Goal: Task Accomplishment & Management: Complete application form

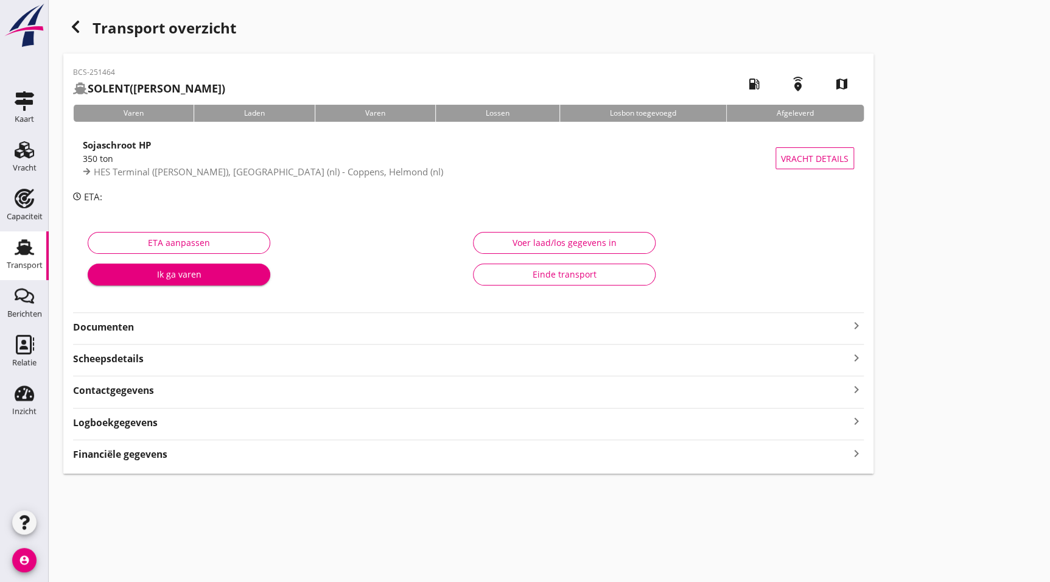
drag, startPoint x: 103, startPoint y: 329, endPoint x: 114, endPoint y: 321, distance: 14.0
click at [102, 329] on strong "Documenten" at bounding box center [461, 327] width 776 height 14
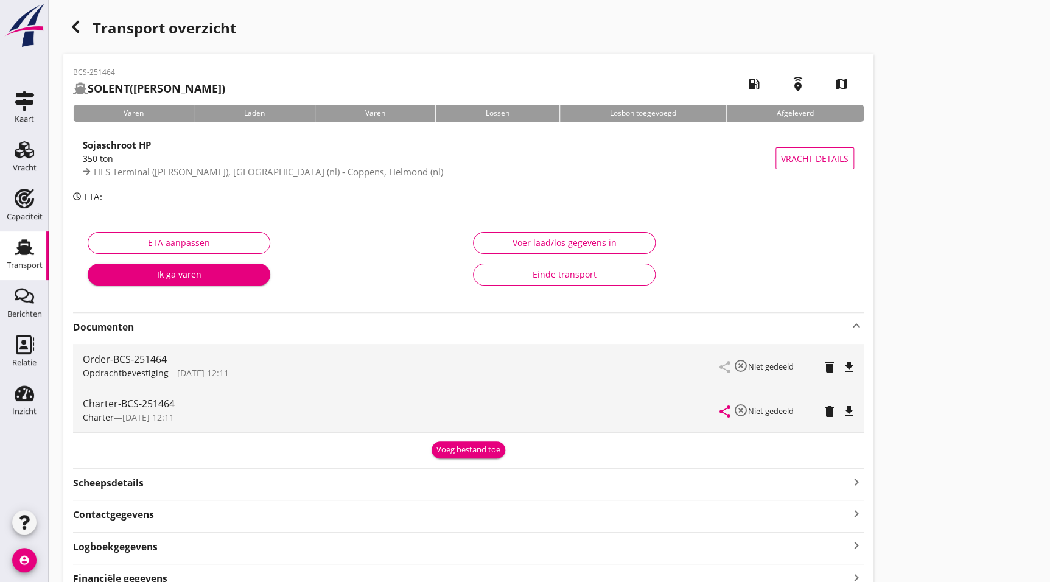
click at [842, 410] on icon "file_download" at bounding box center [849, 411] width 15 height 15
click at [67, 29] on div "button" at bounding box center [75, 27] width 24 height 24
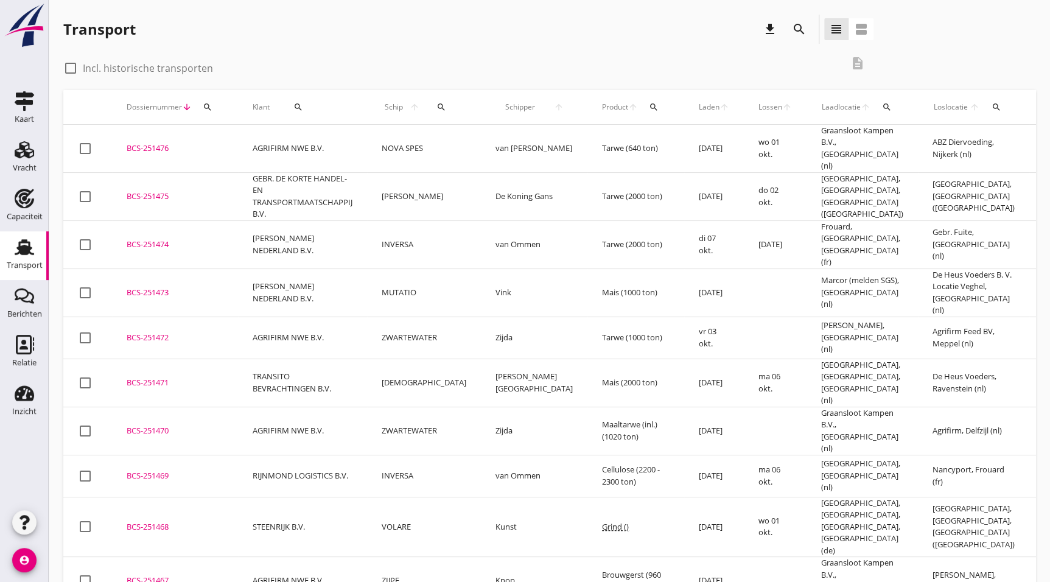
scroll to position [147, 0]
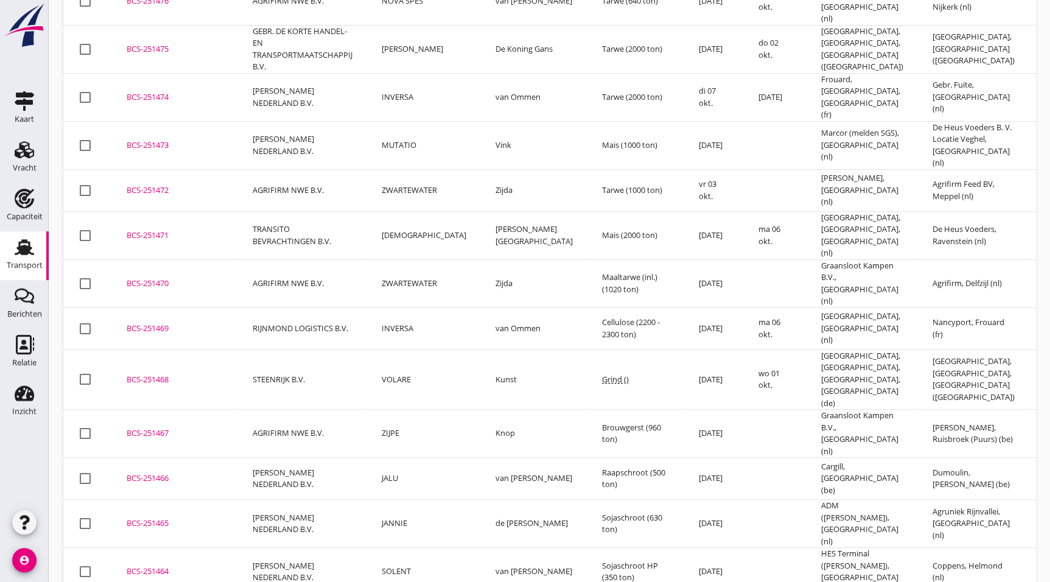
drag, startPoint x: 161, startPoint y: 466, endPoint x: 1045, endPoint y: 393, distance: 886.6
click at [161, 517] on div "BCS-251465" at bounding box center [175, 523] width 97 height 12
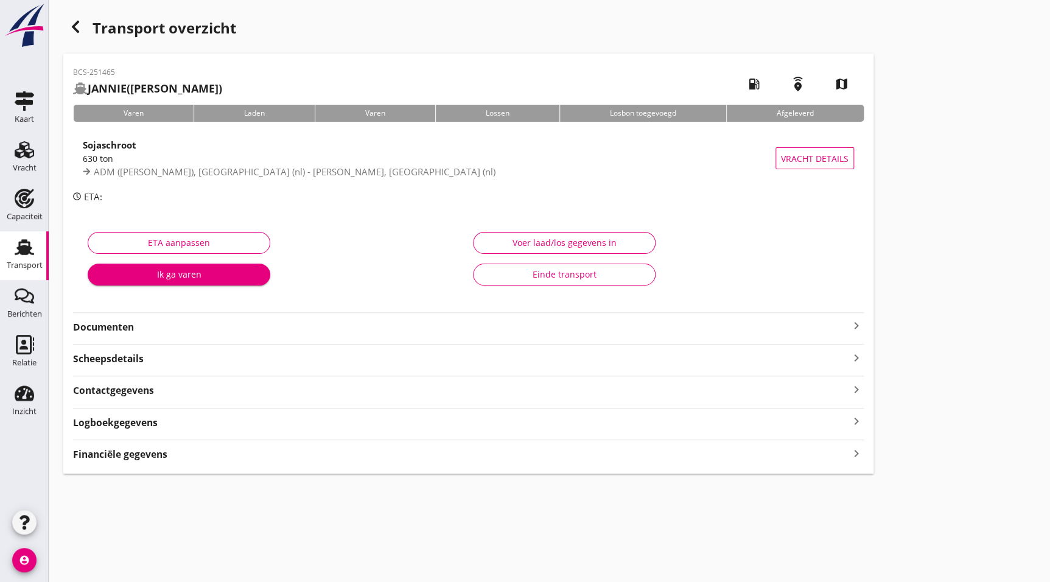
click at [97, 327] on strong "Documenten" at bounding box center [461, 327] width 776 height 14
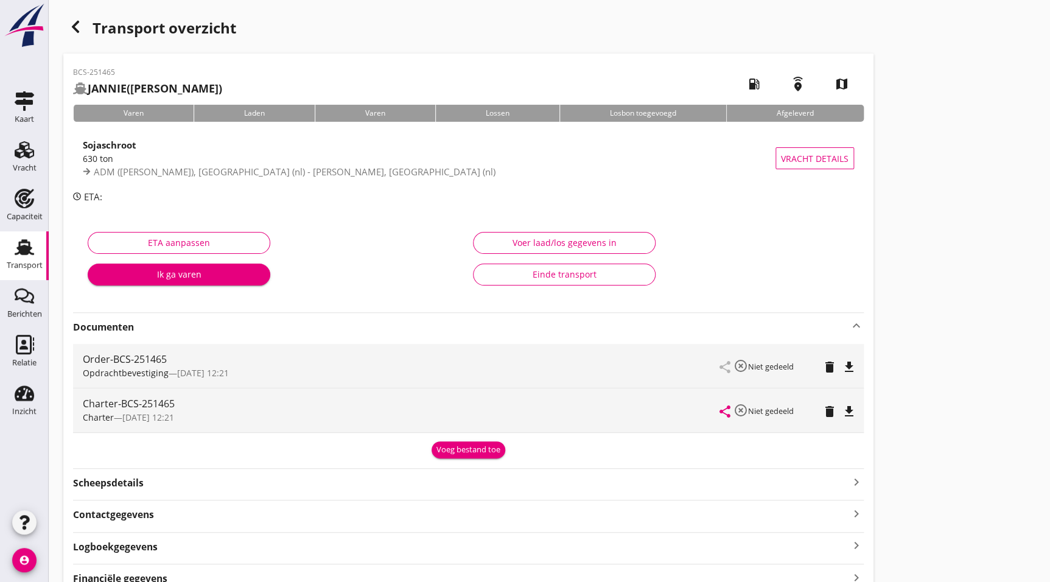
click at [852, 410] on icon "file_download" at bounding box center [849, 411] width 15 height 15
drag, startPoint x: 73, startPoint y: 17, endPoint x: 0, endPoint y: 120, distance: 126.6
click at [74, 17] on div "button" at bounding box center [75, 27] width 24 height 24
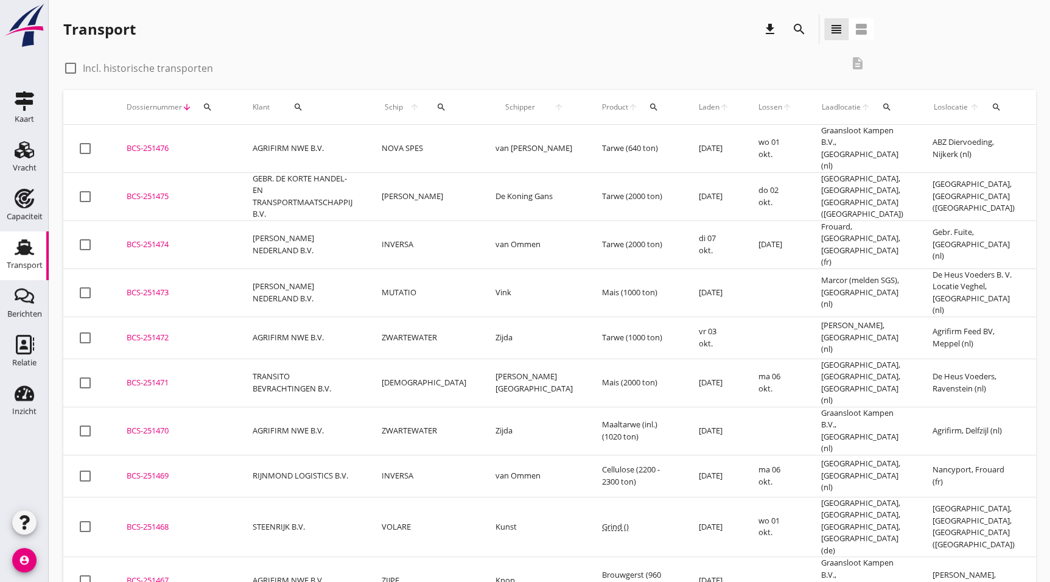
scroll to position [147, 0]
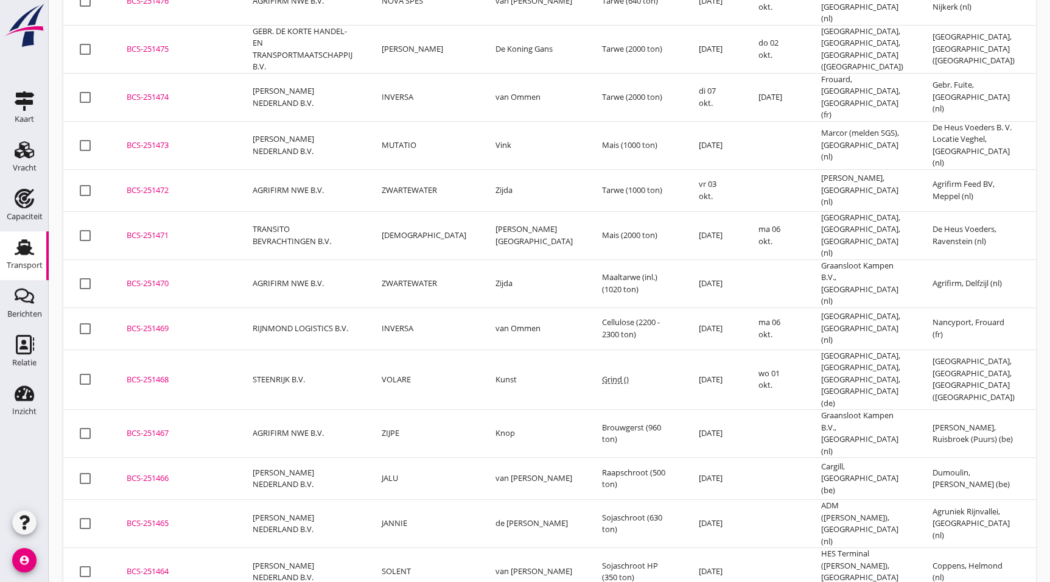
drag, startPoint x: 166, startPoint y: 423, endPoint x: 227, endPoint y: 417, distance: 61.7
click at [166, 472] on div "BCS-251466" at bounding box center [175, 478] width 97 height 12
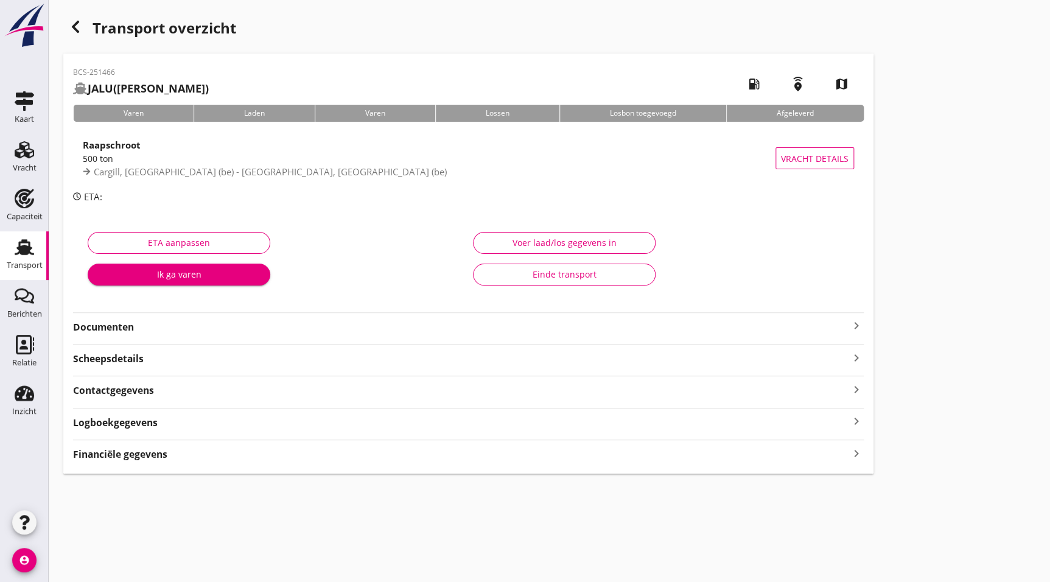
click at [111, 323] on strong "Documenten" at bounding box center [461, 327] width 776 height 14
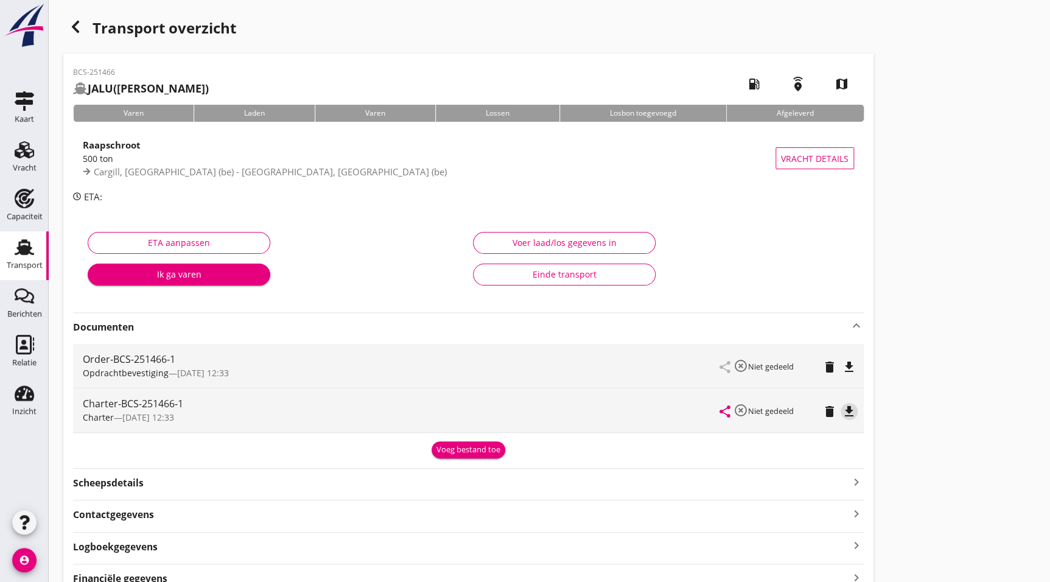
click at [854, 411] on icon "file_download" at bounding box center [849, 411] width 15 height 15
drag, startPoint x: 92, startPoint y: 22, endPoint x: 84, endPoint y: 21, distance: 8.6
click at [85, 21] on div "Transport overzicht" at bounding box center [468, 29] width 810 height 29
click at [84, 21] on div "button" at bounding box center [75, 27] width 24 height 24
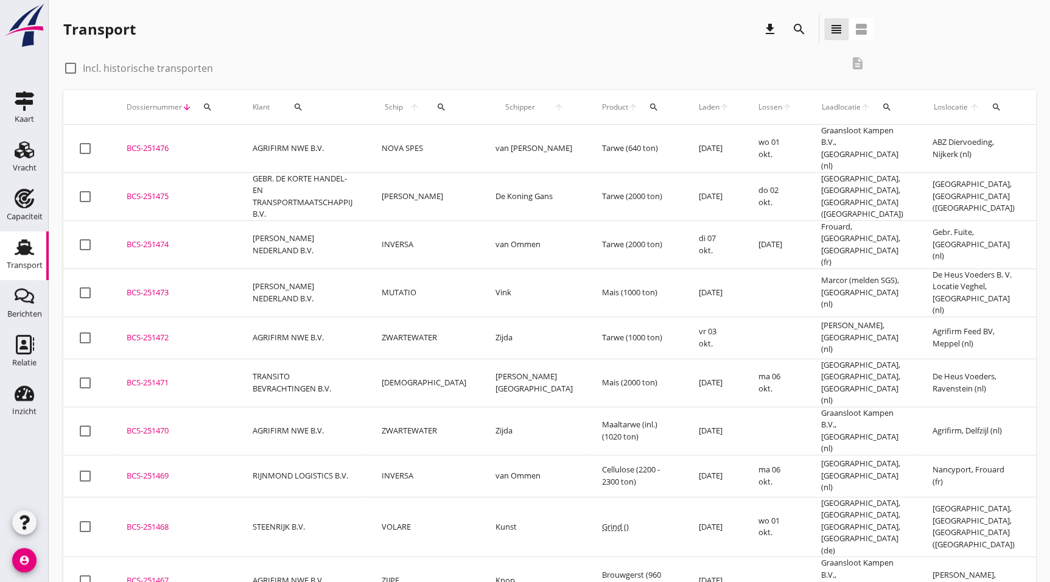
click at [158, 574] on div "BCS-251467" at bounding box center [175, 580] width 97 height 12
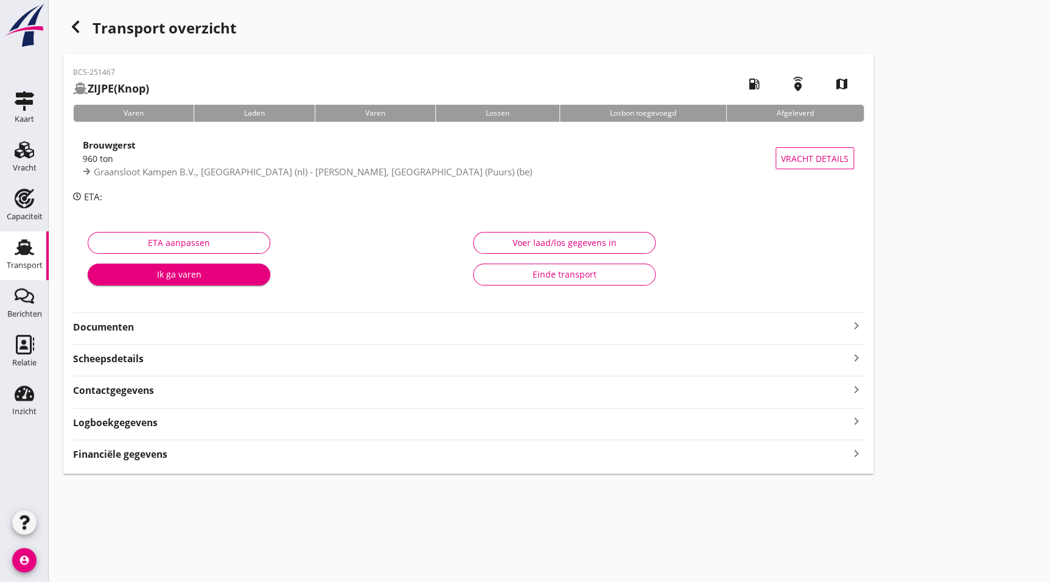
click at [120, 324] on strong "Documenten" at bounding box center [461, 327] width 776 height 14
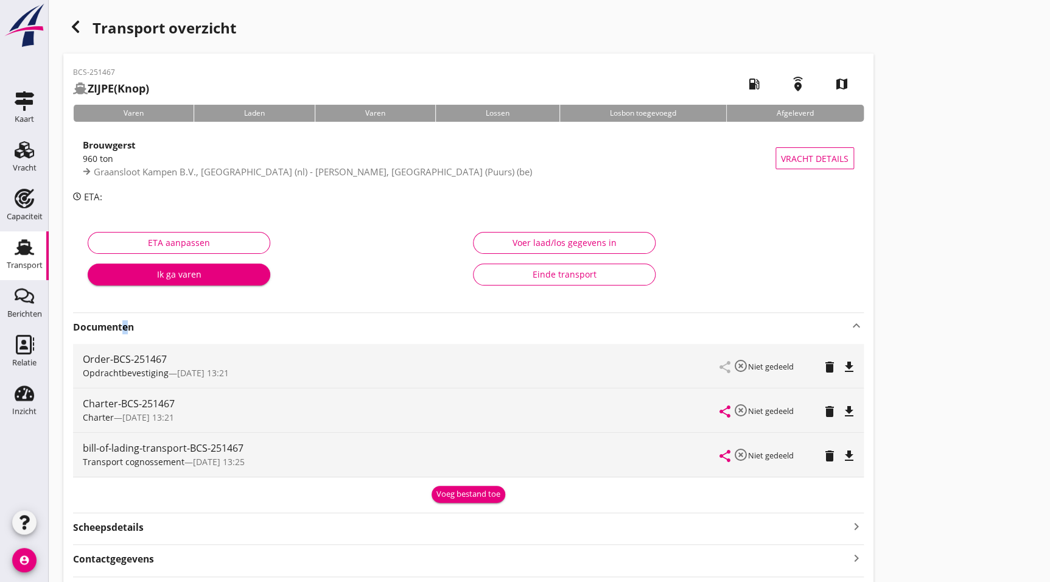
click at [853, 413] on icon "file_download" at bounding box center [849, 411] width 15 height 15
drag, startPoint x: 72, startPoint y: 24, endPoint x: 3, endPoint y: 125, distance: 122.7
click at [72, 24] on icon "button" at bounding box center [75, 26] width 15 height 15
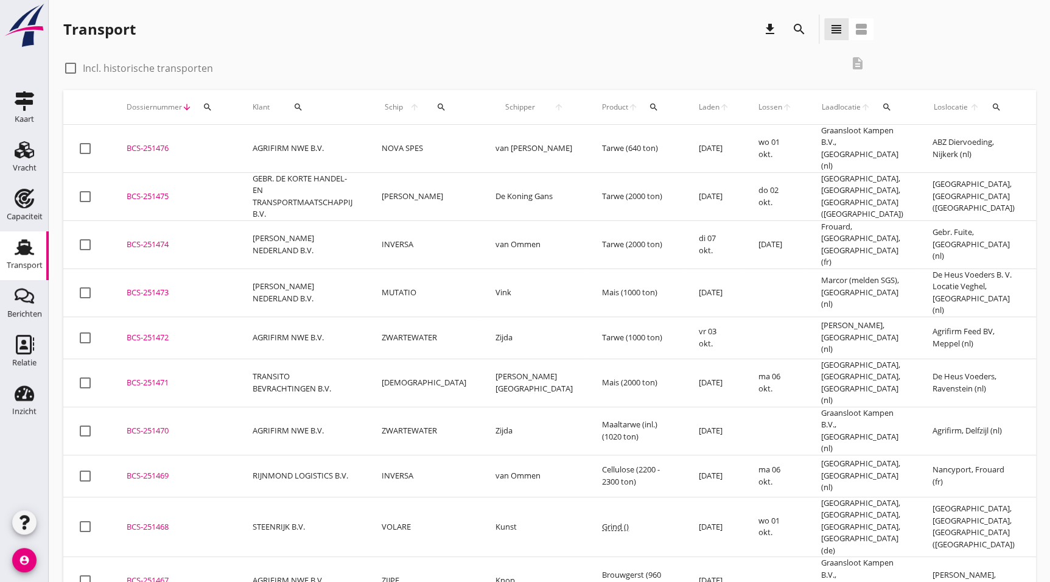
click at [171, 497] on td "BCS-251468 upload_file Drop hier uw bestand om het aan het dossier toe te voegen" at bounding box center [175, 527] width 126 height 60
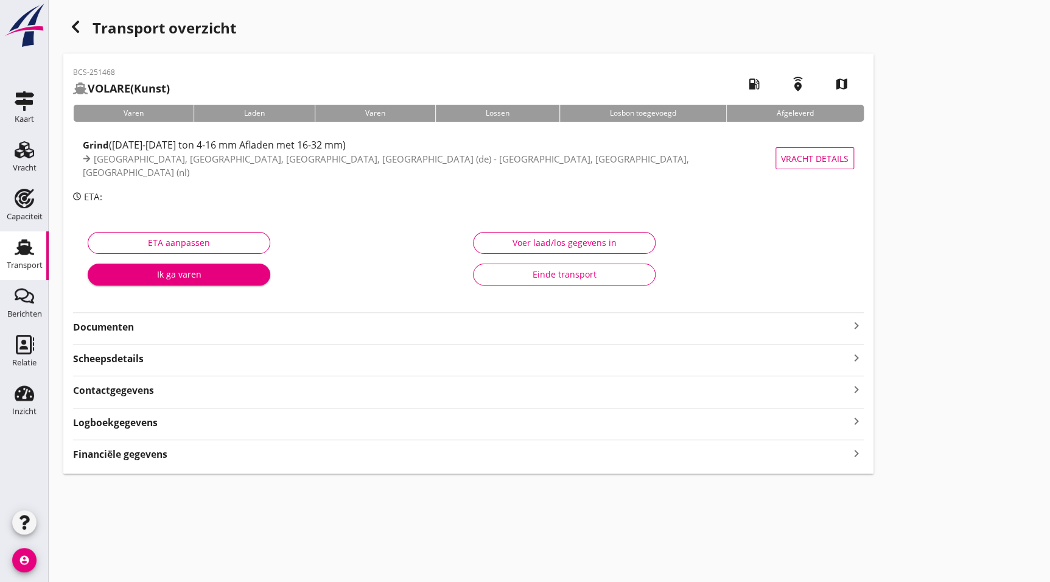
click at [124, 327] on strong "Documenten" at bounding box center [461, 327] width 776 height 14
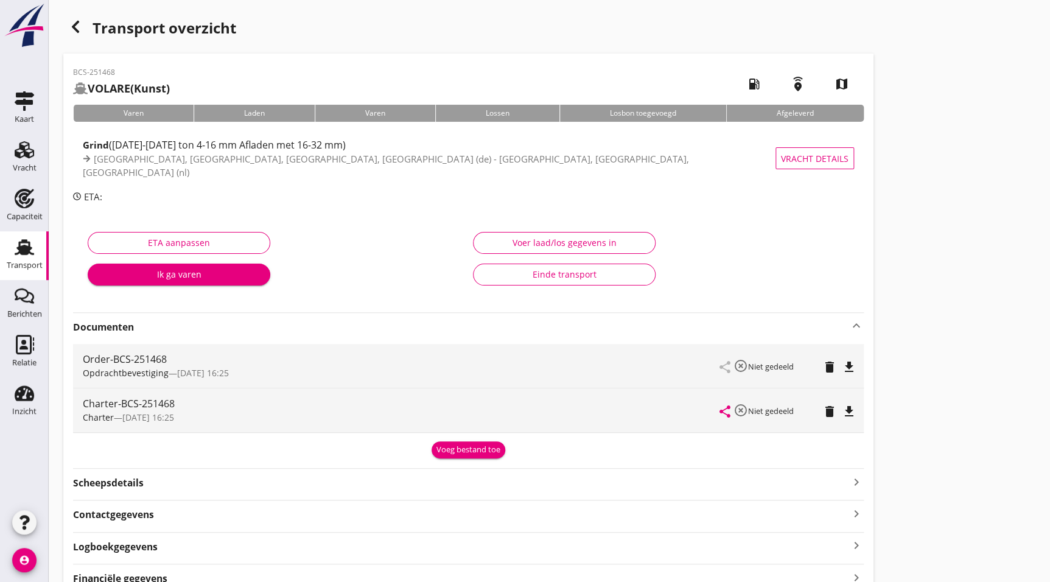
click at [852, 416] on icon "file_download" at bounding box center [849, 411] width 15 height 15
click at [71, 21] on icon "button" at bounding box center [75, 26] width 15 height 15
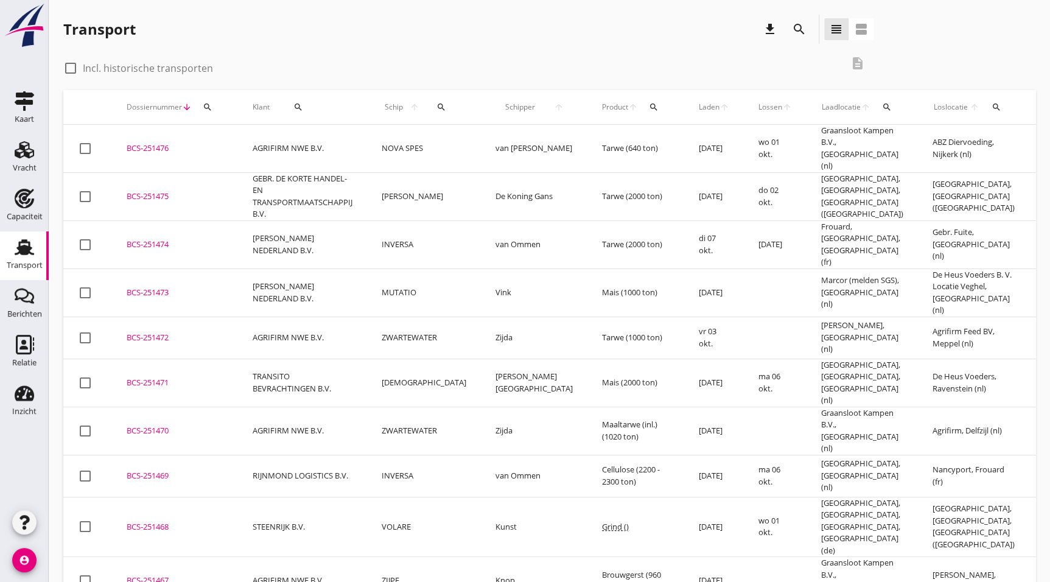
click at [181, 470] on div "BCS-251469" at bounding box center [175, 476] width 97 height 12
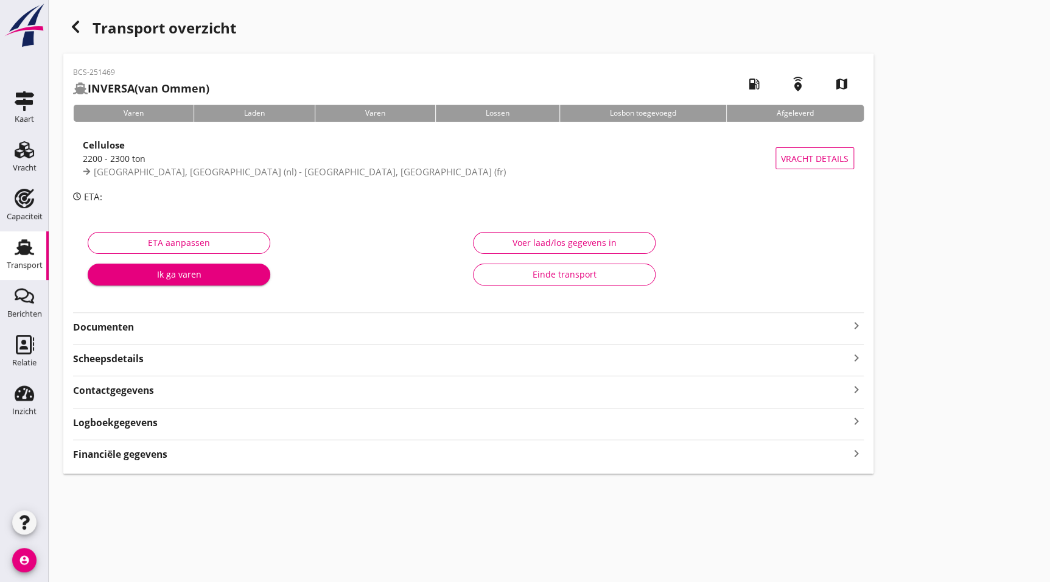
click at [110, 331] on strong "Documenten" at bounding box center [461, 327] width 776 height 14
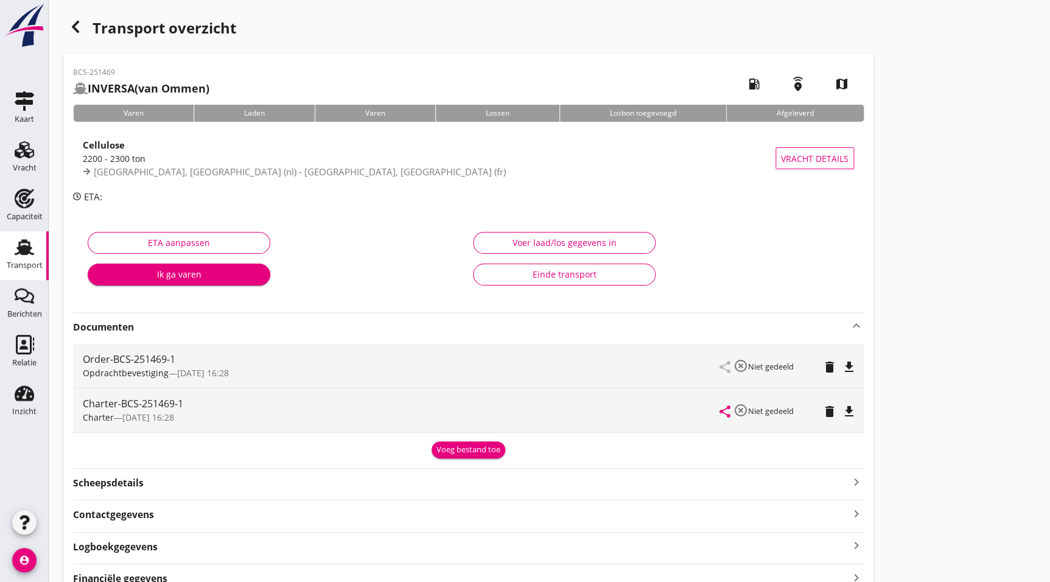
click at [832, 408] on icon "delete" at bounding box center [829, 411] width 15 height 15
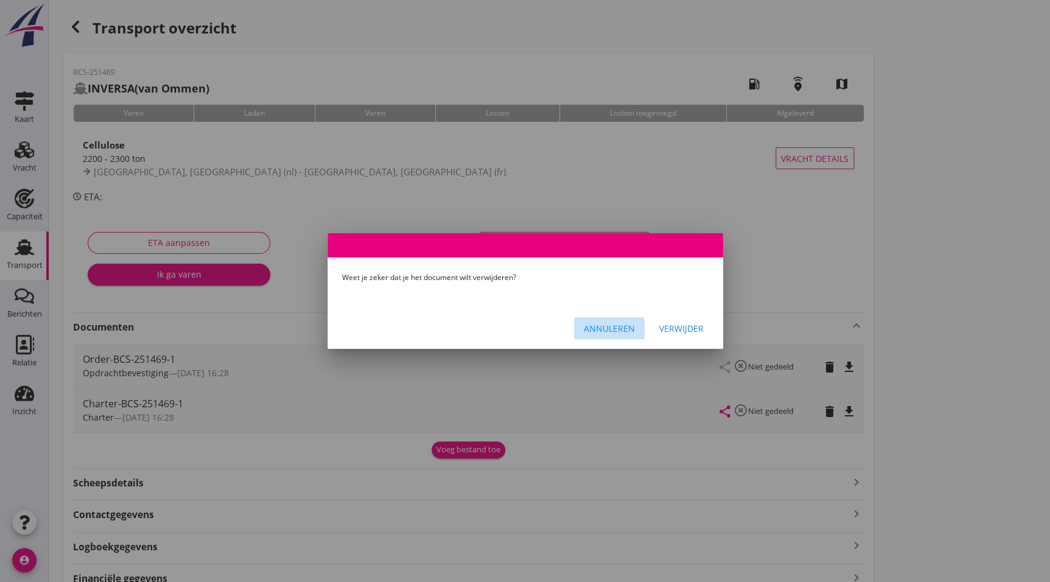
click at [598, 326] on div "Annuleren" at bounding box center [609, 328] width 51 height 13
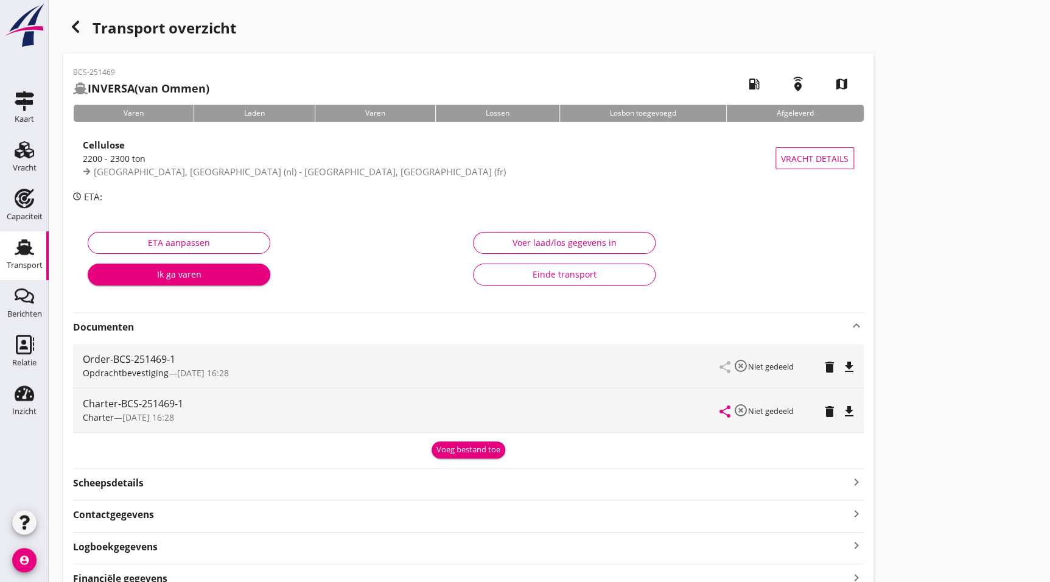
click at [850, 411] on icon "file_download" at bounding box center [849, 411] width 15 height 15
click at [88, 19] on div "Transport overzicht" at bounding box center [468, 29] width 810 height 29
click at [71, 26] on icon "button" at bounding box center [75, 26] width 15 height 15
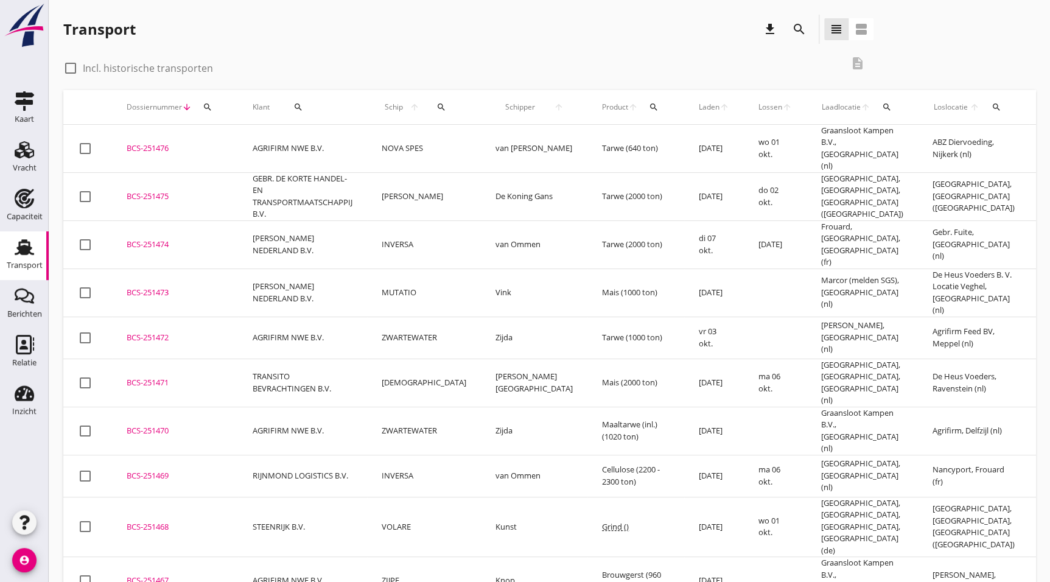
click at [169, 425] on div "BCS-251470" at bounding box center [175, 431] width 97 height 12
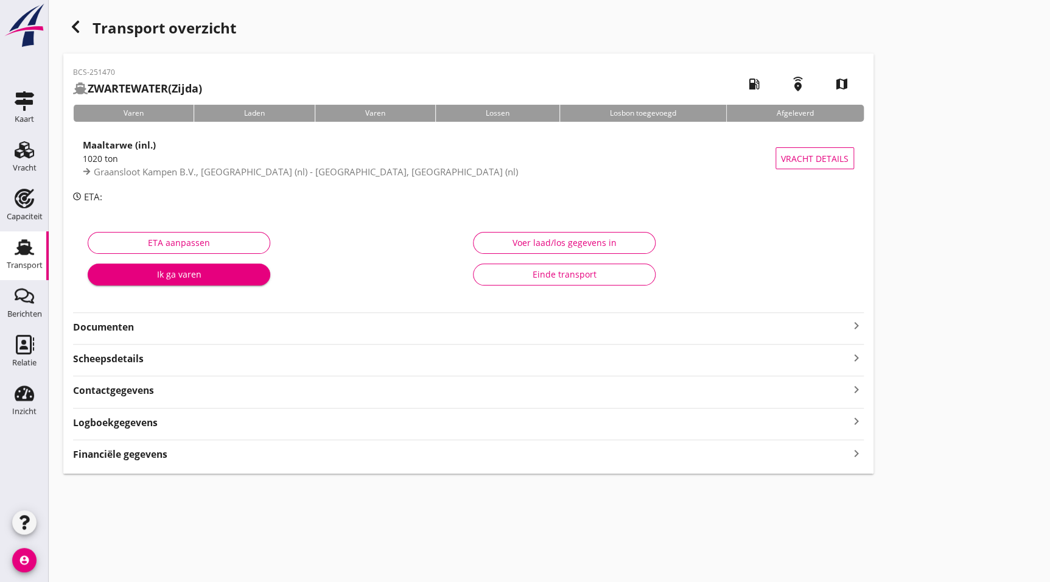
click at [104, 323] on strong "Documenten" at bounding box center [461, 327] width 776 height 14
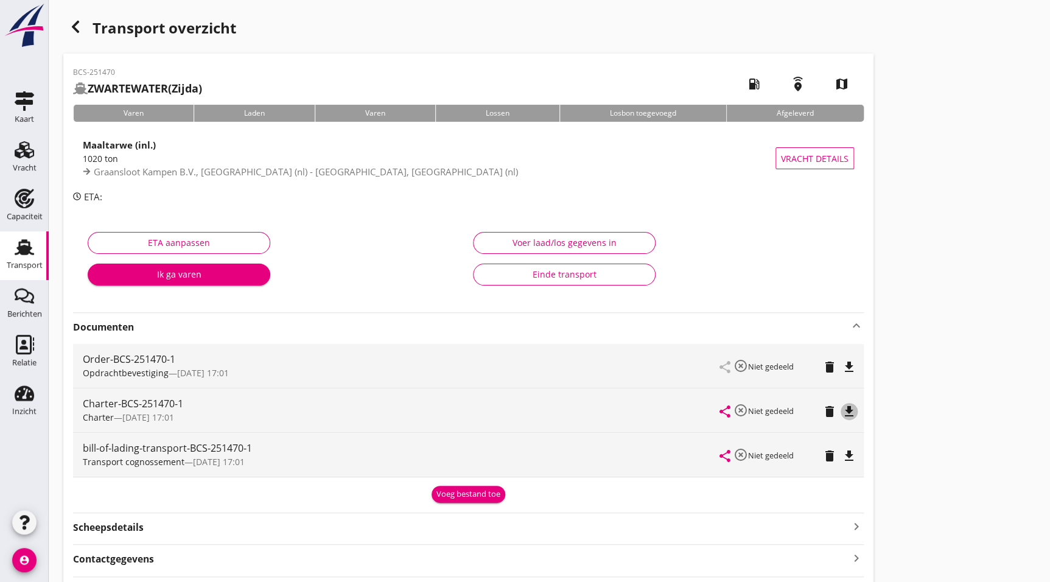
drag, startPoint x: 852, startPoint y: 406, endPoint x: 900, endPoint y: 406, distance: 48.1
click at [852, 406] on icon "file_download" at bounding box center [849, 411] width 15 height 15
click at [68, 33] on icon "button" at bounding box center [75, 26] width 15 height 15
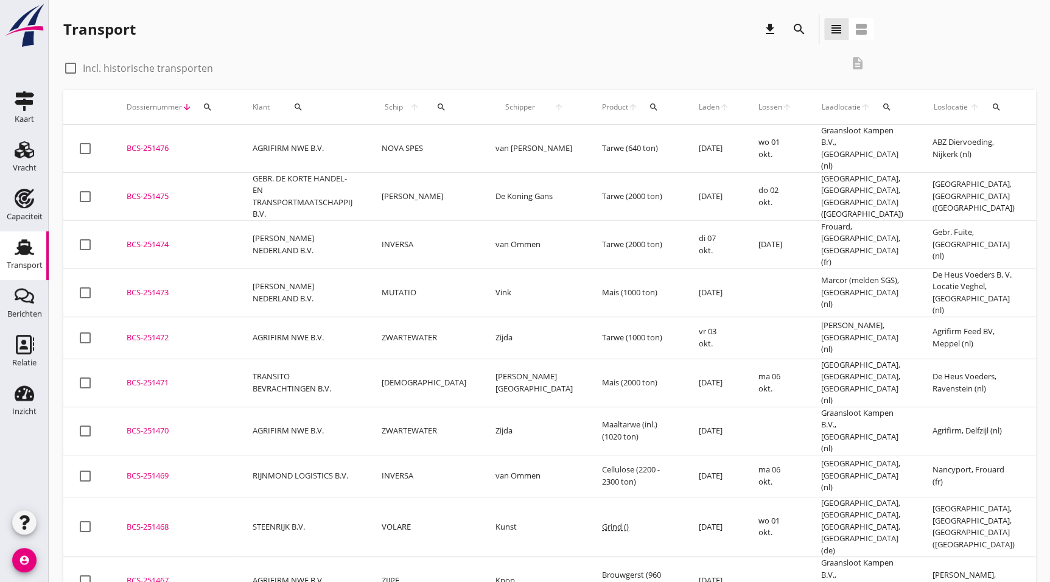
click at [158, 377] on div "BCS-251471" at bounding box center [175, 383] width 97 height 12
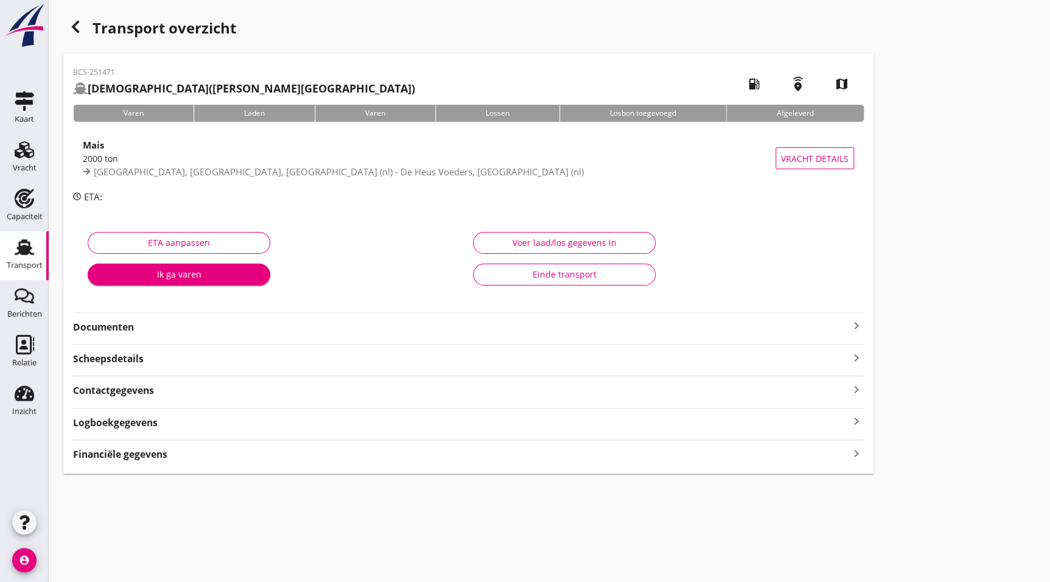
click at [113, 334] on div "BCS-251471 SANITAS (C. Lingen) local_gas_station emergency_share map Varen Lade…" at bounding box center [468, 264] width 810 height 420
click at [123, 328] on strong "Documenten" at bounding box center [461, 327] width 776 height 14
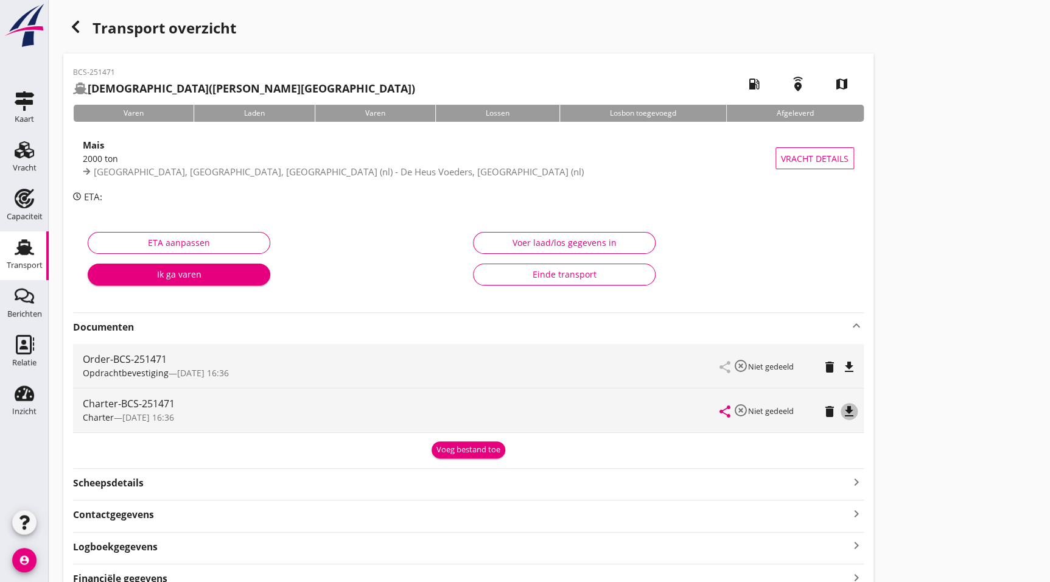
click at [846, 412] on icon "file_download" at bounding box center [849, 411] width 15 height 15
click at [75, 29] on use "button" at bounding box center [75, 27] width 7 height 12
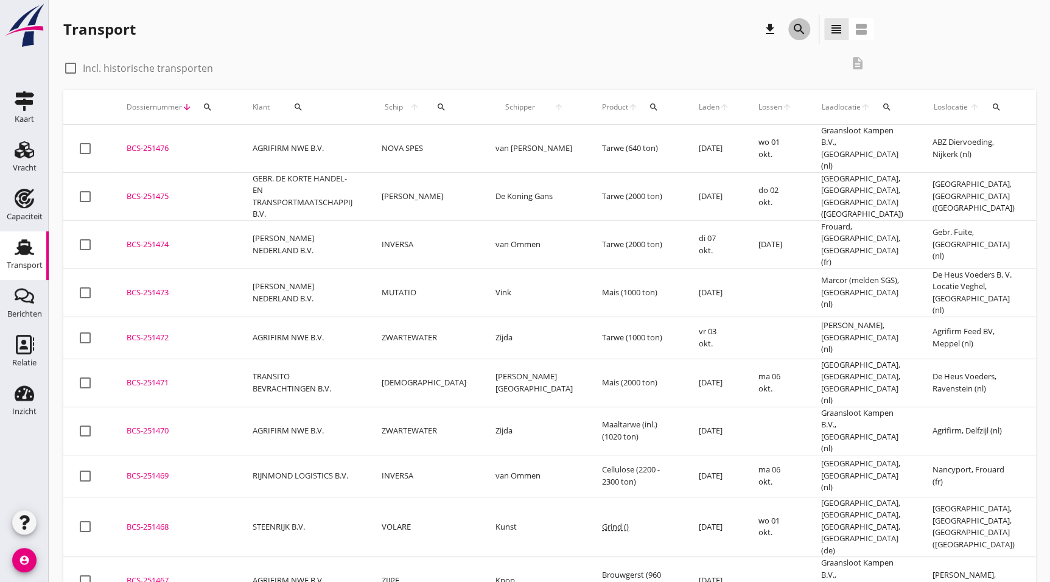
click at [790, 33] on div "search" at bounding box center [799, 29] width 22 height 15
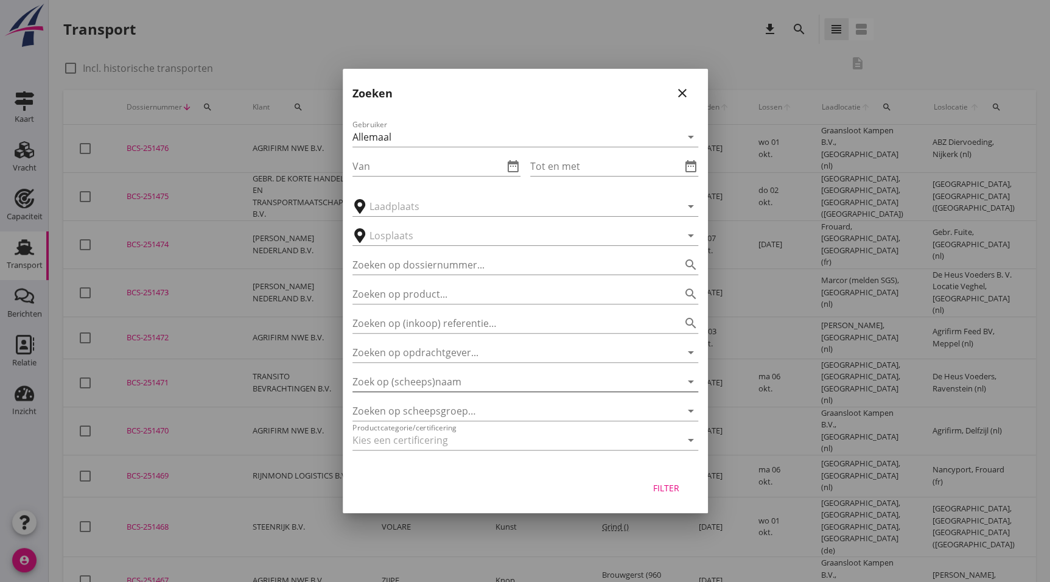
click at [450, 380] on input "Zoek op (scheeps)naam" at bounding box center [508, 381] width 312 height 19
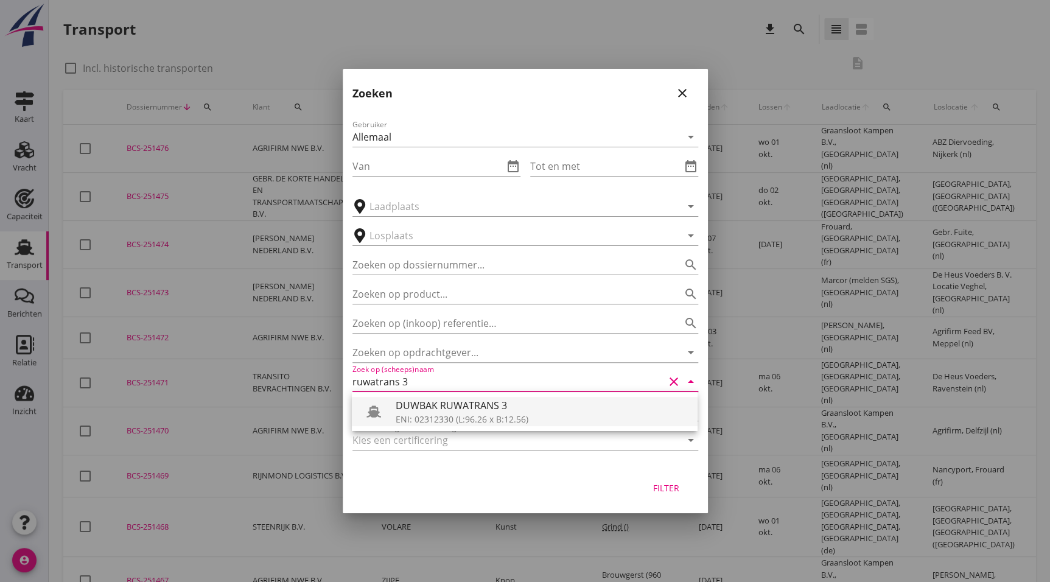
click at [486, 416] on div "ENI: 02312330 (L:96.26 x B:12.56)" at bounding box center [542, 419] width 292 height 13
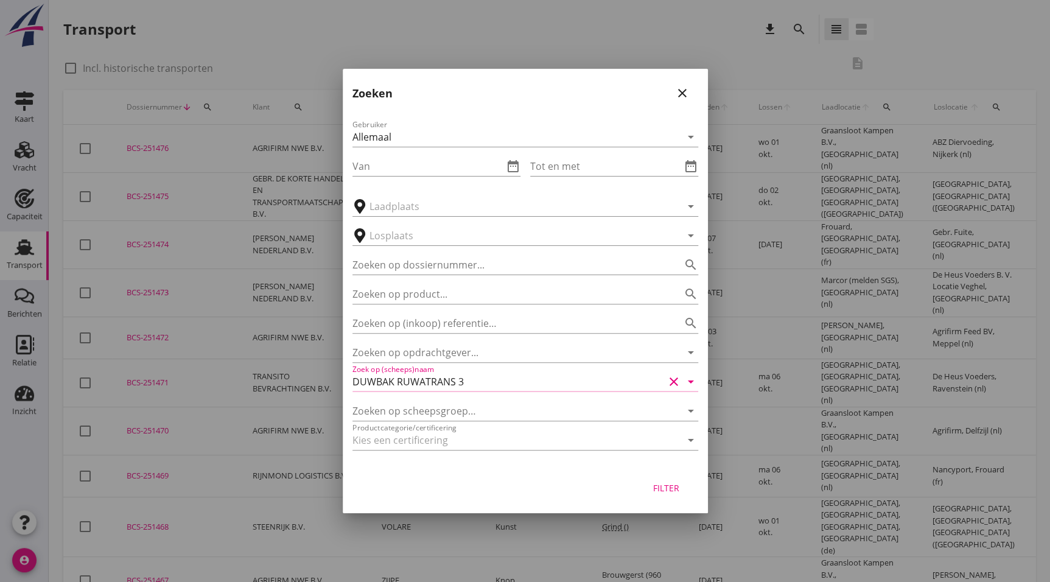
click at [659, 480] on button "Filter" at bounding box center [667, 487] width 54 height 22
type input "DUWBAK RUWATRANS 3"
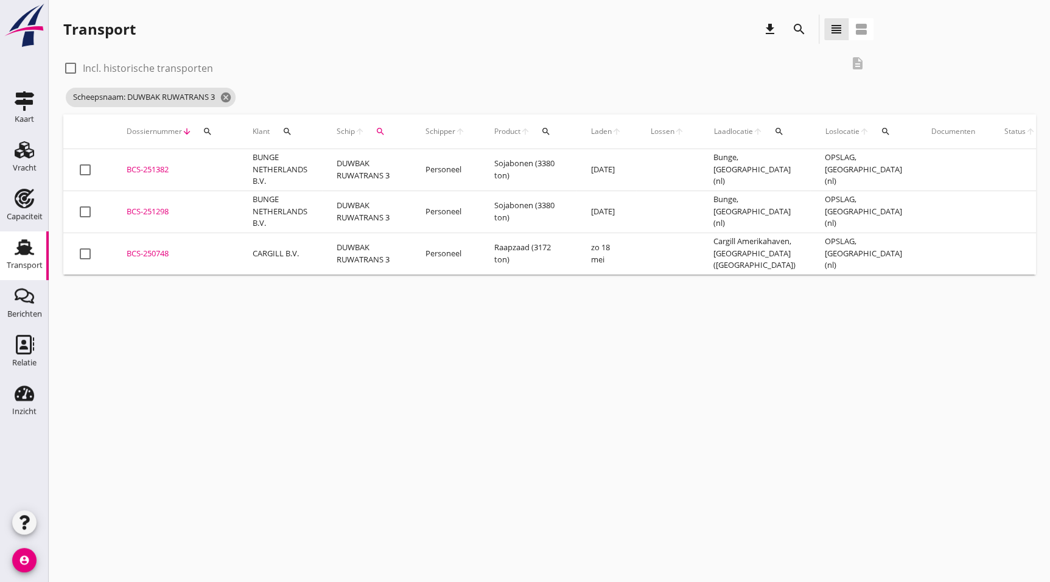
click at [484, 170] on td "Sojabonen (3380 ton)" at bounding box center [528, 170] width 97 height 42
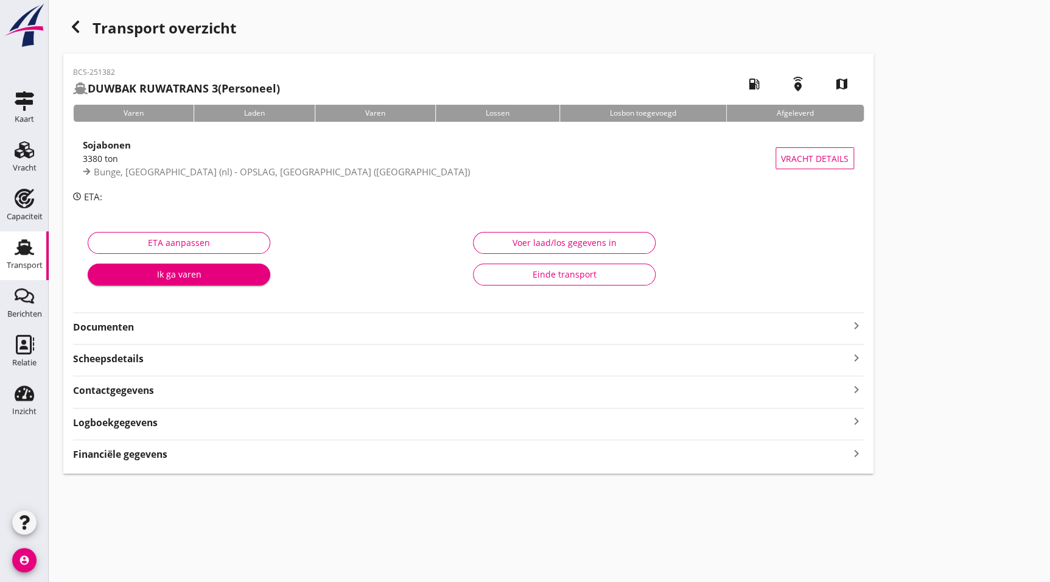
click at [180, 330] on strong "Documenten" at bounding box center [461, 327] width 776 height 14
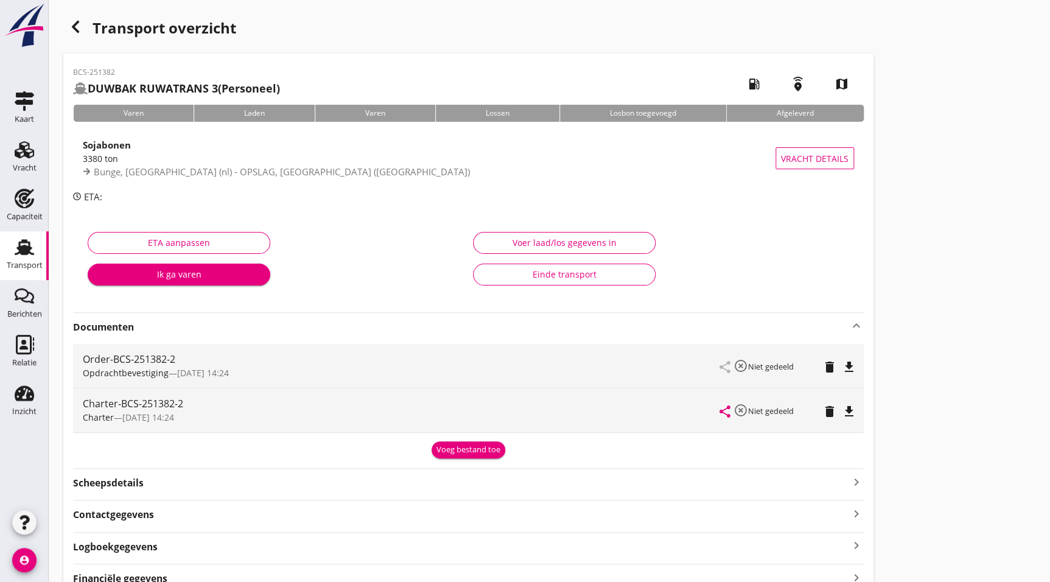
click at [849, 408] on icon "file_download" at bounding box center [849, 411] width 15 height 15
click at [32, 195] on icon "Capaciteit" at bounding box center [24, 198] width 19 height 19
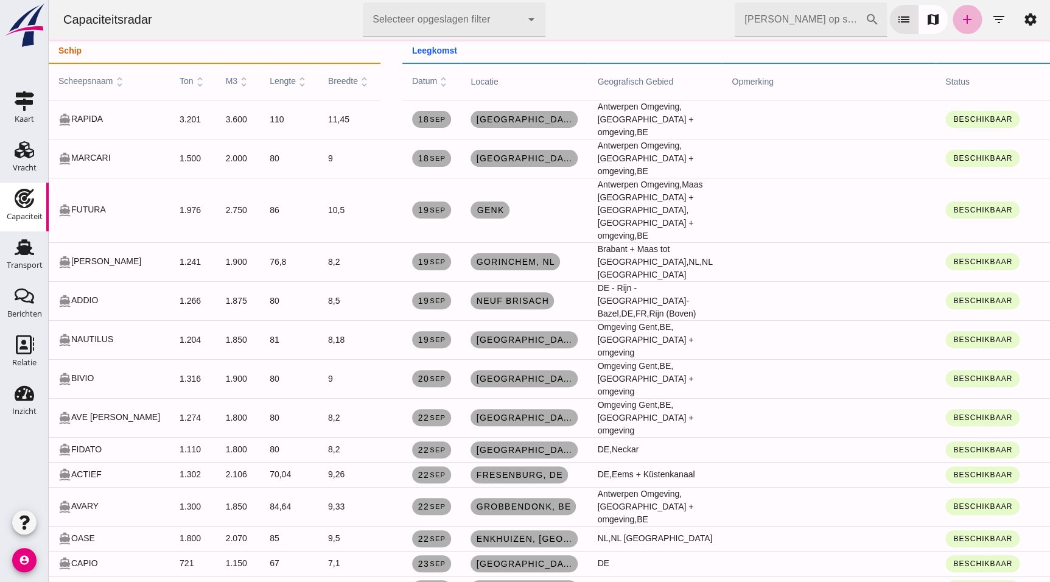
click at [960, 13] on icon "add" at bounding box center [967, 19] width 15 height 15
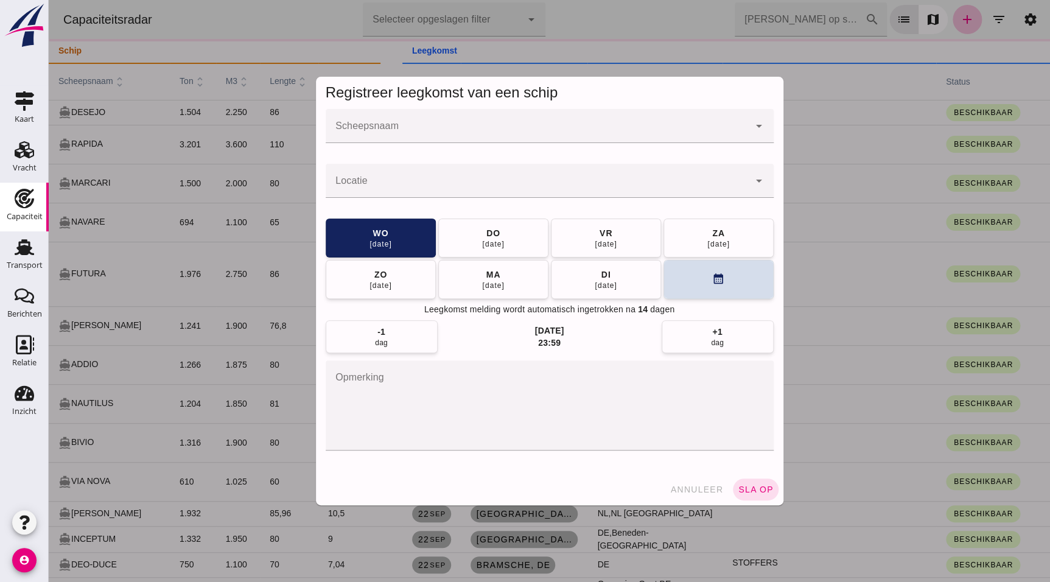
click at [419, 111] on div at bounding box center [538, 126] width 424 height 34
click at [420, 122] on div at bounding box center [538, 126] width 424 height 34
click at [389, 114] on div at bounding box center [538, 126] width 424 height 34
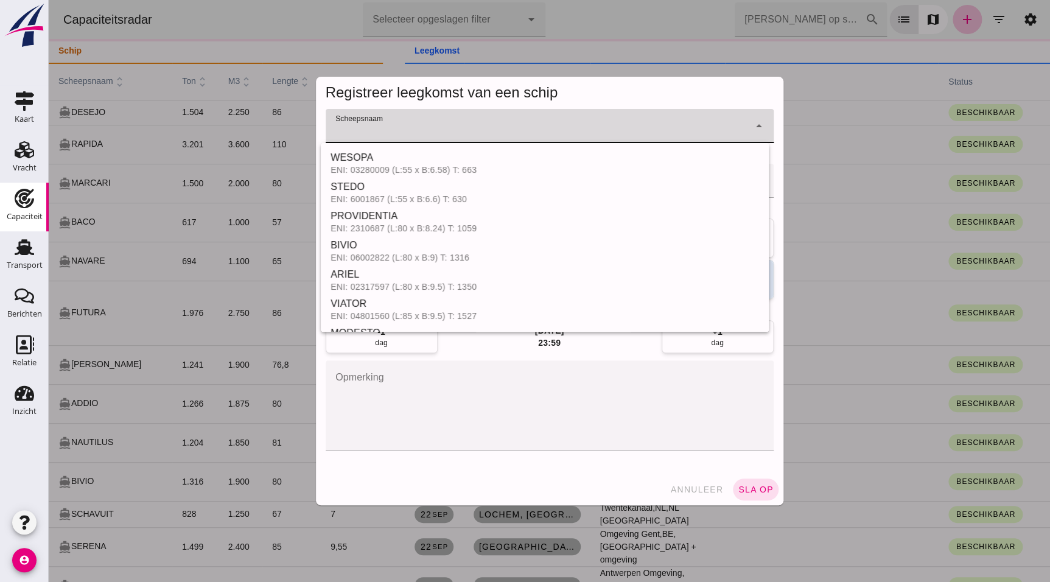
click at [391, 119] on div at bounding box center [538, 126] width 424 height 34
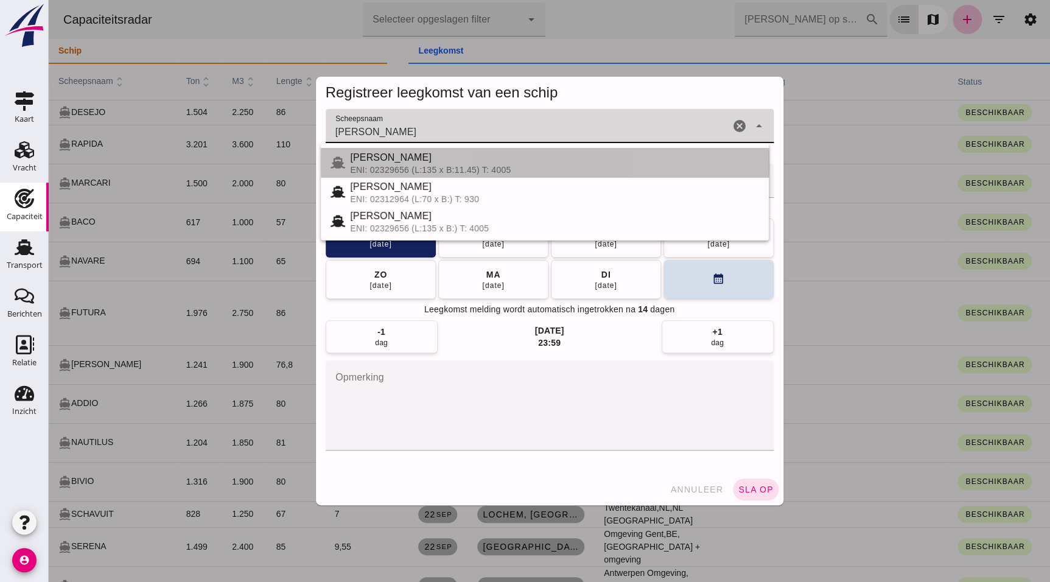
click at [424, 164] on div "JANNA MARIA III" at bounding box center [554, 157] width 409 height 15
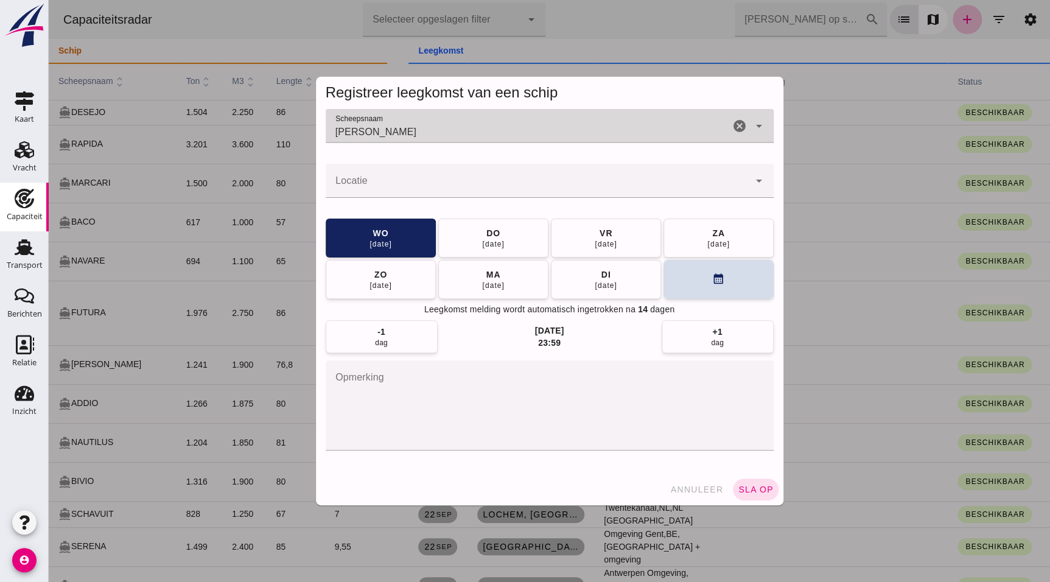
type input "JANNA MARIA III"
click at [369, 170] on div at bounding box center [538, 181] width 424 height 34
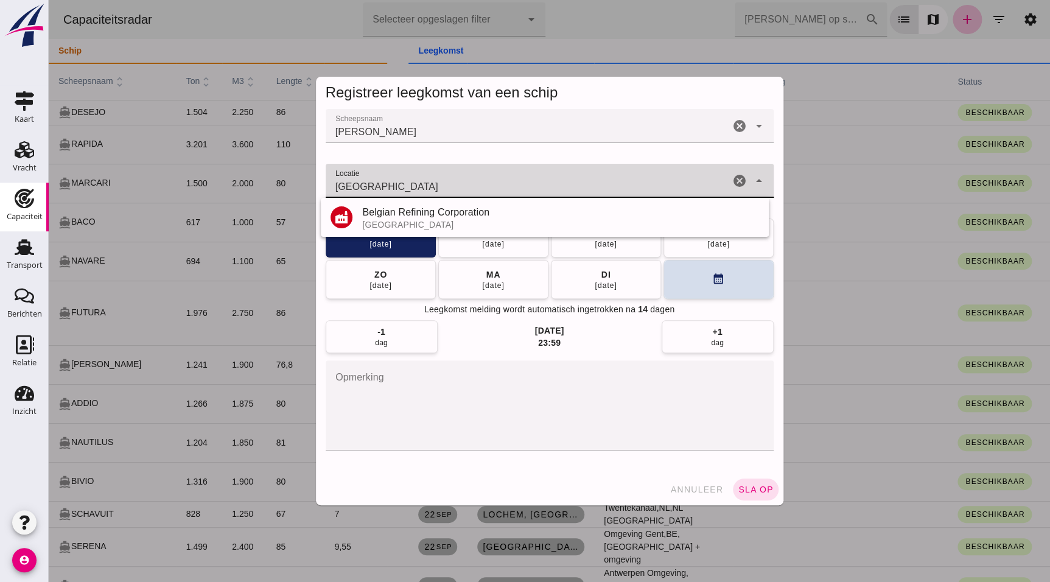
click at [450, 184] on input "antwerpen" at bounding box center [528, 187] width 404 height 15
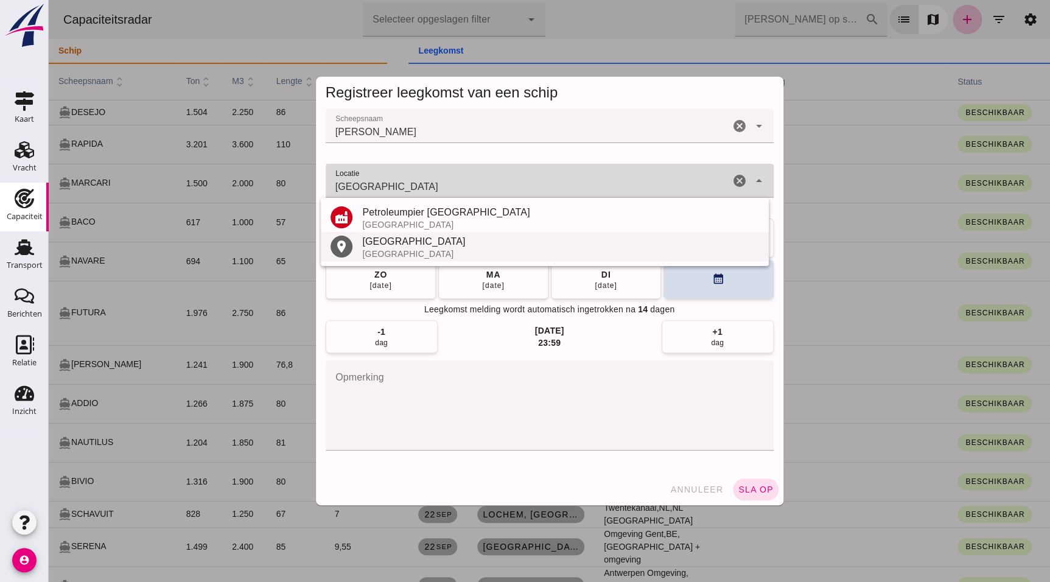
click at [399, 239] on div "Antwerpen" at bounding box center [560, 241] width 397 height 15
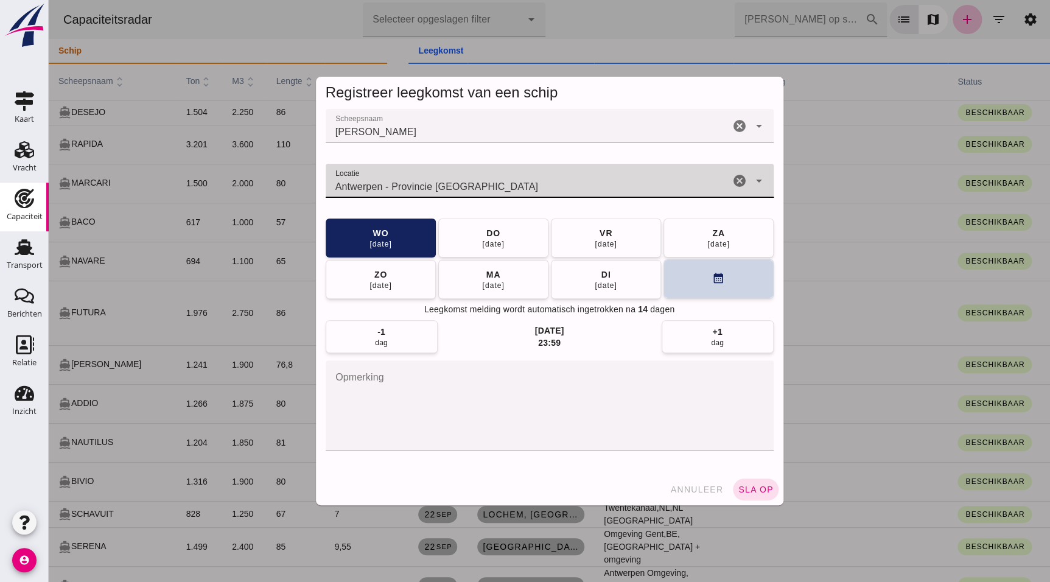
type input "Antwerpen - Provincie Antwerpen"
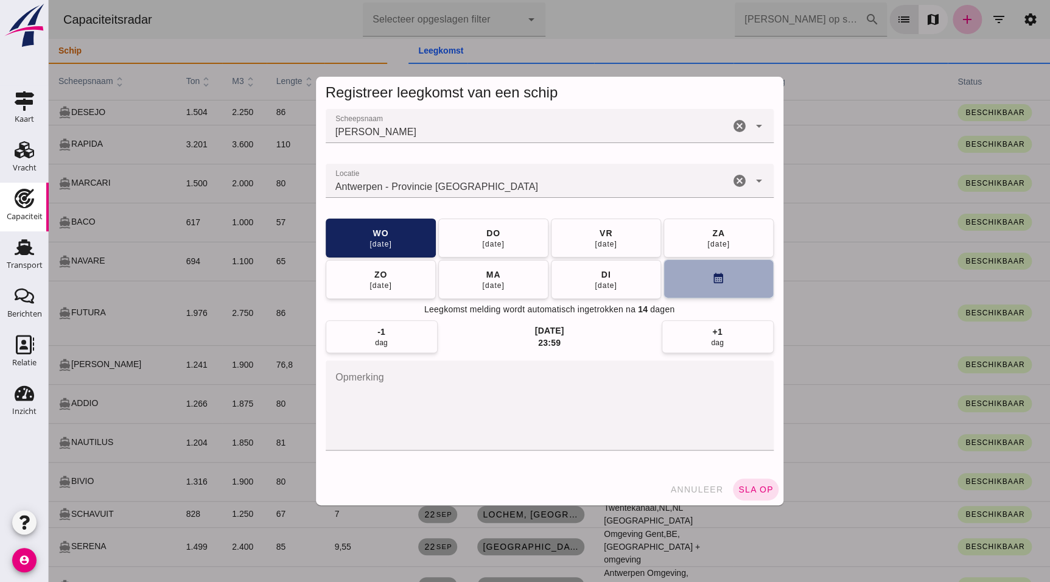
click at [688, 273] on button "calendar_month" at bounding box center [718, 278] width 110 height 39
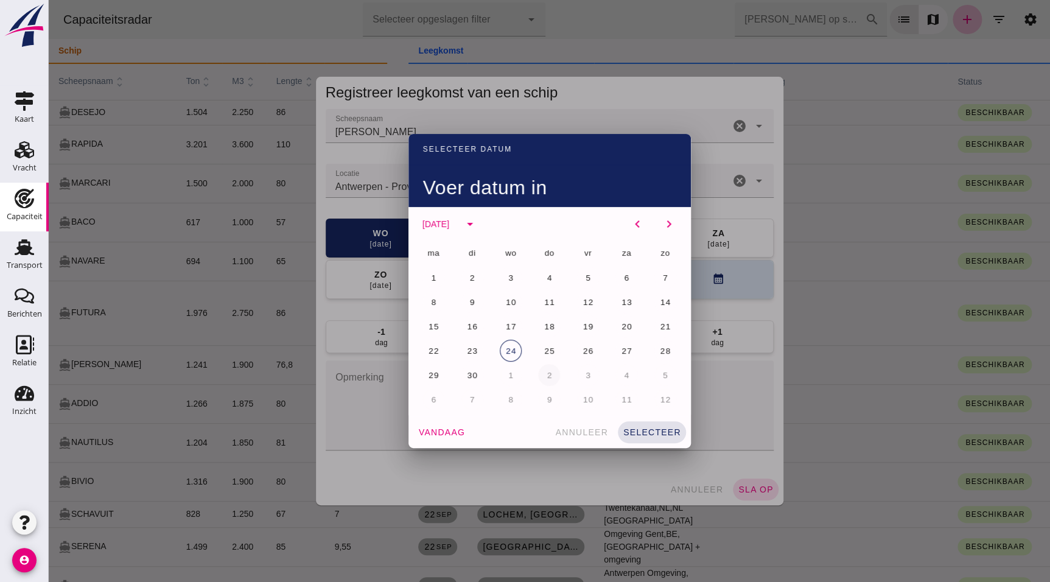
click at [541, 371] on button "2" at bounding box center [549, 375] width 22 height 22
click at [666, 428] on span "selecteer" at bounding box center [652, 432] width 58 height 10
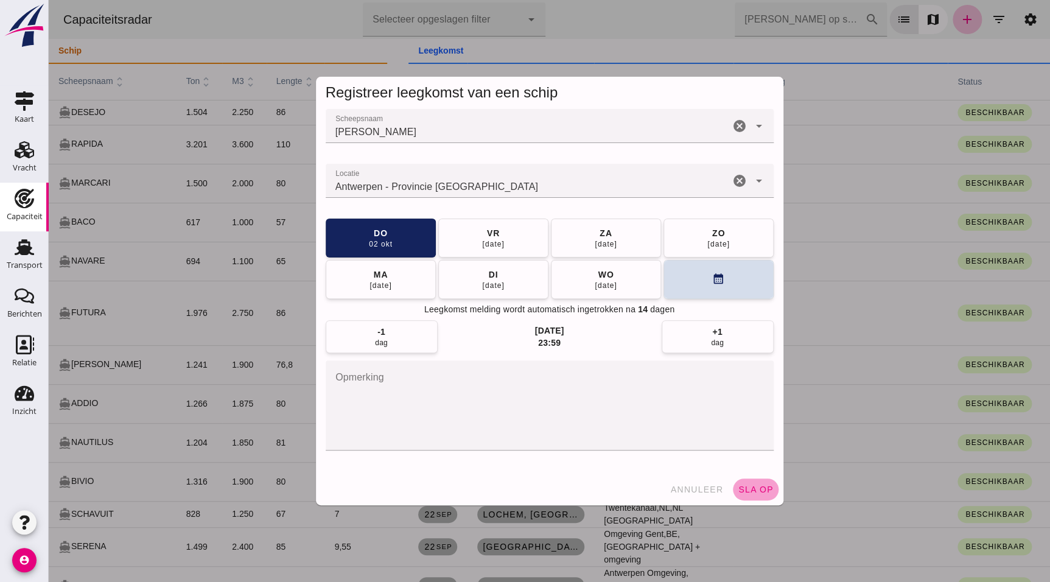
click at [752, 483] on button "sla op" at bounding box center [756, 489] width 46 height 22
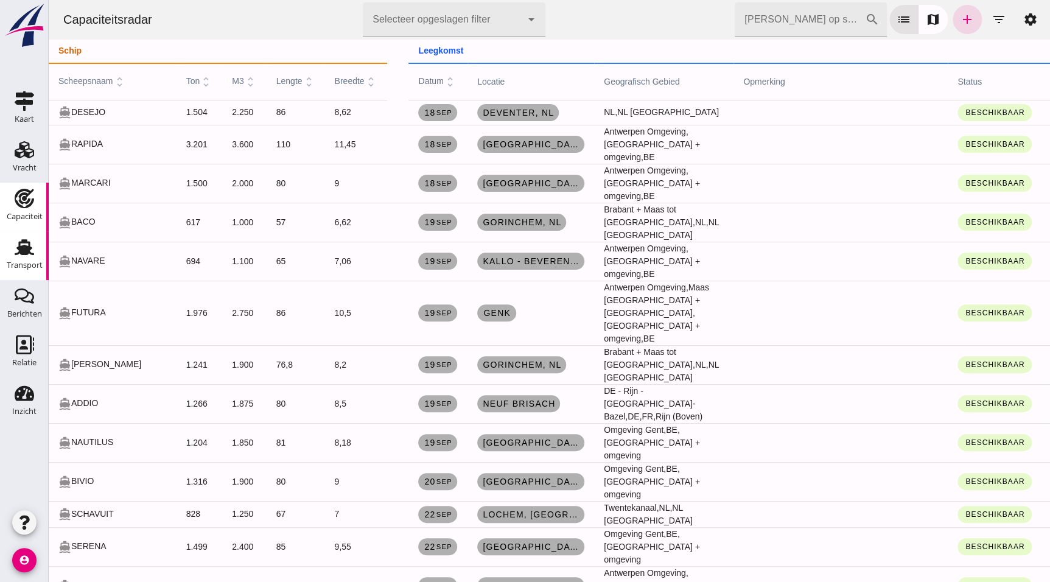
click at [23, 245] on icon "Transport" at bounding box center [24, 246] width 19 height 19
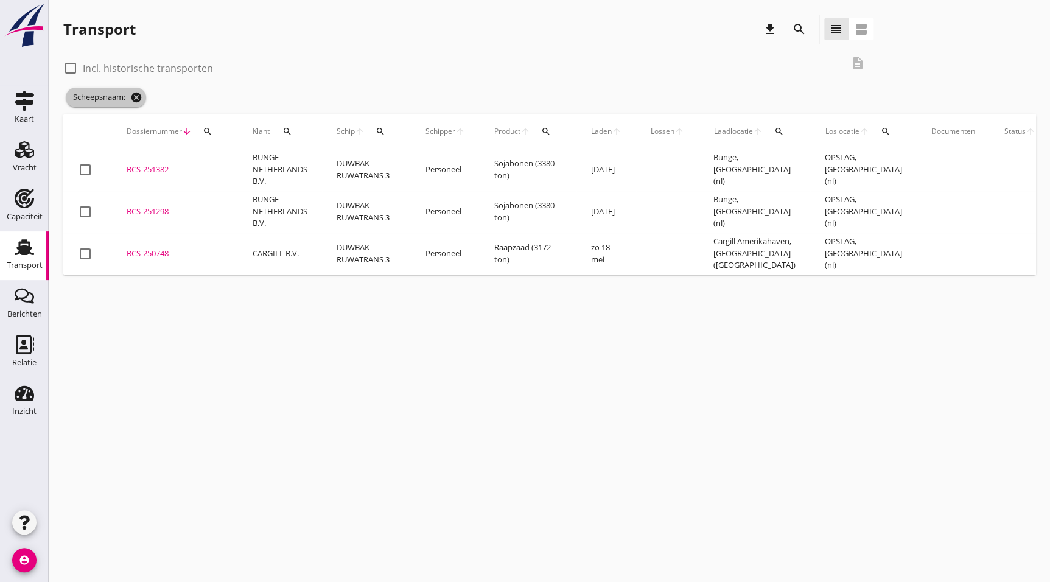
click at [134, 91] on icon "cancel" at bounding box center [136, 97] width 12 height 12
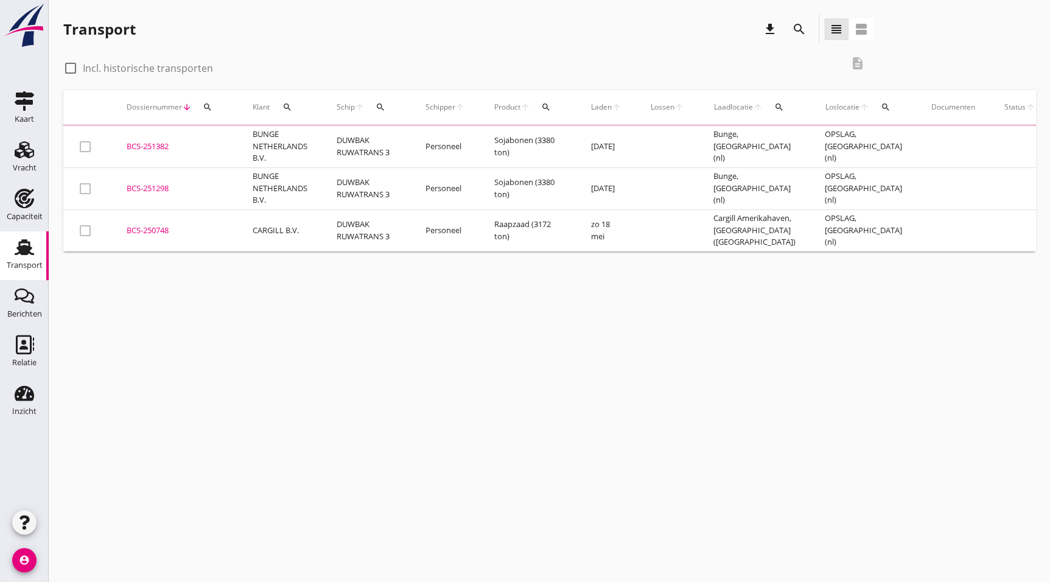
click at [15, 252] on icon "Transport" at bounding box center [24, 246] width 19 height 19
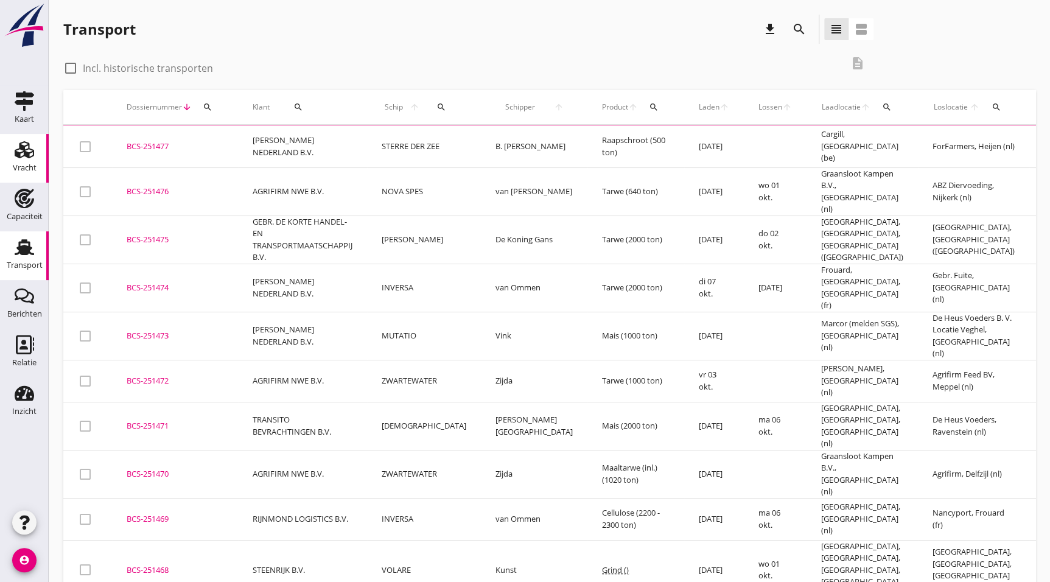
click at [13, 150] on div "Vracht" at bounding box center [24, 149] width 29 height 19
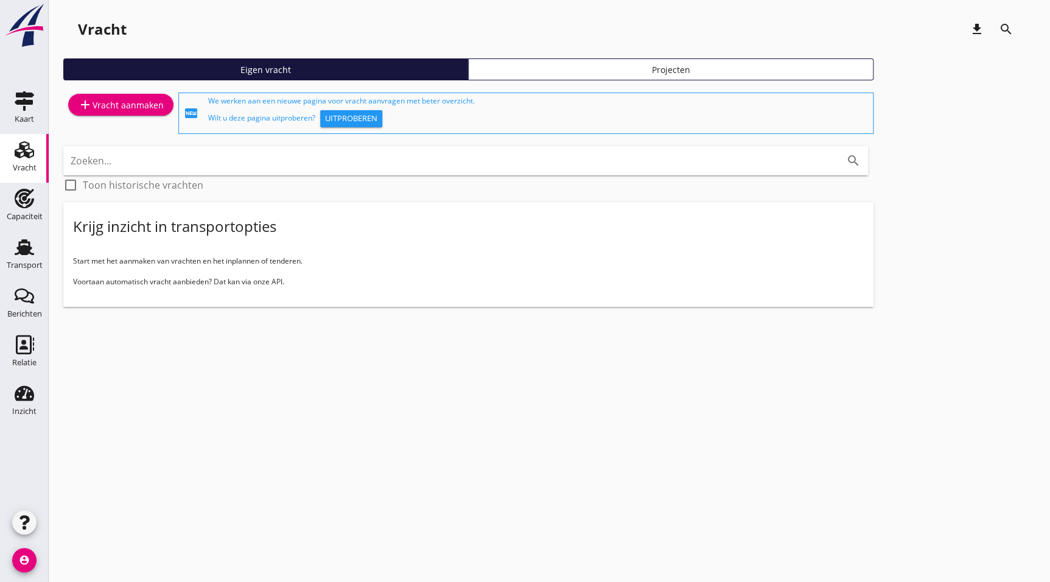
click at [118, 92] on div "add Vracht aanmaken" at bounding box center [120, 113] width 115 height 46
click at [125, 102] on div "add Vracht aanmaken" at bounding box center [121, 104] width 86 height 15
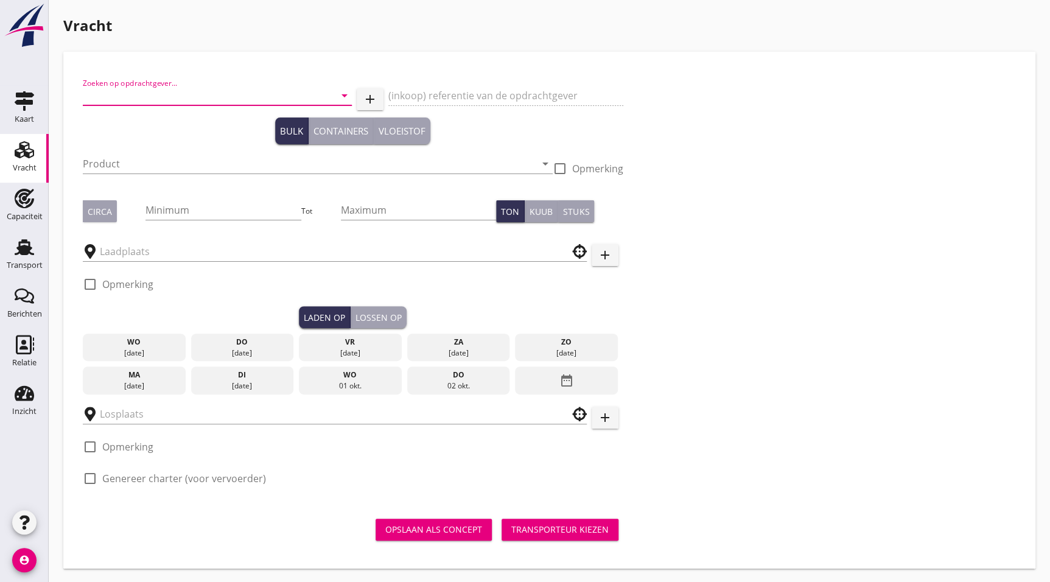
click at [178, 94] on input "Zoeken op opdrachtgever..." at bounding box center [200, 95] width 235 height 19
type input "s"
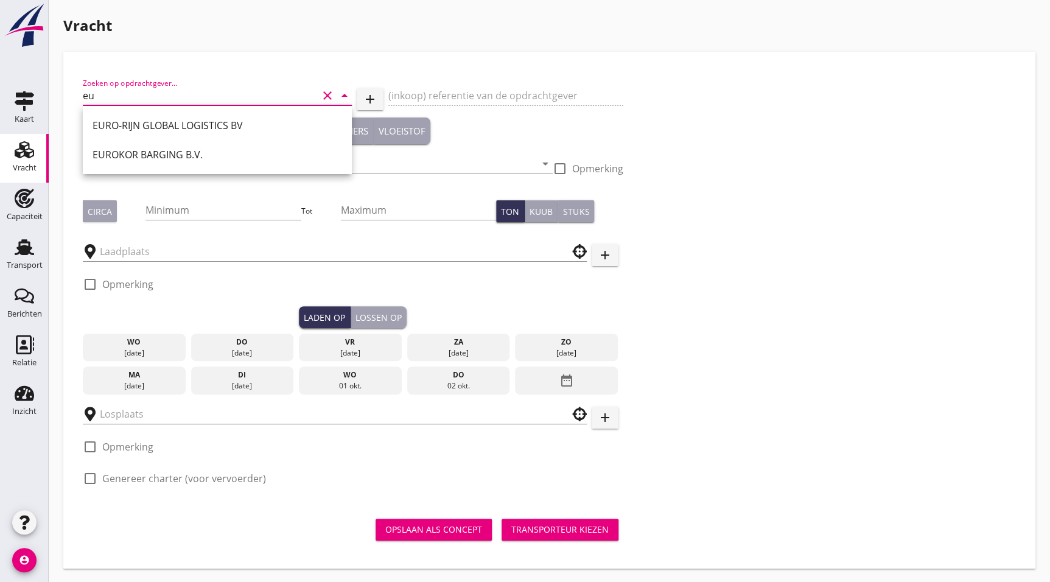
type input "e"
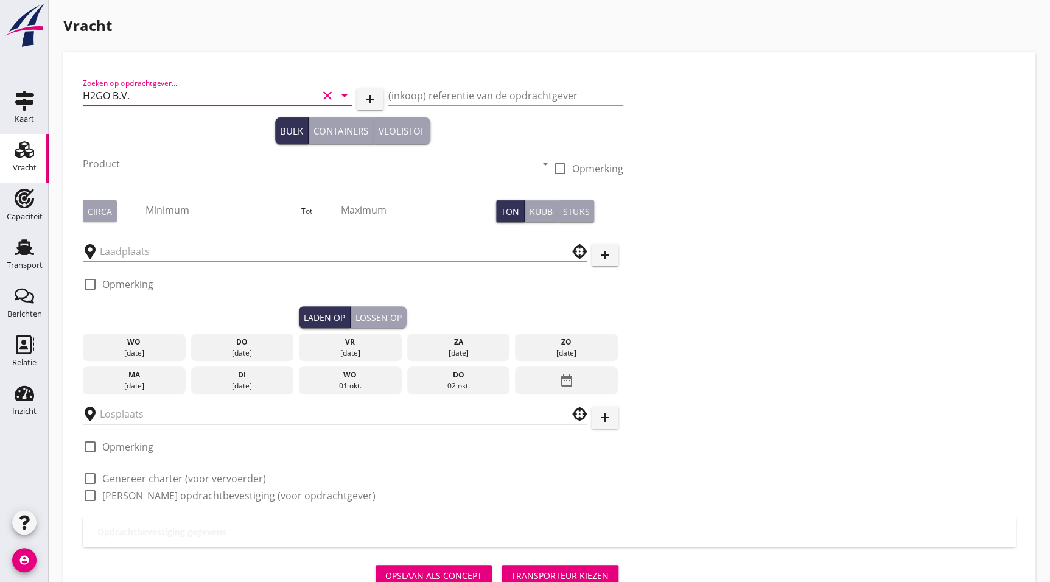
type input "H2GO B.V."
click at [159, 171] on input "Product" at bounding box center [309, 163] width 453 height 19
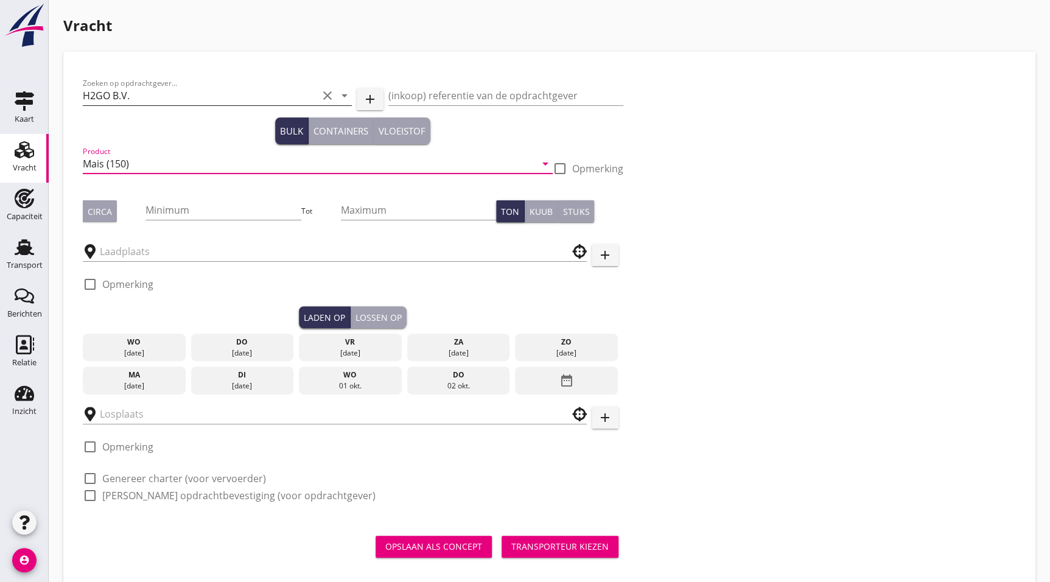
type input "Mais (150)"
click at [225, 201] on input "Minimum" at bounding box center [222, 209] width 155 height 19
type input "1"
click at [363, 203] on input "Maximum" at bounding box center [418, 209] width 155 height 19
type input "3224"
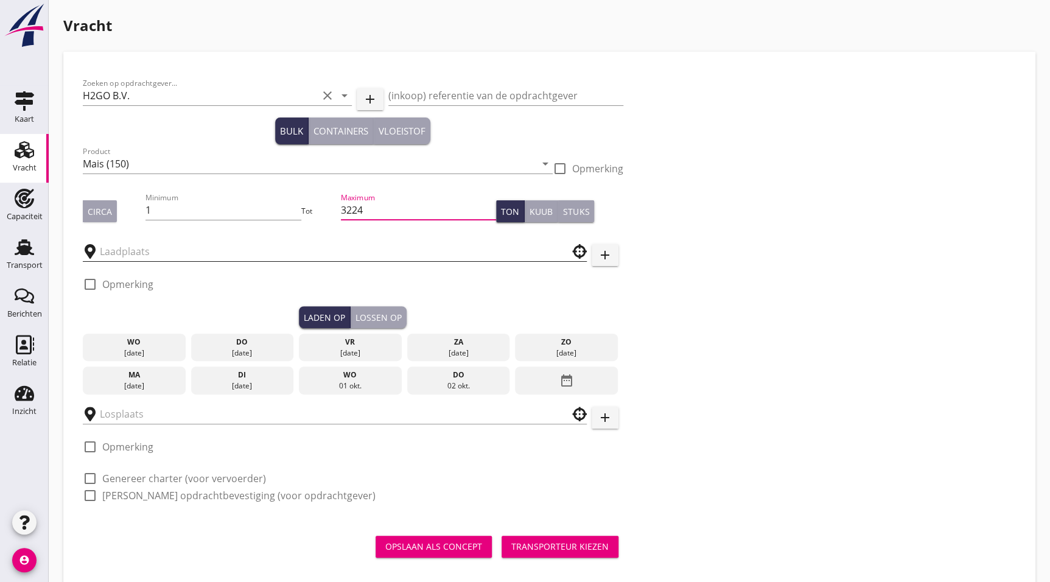
click at [249, 256] on input "text" at bounding box center [326, 251] width 453 height 19
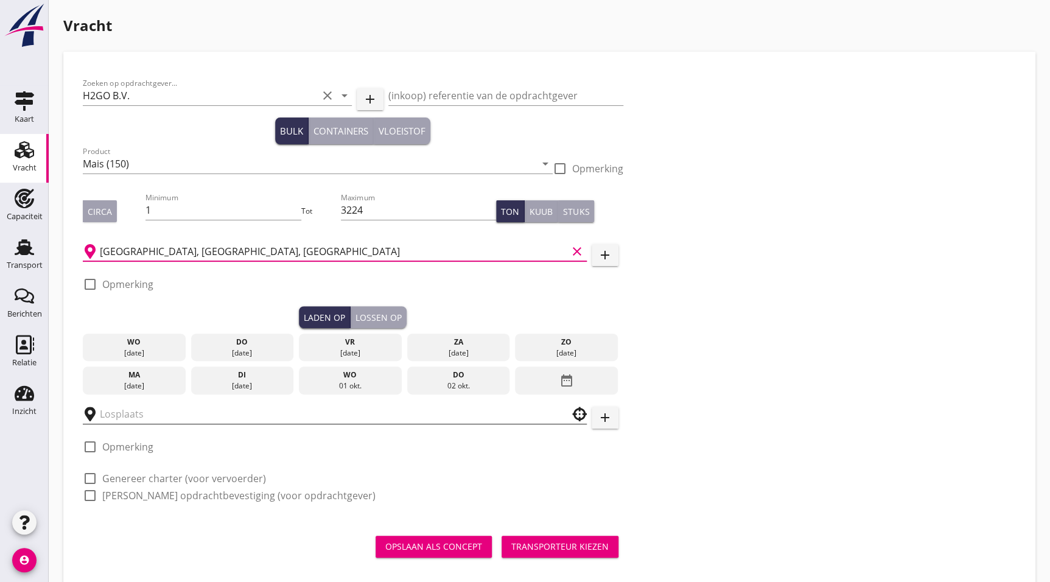
type input "Rotterdam, South Holland, Netherlands"
click at [149, 419] on input "text" at bounding box center [326, 413] width 453 height 19
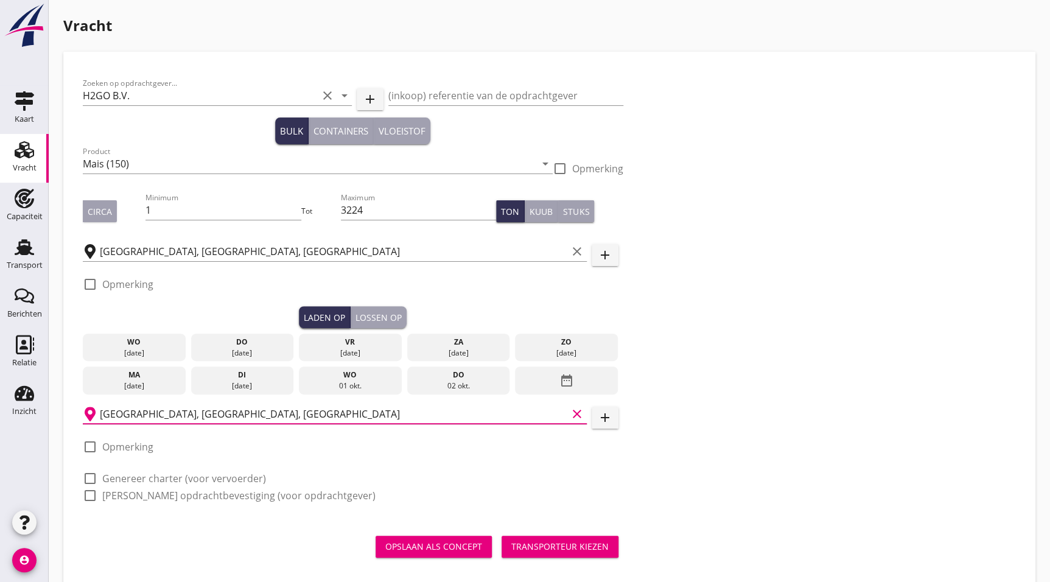
type input "Rotterdam, South Holland, Netherlands"
click at [117, 340] on div "wo" at bounding box center [134, 342] width 97 height 11
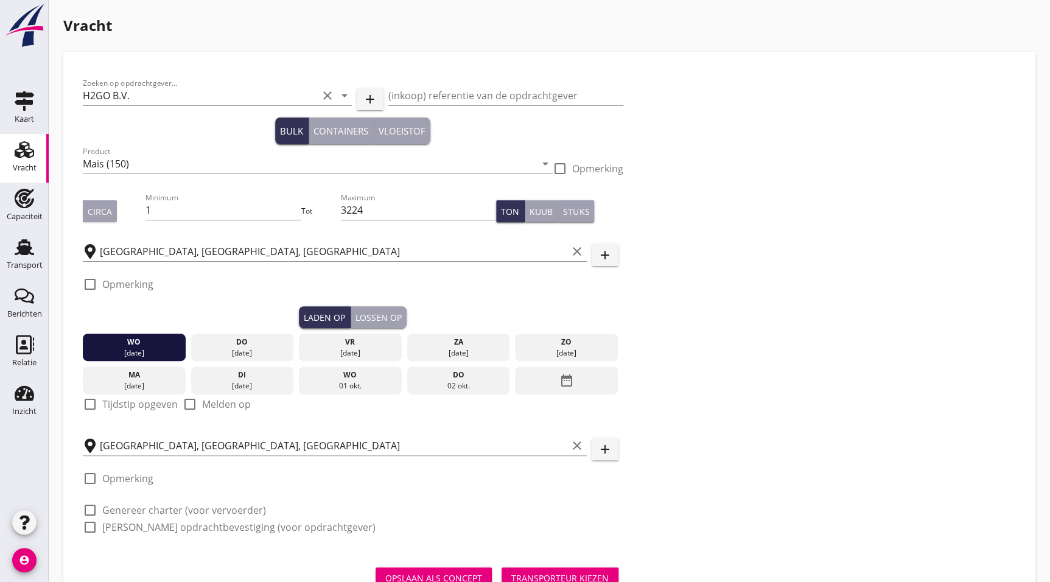
click at [105, 505] on label "Genereer charter (voor vervoerder)" at bounding box center [184, 510] width 164 height 12
checkbox input "true"
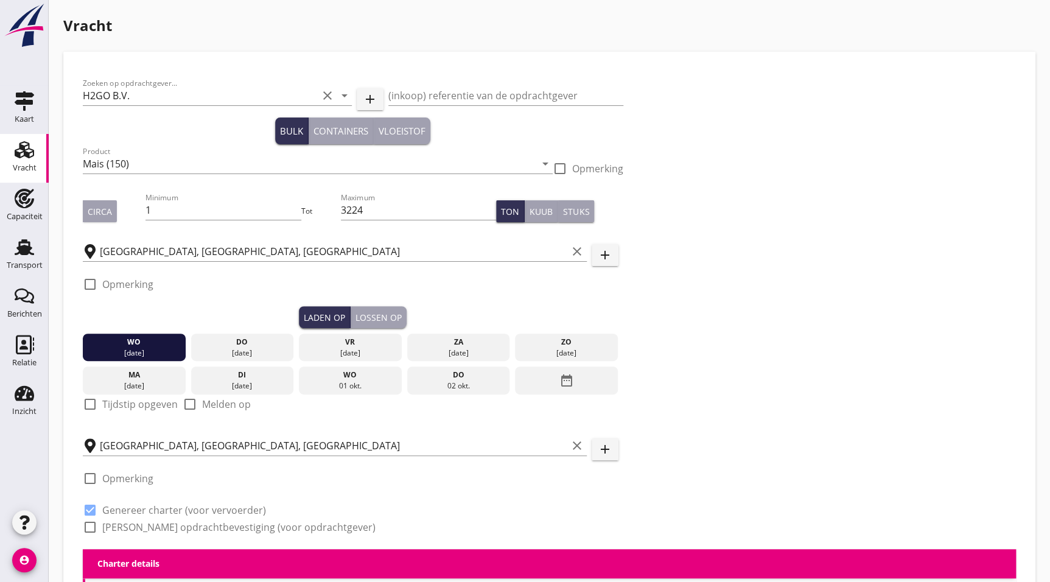
click at [107, 522] on label "[PERSON_NAME] opdrachtbevestiging (voor opdrachtgever)" at bounding box center [238, 527] width 273 height 12
checkbox input "true"
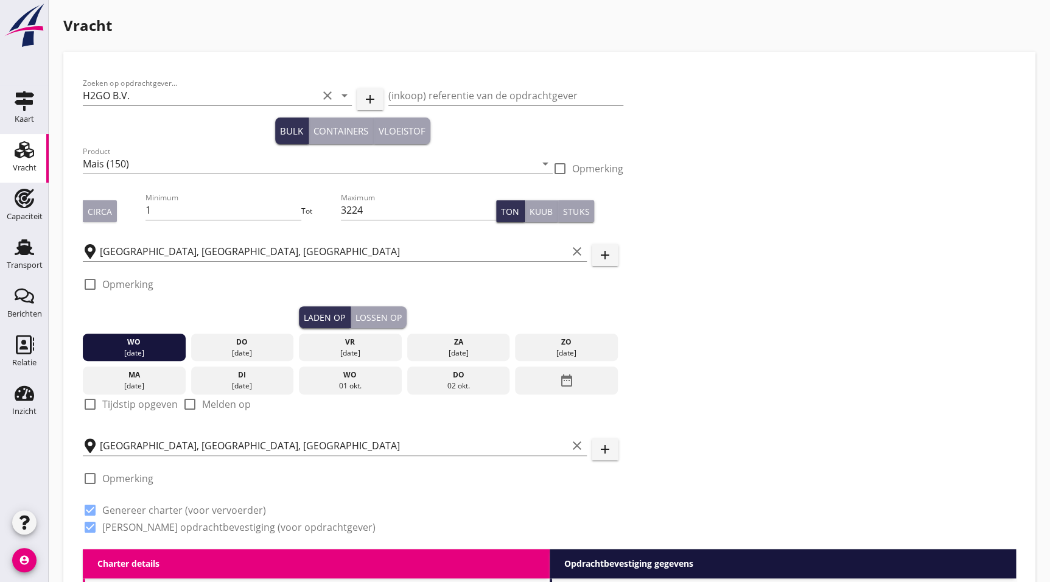
click at [128, 525] on label "[PERSON_NAME] opdrachtbevestiging (voor opdrachtgever)" at bounding box center [238, 527] width 273 height 12
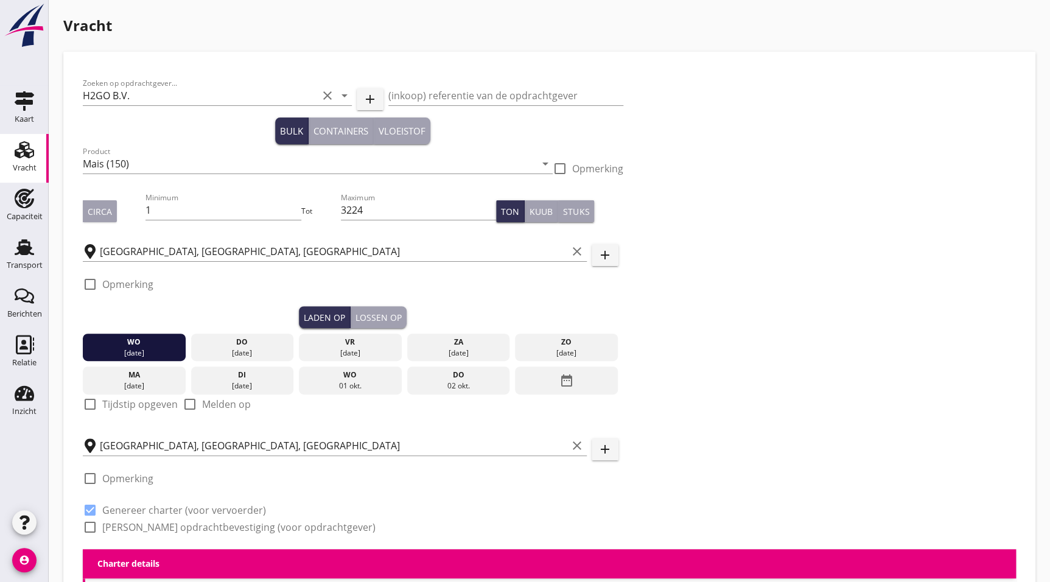
click at [152, 529] on label "[PERSON_NAME] opdrachtbevestiging (voor opdrachtgever)" at bounding box center [238, 527] width 273 height 12
checkbox input "true"
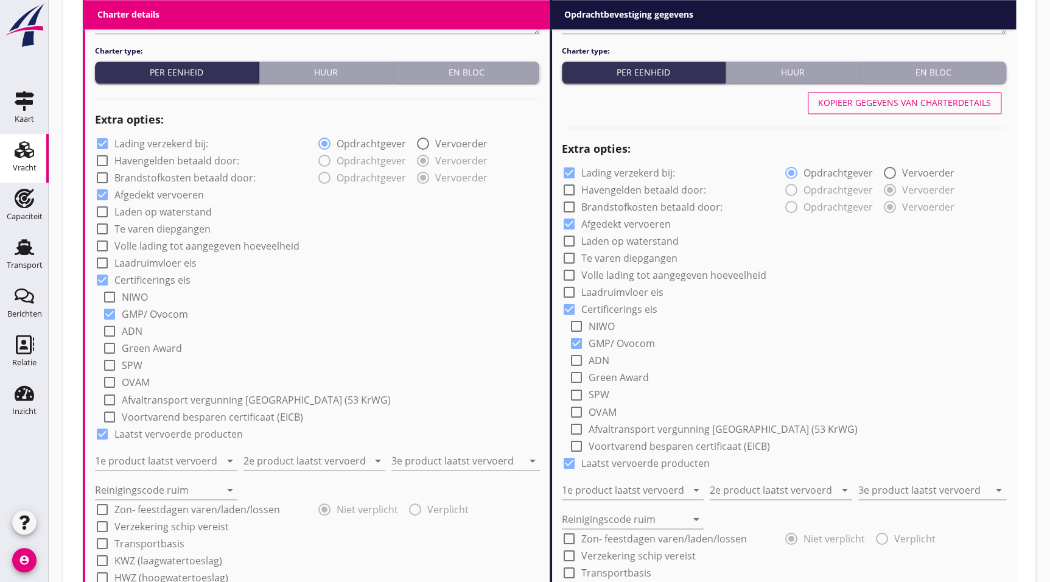
drag, startPoint x: 694, startPoint y: 422, endPoint x: 596, endPoint y: 383, distance: 104.9
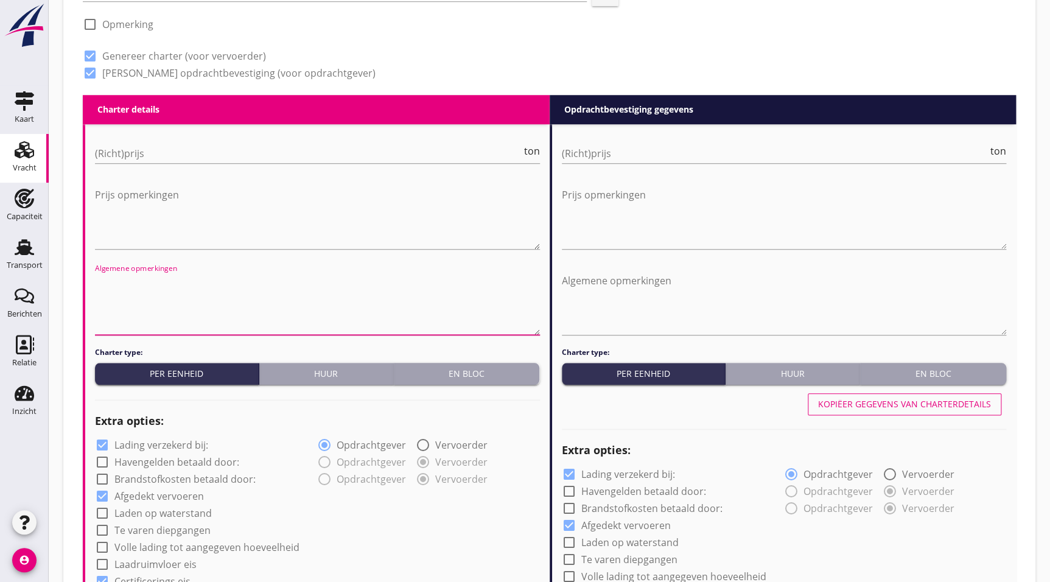
drag, startPoint x: 417, startPoint y: 221, endPoint x: 243, endPoint y: 344, distance: 212.6
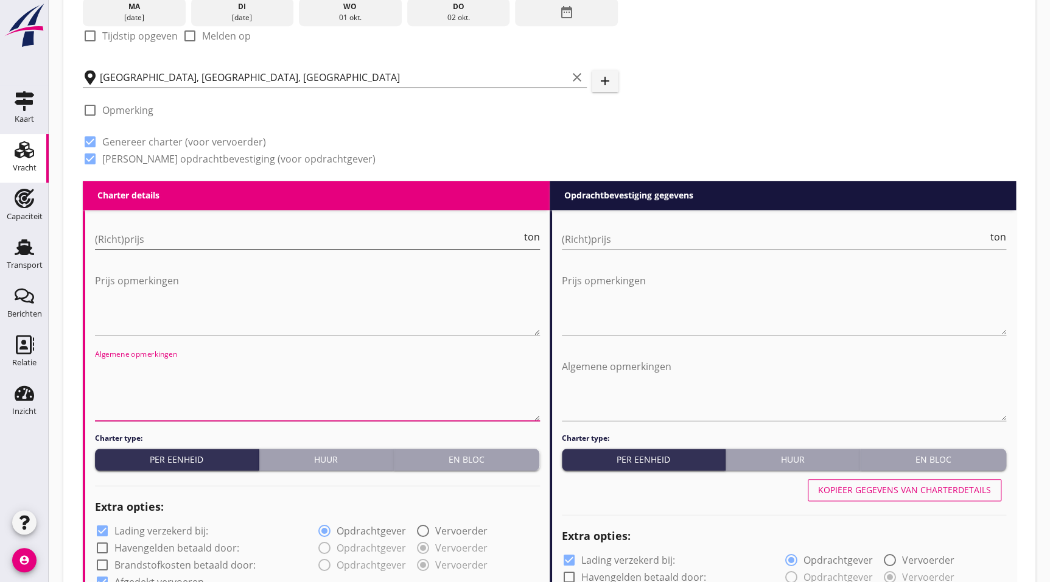
click at [150, 236] on input "(Richt)prijs" at bounding box center [308, 238] width 427 height 19
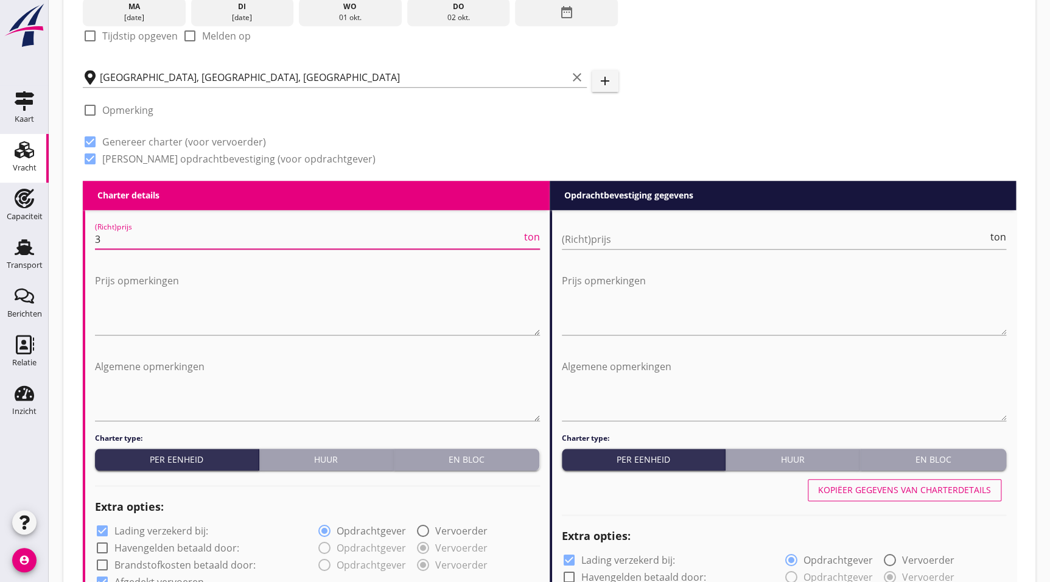
click at [172, 242] on input "3" at bounding box center [308, 238] width 427 height 19
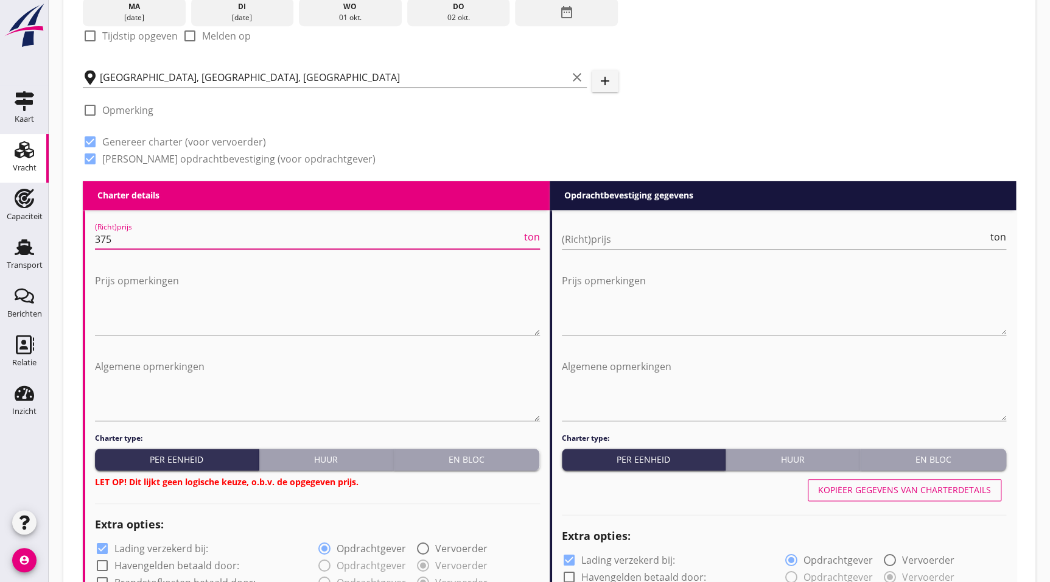
type input "375"
click at [340, 450] on button "Huur" at bounding box center [326, 459] width 134 height 22
radio input "true"
radio input "false"
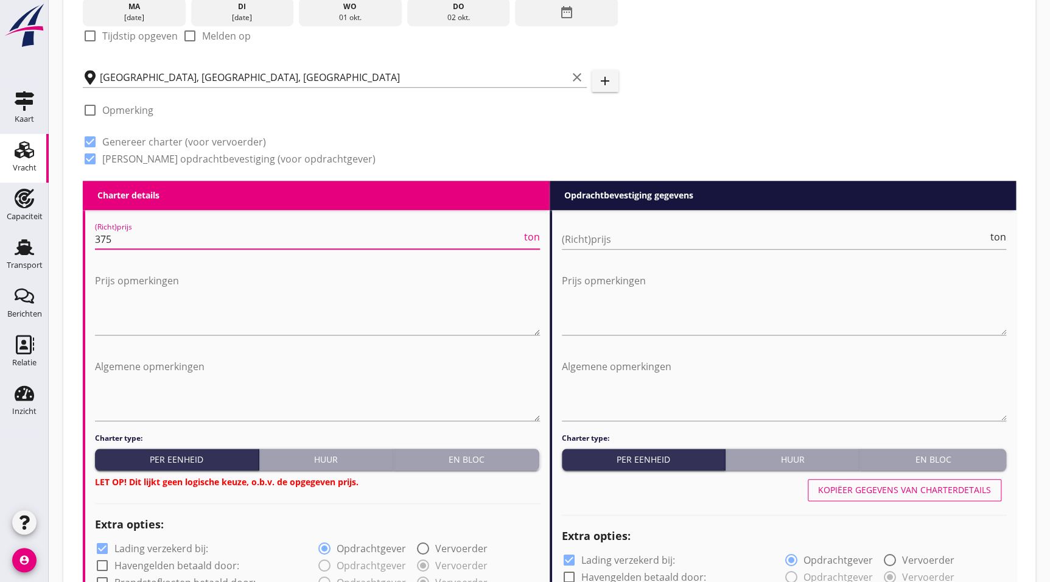
radio input "true"
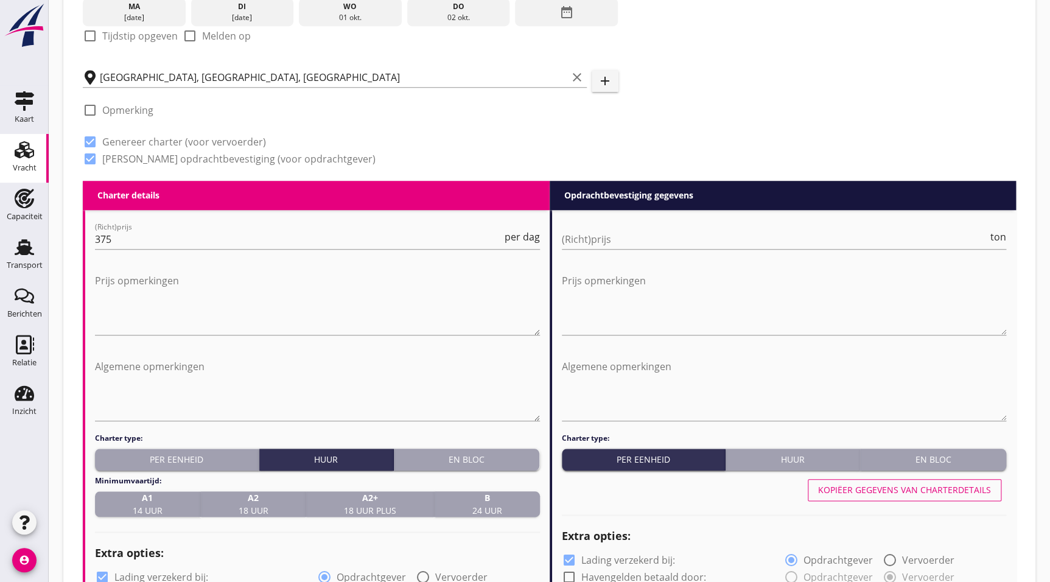
click at [505, 501] on div "B 24 uur" at bounding box center [487, 504] width 96 height 26
click at [631, 246] on input "(Richt)prijs" at bounding box center [775, 238] width 427 height 19
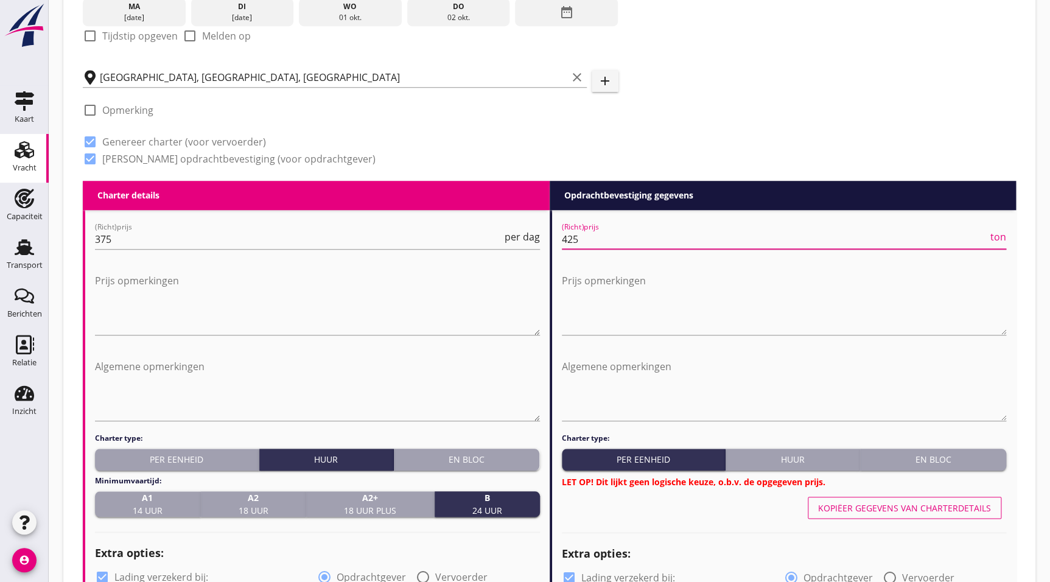
type input "425"
click at [814, 456] on div "Huur" at bounding box center [792, 459] width 124 height 13
radio input "true"
radio input "false"
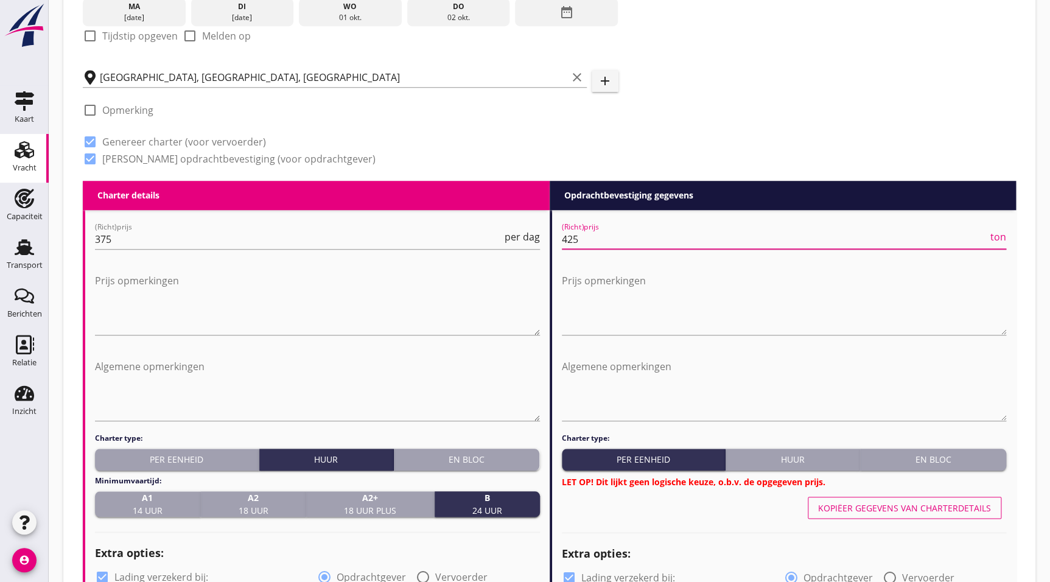
radio input "true"
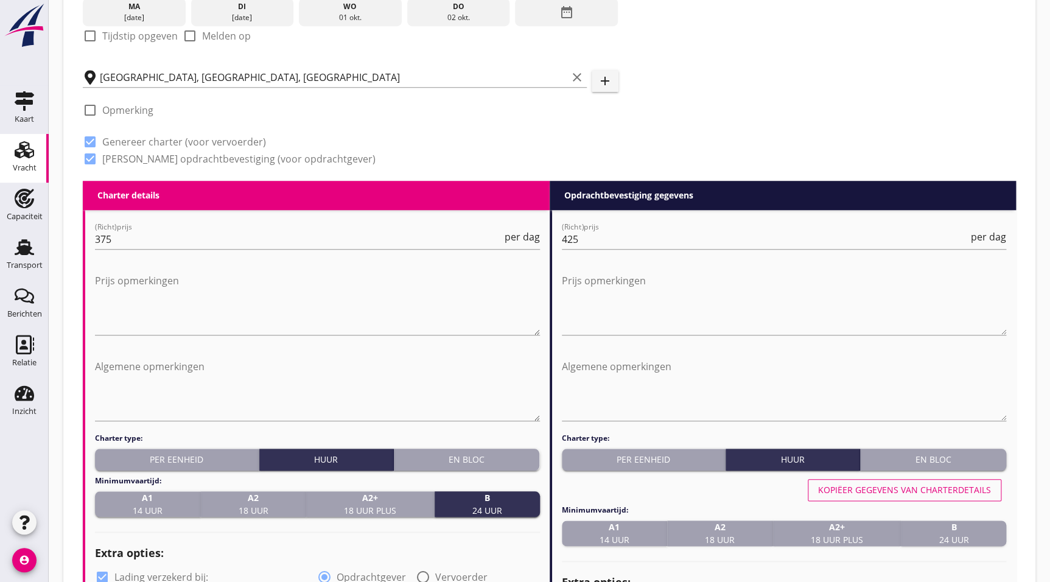
click at [978, 541] on div "B 24 uur" at bounding box center [953, 533] width 96 height 26
click at [619, 312] on textarea "Prijs opmerkingen" at bounding box center [784, 303] width 445 height 64
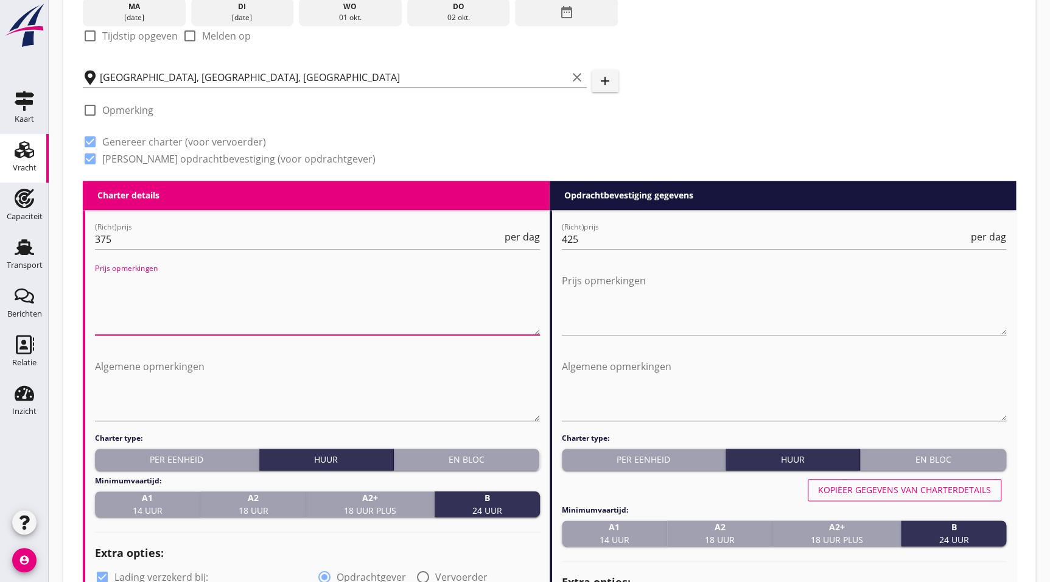
click at [276, 308] on textarea "Prijs opmerkingen" at bounding box center [317, 303] width 445 height 64
click at [201, 478] on h4 "Minimumvaartijd:" at bounding box center [317, 480] width 445 height 11
click at [112, 310] on textarea "Prijs per dag" at bounding box center [317, 303] width 445 height 64
drag, startPoint x: 215, startPoint y: 291, endPoint x: 77, endPoint y: 284, distance: 138.3
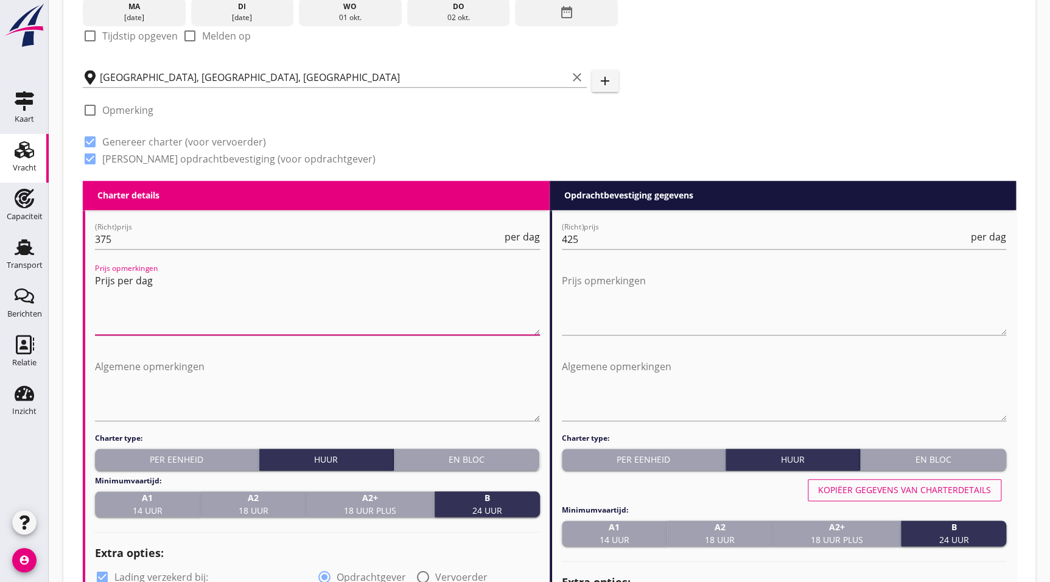
click at [146, 291] on textarea "Prijs per dag" at bounding box center [317, 303] width 445 height 64
click at [165, 281] on textarea "Prijs per dag" at bounding box center [317, 303] width 445 height 64
paste textarea "Na belading duwbak terug naar Merwehaven en na leegkomst idem. Duwbak schoonopl…"
click at [281, 305] on textarea "Prijs per dag. Na belading duwbak terug naar Merwehaven en na leegkomst idem. D…" at bounding box center [317, 303] width 445 height 64
click at [167, 289] on textarea "Prijs per dag. Na belading duwbak terug naar Merwehaven en na leegkomst idem. D…" at bounding box center [317, 303] width 445 height 64
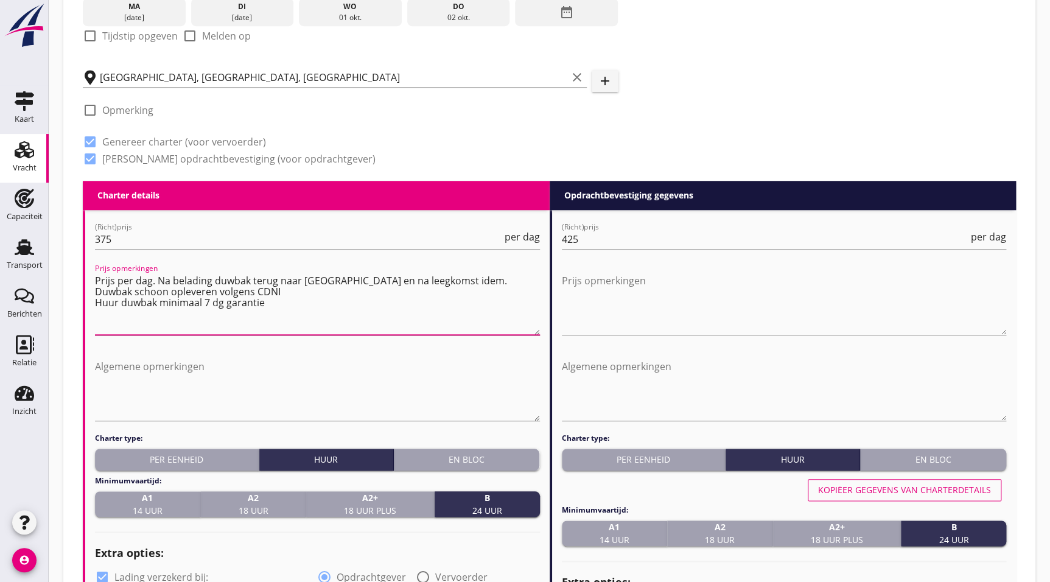
click at [229, 307] on textarea "Prijs per dag. Na belading duwbak terug naar Merwehaven en na leegkomst idem. D…" at bounding box center [317, 303] width 445 height 64
click at [269, 299] on textarea "Prijs per dag. Na belading duwbak terug naar Merwehaven en na leegkomst idem. D…" at bounding box center [317, 303] width 445 height 64
drag, startPoint x: 279, startPoint y: 301, endPoint x: -92, endPoint y: 211, distance: 382.6
type textarea "Prijs per dag. Na belading duwbak terug naar Merwehaven en na leegkomst idem. D…"
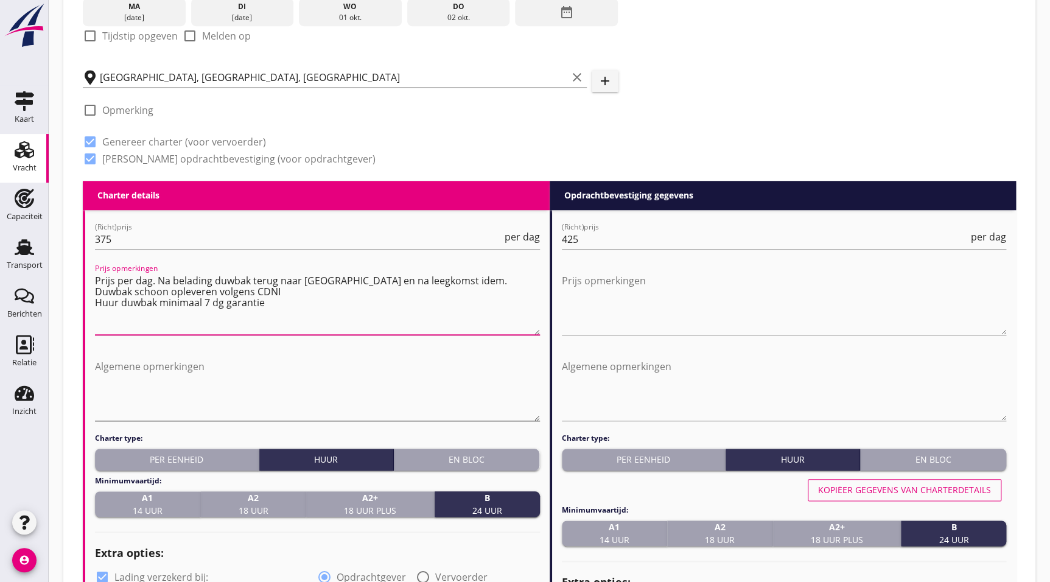
click at [213, 393] on textarea "Algemene opmerkingen" at bounding box center [317, 389] width 445 height 64
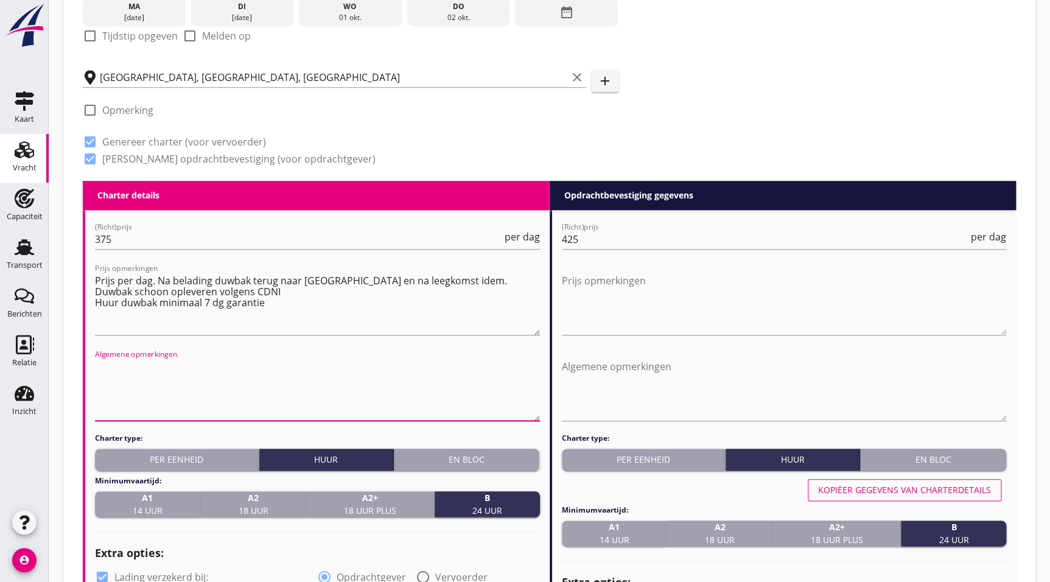
paste textarea "Prijs per dag. Na belading duwbak terug naar Merwehaven en na leegkomst idem. D…"
type textarea "Prijs per dag. Na belading duwbak terug naar Merwehaven en na leegkomst idem. D…"
click at [694, 295] on textarea "Prijs opmerkingen" at bounding box center [784, 303] width 445 height 64
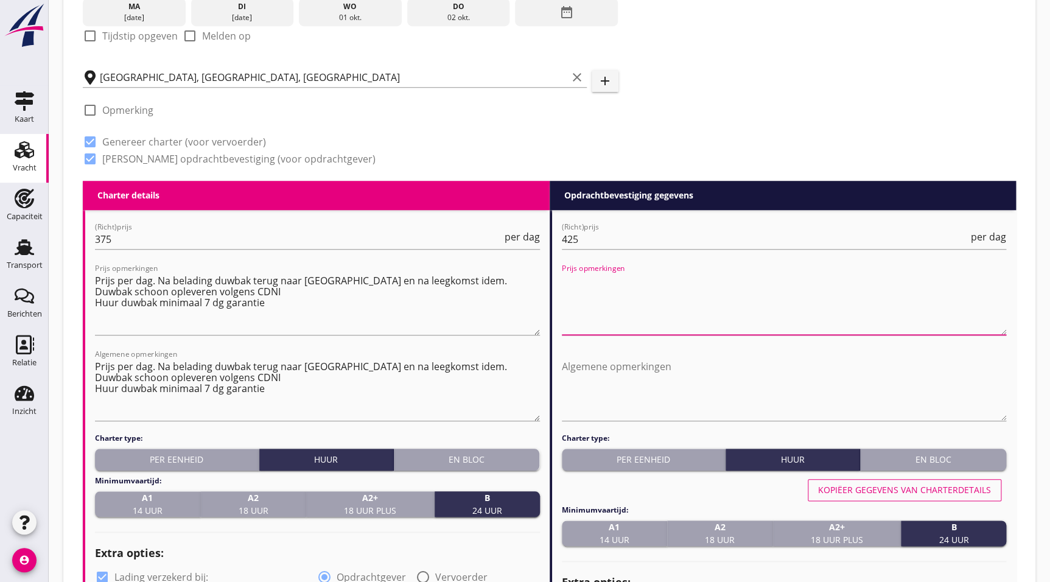
paste textarea "Prijs per dag. Na belading duwbak terug naar Merwehaven en na leegkomst idem. D…"
type textarea "Prijs per dag. Na belading duwbak terug naar Merwehaven en na leegkomst idem. D…"
click at [700, 371] on textarea "Algemene opmerkingen" at bounding box center [784, 389] width 445 height 64
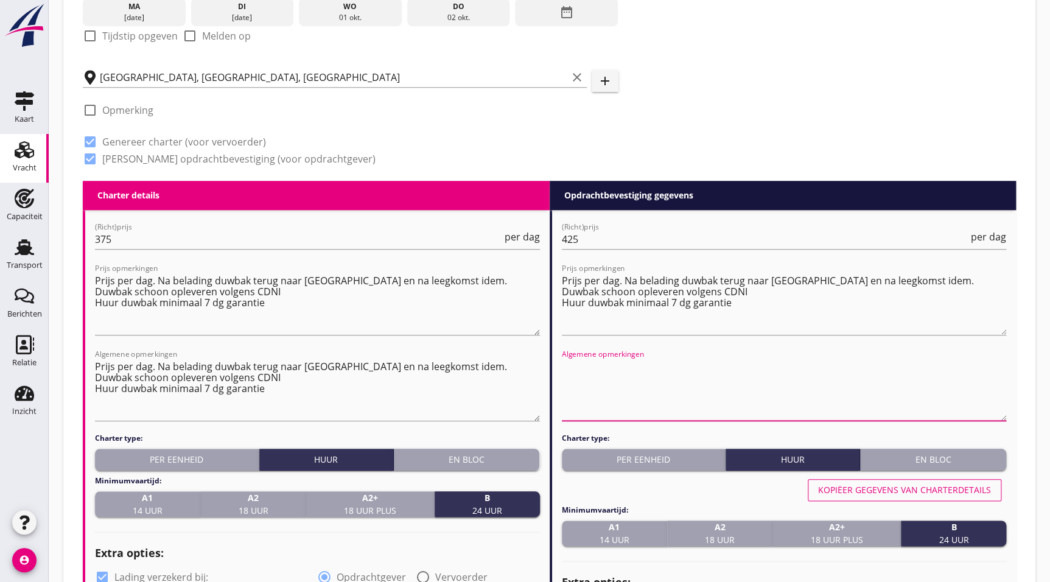
paste textarea "Prijs per dag. Na belading duwbak terug naar Merwehaven en na leegkomst idem. D…"
type textarea "Prijs per dag. Na belading duwbak terug naar Merwehaven en na leegkomst idem. D…"
drag, startPoint x: 529, startPoint y: 149, endPoint x: 542, endPoint y: 170, distance: 24.5
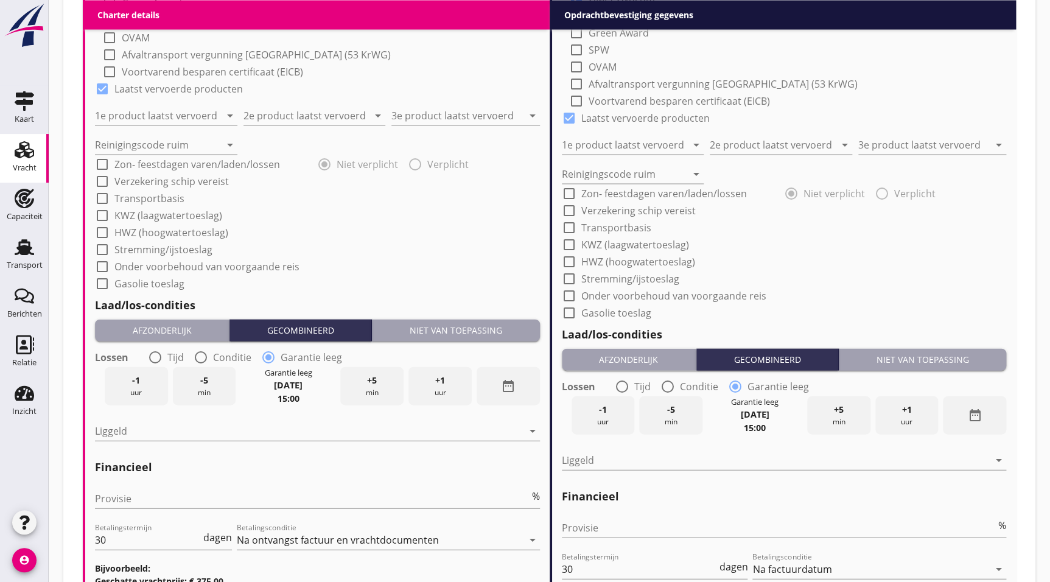
scroll to position [1159, 0]
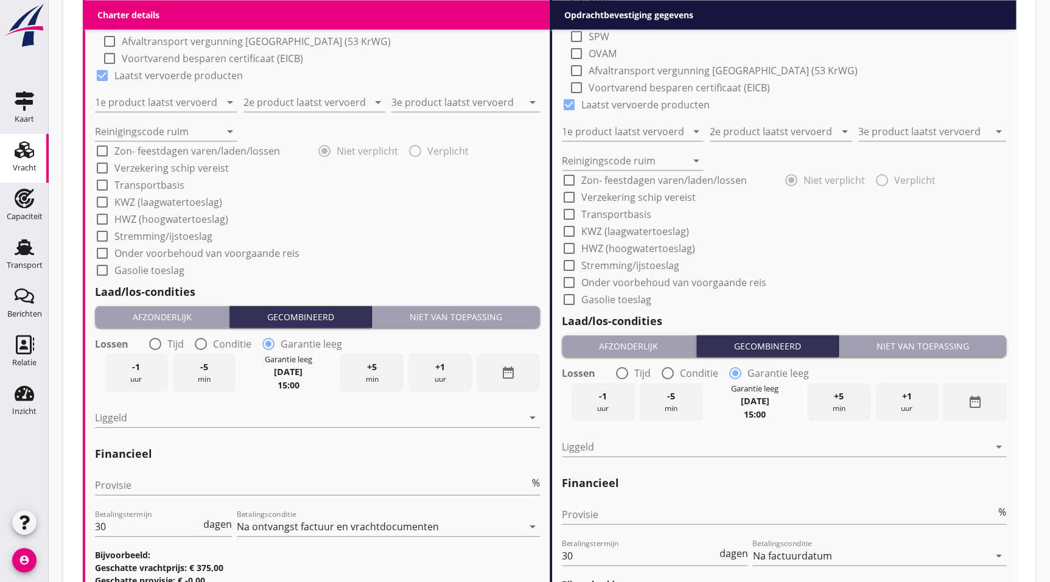
click at [227, 144] on div "check_box_outline_blank Zon- feestdagen varen/laden/lossen" at bounding box center [187, 151] width 185 height 15
click at [210, 129] on input "Reinigingscode ruim" at bounding box center [157, 131] width 125 height 19
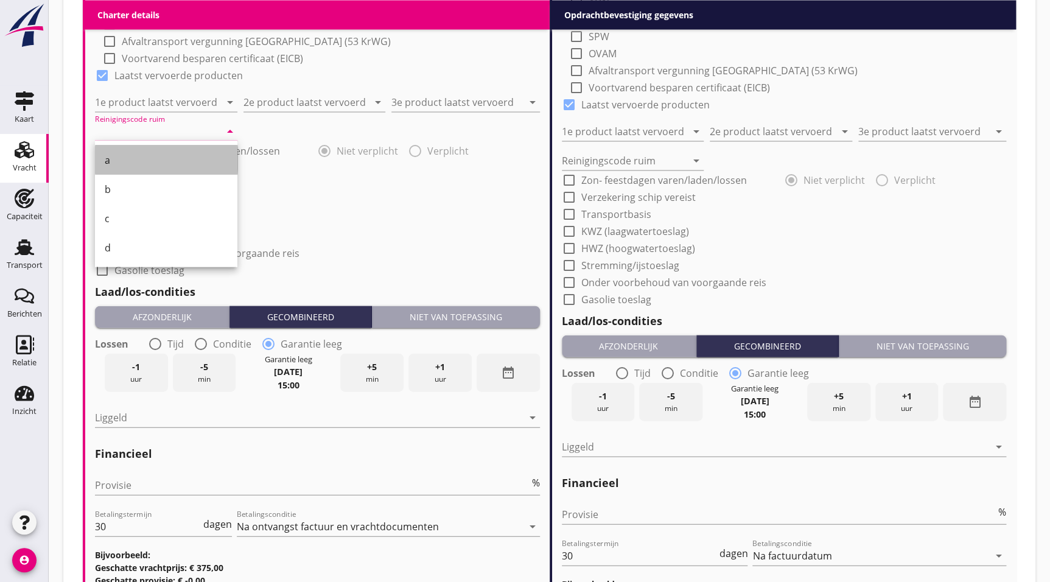
click at [143, 163] on div "a" at bounding box center [166, 160] width 123 height 15
type input "a"
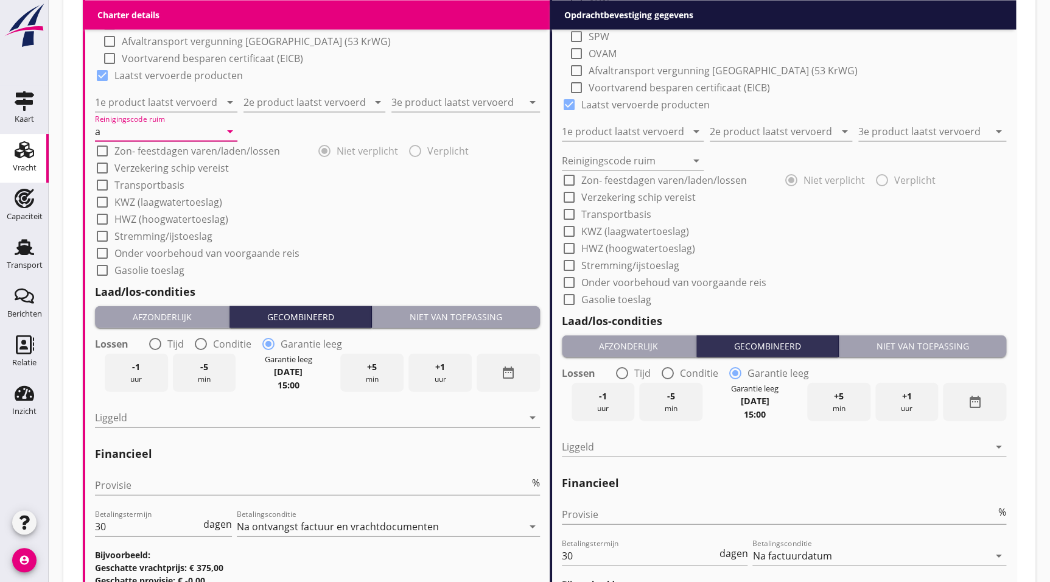
click at [913, 346] on div "Niet van toepassing" at bounding box center [922, 346] width 158 height 13
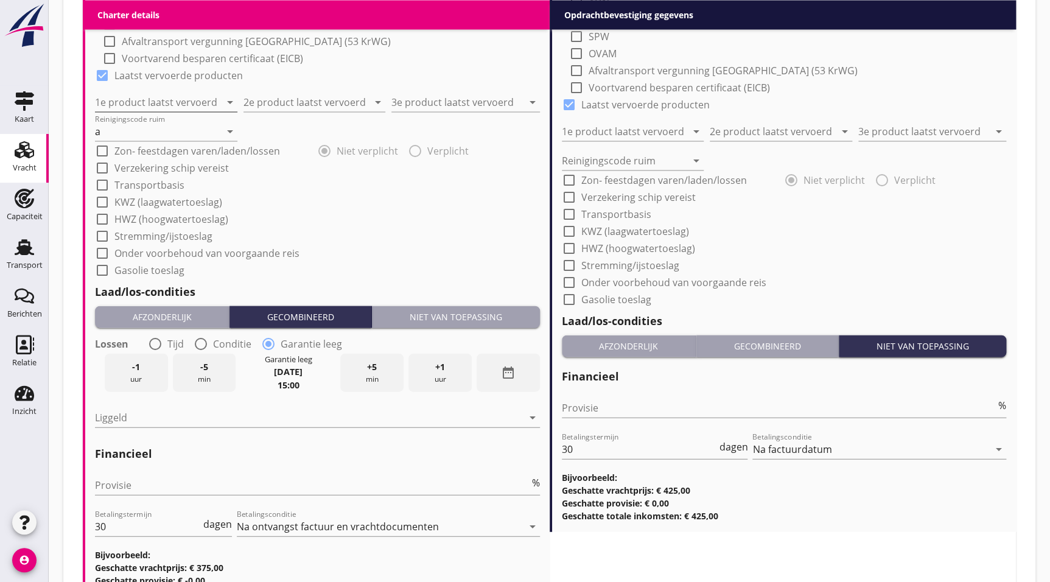
click at [145, 96] on input "1e product laatst vervoerd" at bounding box center [157, 101] width 125 height 19
type input "vermiculite"
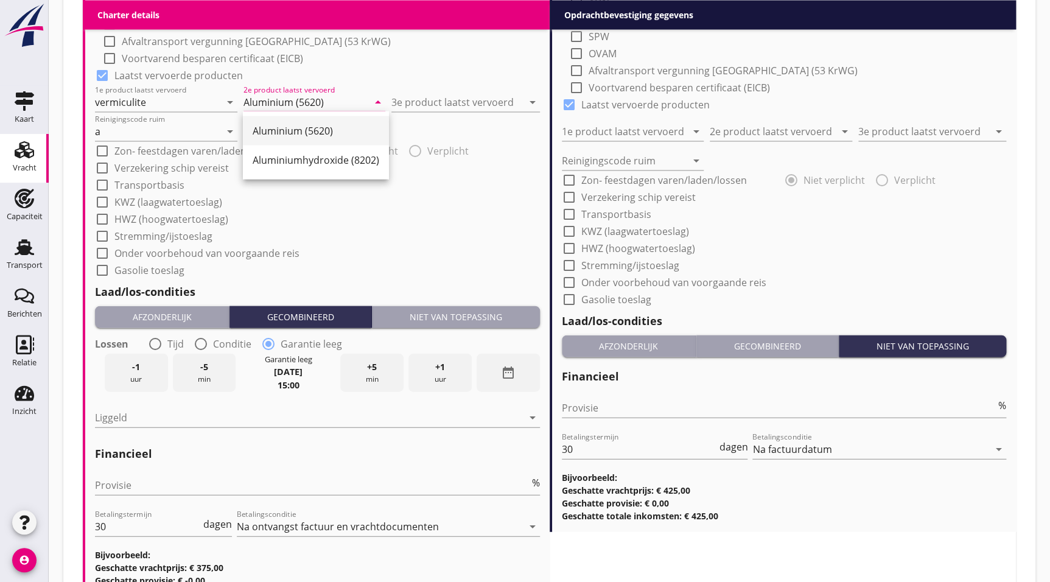
type input "Aluminium (5620)"
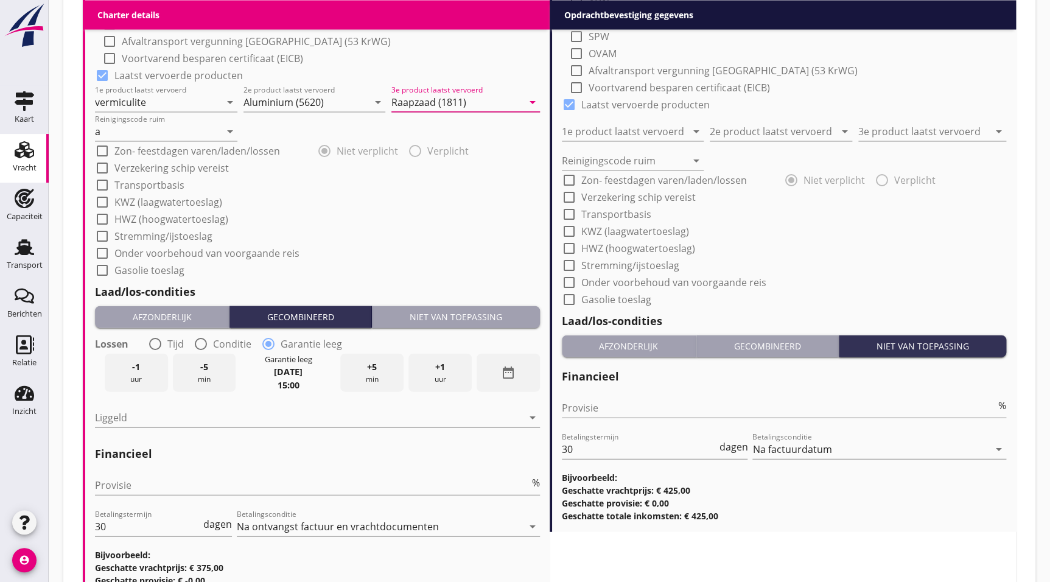
type input "Raapzaad (1811)"
drag, startPoint x: 470, startPoint y: 201, endPoint x: 487, endPoint y: 179, distance: 27.4
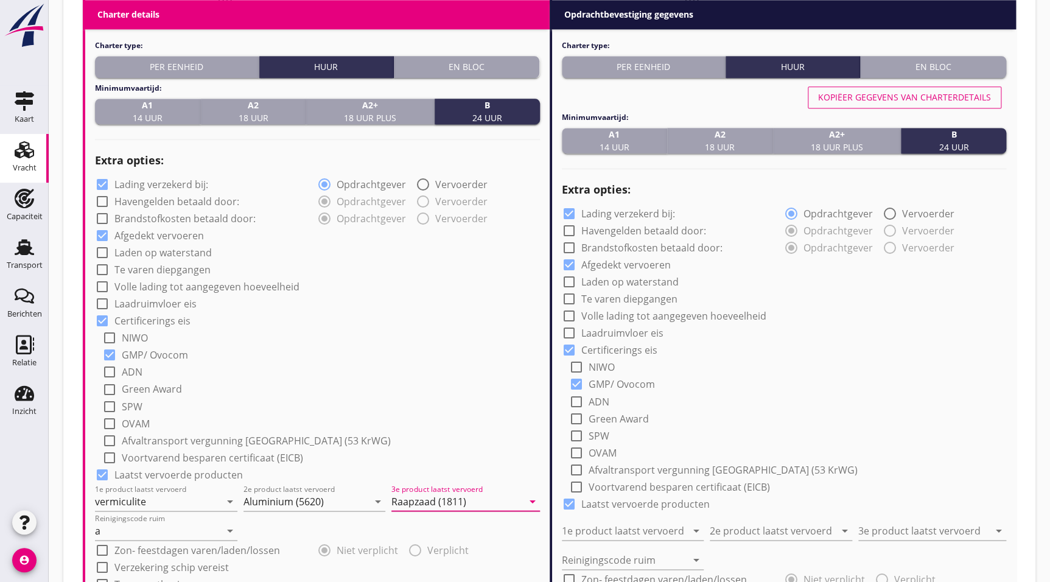
scroll to position [799, 0]
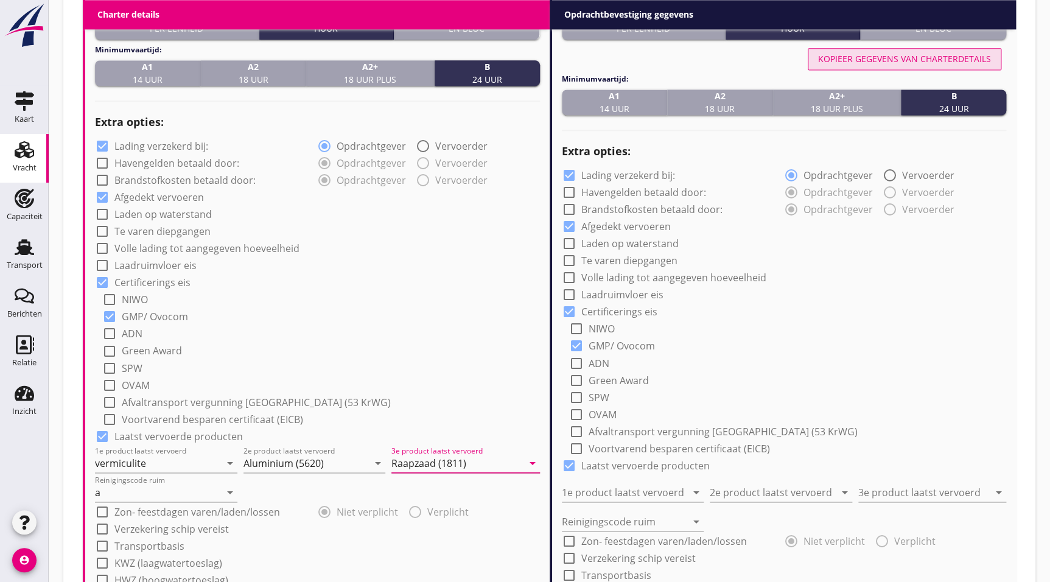
click at [887, 49] on button "Kopiëer gegevens van charterdetails" at bounding box center [905, 59] width 194 height 22
type input "vermiculite"
type input "Aluminium (5620)"
type input "Raapzaad (1811)"
type input "a"
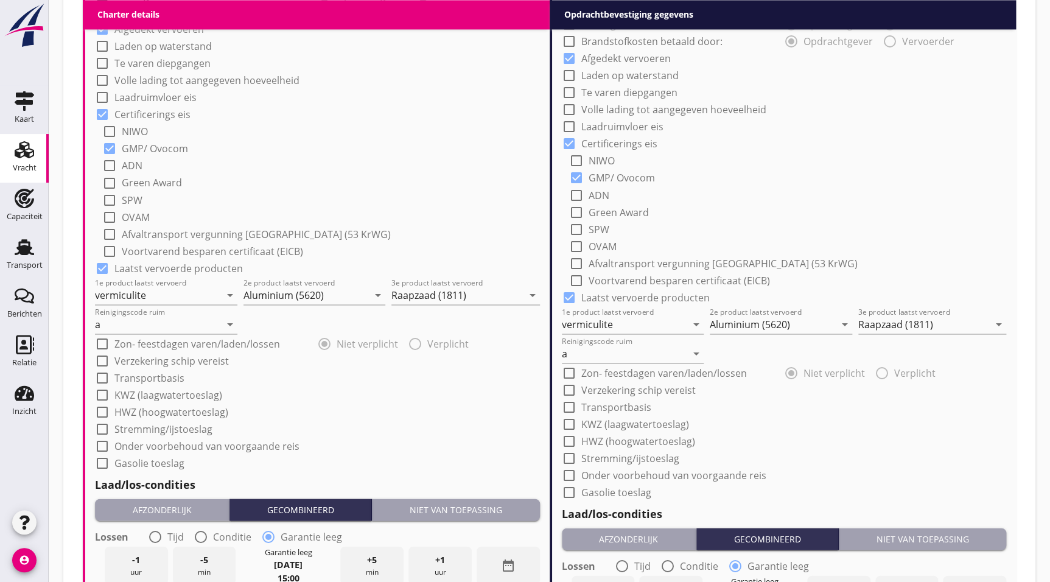
scroll to position [970, 0]
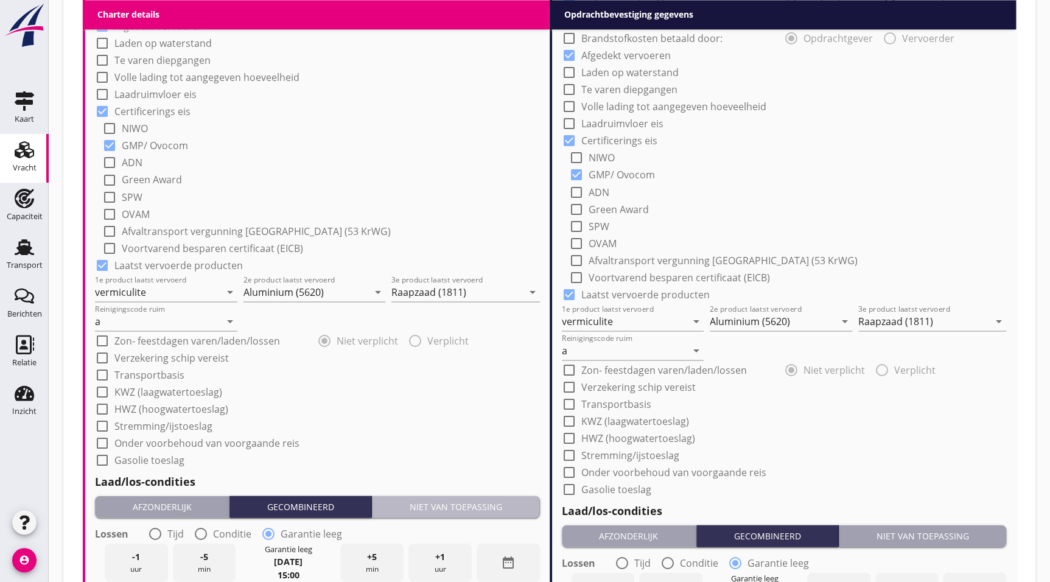
click at [452, 500] on div "Niet van toepassing" at bounding box center [456, 506] width 158 height 13
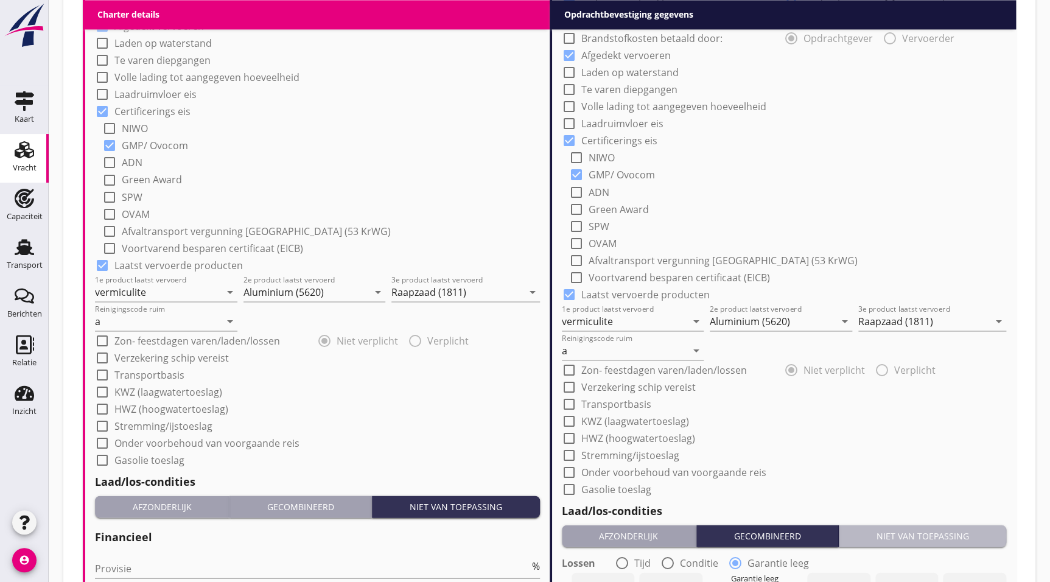
click at [883, 529] on div "Niet van toepassing" at bounding box center [922, 535] width 158 height 13
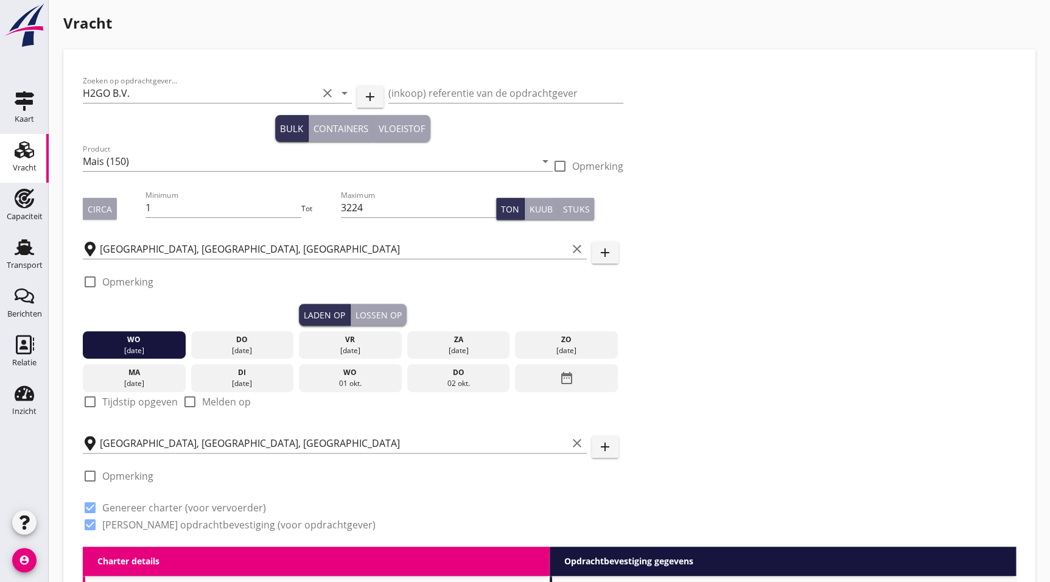
scroll to position [10, 0]
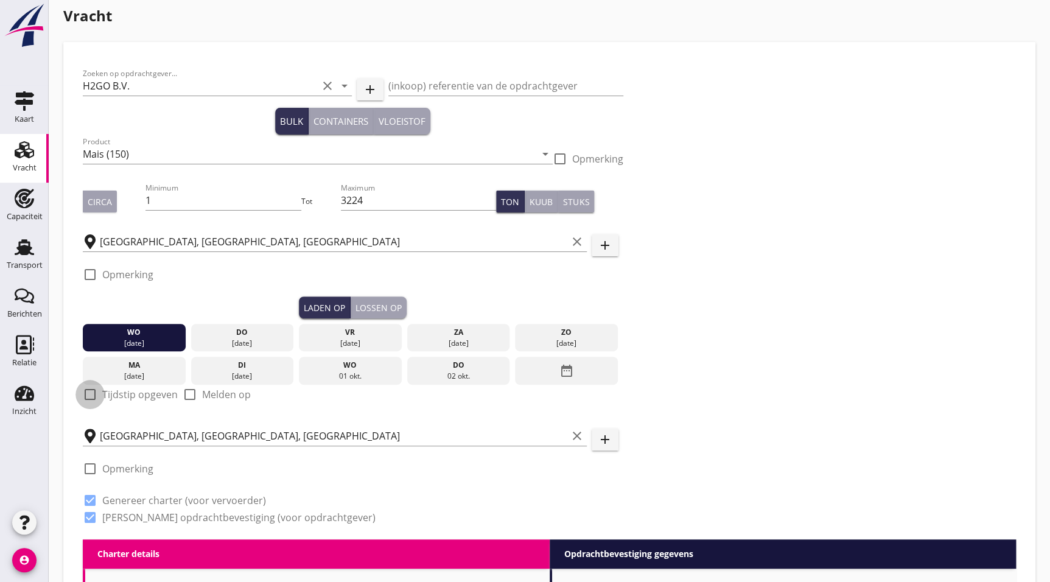
click at [96, 389] on div at bounding box center [90, 394] width 21 height 21
checkbox input "true"
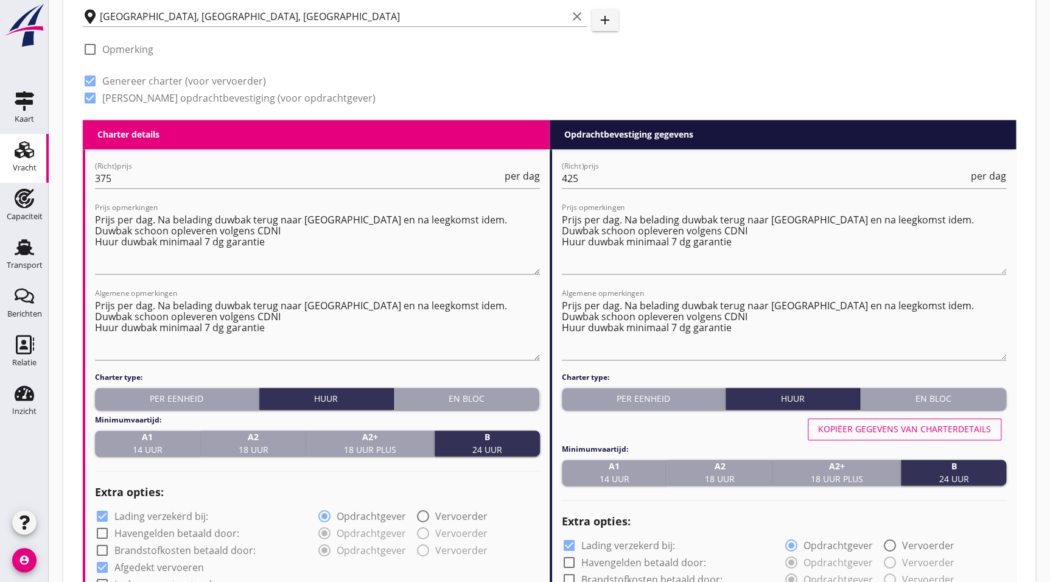
scroll to position [469, 0]
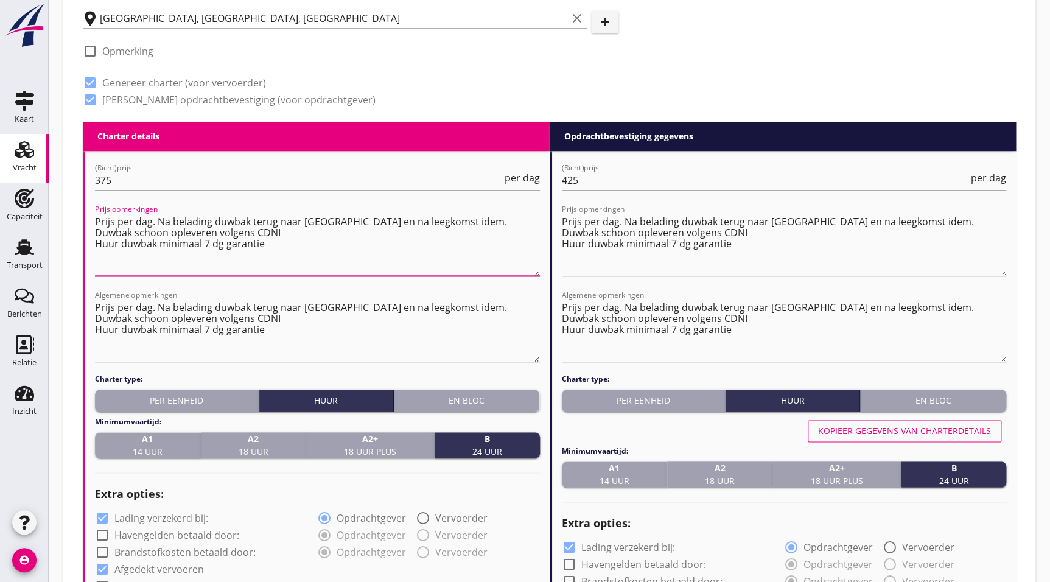
drag, startPoint x: 290, startPoint y: 246, endPoint x: 156, endPoint y: 215, distance: 136.7
click at [156, 215] on textarea "Prijs per dag. Na belading duwbak terug naar Merwehaven en na leegkomst idem. D…" at bounding box center [317, 244] width 445 height 64
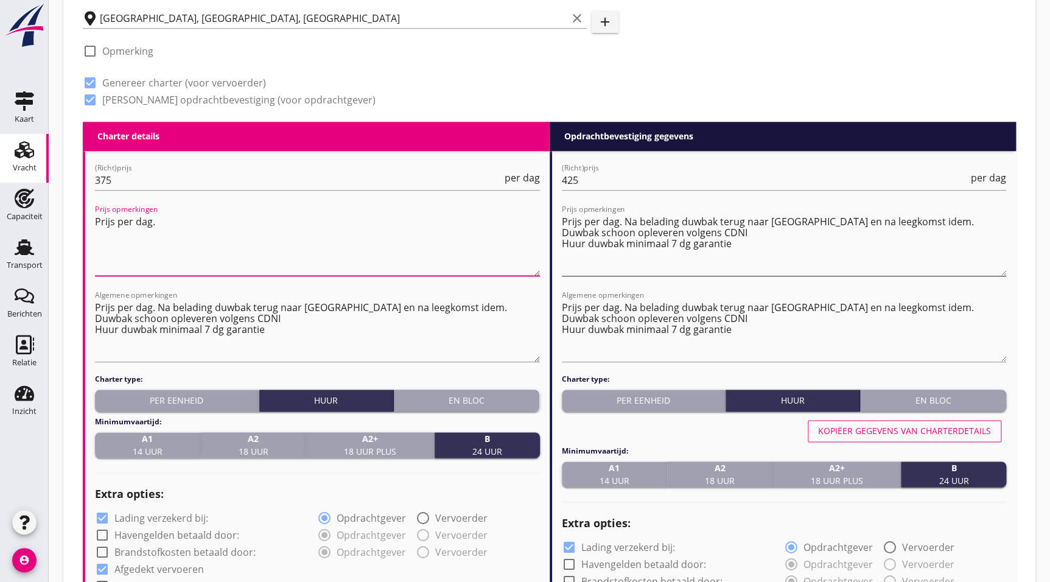
type textarea "Prijs per dag."
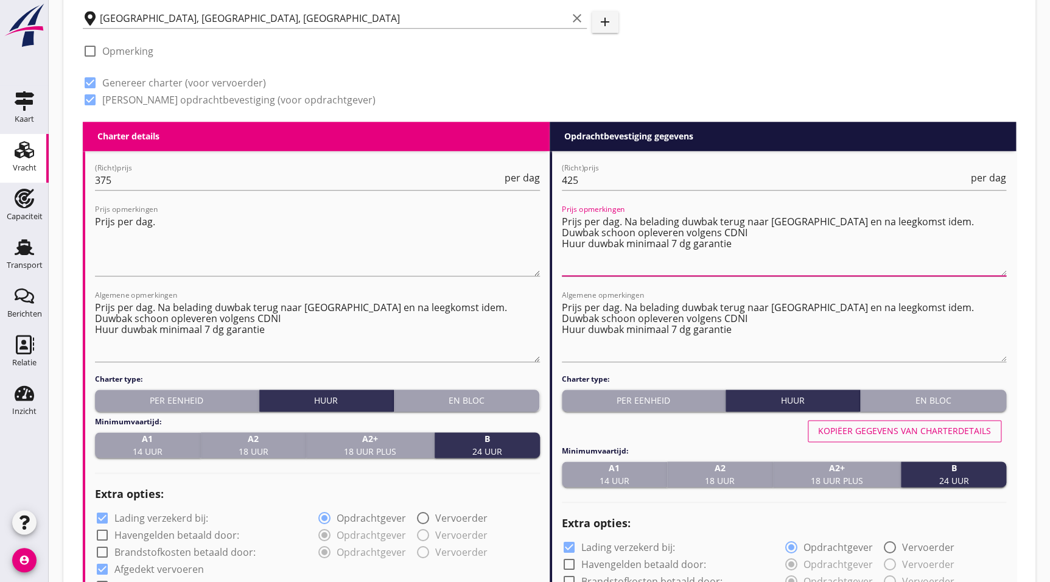
drag, startPoint x: 784, startPoint y: 245, endPoint x: 622, endPoint y: 215, distance: 165.3
click at [622, 215] on textarea "Prijs per dag. Na belading duwbak terug naar Merwehaven en na leegkomst idem. D…" at bounding box center [784, 244] width 445 height 64
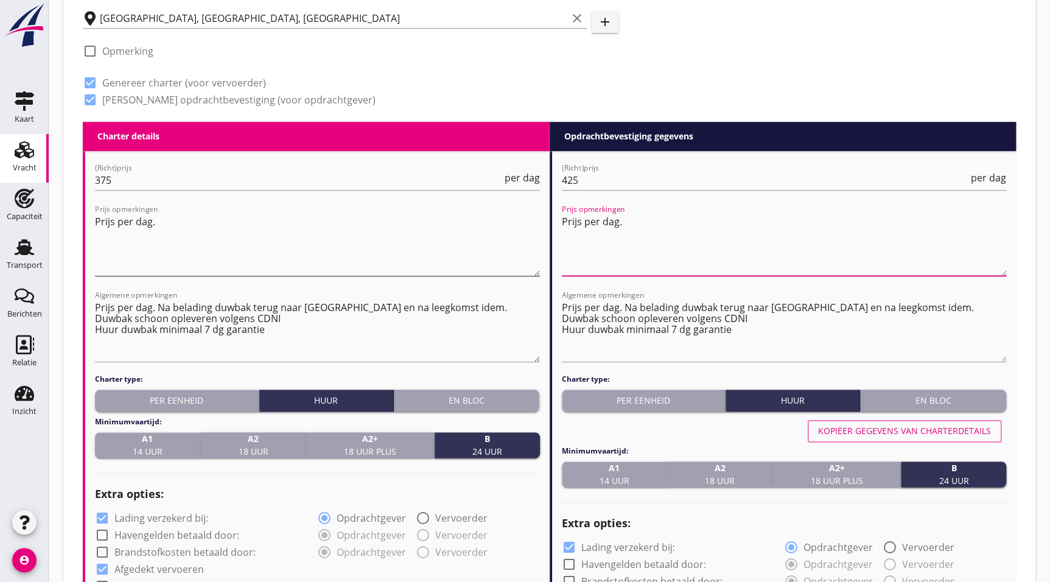
type textarea "Prijs per dag."
click at [454, 237] on textarea "Prijs per dag." at bounding box center [317, 244] width 445 height 64
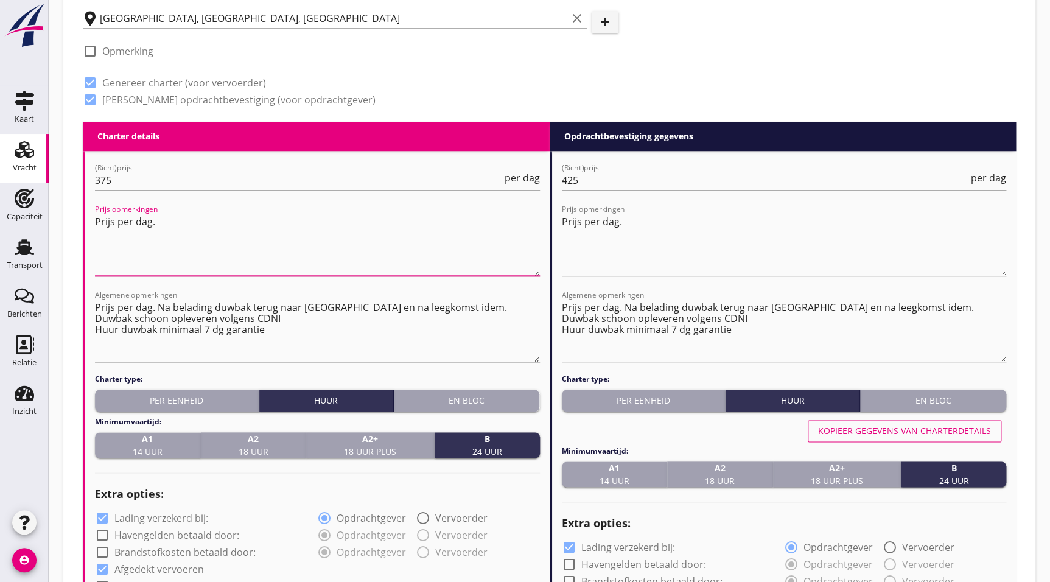
click at [262, 313] on textarea "Prijs per dag. Na belading duwbak terug naar Merwehaven en na leegkomst idem. D…" at bounding box center [317, 330] width 445 height 64
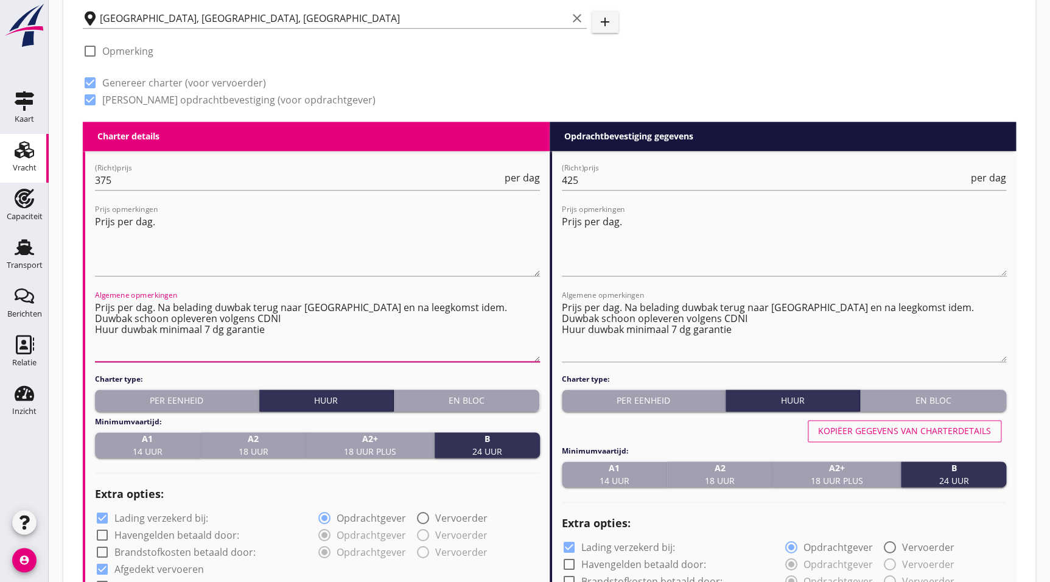
click at [323, 327] on textarea "Prijs per dag. Na belading duwbak terug naar Merwehaven en na leegkomst idem. D…" at bounding box center [317, 330] width 445 height 64
click at [301, 320] on textarea "Prijs per dag. Na belading duwbak terug naar Merwehaven en na leegkomst idem. D…" at bounding box center [317, 330] width 445 height 64
type textarea "Prijs per dag. Na belading duwbak terug naar Merwehaven en na leegkomst idem. D…"
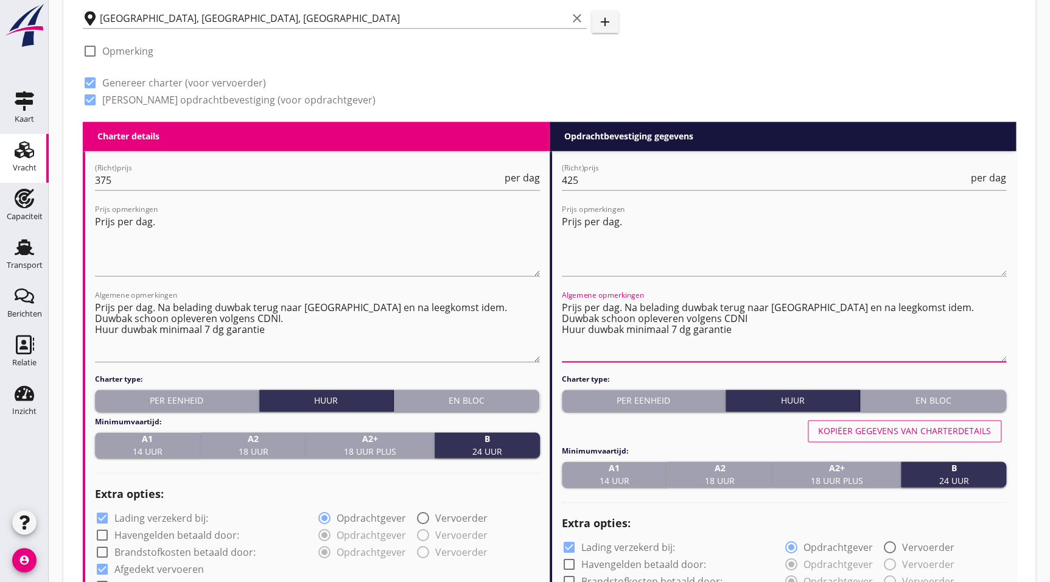
click at [776, 317] on textarea "Prijs per dag. Na belading duwbak terug naar Merwehaven en na leegkomst idem. D…" at bounding box center [784, 330] width 445 height 64
click at [804, 347] on textarea "Prijs per dag. Na belading duwbak terug naar Merwehaven en na leegkomst idem. D…" at bounding box center [784, 330] width 445 height 64
type textarea "Prijs per dag. Na belading duwbak terug naar Merwehaven en na leegkomst idem. D…"
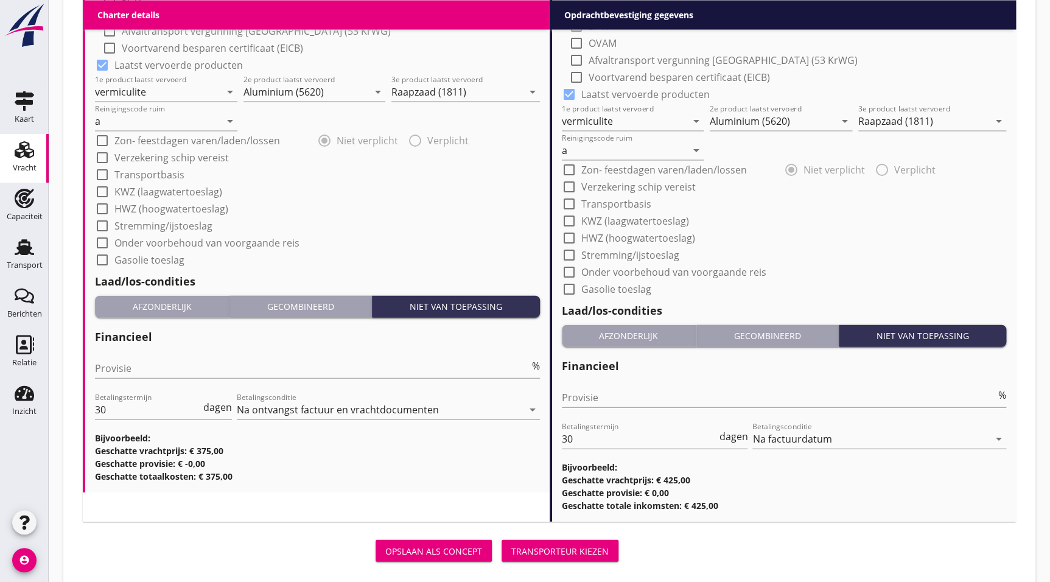
scroll to position [1232, 0]
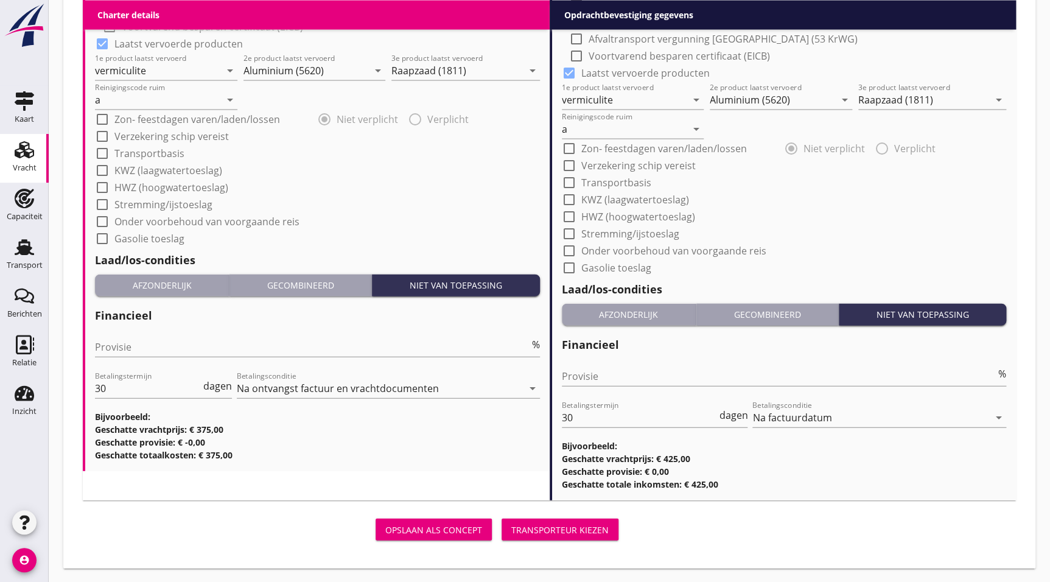
click at [429, 532] on div "Opslaan als concept" at bounding box center [433, 529] width 97 height 13
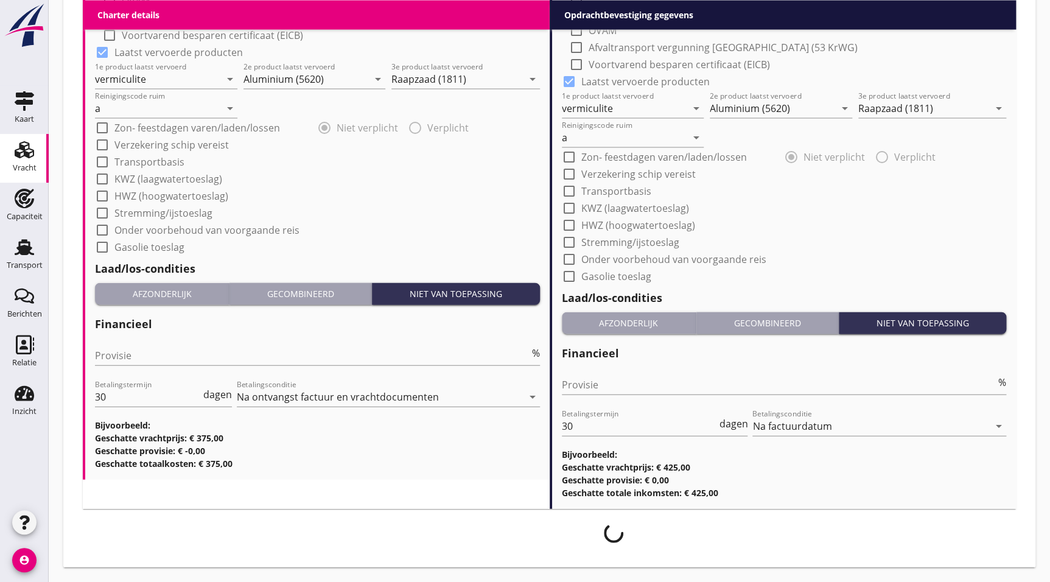
scroll to position [1223, 0]
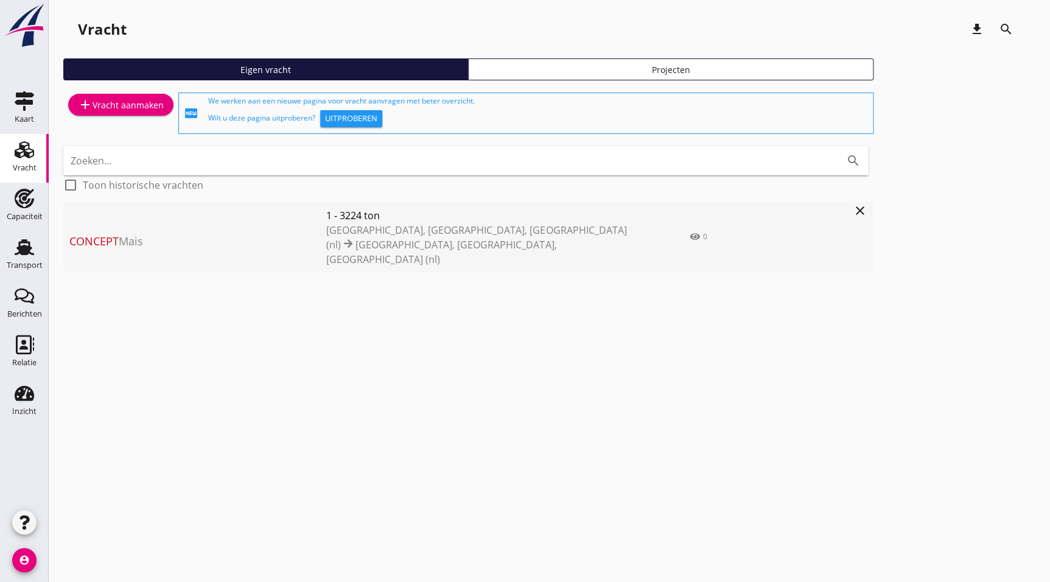
click at [939, 305] on div "cancel You are impersonating another user. Vracht download search Eigen vracht …" at bounding box center [549, 291] width 1001 height 582
click at [125, 233] on span "Concept Mais" at bounding box center [197, 241] width 257 height 16
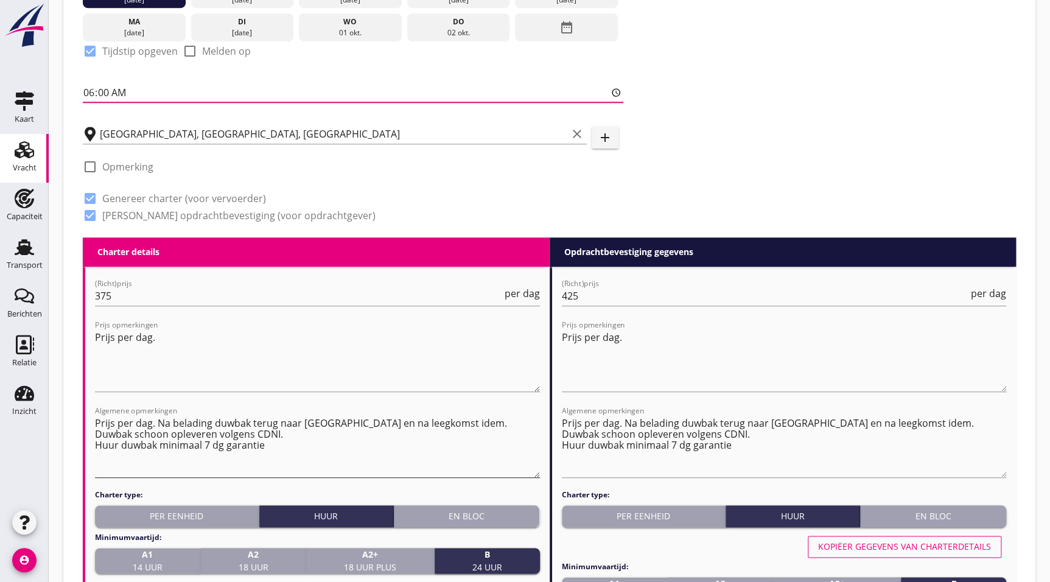
scroll to position [361, 0]
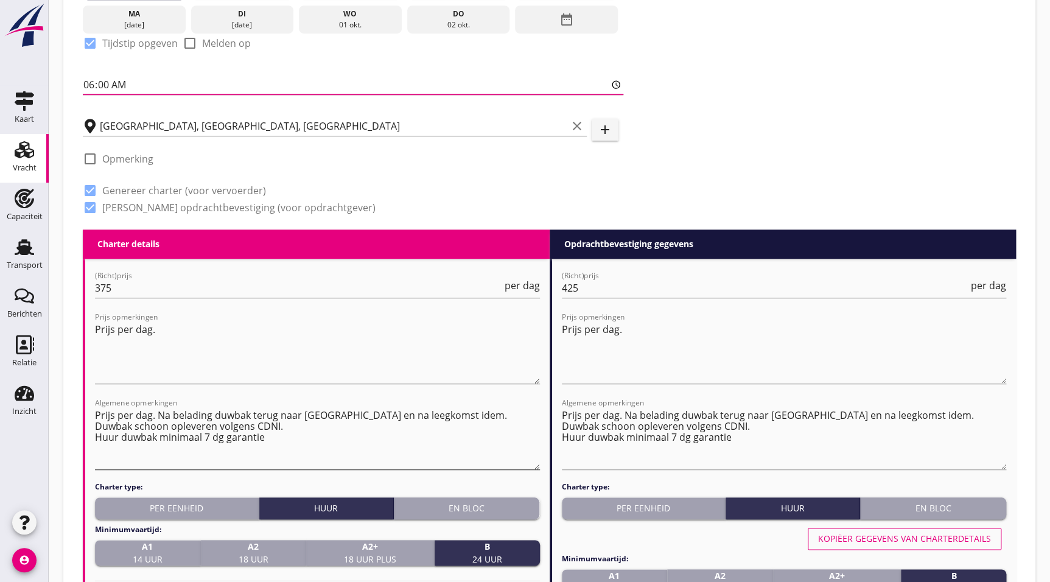
click at [292, 432] on textarea "Prijs per dag. Na belading duwbak terug naar Merwehaven en na leegkomst idem. D…" at bounding box center [317, 437] width 445 height 64
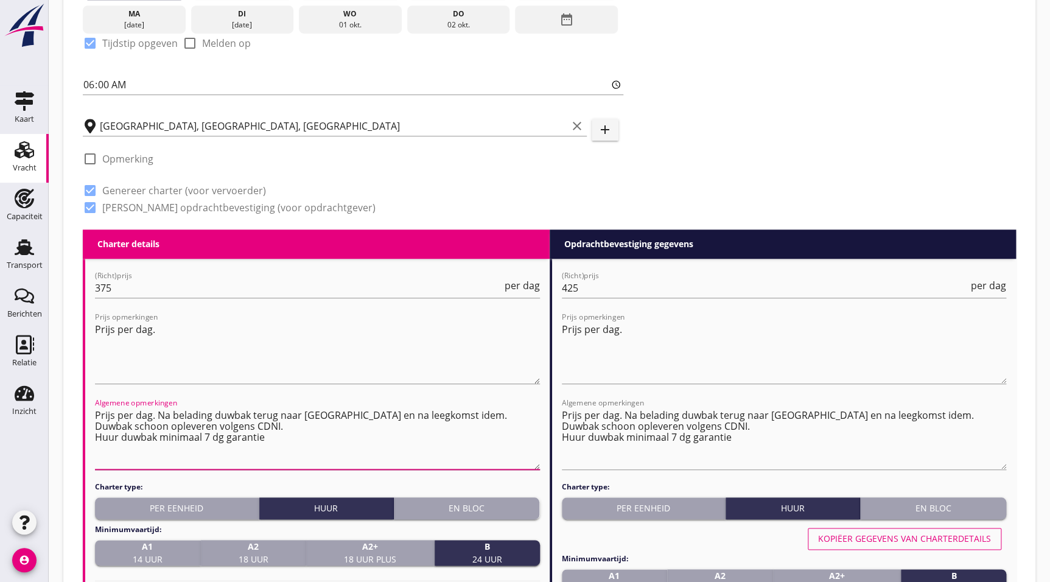
click at [261, 450] on textarea "Prijs per dag. Na belading duwbak terug naar Merwehaven en na leegkomst idem. D…" at bounding box center [317, 437] width 445 height 64
click at [282, 441] on textarea "Prijs per dag. Na belading duwbak terug naar Merwehaven en na leegkomst idem. D…" at bounding box center [317, 437] width 445 height 64
drag, startPoint x: 195, startPoint y: 441, endPoint x: 162, endPoint y: 445, distance: 33.1
click at [123, 448] on textarea "Prijs per dag. Na belading duwbak terug naar Merwehaven en na leegkomst idem. D…" at bounding box center [317, 437] width 445 height 64
click at [206, 441] on textarea "Prijs per dag. Na belading duwbak terug naar Merwehaven en na leegkomst idem. D…" at bounding box center [317, 437] width 445 height 64
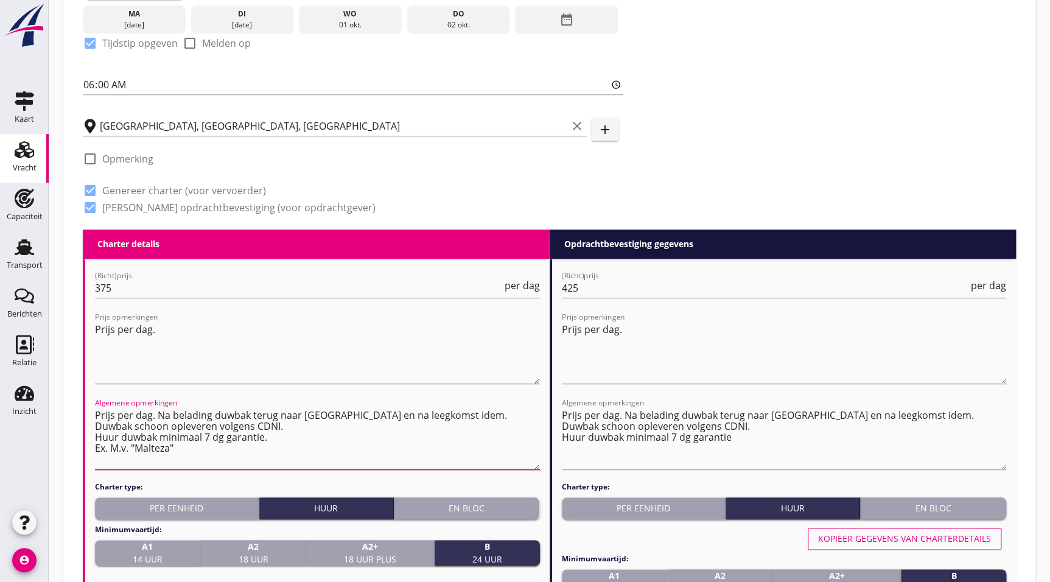
drag, startPoint x: 182, startPoint y: 450, endPoint x: 87, endPoint y: 447, distance: 95.0
type textarea "Prijs per dag. Na belading duwbak terug naar Merwehaven en na leegkomst idem. D…"
click at [608, 433] on textarea "Prijs per dag. Na belading duwbak terug naar Merwehaven en na leegkomst idem. D…" at bounding box center [784, 437] width 445 height 64
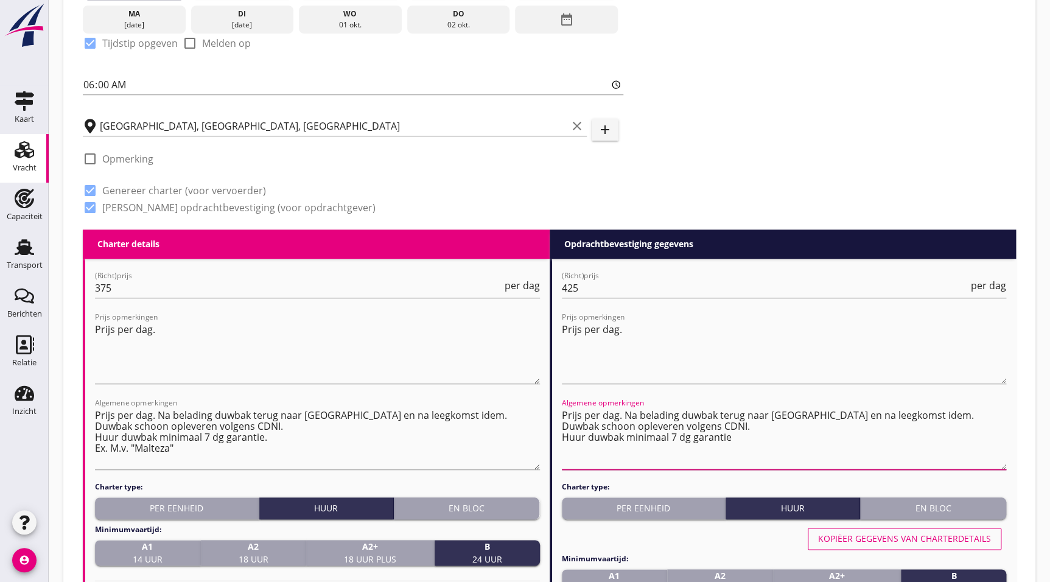
click at [593, 455] on textarea "Prijs per dag. Na belading duwbak terug naar Merwehaven en na leegkomst idem. D…" at bounding box center [784, 437] width 445 height 64
click at [592, 450] on textarea "Prijs per dag. Na belading duwbak terug naar Merwehaven en na leegkomst idem. D…" at bounding box center [784, 437] width 445 height 64
click at [766, 434] on textarea "Prijs per dag. Na belading duwbak terug naar Merwehaven en na leegkomst idem. D…" at bounding box center [784, 437] width 445 height 64
paste textarea "Ex. M.v. "Malteza""
type textarea "Prijs per dag. Na belading duwbak terug naar Merwehaven en na leegkomst idem. D…"
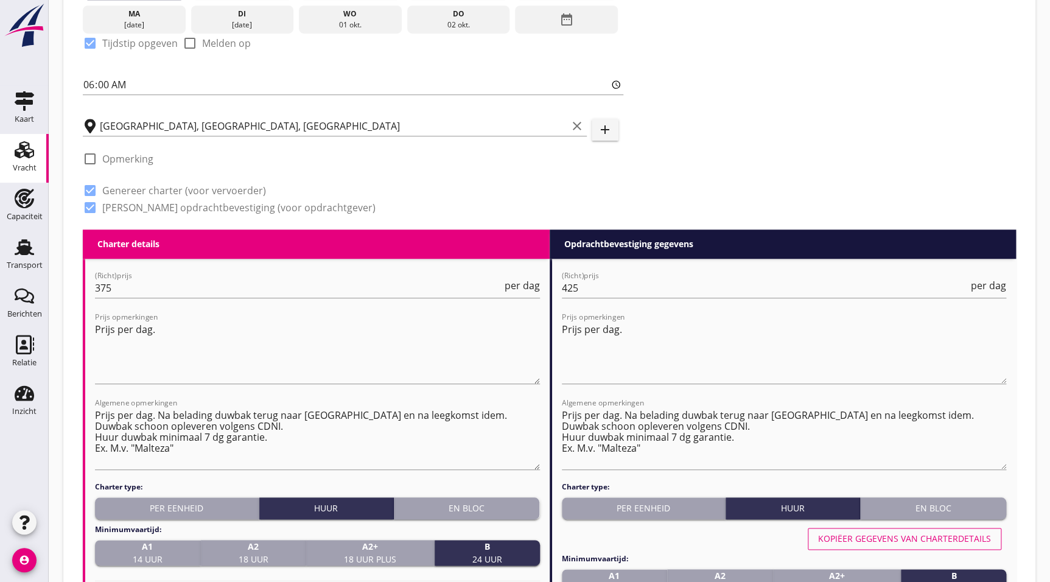
drag, startPoint x: 702, startPoint y: 167, endPoint x: 714, endPoint y: 122, distance: 46.6
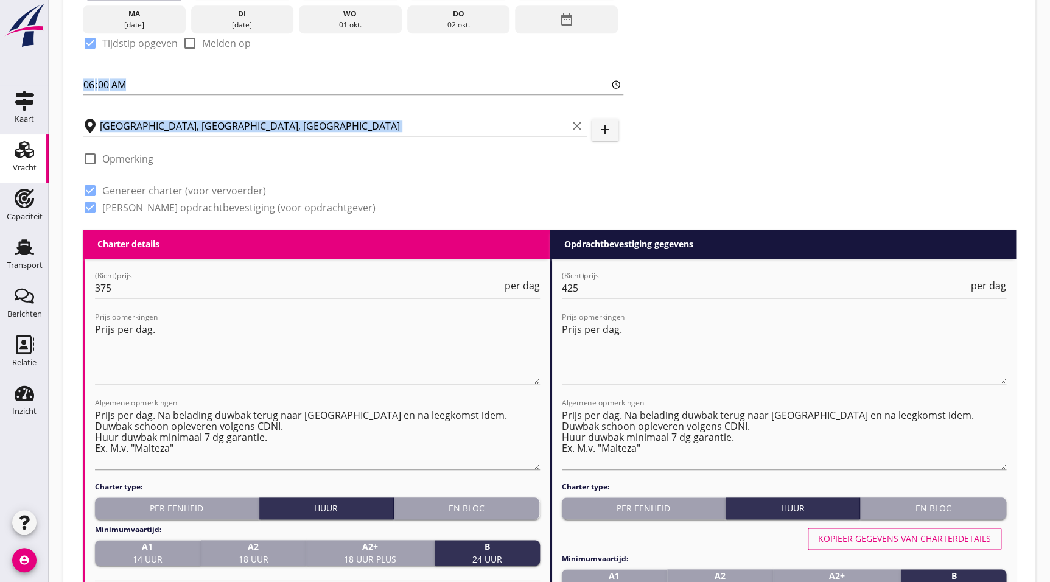
drag, startPoint x: 756, startPoint y: 159, endPoint x: 731, endPoint y: 21, distance: 140.4
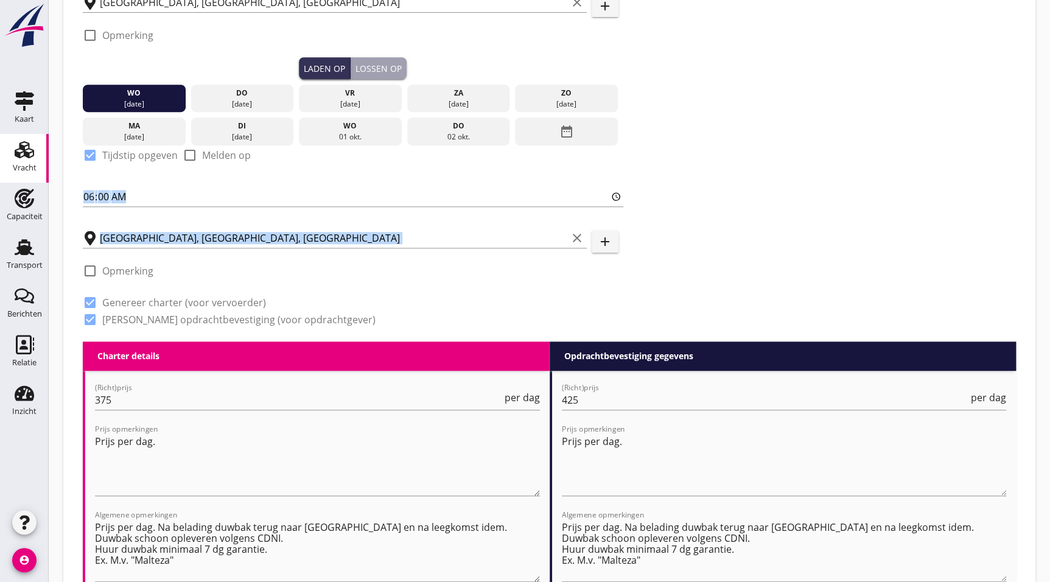
scroll to position [0, 0]
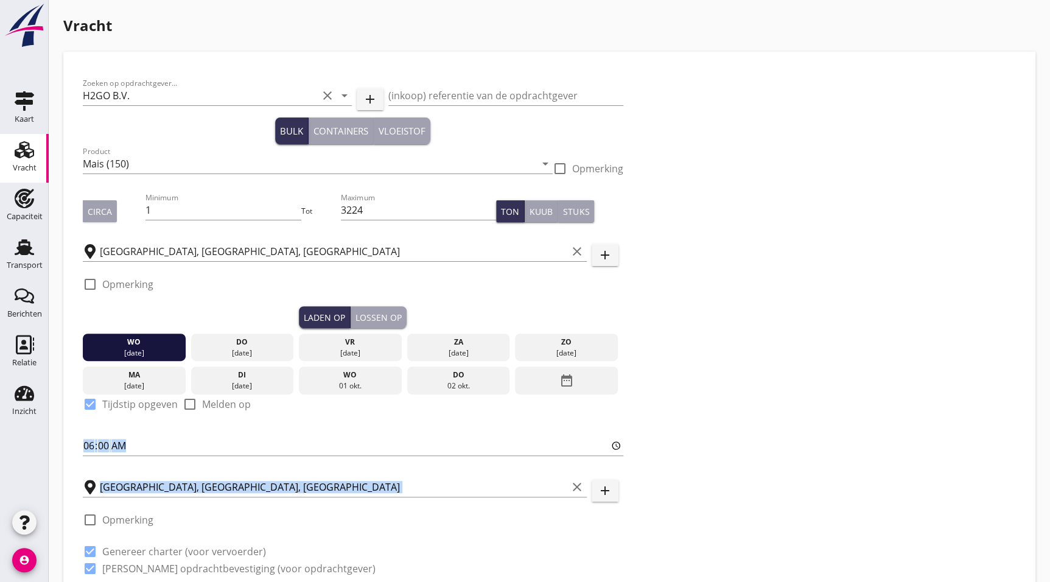
drag, startPoint x: 731, startPoint y: 21, endPoint x: 719, endPoint y: -49, distance: 71.0
drag, startPoint x: 253, startPoint y: 243, endPoint x: 260, endPoint y: 245, distance: 7.4
click at [253, 243] on input "Rotterdam, South Holland, Netherlands" at bounding box center [333, 251] width 467 height 19
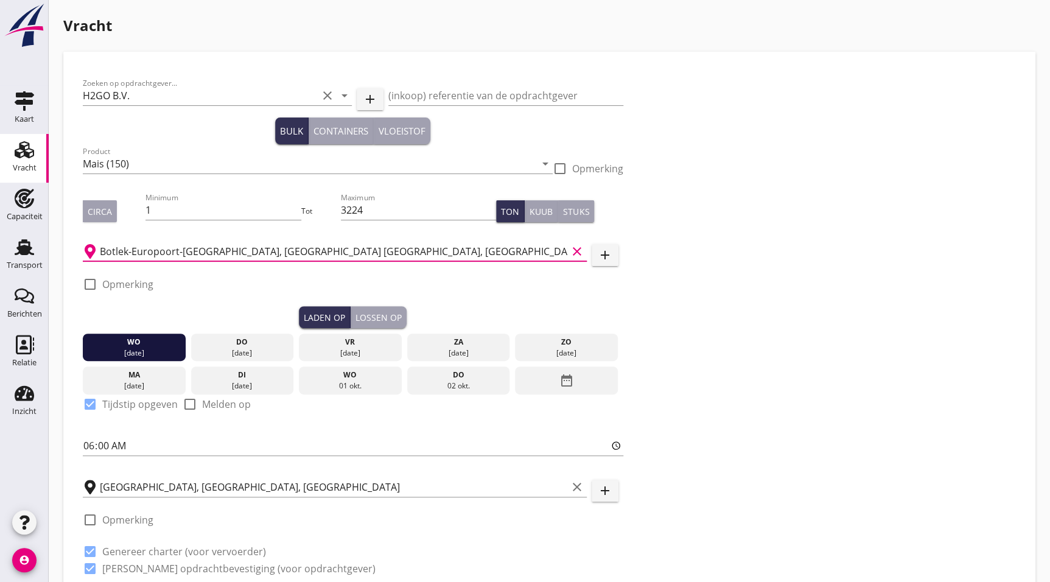
type input "Botlek-Europoort-Maasvlakte, Maasvlakte Rotterdam, South Holland, Netherlands"
click at [193, 471] on div "Rotterdam, South Holland, Netherlands clear" at bounding box center [335, 483] width 504 height 27
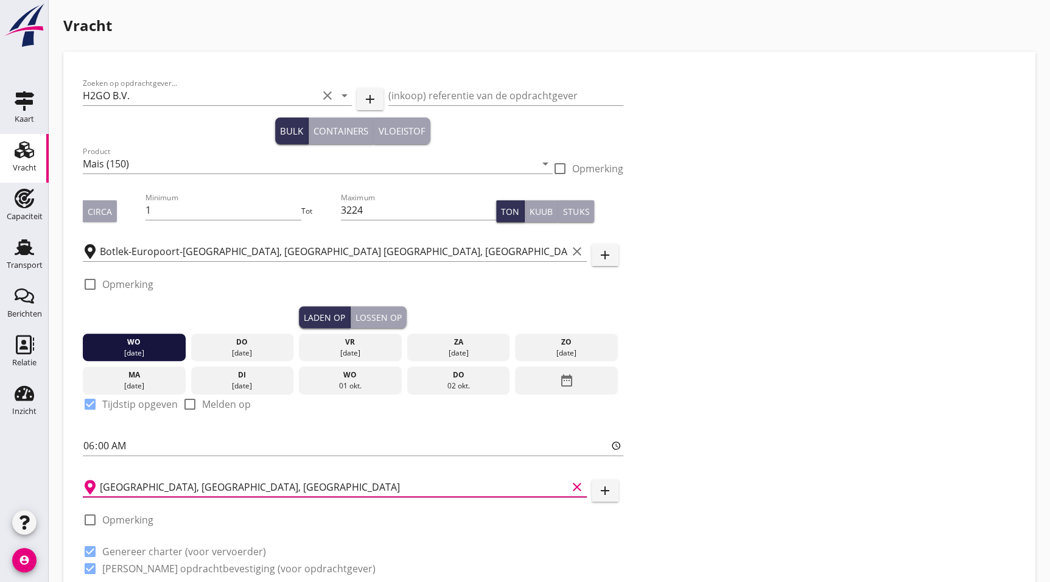
click at [200, 482] on input "Rotterdam, South Holland, Netherlands" at bounding box center [333, 486] width 467 height 19
type input "Botlek-Europoort-Maasvlakte, Maasvlakte Rotterdam, South Holland, Netherlands"
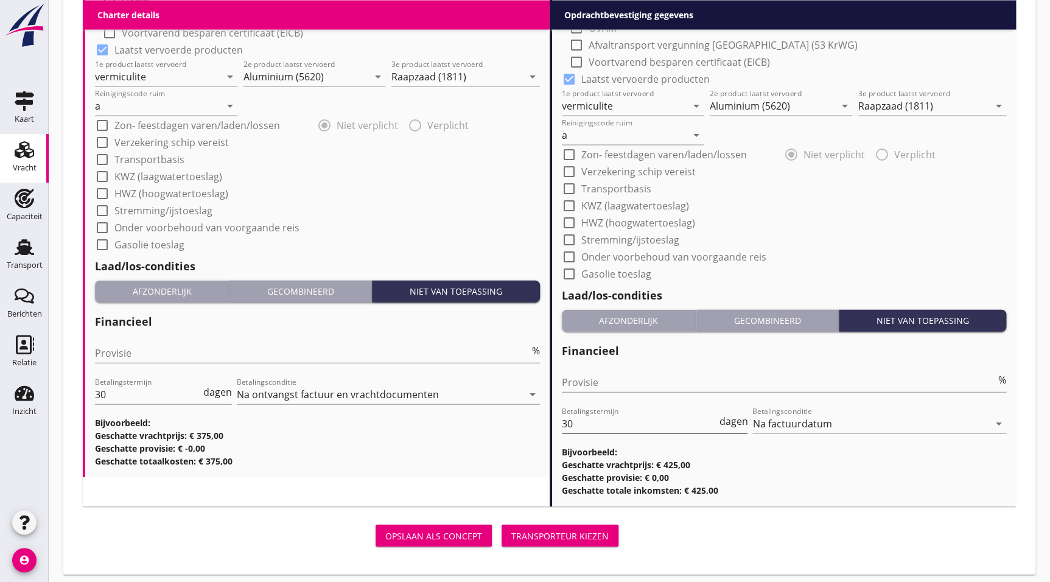
scroll to position [1232, 0]
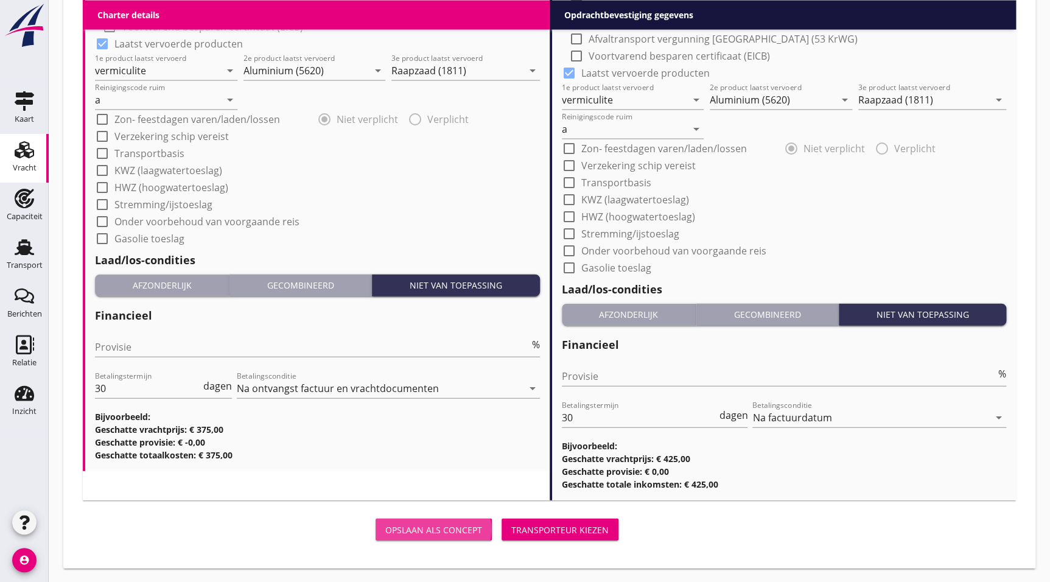
click at [451, 524] on div "Opslaan als concept" at bounding box center [433, 529] width 97 height 13
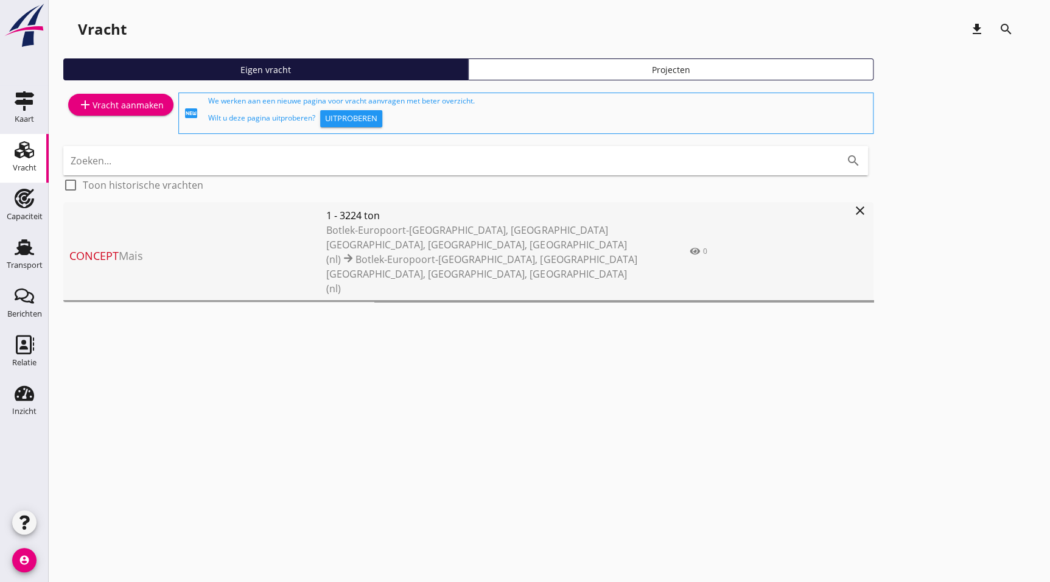
click at [128, 248] on span "Concept Mais" at bounding box center [197, 256] width 257 height 16
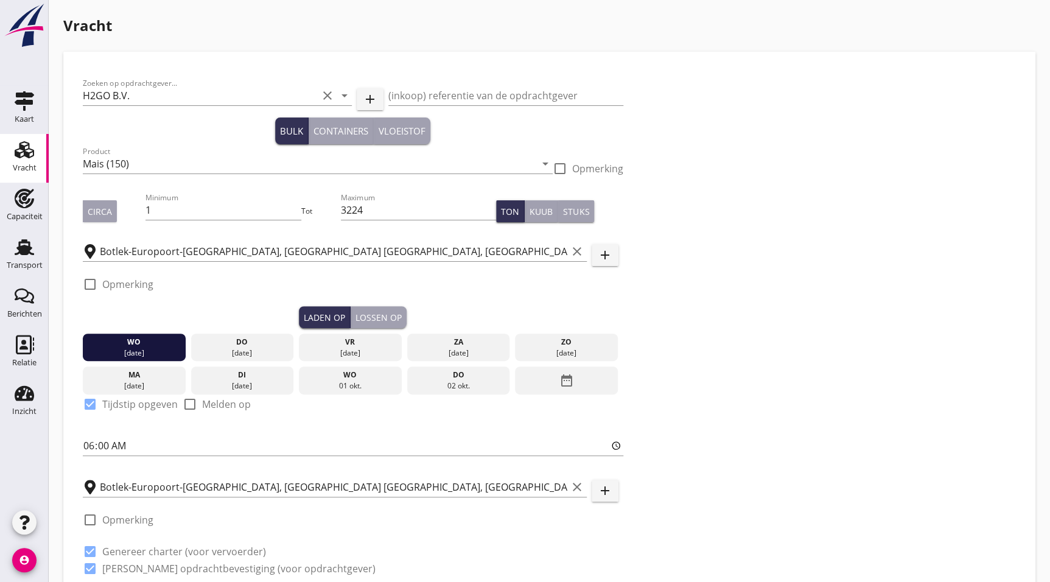
click at [874, 252] on div "Zoeken op opdrachtgever... H2GO B.V. clear arrow_drop_down add (inkoop) referen…" at bounding box center [549, 330] width 943 height 519
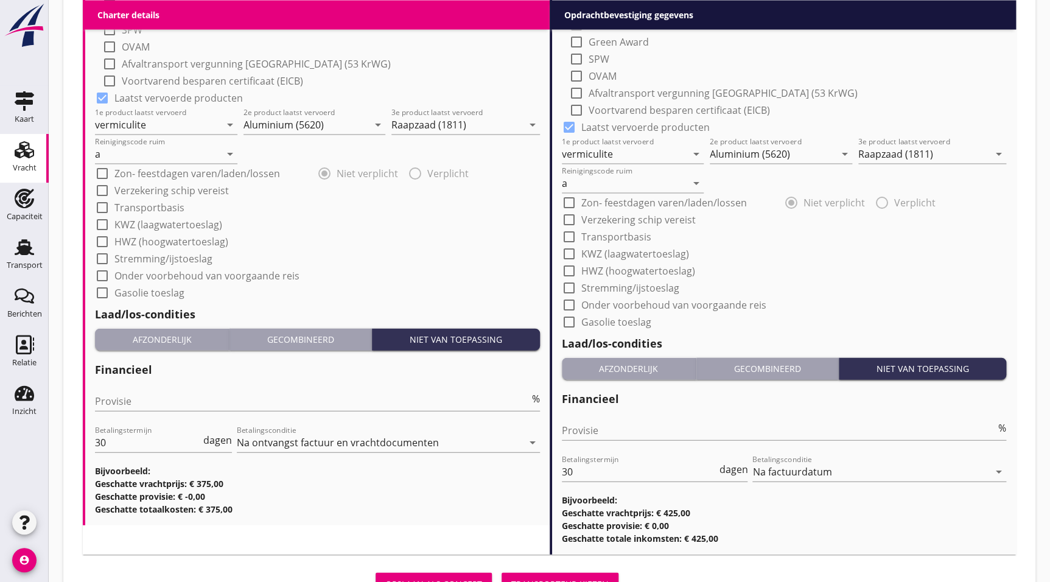
scroll to position [1232, 0]
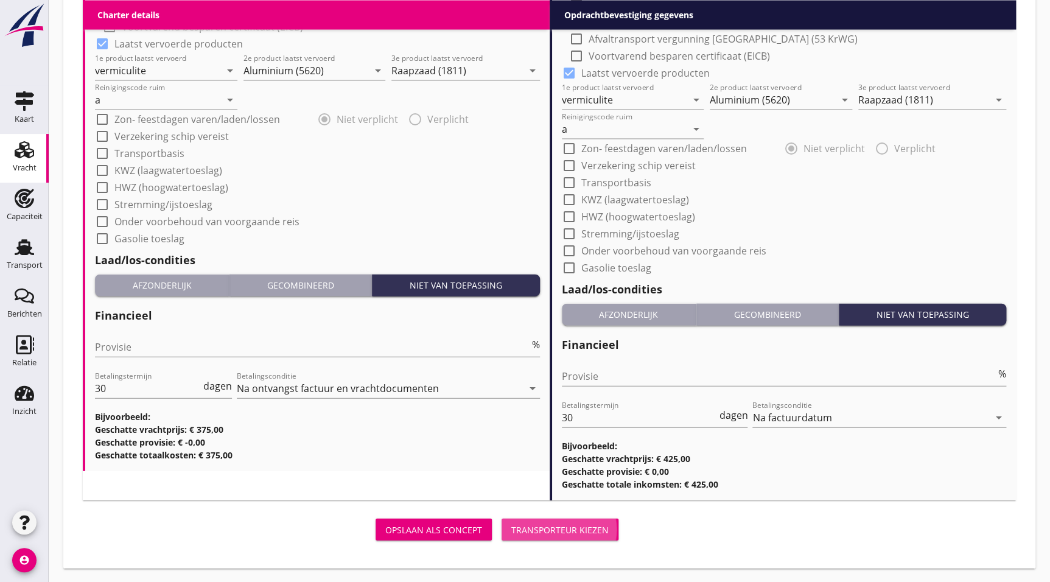
click at [590, 529] on div "Transporteur kiezen" at bounding box center [559, 529] width 97 height 13
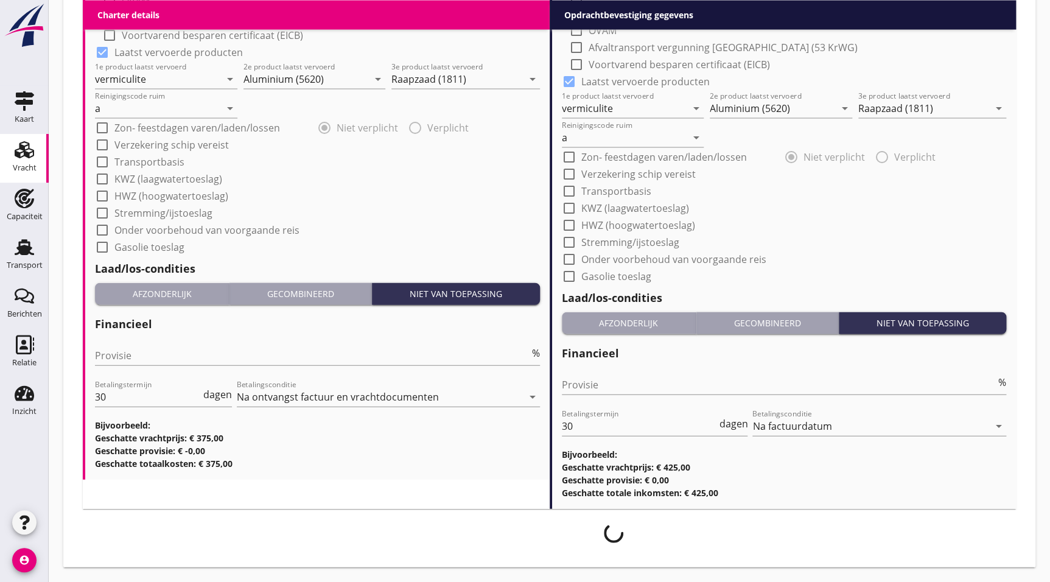
scroll to position [1223, 0]
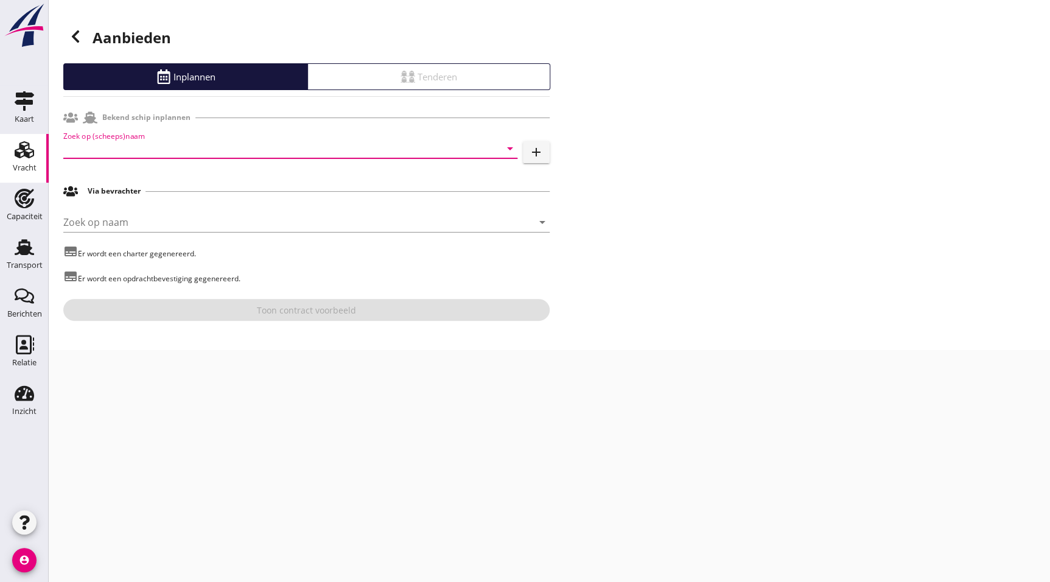
click at [110, 157] on input "Zoek op (scheeps)naam" at bounding box center [273, 148] width 420 height 19
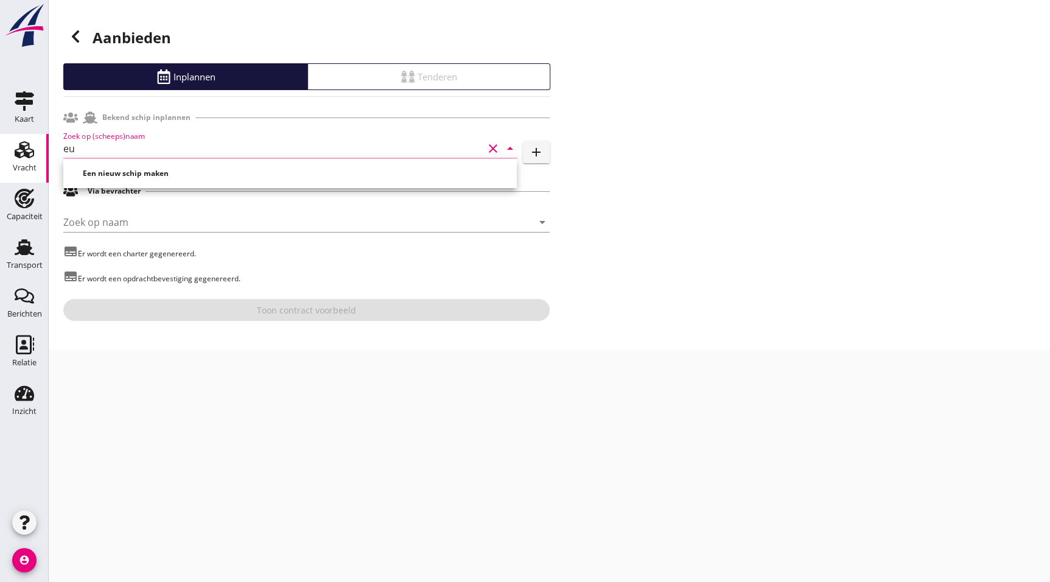
type input "e"
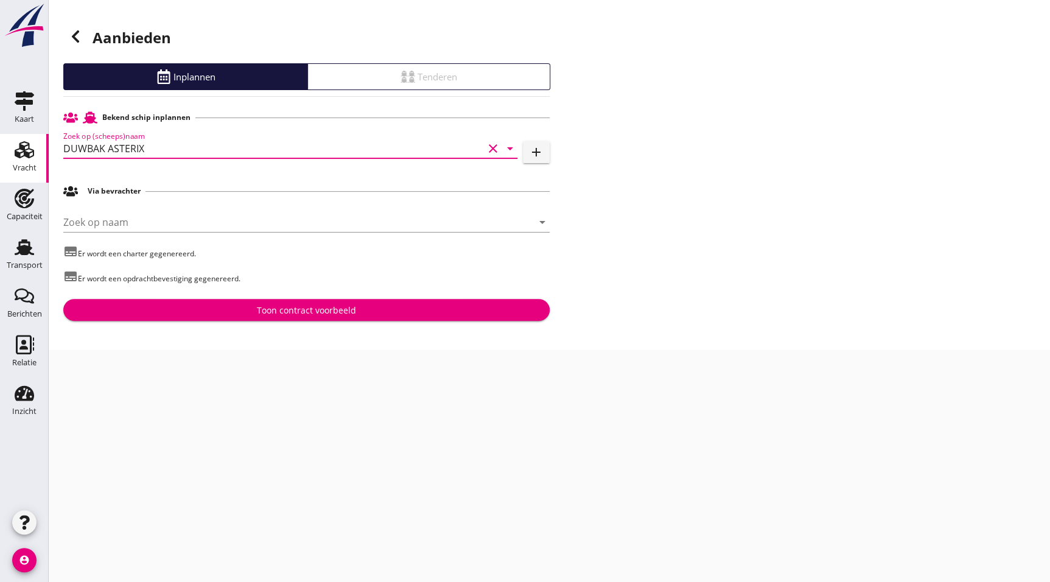
type input "DUWBAK ASTERIX"
click at [309, 305] on div "Toon contract voorbeeld" at bounding box center [306, 310] width 99 height 13
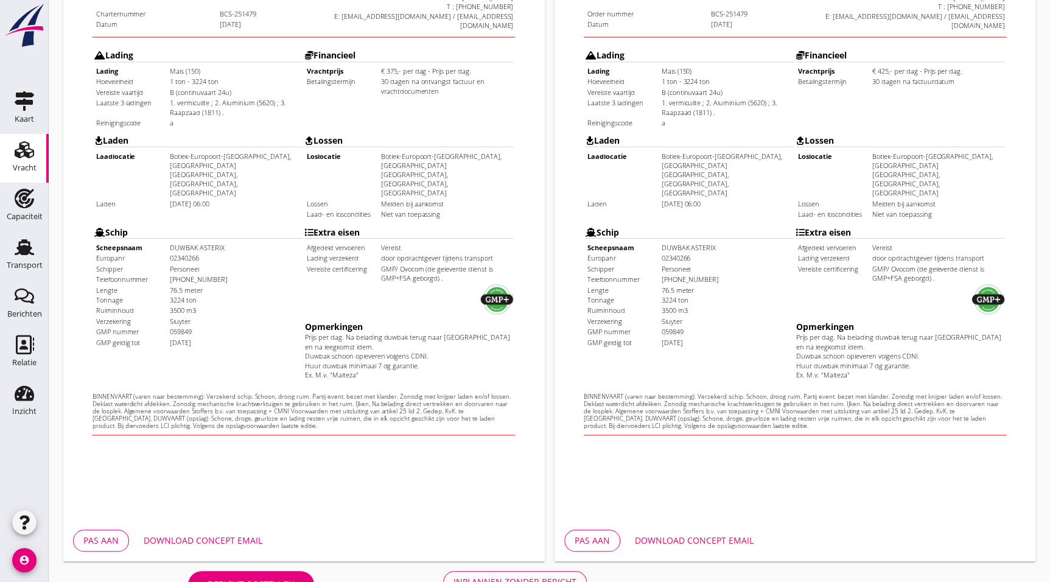
scroll to position [316, 0]
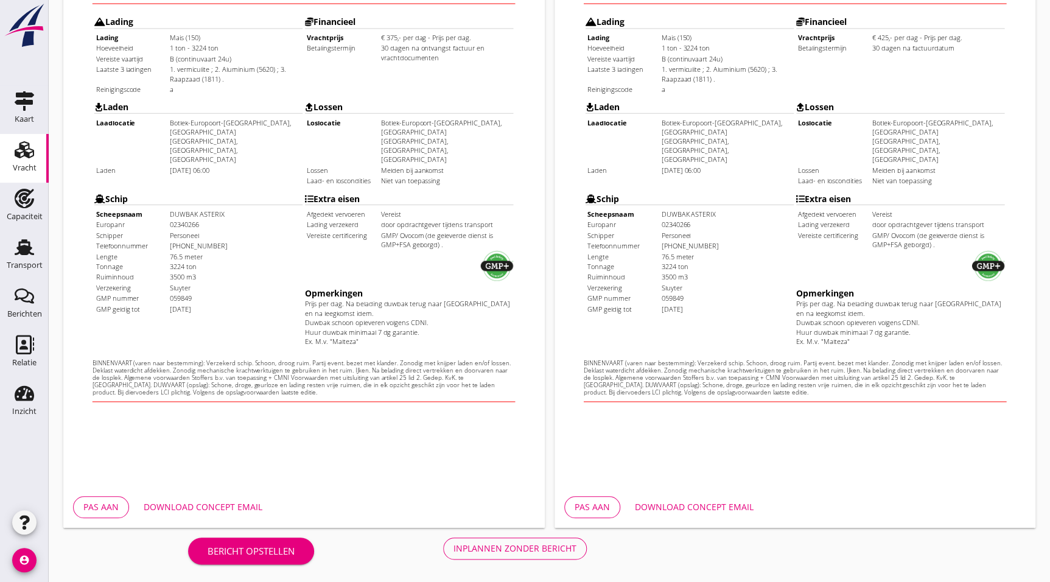
click at [523, 552] on div "Inplannen zonder bericht" at bounding box center [514, 548] width 123 height 13
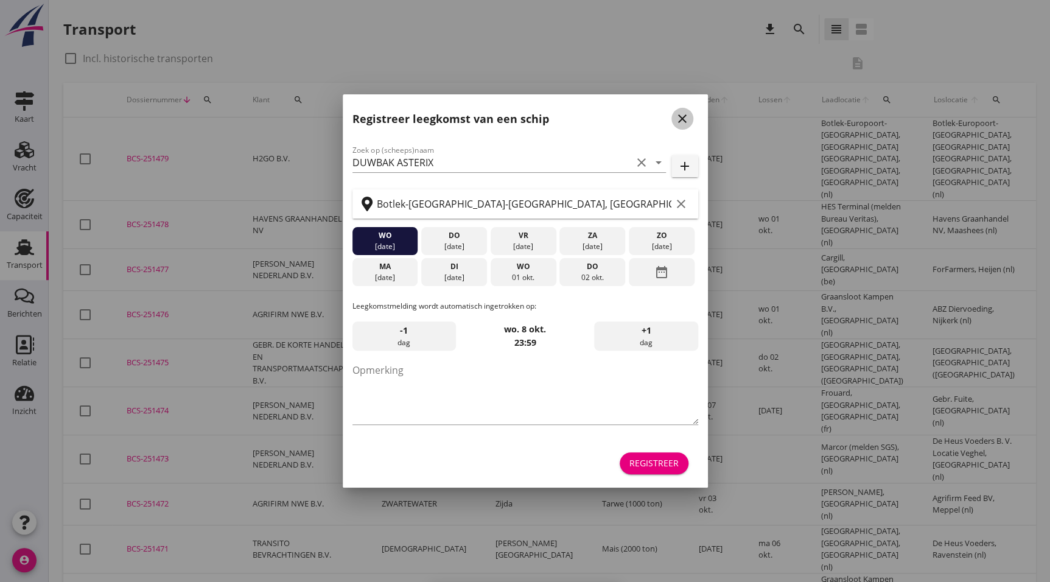
click at [675, 121] on icon "close" at bounding box center [682, 118] width 15 height 15
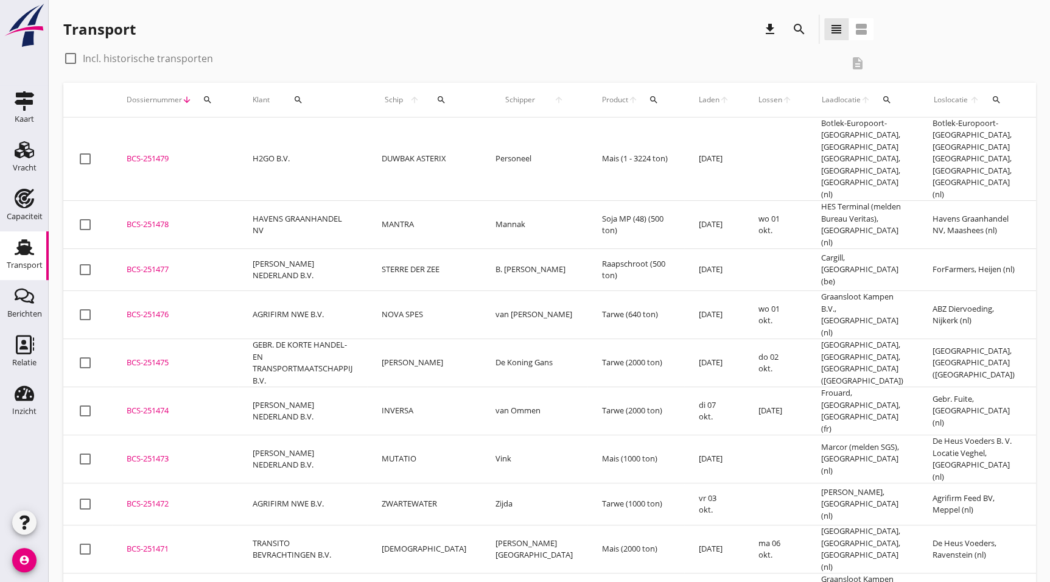
click at [122, 147] on td "BCS-251479 upload_file Drop hier uw bestand om het aan het dossier toe te voegen" at bounding box center [175, 158] width 126 height 83
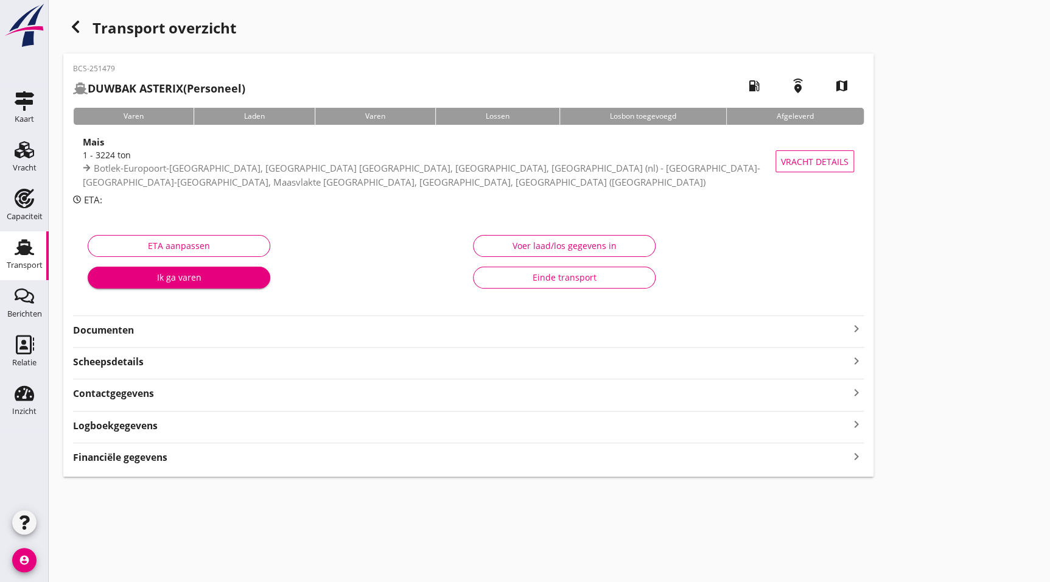
drag, startPoint x: 130, startPoint y: 153, endPoint x: 142, endPoint y: 158, distance: 13.1
click at [130, 153] on div "1 - 3224 ton" at bounding box center [446, 154] width 727 height 13
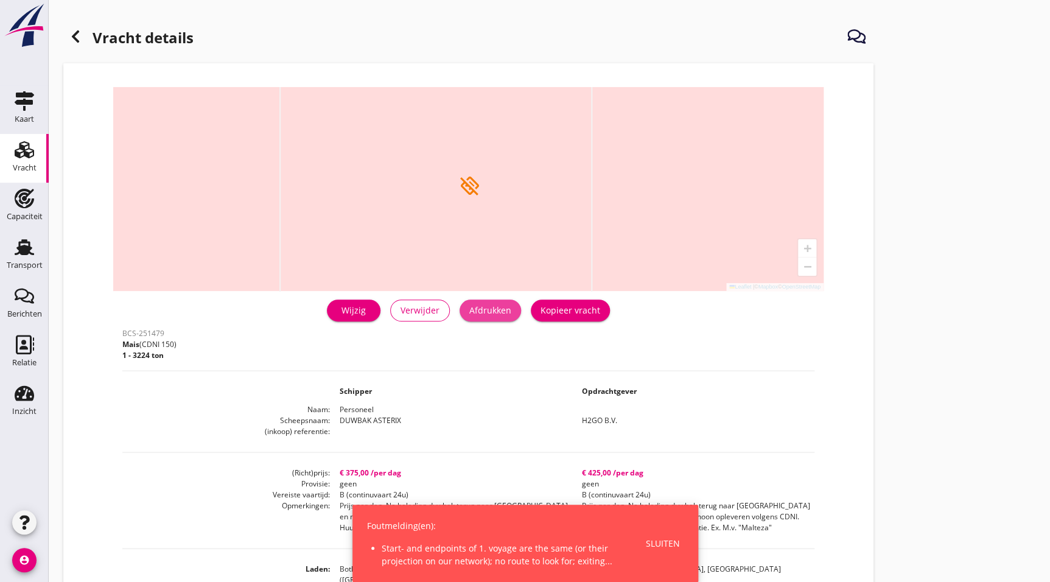
click at [477, 315] on div "Afdrukken" at bounding box center [490, 310] width 42 height 13
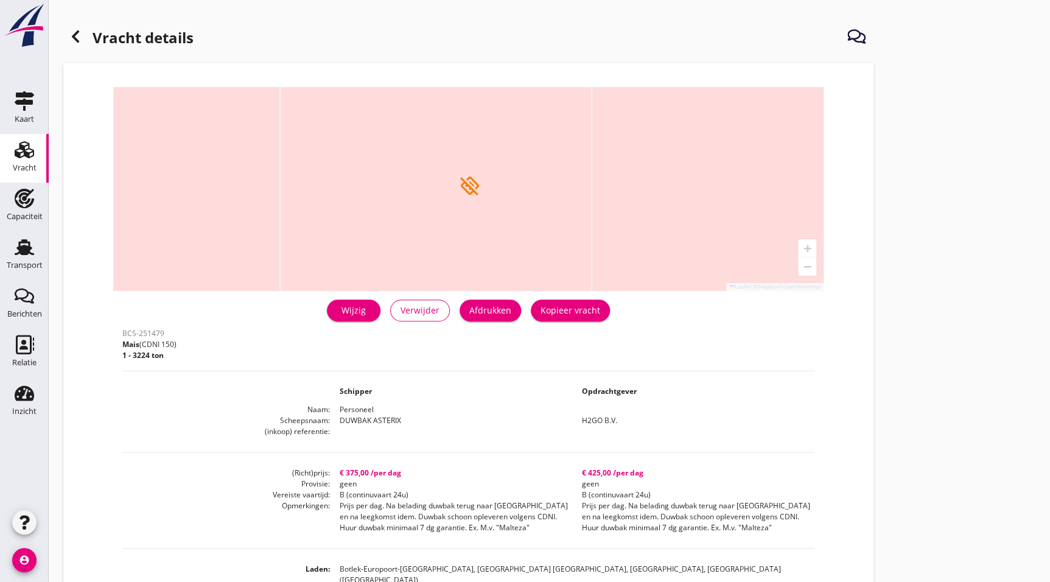
click at [78, 38] on icon at bounding box center [75, 36] width 15 height 15
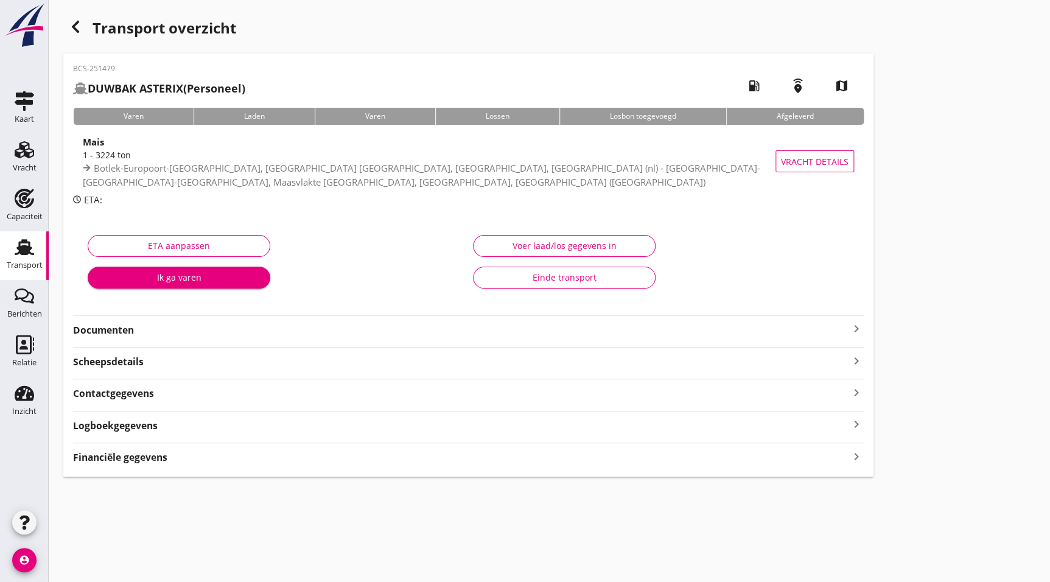
click at [166, 329] on strong "Documenten" at bounding box center [461, 330] width 776 height 14
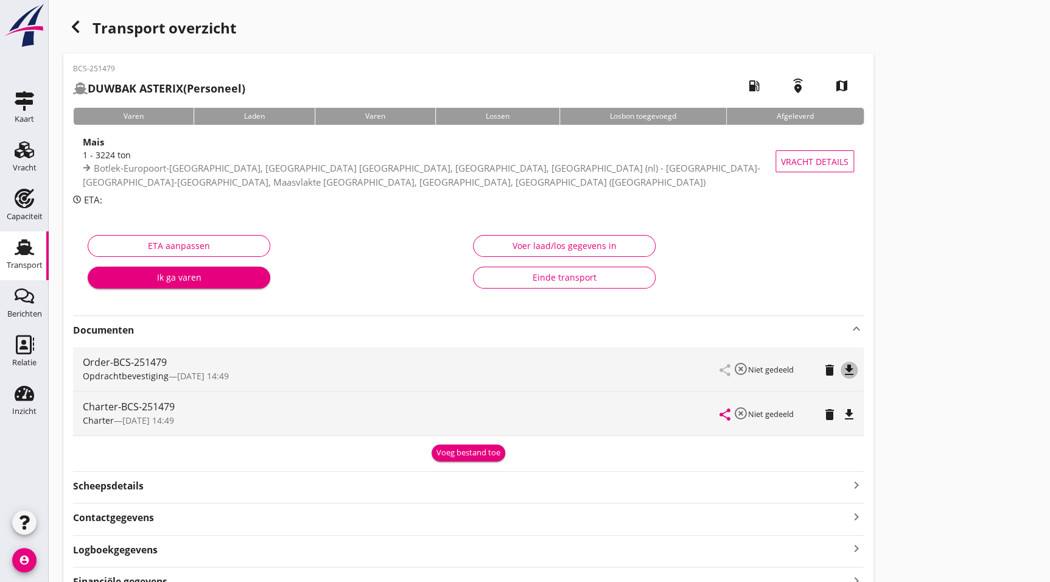
click at [846, 371] on icon "file_download" at bounding box center [849, 370] width 15 height 15
click at [853, 413] on icon "file_download" at bounding box center [849, 414] width 15 height 15
click at [77, 31] on use "button" at bounding box center [75, 27] width 7 height 12
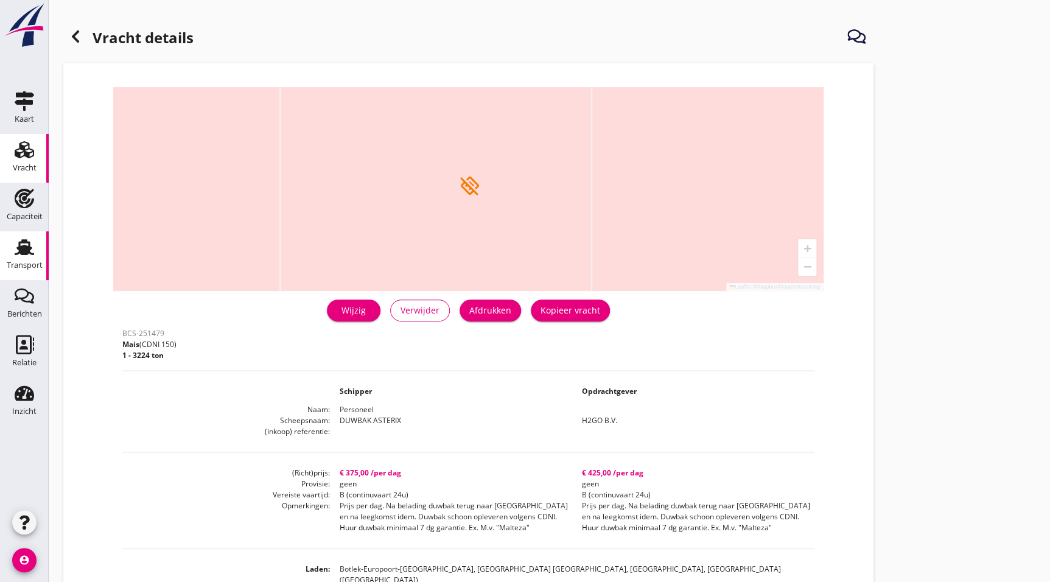
click at [36, 249] on div "Transport" at bounding box center [24, 246] width 29 height 19
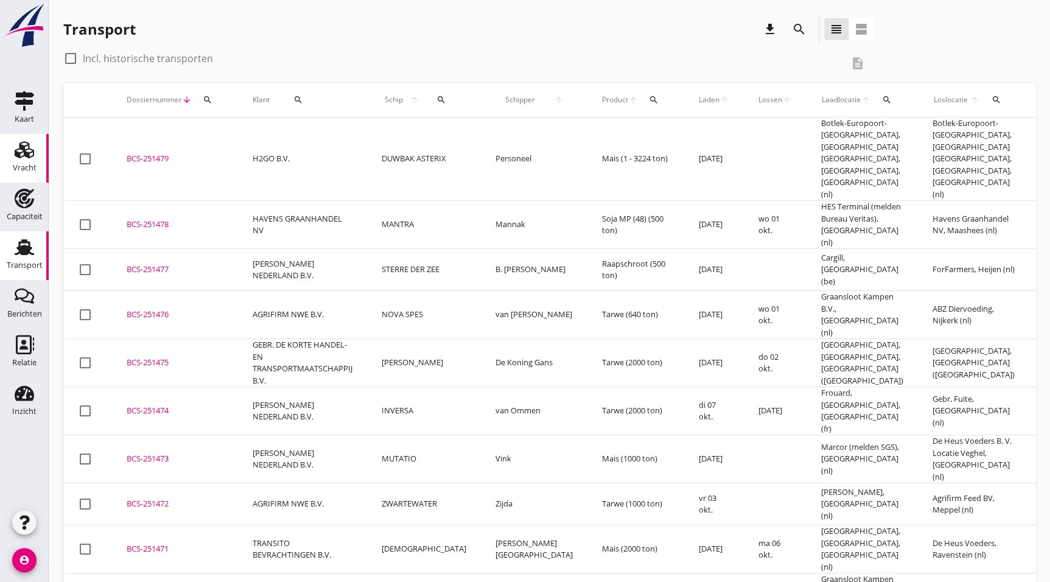
click at [20, 160] on div "Vracht" at bounding box center [25, 167] width 24 height 17
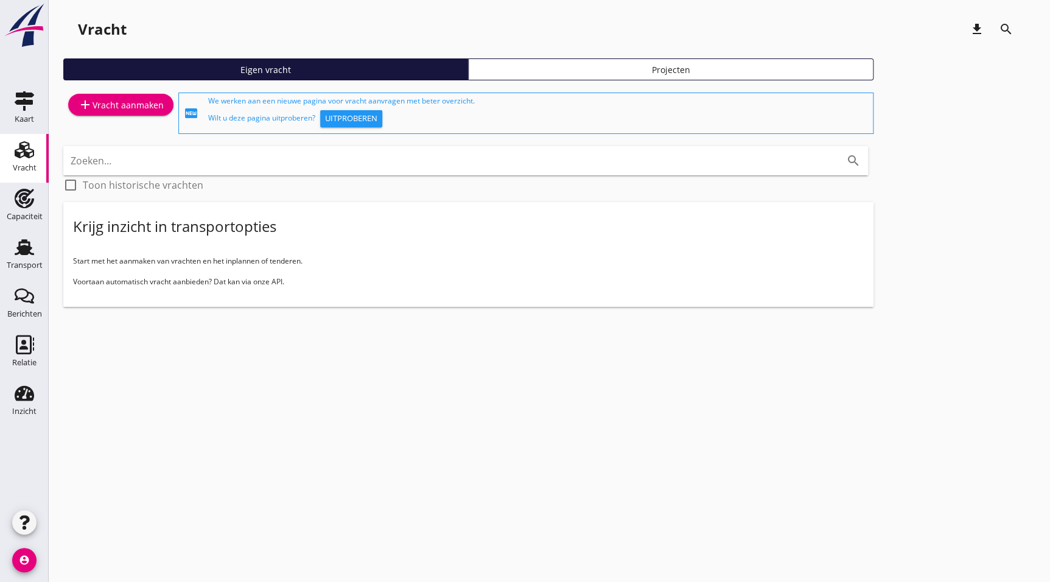
click at [132, 95] on link "add Vracht aanmaken" at bounding box center [120, 105] width 105 height 22
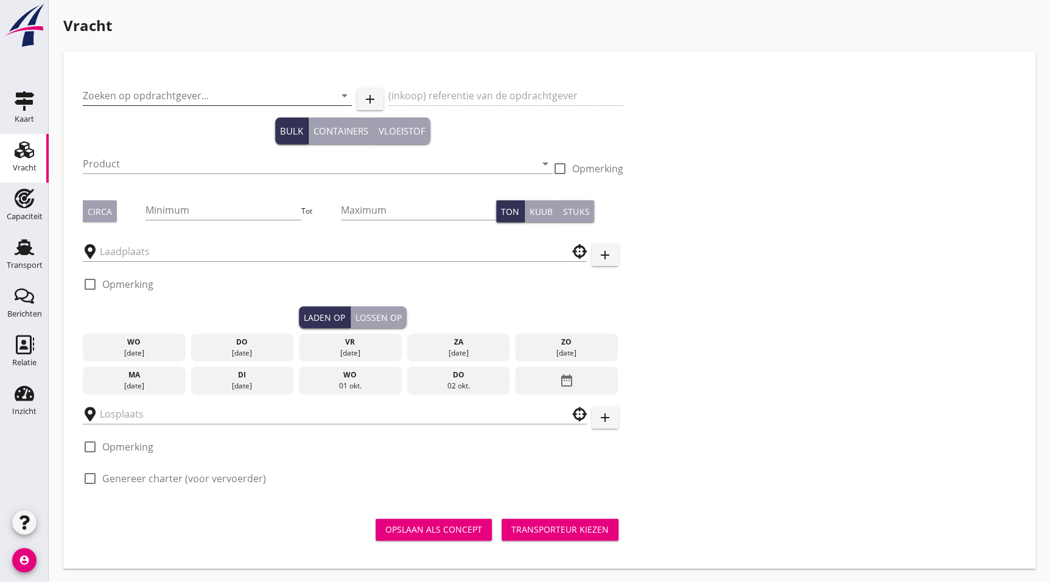
click at [188, 101] on input "Zoeken op opdrachtgever..." at bounding box center [200, 95] width 235 height 19
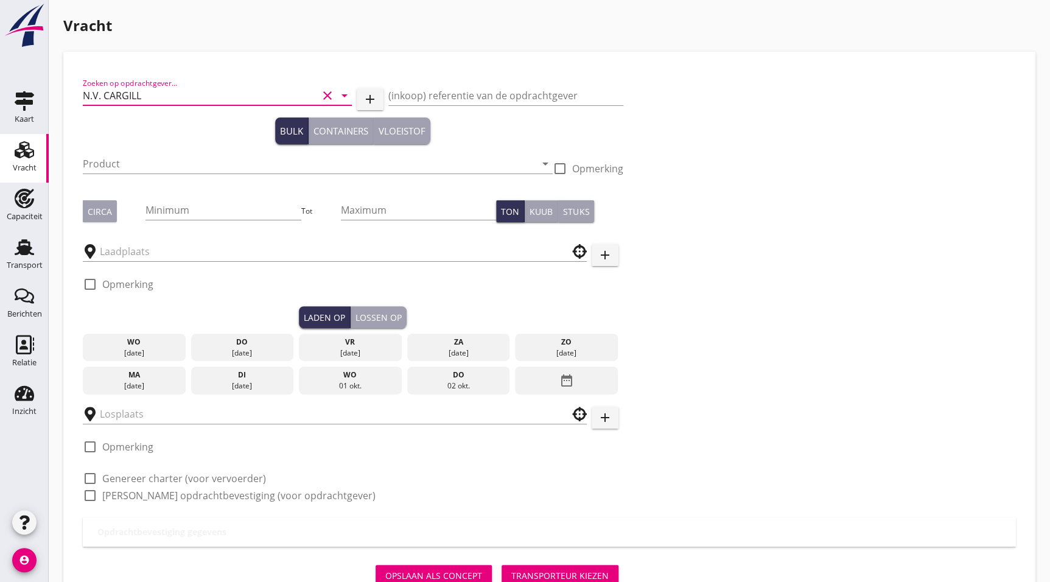
type input "N.V. CARGILL"
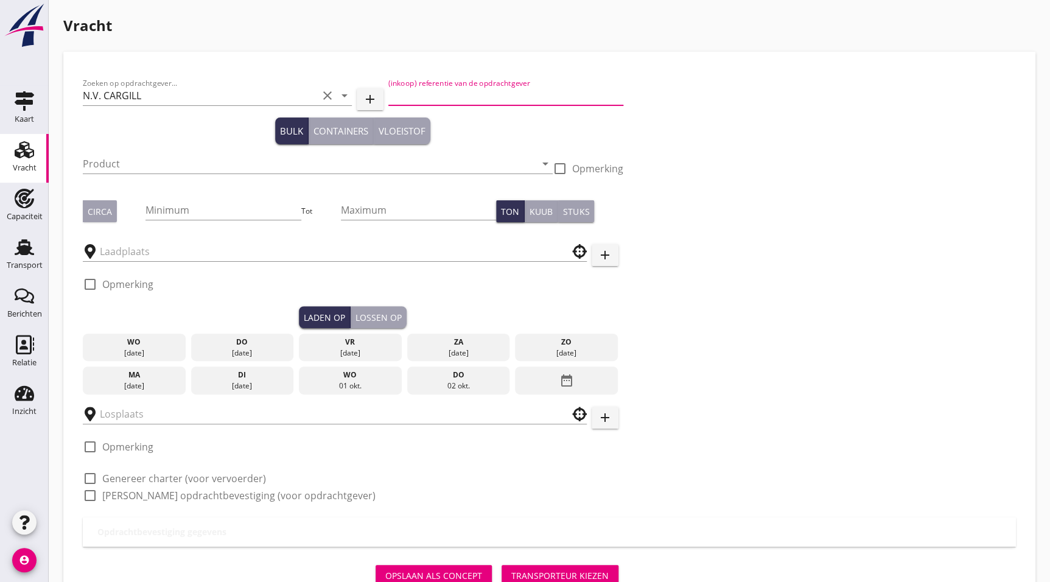
type button "bulk"
type button "containers"
type button "liquid"
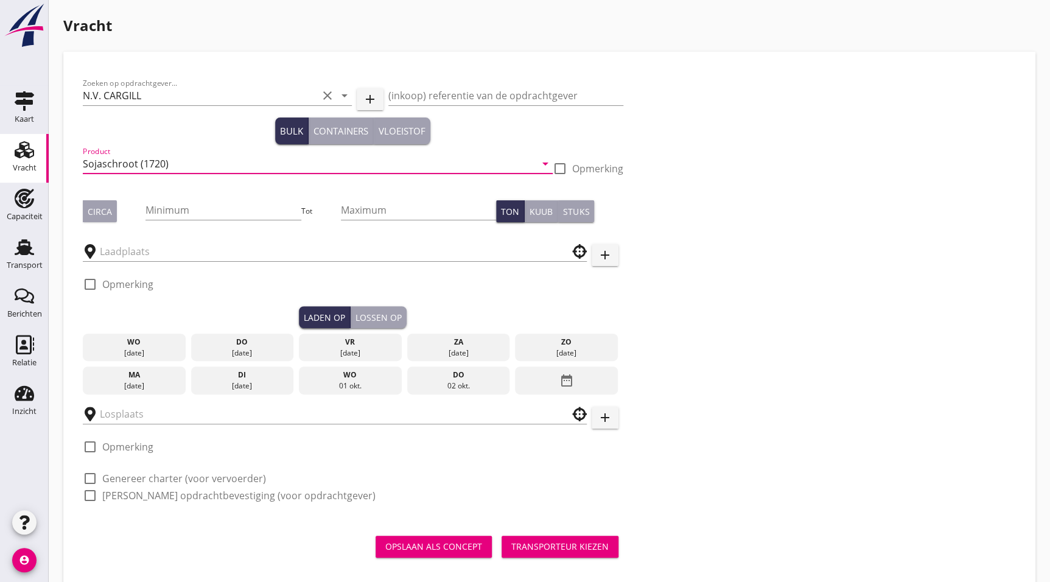
type input "Sojaschroot (1720)"
type button "circa"
type input "2106"
type button "per_ton"
type button "per_cubic_meter"
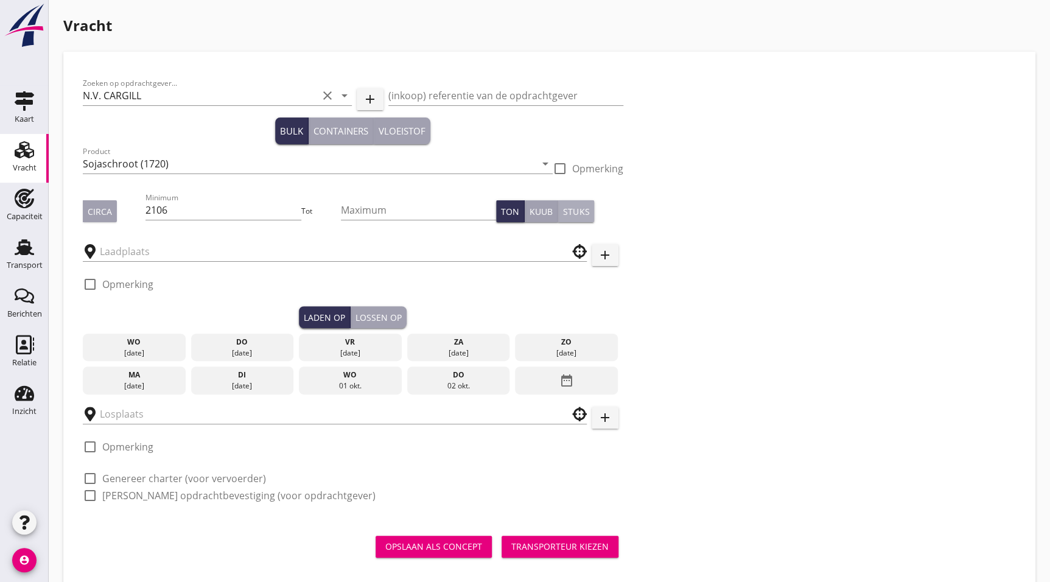
type button "per_piece"
click at [145, 270] on div "check_box_outline_blank Opmerking" at bounding box center [118, 288] width 71 height 37
click at [133, 239] on div at bounding box center [335, 247] width 504 height 27
click at [138, 247] on input "text" at bounding box center [326, 251] width 453 height 19
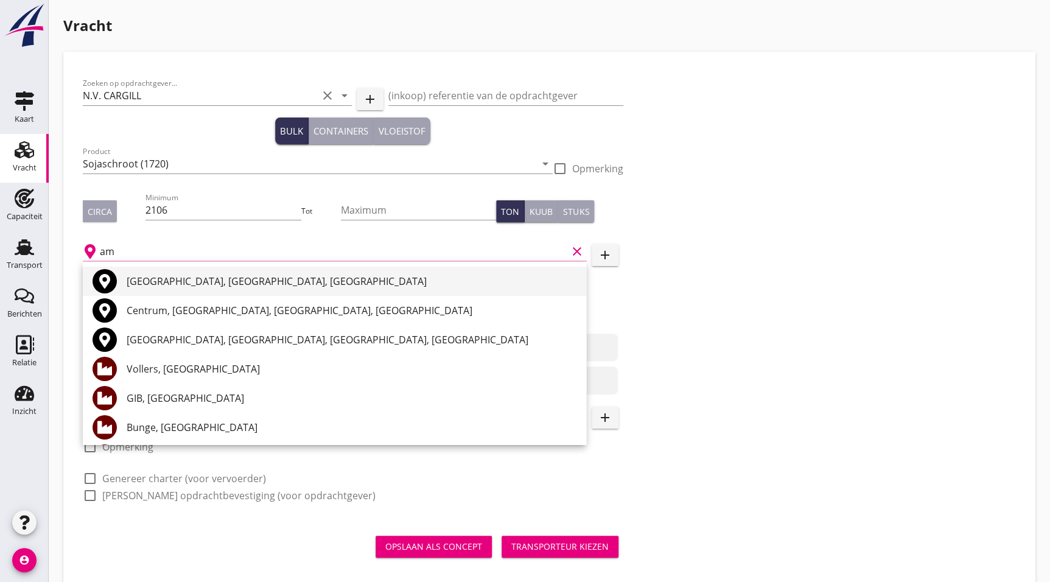
type input "m"
drag, startPoint x: 247, startPoint y: 256, endPoint x: -254, endPoint y: 249, distance: 500.9
click at [0, 249] on html "+31(NL) +32(BE) +33(FR) +49(DE) +36(HU) +41(CH) +48(PL) +352(LU) +43(AU) +420(C…" at bounding box center [525, 300] width 1050 height 600
click at [256, 283] on div "[GEOGRAPHIC_DATA], [GEOGRAPHIC_DATA], [GEOGRAPHIC_DATA]" at bounding box center [352, 281] width 450 height 15
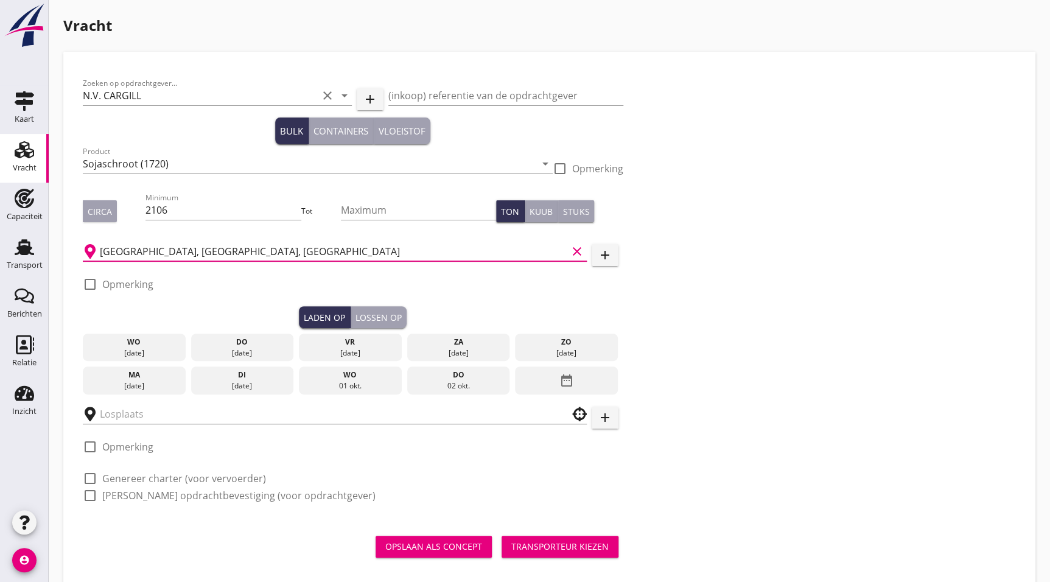
type input "[GEOGRAPHIC_DATA], [GEOGRAPHIC_DATA], [GEOGRAPHIC_DATA]"
click at [267, 383] on div "[DATE]" at bounding box center [242, 385] width 97 height 11
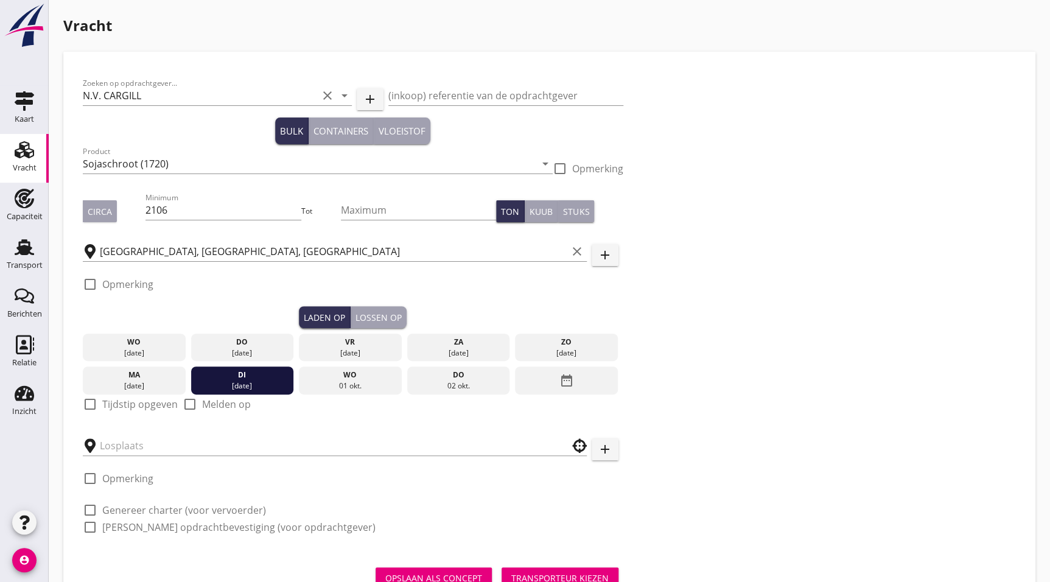
click at [118, 405] on label "Tijdstip opgeven" at bounding box center [139, 404] width 75 height 12
checkbox input "true"
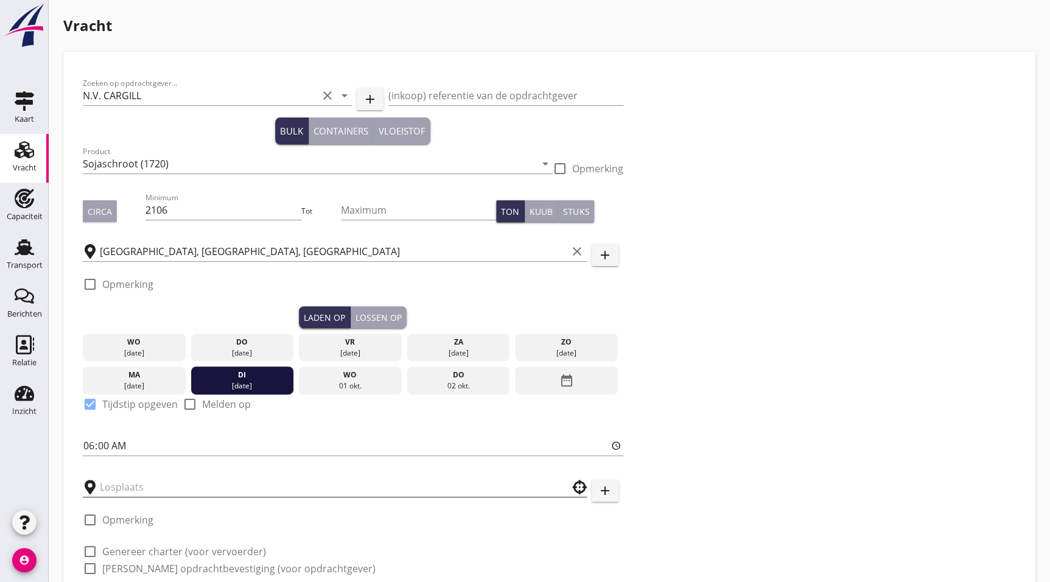
click at [155, 487] on input "text" at bounding box center [326, 486] width 453 height 19
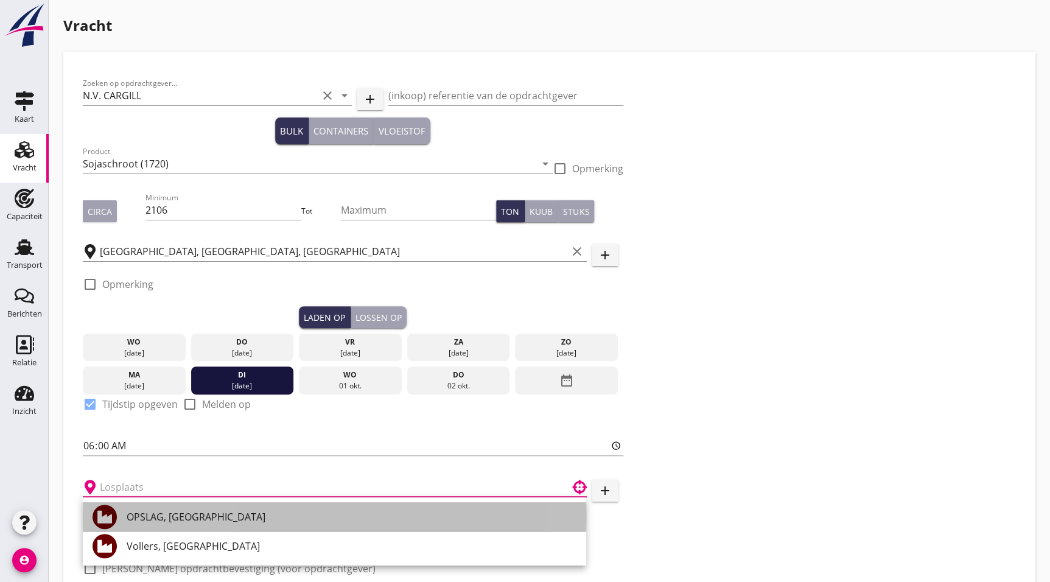
click at [172, 518] on div "OPSLAG, [GEOGRAPHIC_DATA]" at bounding box center [352, 516] width 450 height 15
type input "OPSLAG, [GEOGRAPHIC_DATA]"
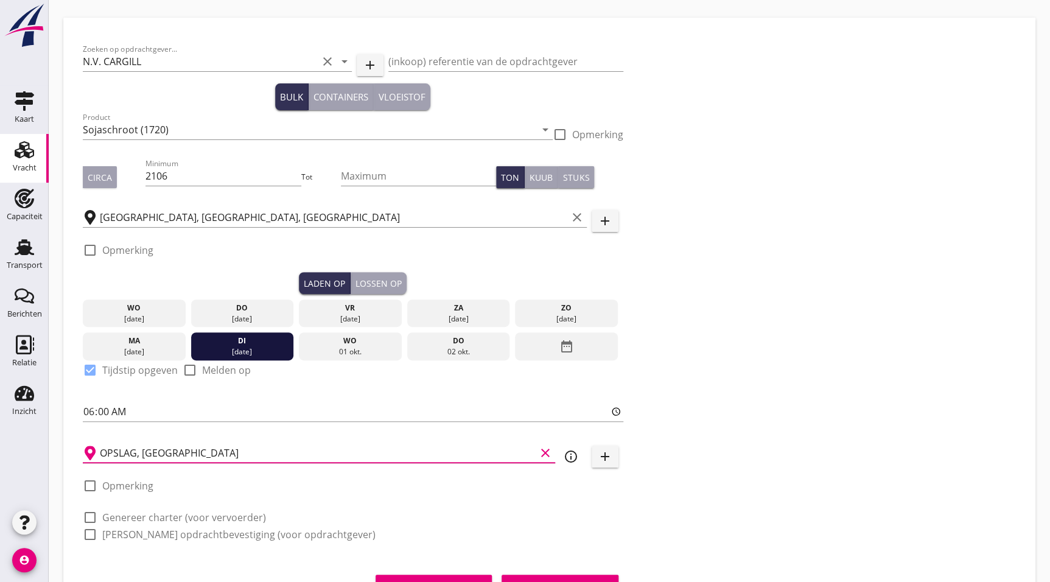
scroll to position [42, 0]
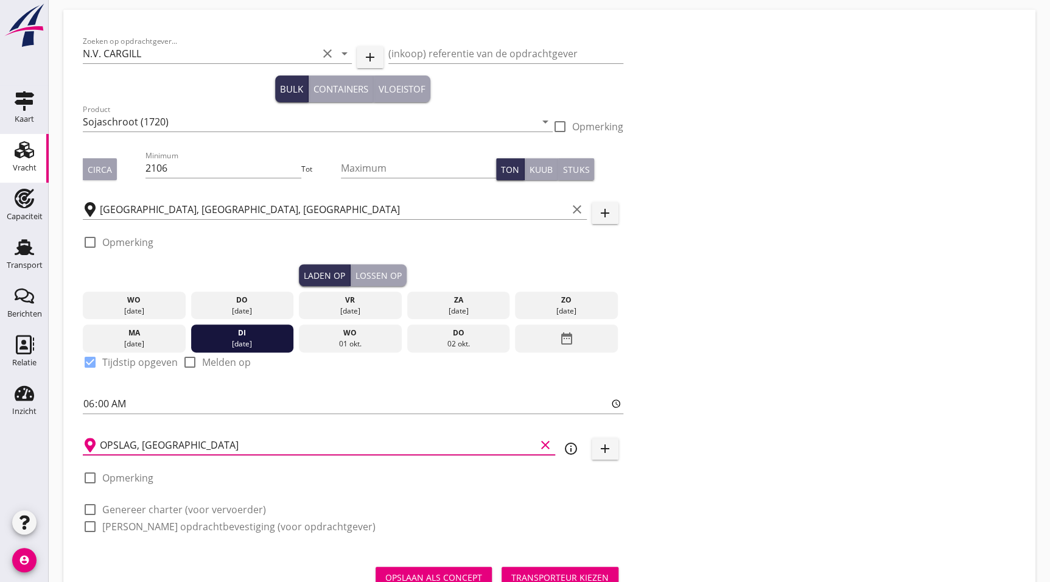
click at [148, 504] on label "Genereer charter (voor vervoerder)" at bounding box center [184, 509] width 164 height 12
click at [157, 523] on label "[PERSON_NAME] opdrachtbevestiging (voor opdrachtgever)" at bounding box center [238, 526] width 273 height 12
checkbox input "true"
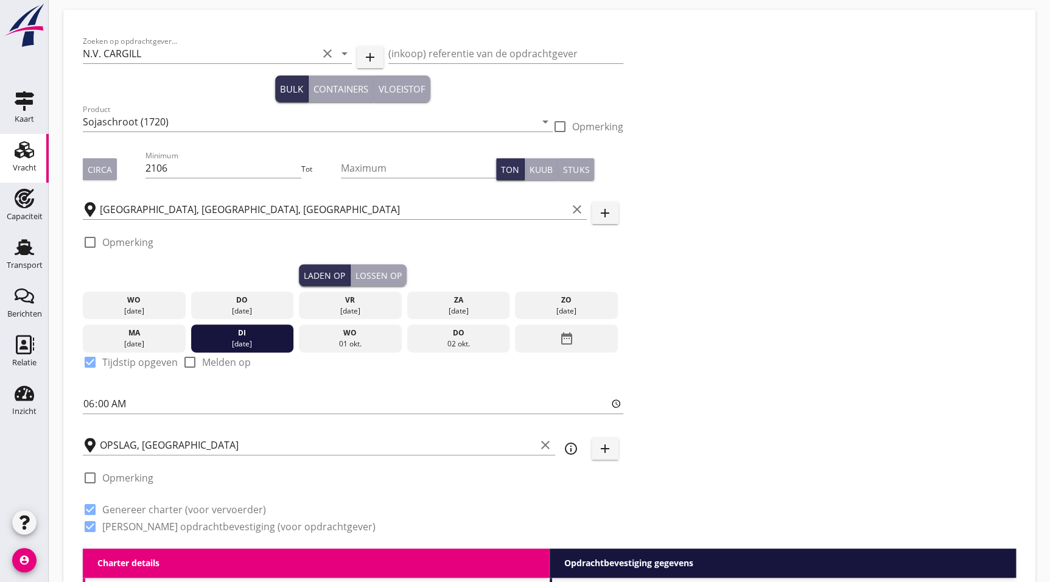
drag, startPoint x: 724, startPoint y: 377, endPoint x: 730, endPoint y: 386, distance: 11.0
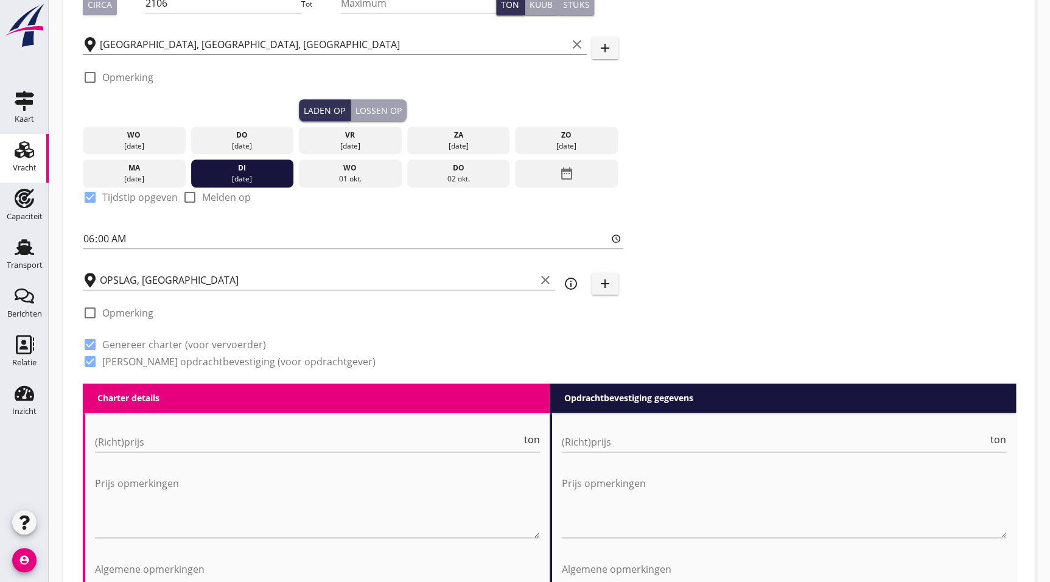
scroll to position [219, 0]
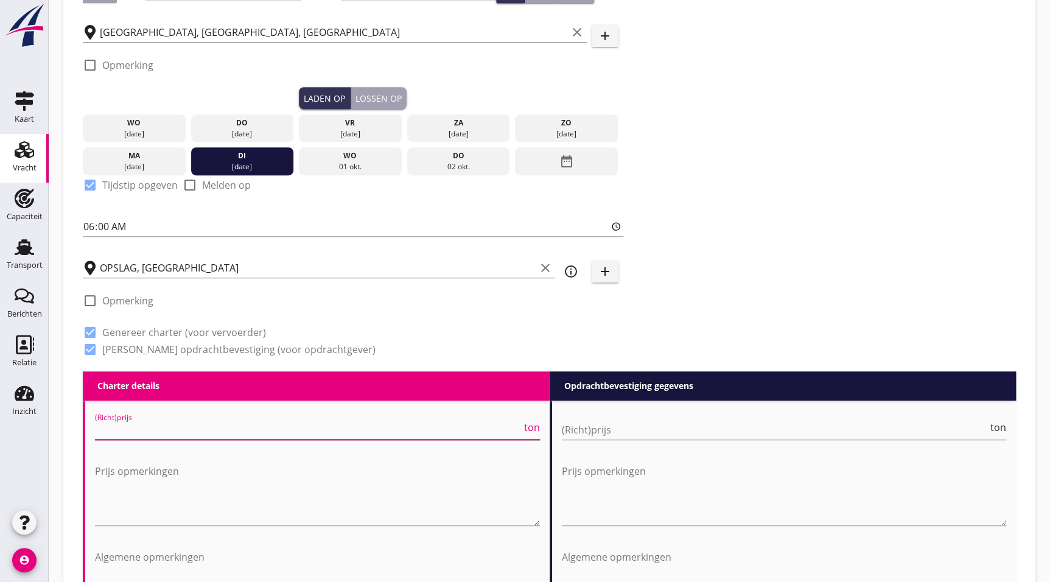
click at [304, 431] on input "(Richt)prijs" at bounding box center [308, 429] width 427 height 19
click at [631, 434] on input "(Richt)prijs" at bounding box center [775, 429] width 427 height 19
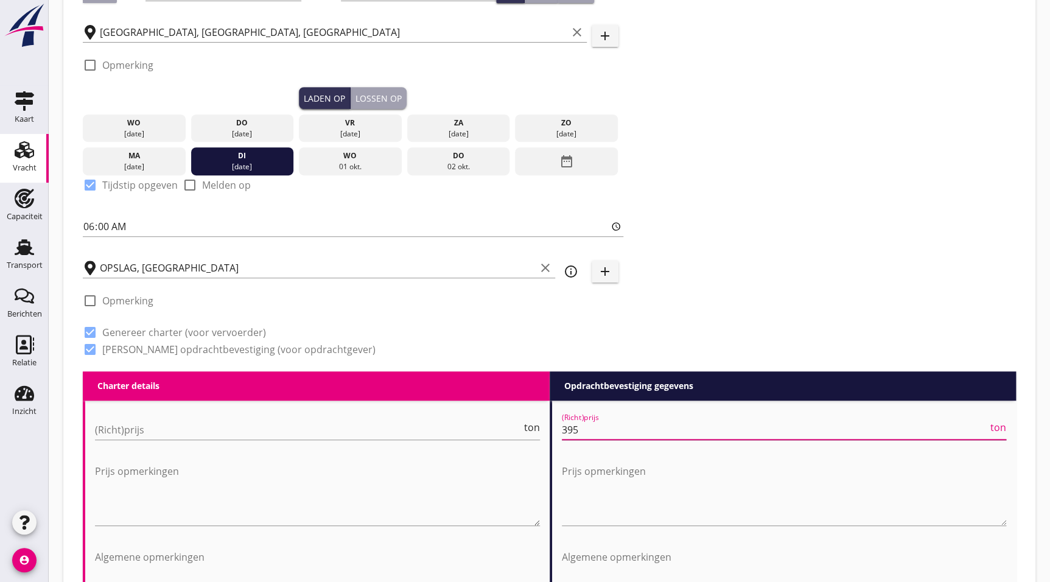
type input "395"
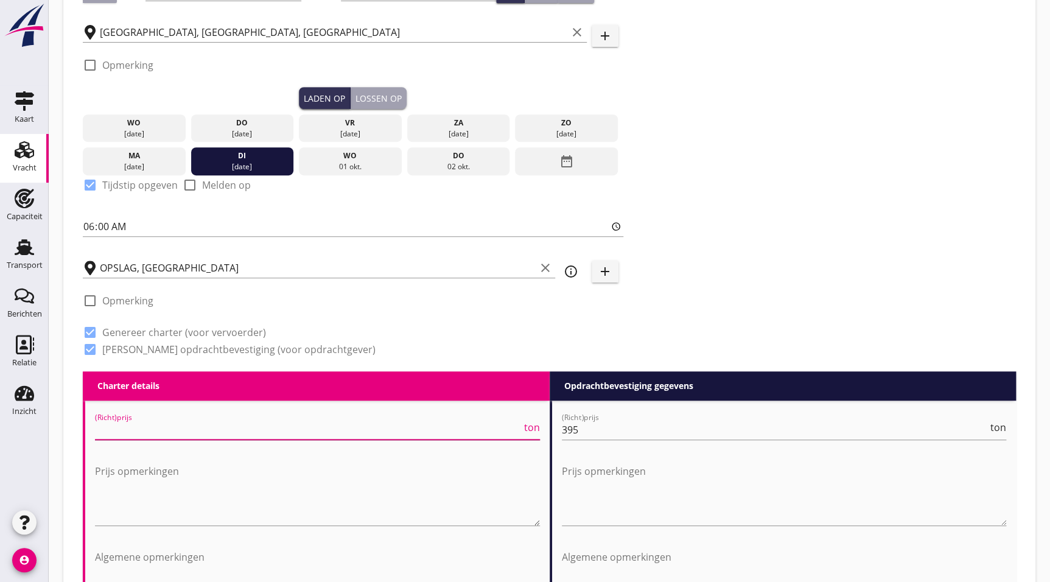
click at [186, 425] on input "(Richt)prijs" at bounding box center [308, 429] width 427 height 19
type input "340"
click at [233, 529] on div "Prijs opmerkingen" at bounding box center [317, 499] width 445 height 76
click at [234, 515] on textarea "Prijs opmerkingen" at bounding box center [317, 493] width 445 height 64
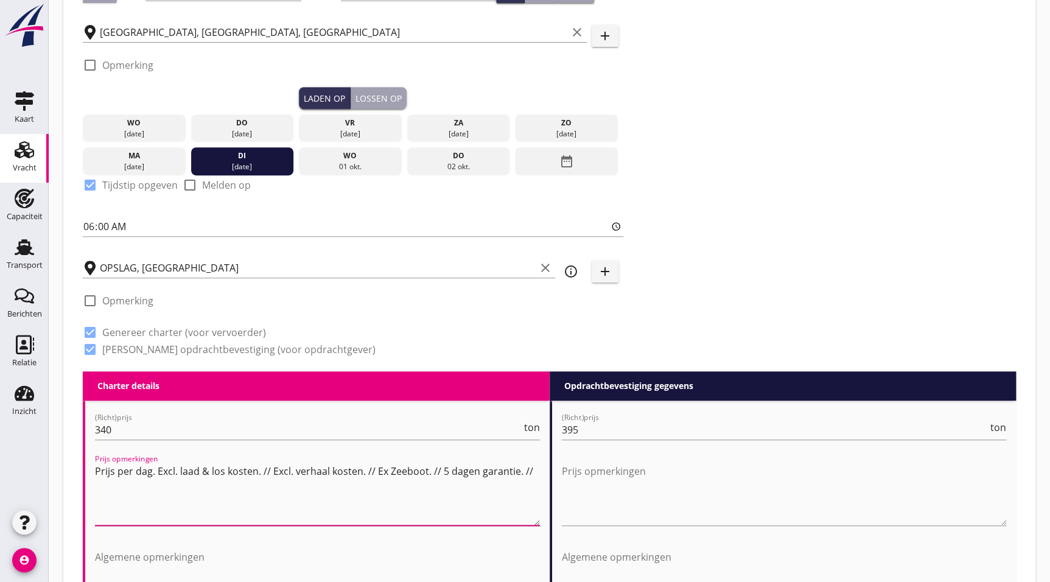
click at [389, 489] on textarea "Prijs per dag. Excl. laad & los kosten. // Excl. verhaal kosten. // Ex Zeeboot.…" at bounding box center [317, 493] width 445 height 64
click at [155, 469] on textarea "Prijs per dag. Excl. laad & los kosten. // Excl. verhaal kosten. // Ex Zeeboot.…" at bounding box center [317, 493] width 445 height 64
drag, startPoint x: 228, startPoint y: 481, endPoint x: 66, endPoint y: 459, distance: 163.9
drag, startPoint x: 291, startPoint y: 488, endPoint x: 18, endPoint y: 456, distance: 275.1
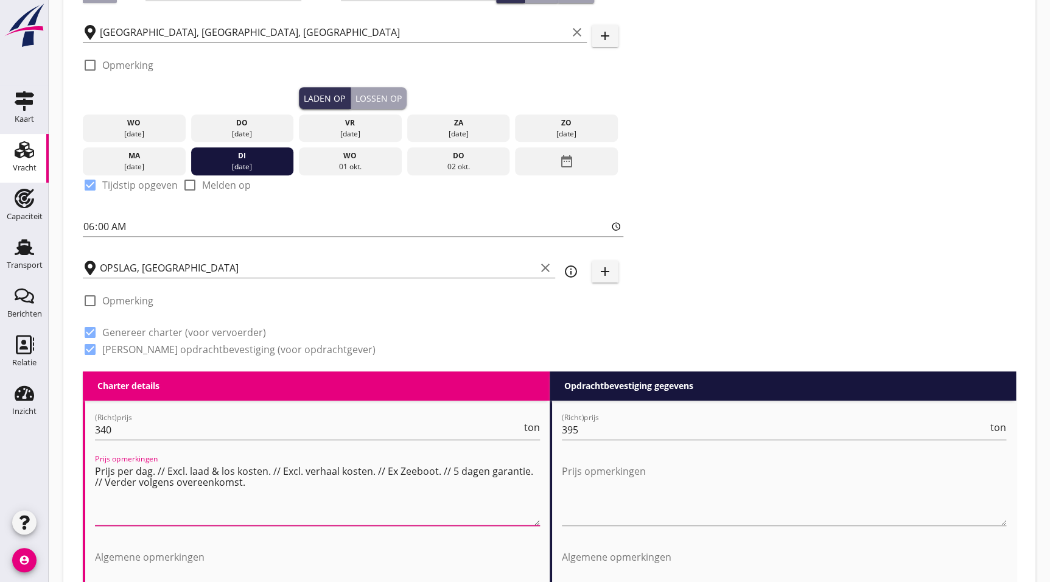
type textarea "Prijs per dag. // Excl. laad & los kosten. // Excl. verhaal kosten. // Ex Zeebo…"
click at [651, 479] on textarea "Prijs opmerkingen" at bounding box center [784, 493] width 445 height 64
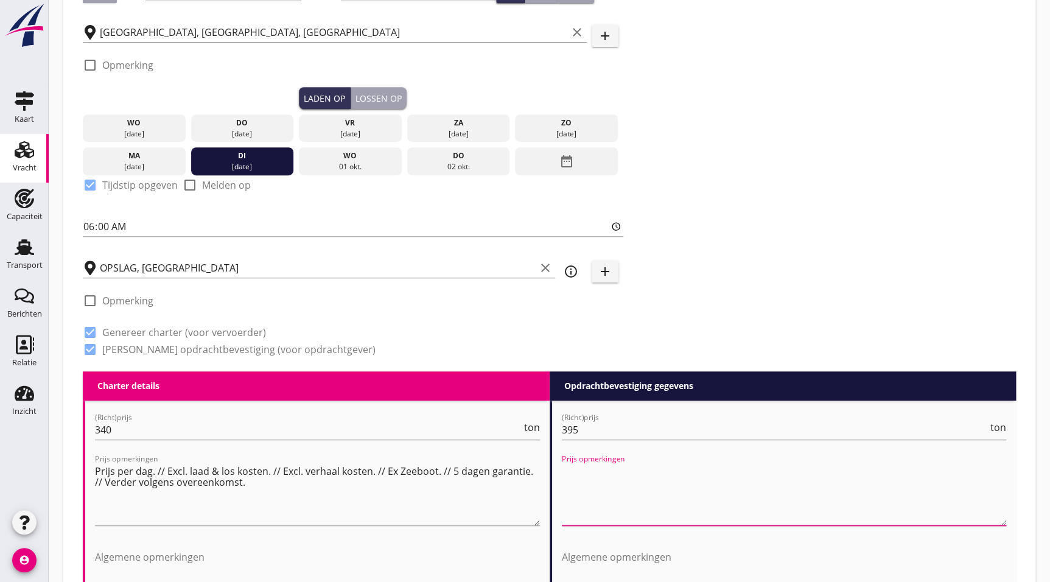
paste textarea "Prijs per dag. // Excl. laad & los kosten. // Excl. verhaal kosten. // Ex Zeebo…"
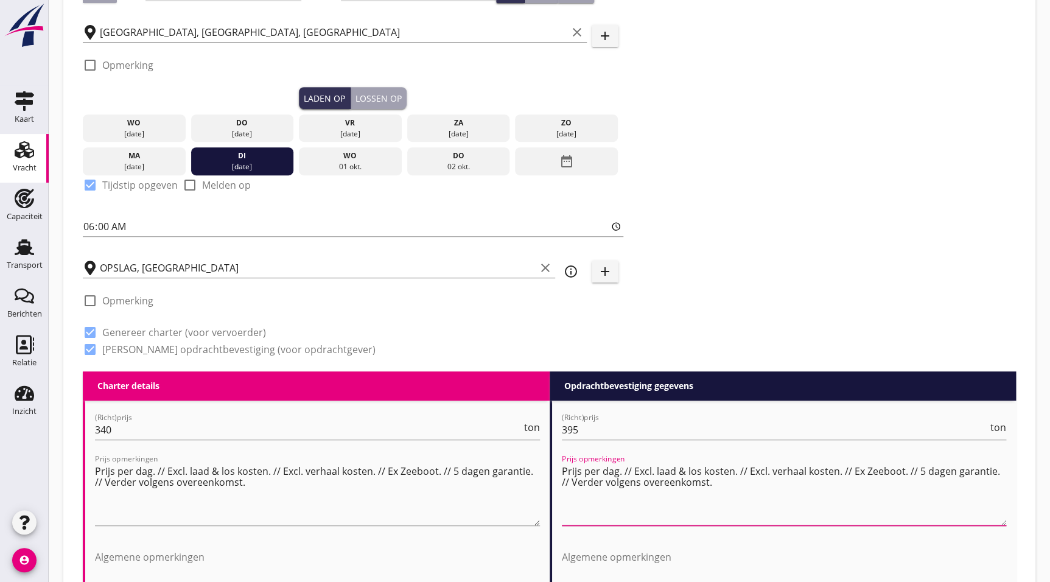
type textarea "Prijs per dag. // Excl. laad & los kosten. // Excl. verhaal kosten. // Ex Zeebo…"
click at [618, 561] on textarea "Algemene opmerkingen" at bounding box center [784, 579] width 445 height 64
paste textarea "Prijs per dag. // Excl. laad & los kosten. // Excl. verhaal kosten. // Ex Zeebo…"
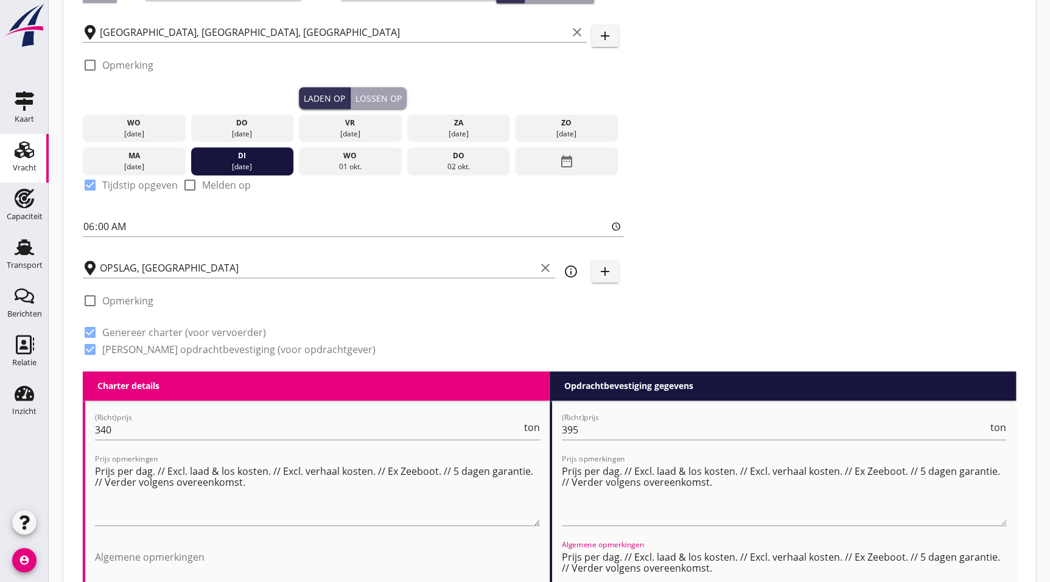
type textarea "Prijs per dag. // Excl. laad & los kosten. // Excl. verhaal kosten. // Ex Zeebo…"
click at [417, 547] on textarea "Algemene opmerkingen" at bounding box center [317, 579] width 445 height 64
paste textarea "Prijs per dag. // Excl. laad & los kosten. // Excl. verhaal kosten. // Ex Zeebo…"
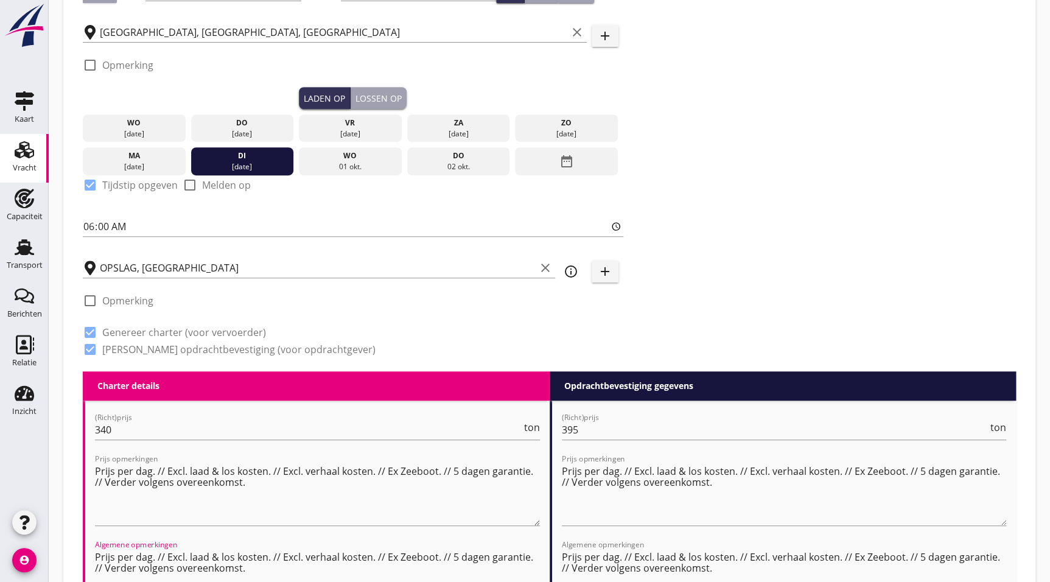
type textarea "Prijs per dag. // Excl. laad & los kosten. // Excl. verhaal kosten. // Ex Zeebo…"
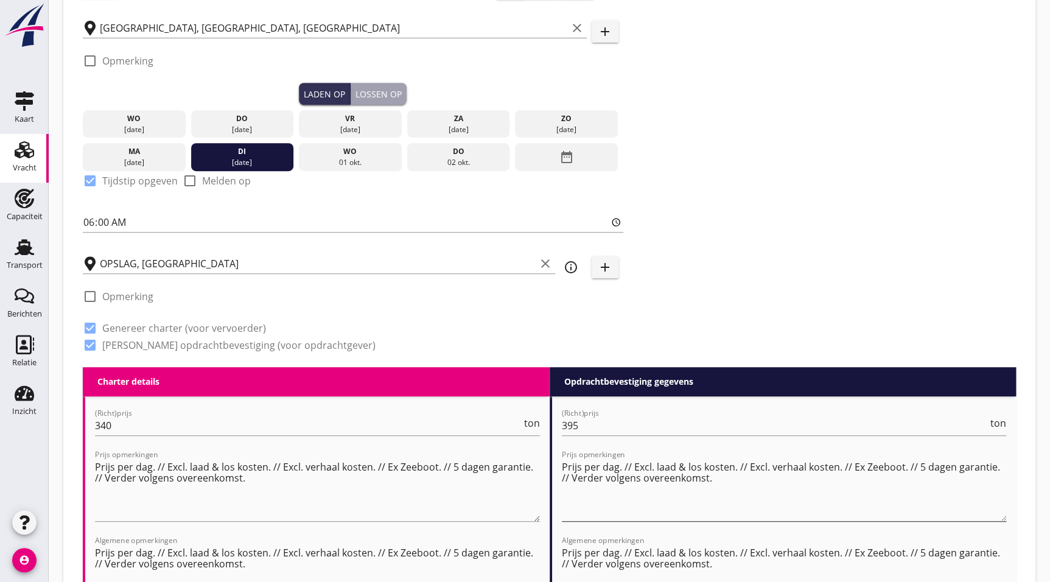
scroll to position [290, 0]
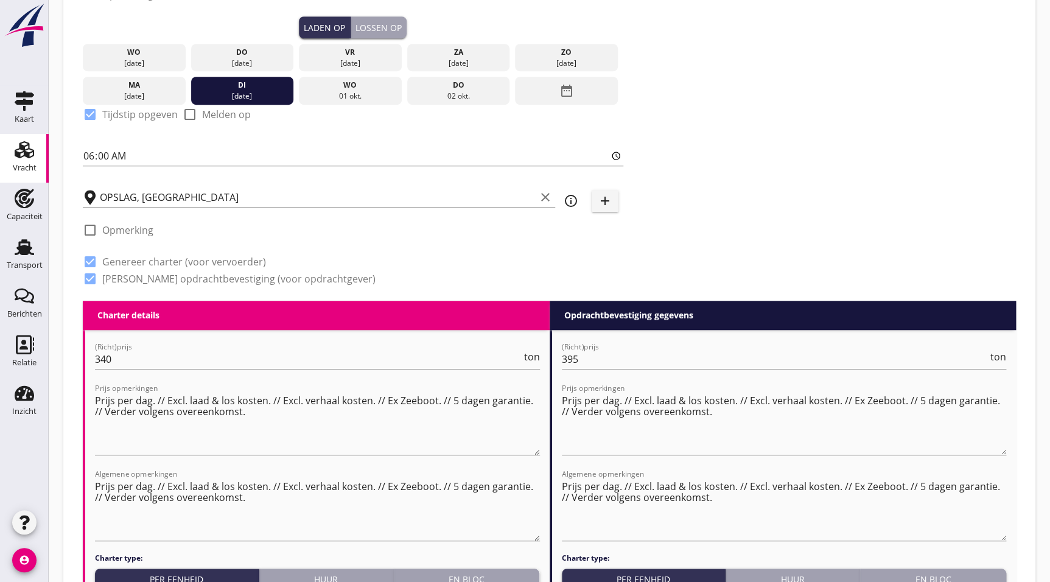
click at [331, 567] on div "Charter type: Per eenheid Huur En bloc LET OP! Dit lijkt geen logische keuze, o…" at bounding box center [317, 580] width 445 height 55
click at [333, 568] on button "Huur" at bounding box center [326, 579] width 134 height 22
radio input "true"
radio input "false"
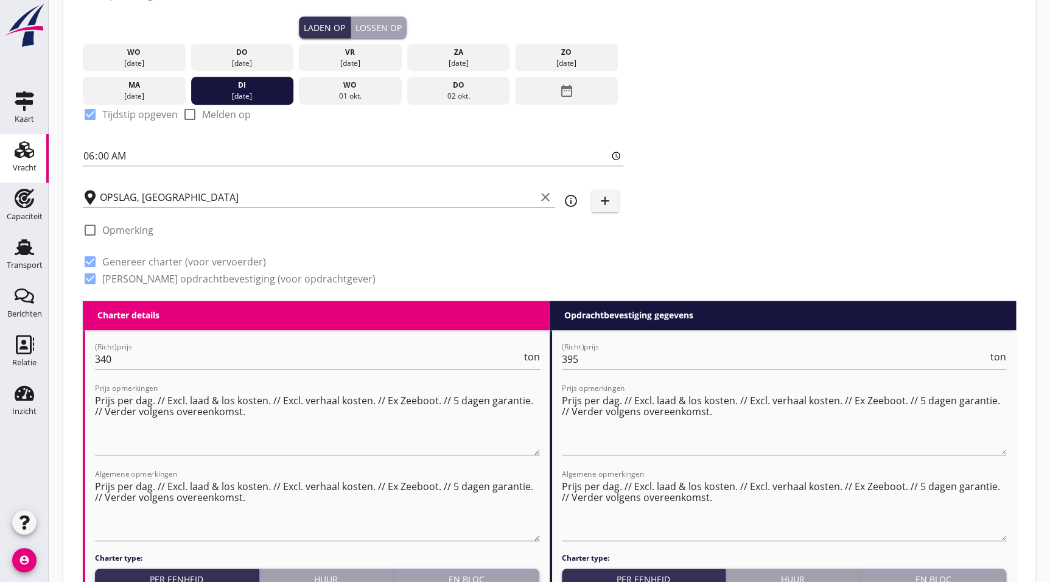
radio input "true"
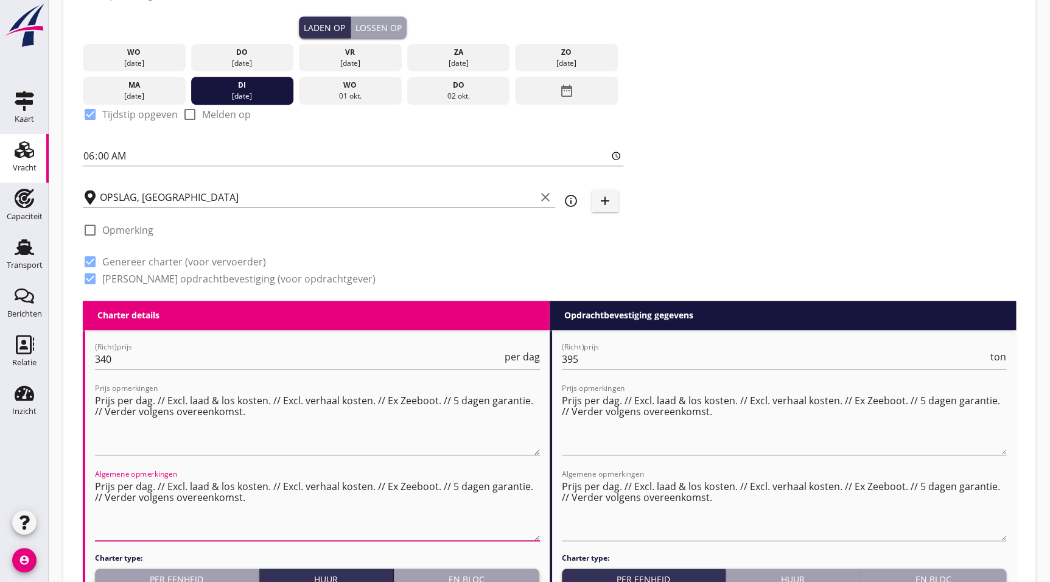
drag, startPoint x: 425, startPoint y: 529, endPoint x: 427, endPoint y: 542, distance: 12.9
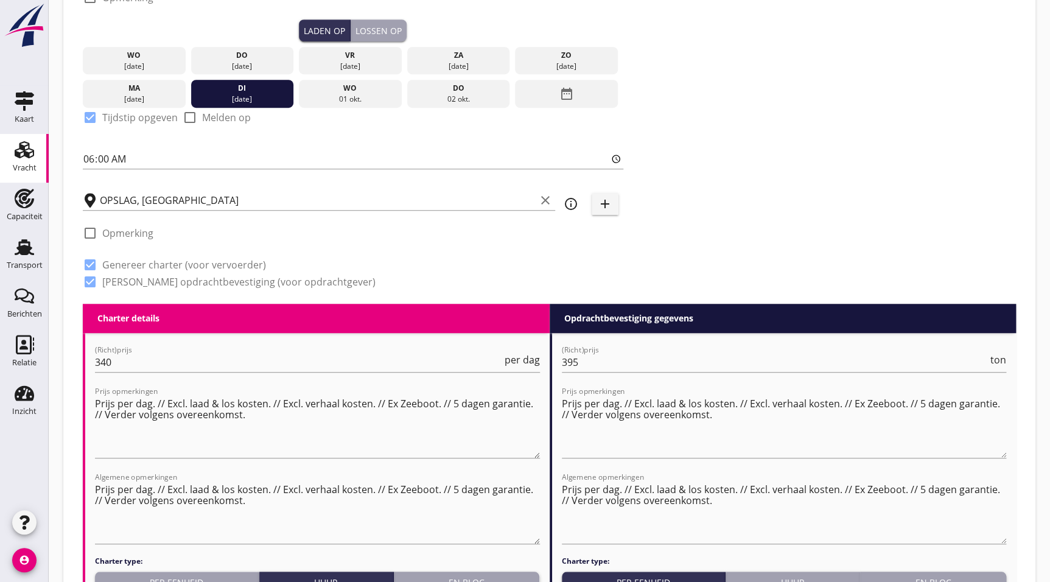
drag, startPoint x: 820, startPoint y: 185, endPoint x: 814, endPoint y: 132, distance: 53.4
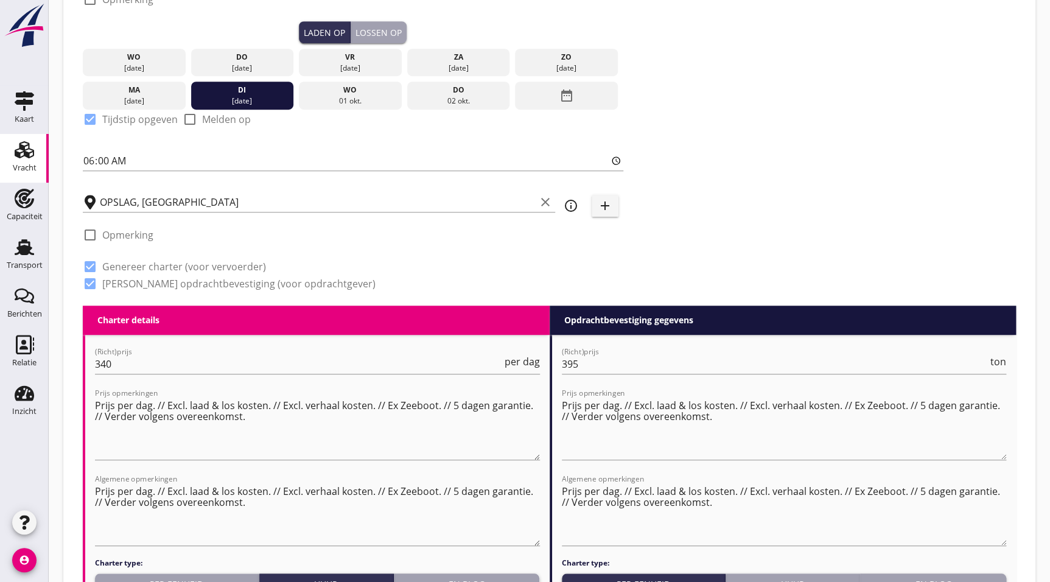
scroll to position [108, 0]
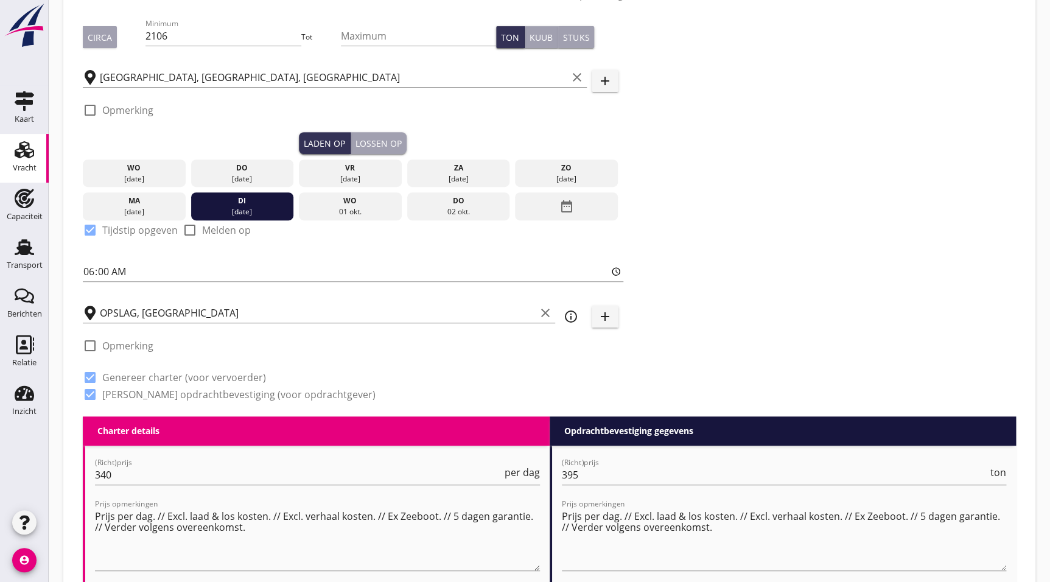
drag, startPoint x: 852, startPoint y: 152, endPoint x: 790, endPoint y: -24, distance: 186.3
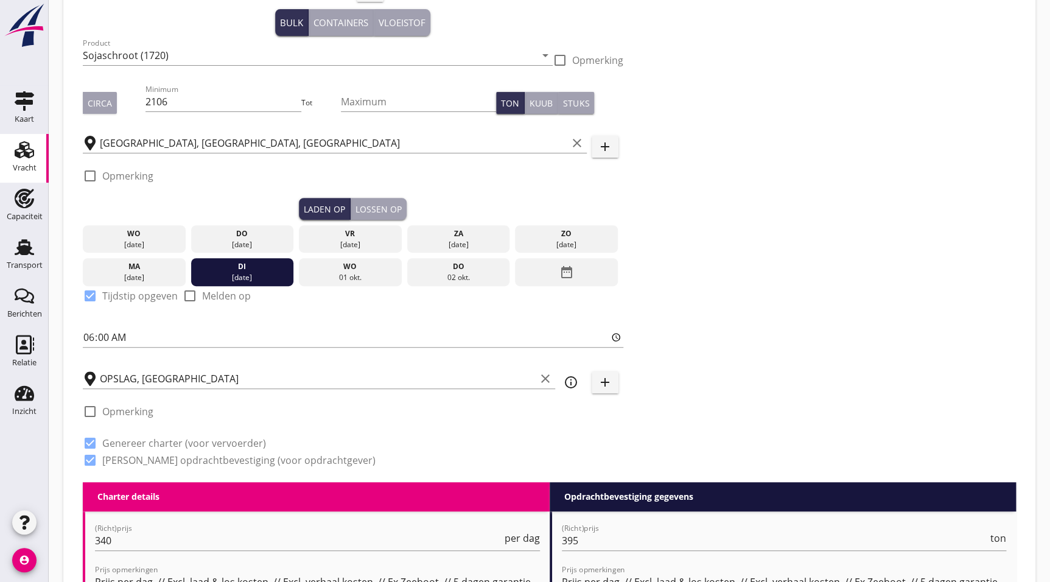
click at [736, 310] on div "Zoeken op opdrachtgever... N.V. CARGILL clear arrow_drop_down add (inkoop) refe…" at bounding box center [549, 222] width 943 height 519
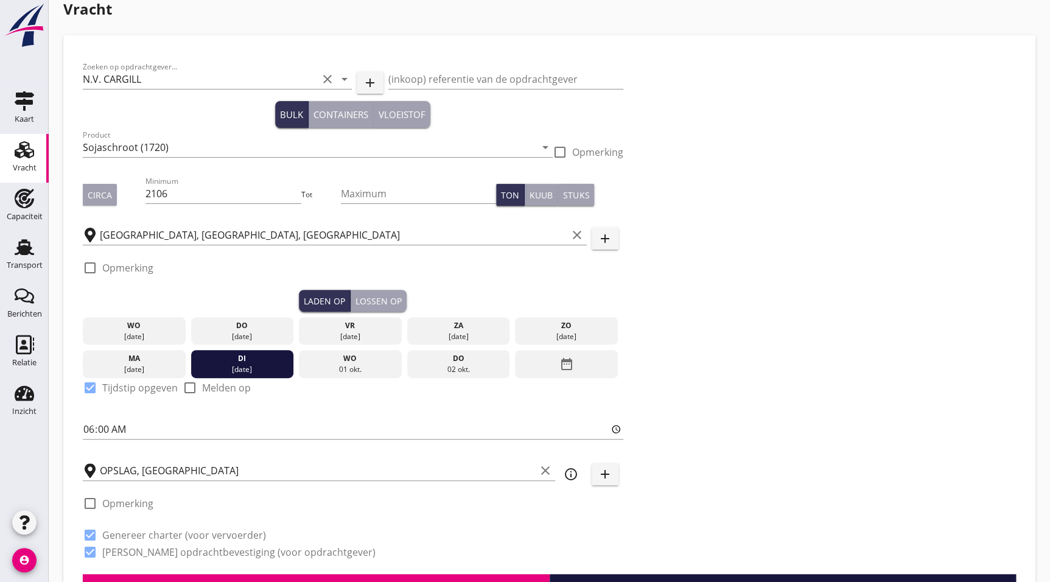
scroll to position [290, 0]
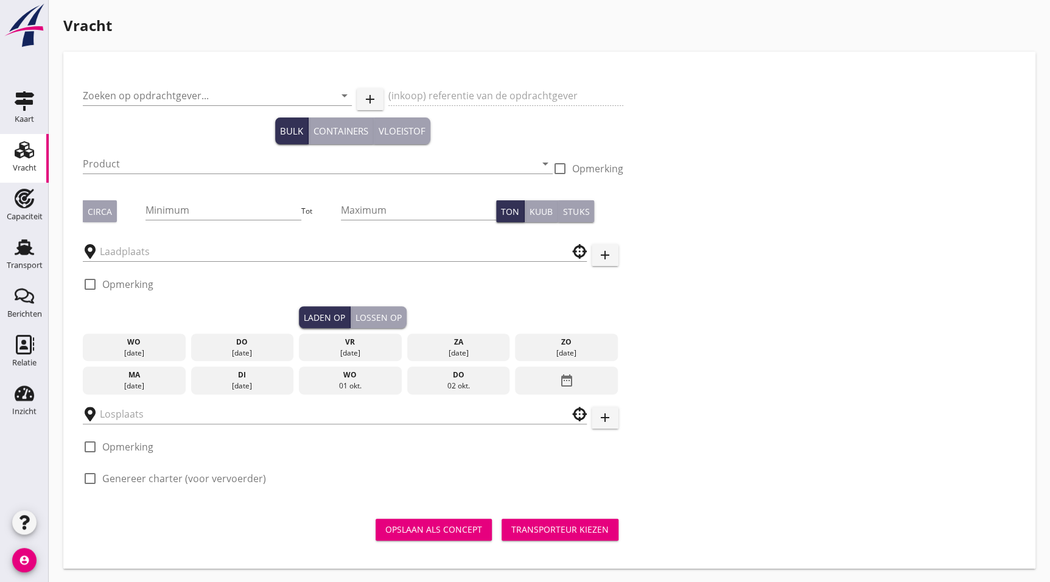
click at [741, 90] on div "Zoeken op opdrachtgever... arrow_drop_down add (inkoop) referentie van de opdra…" at bounding box center [549, 285] width 943 height 429
click at [122, 475] on label "Genereer charter (voor vervoerder)" at bounding box center [184, 478] width 164 height 12
checkbox input "true"
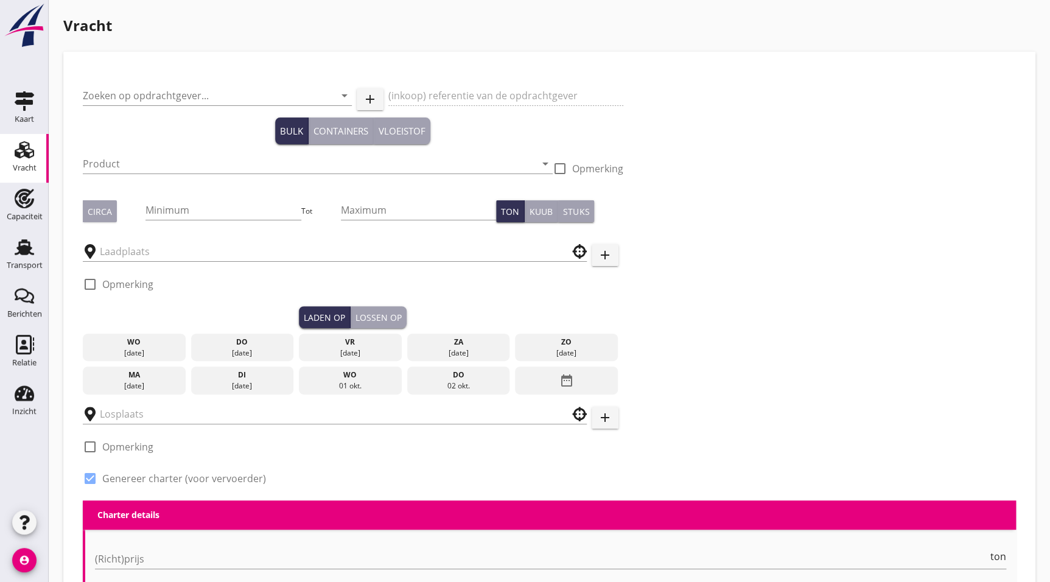
drag, startPoint x: 729, startPoint y: 389, endPoint x: 731, endPoint y: 370, distance: 19.6
click at [21, 142] on use at bounding box center [24, 149] width 19 height 17
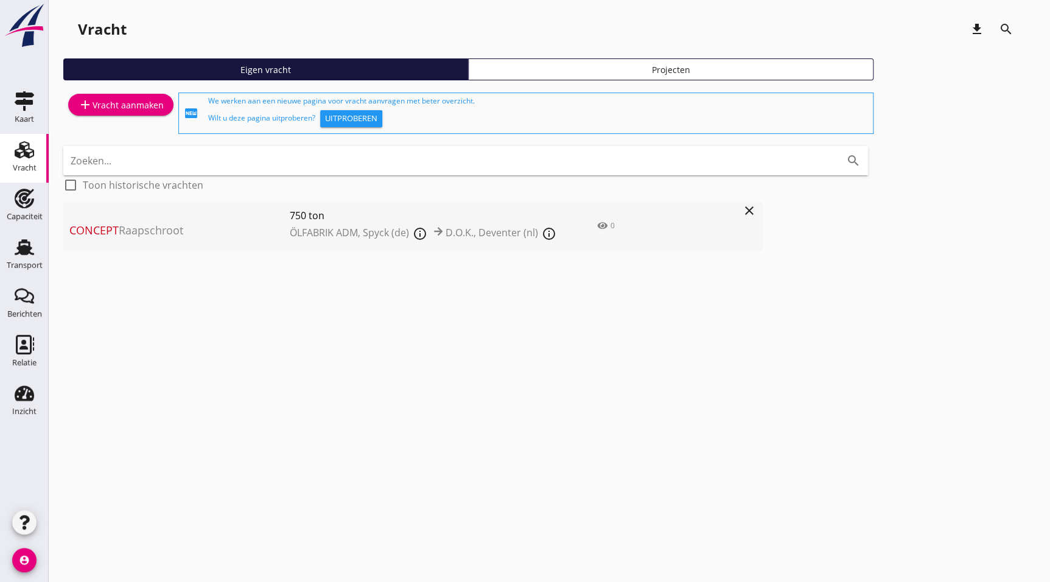
click at [116, 100] on div "add Vracht aanmaken" at bounding box center [121, 104] width 86 height 15
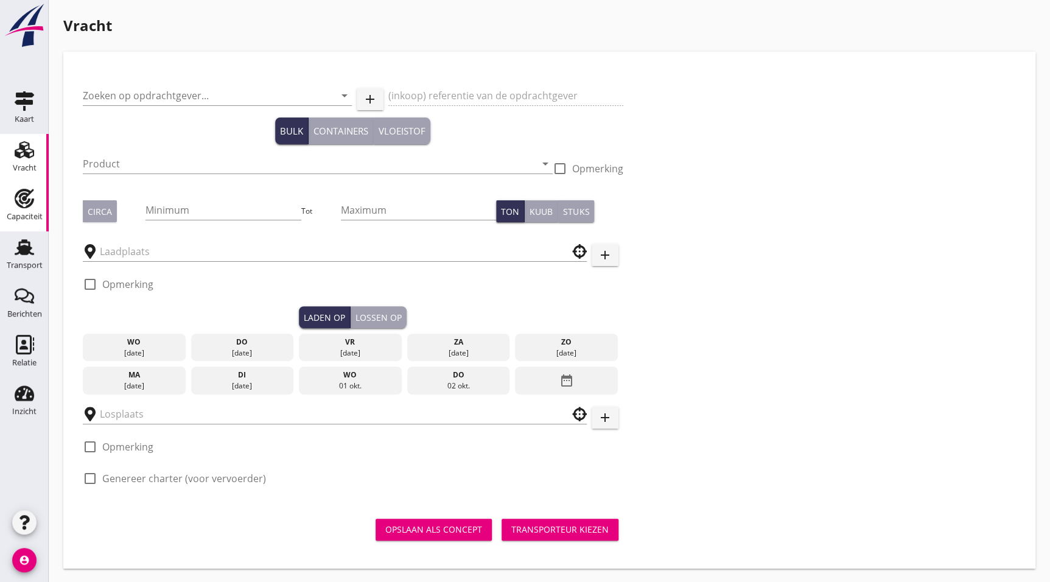
click at [15, 196] on use at bounding box center [24, 198] width 19 height 19
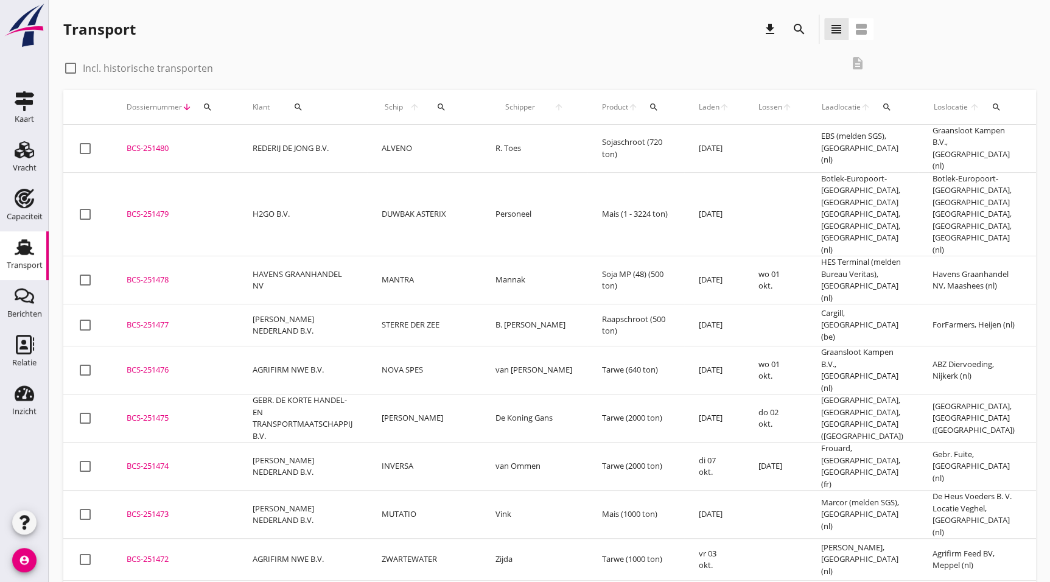
drag, startPoint x: 23, startPoint y: 167, endPoint x: 247, endPoint y: 231, distance: 233.0
click at [23, 167] on div "Vracht" at bounding box center [25, 168] width 24 height 8
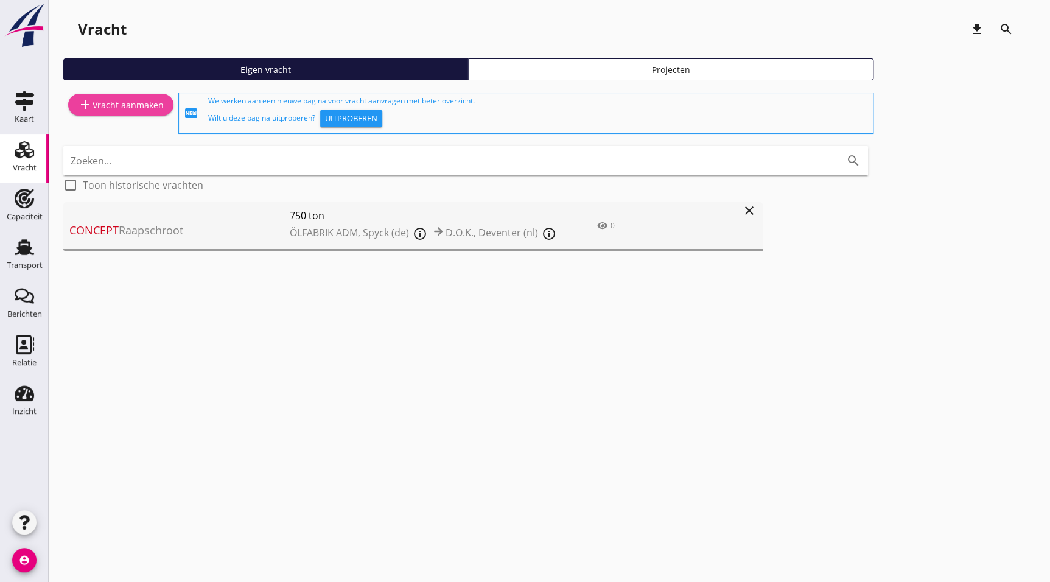
click at [89, 97] on icon "add" at bounding box center [85, 104] width 15 height 15
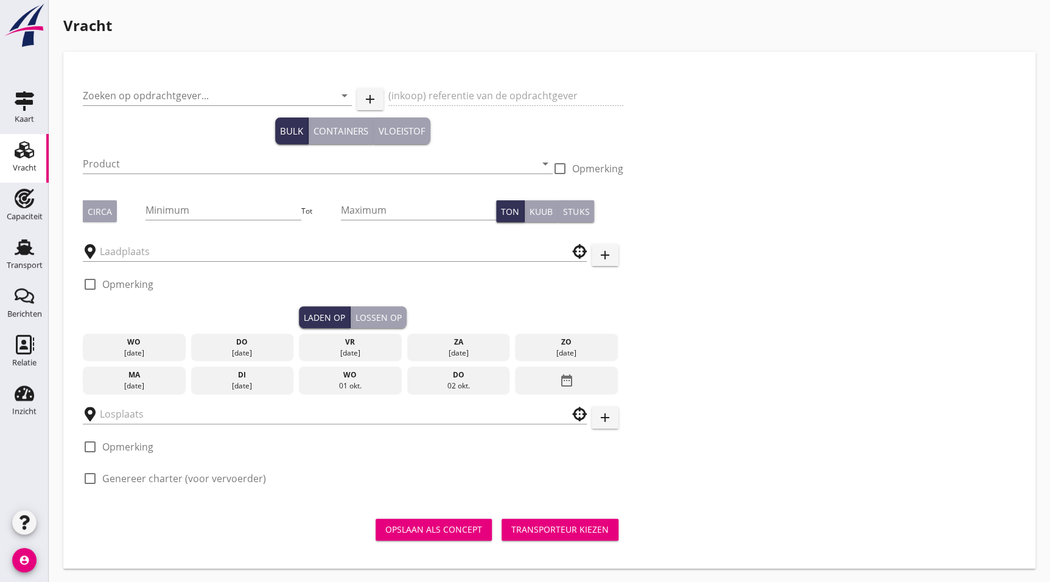
click at [128, 472] on label "Genereer charter (voor vervoerder)" at bounding box center [184, 478] width 164 height 12
checkbox input "true"
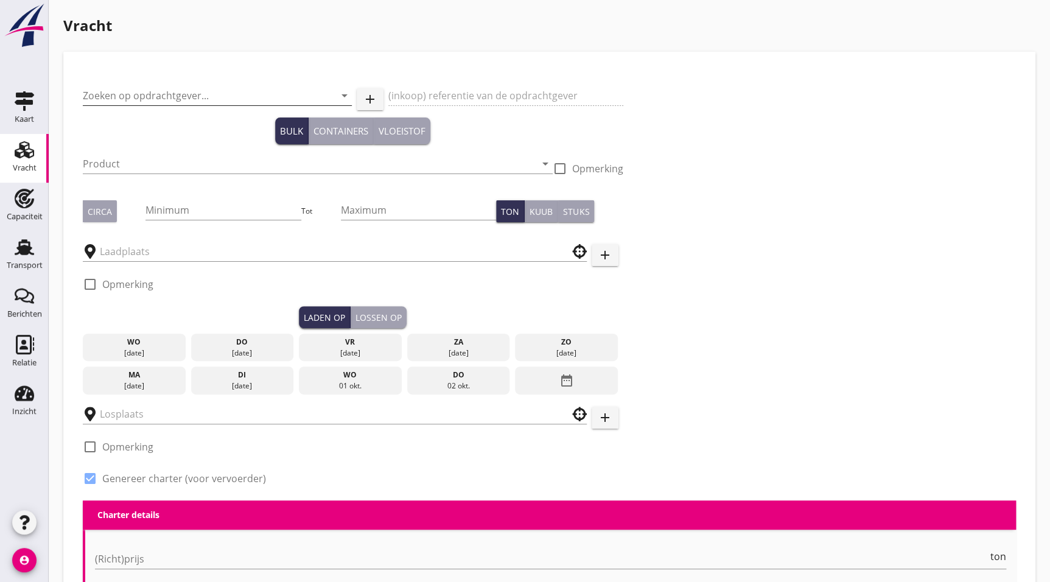
click at [207, 101] on input "Zoeken op opdrachtgever..." at bounding box center [200, 95] width 235 height 19
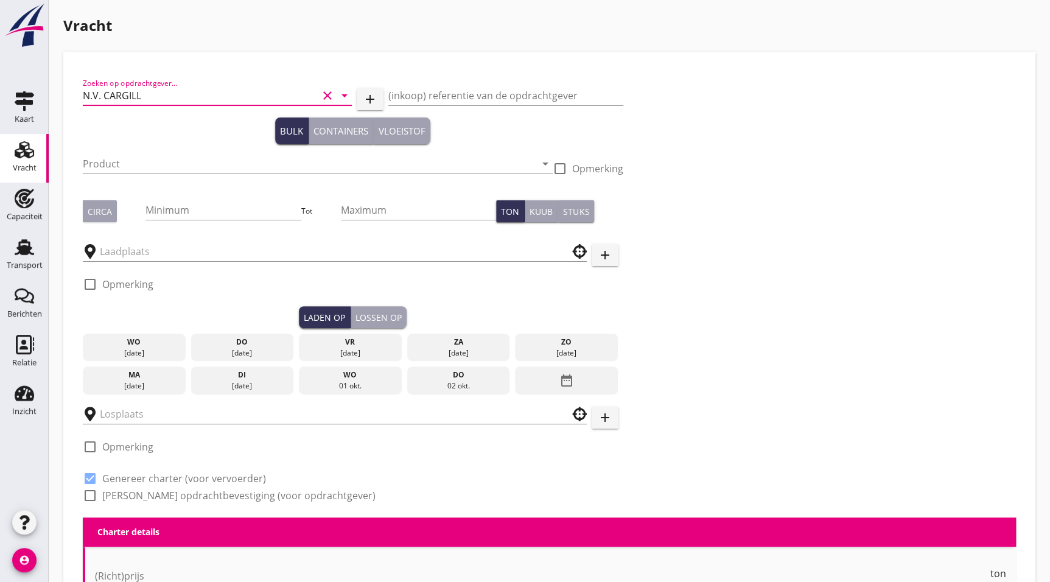
type input "N.V. CARGILL"
click at [156, 497] on label "[PERSON_NAME] opdrachtbevestiging (voor opdrachtgever)" at bounding box center [238, 495] width 273 height 12
checkbox input "true"
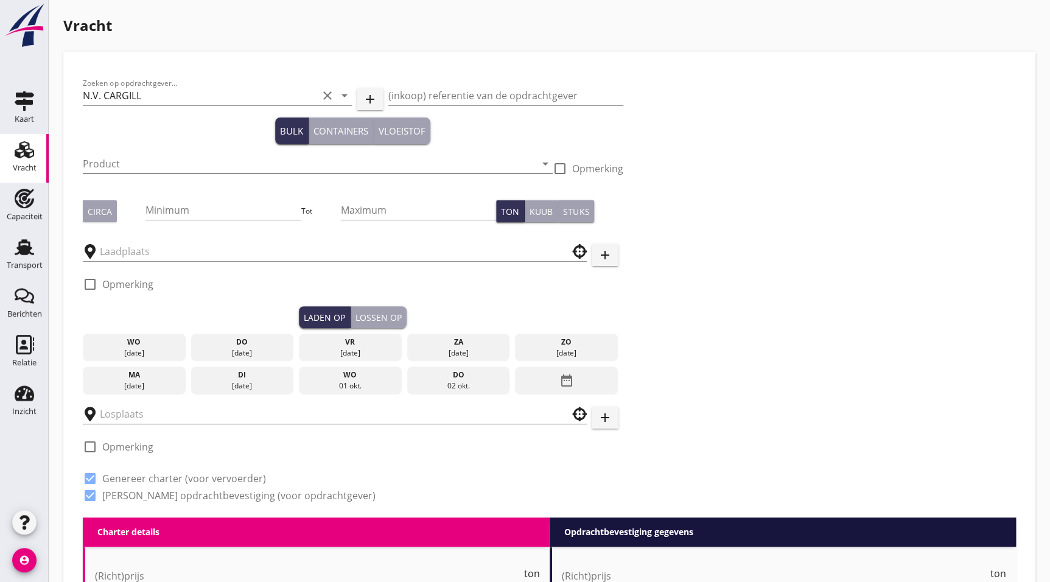
click at [145, 167] on input "Product" at bounding box center [309, 163] width 453 height 19
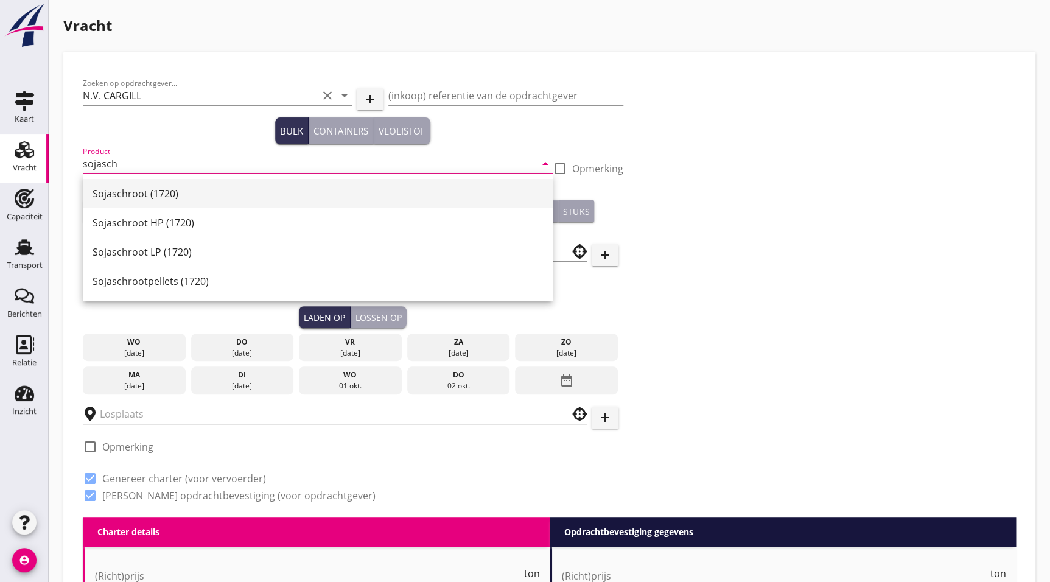
type input "Sojaschroot (1720)"
checkbox input "true"
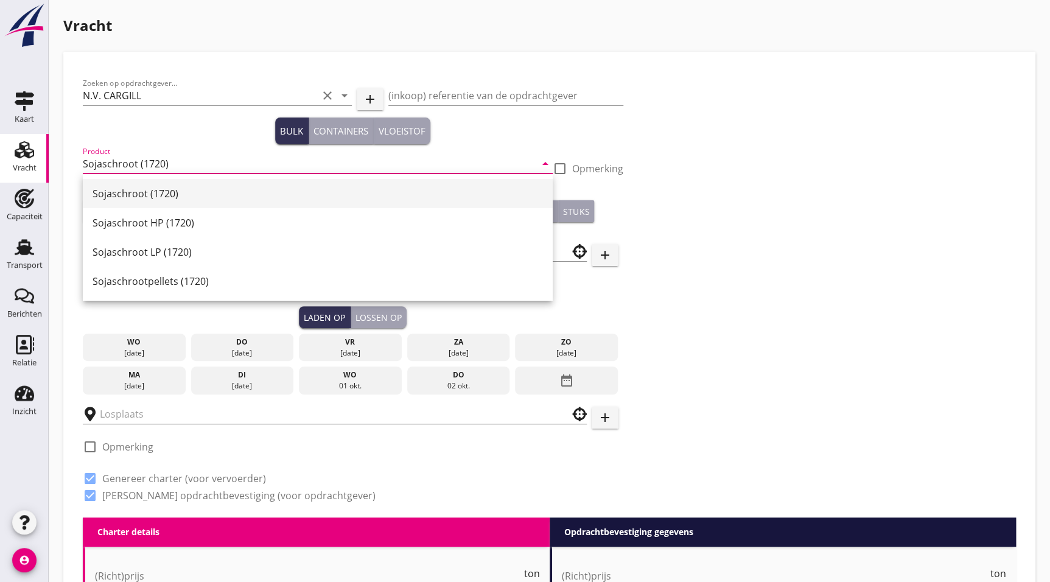
checkbox input "true"
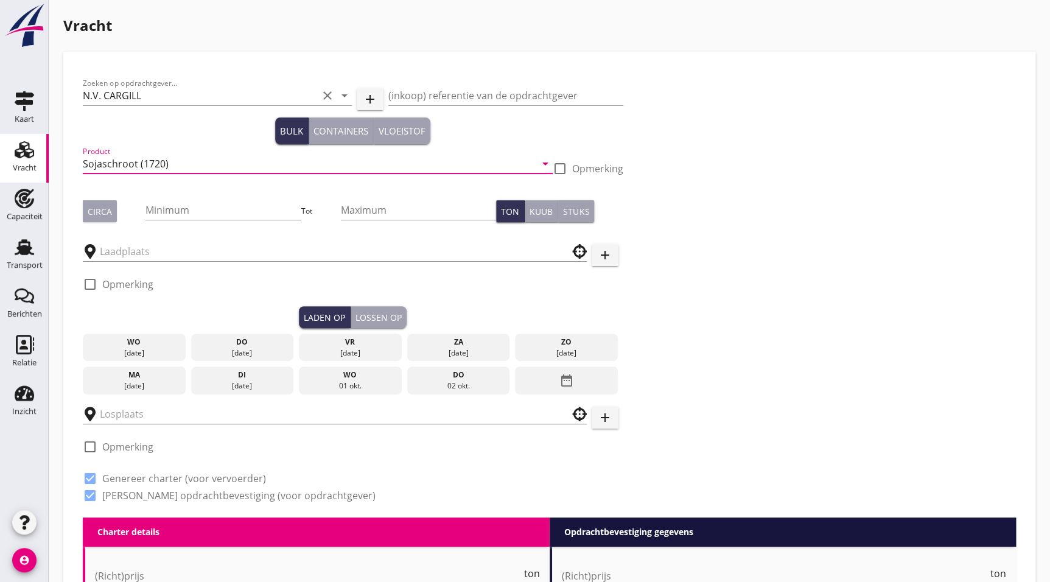
type input "Sojaschroot (1720)"
type button "circa"
type input "2106"
type button "per_ton"
type button "per_cubic_meter"
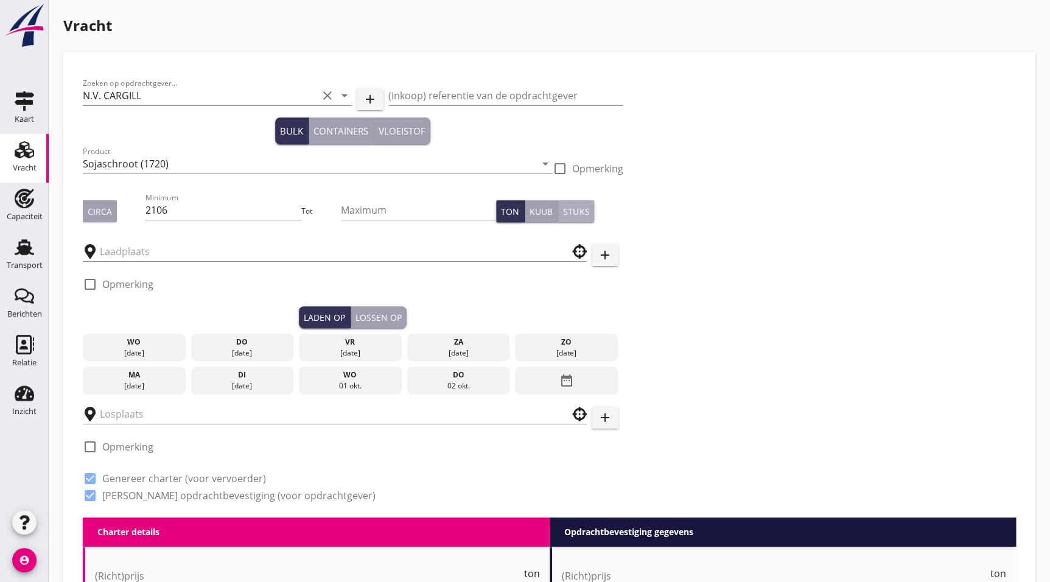
type button "per_piece"
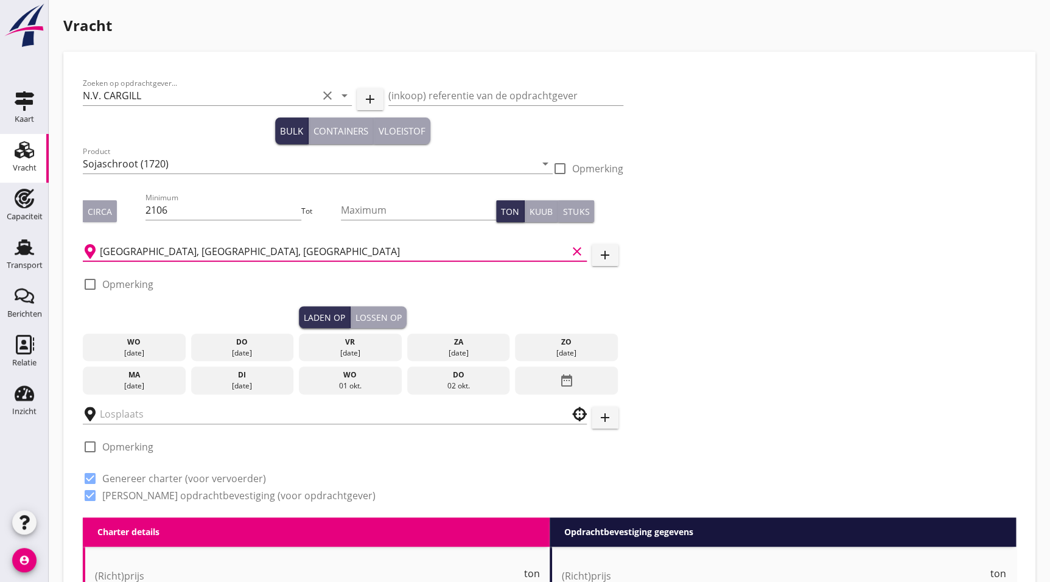
type input "[GEOGRAPHIC_DATA], [GEOGRAPHIC_DATA], [GEOGRAPHIC_DATA]"
click at [225, 383] on div "[DATE]" at bounding box center [242, 385] width 97 height 11
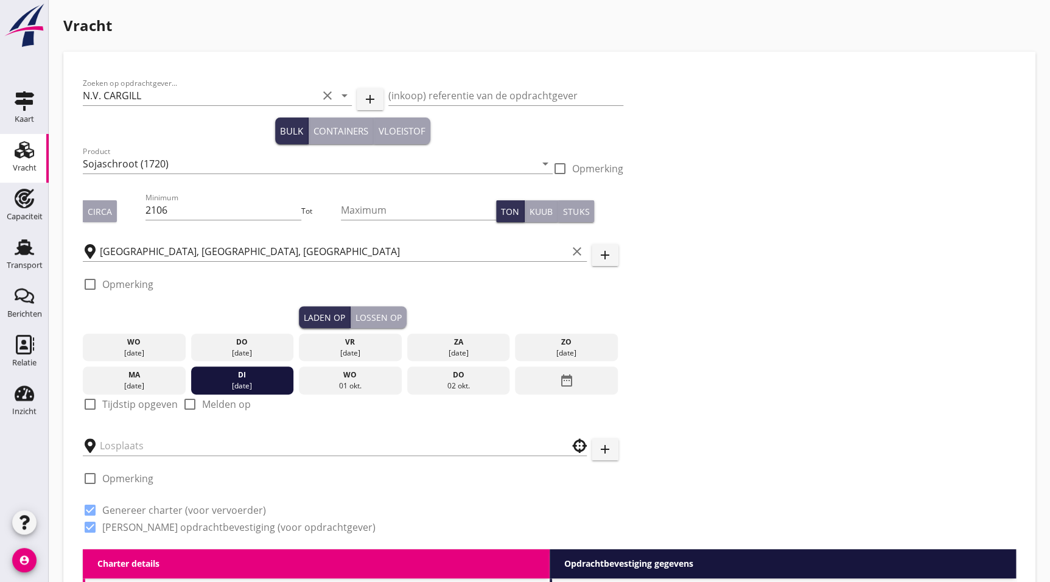
click at [123, 402] on label "Tijdstip opgeven" at bounding box center [139, 404] width 75 height 12
checkbox input "true"
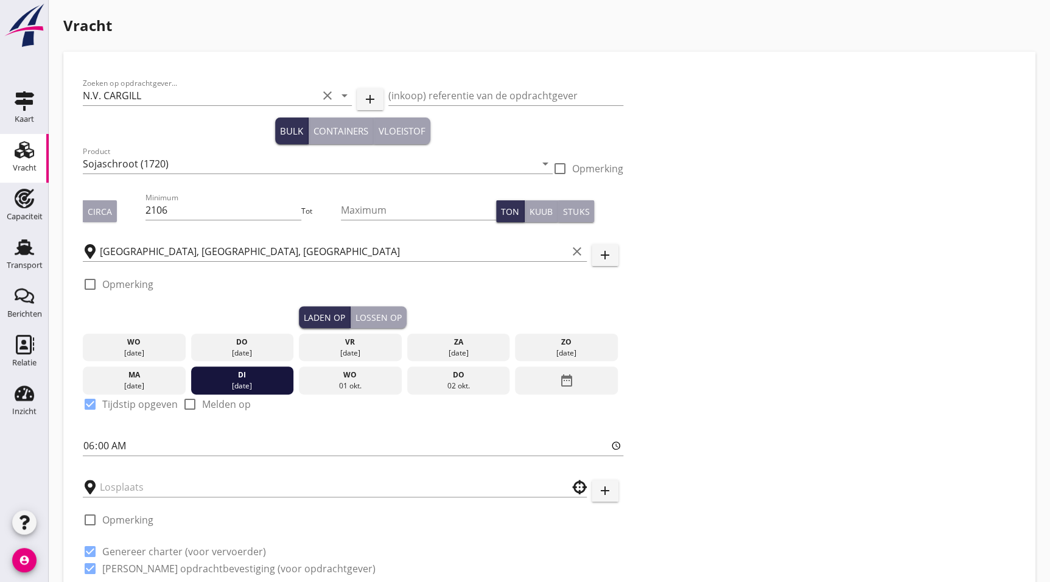
click at [130, 443] on input "06:00" at bounding box center [353, 445] width 540 height 19
click at [133, 483] on input "text" at bounding box center [326, 486] width 453 height 19
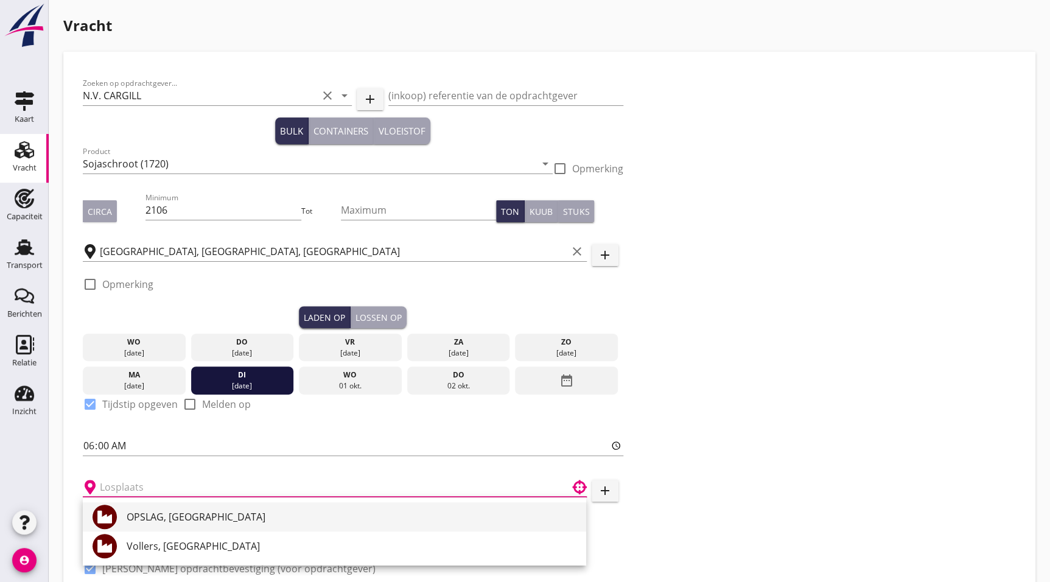
click at [183, 511] on div "OPSLAG, [GEOGRAPHIC_DATA]" at bounding box center [352, 516] width 450 height 15
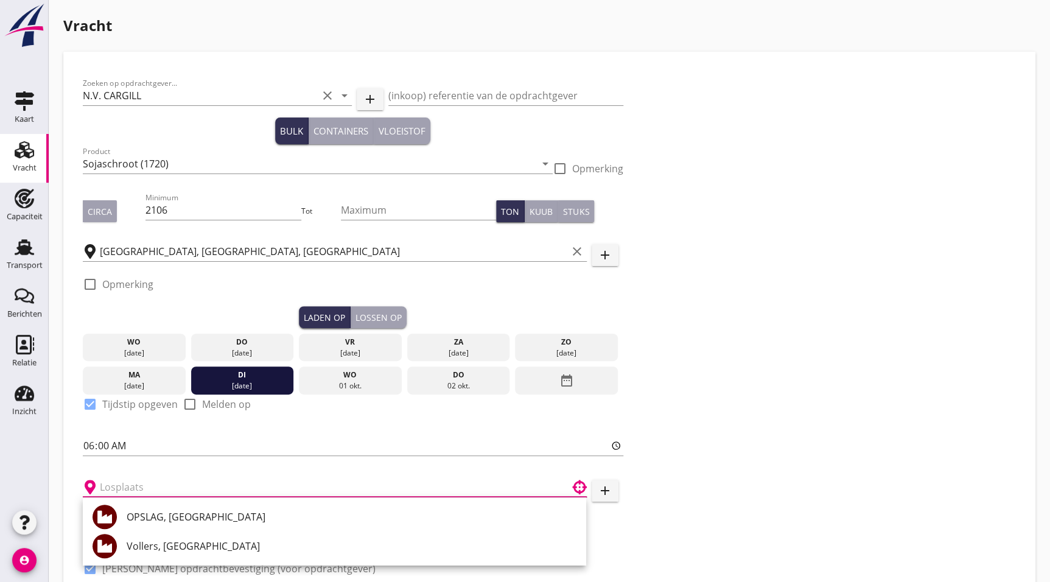
type input "OPSLAG, [GEOGRAPHIC_DATA]"
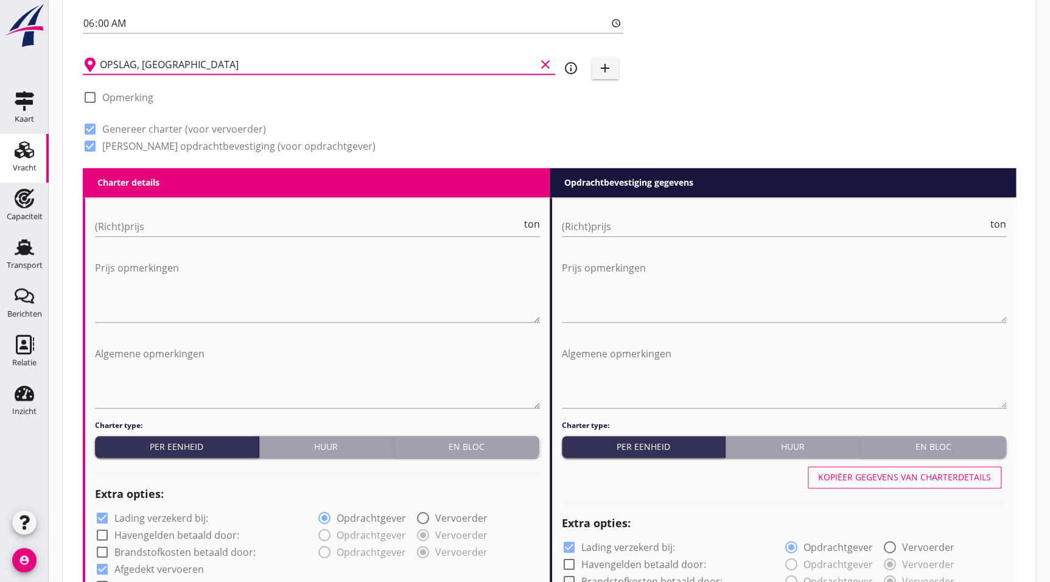
scroll to position [446, 0]
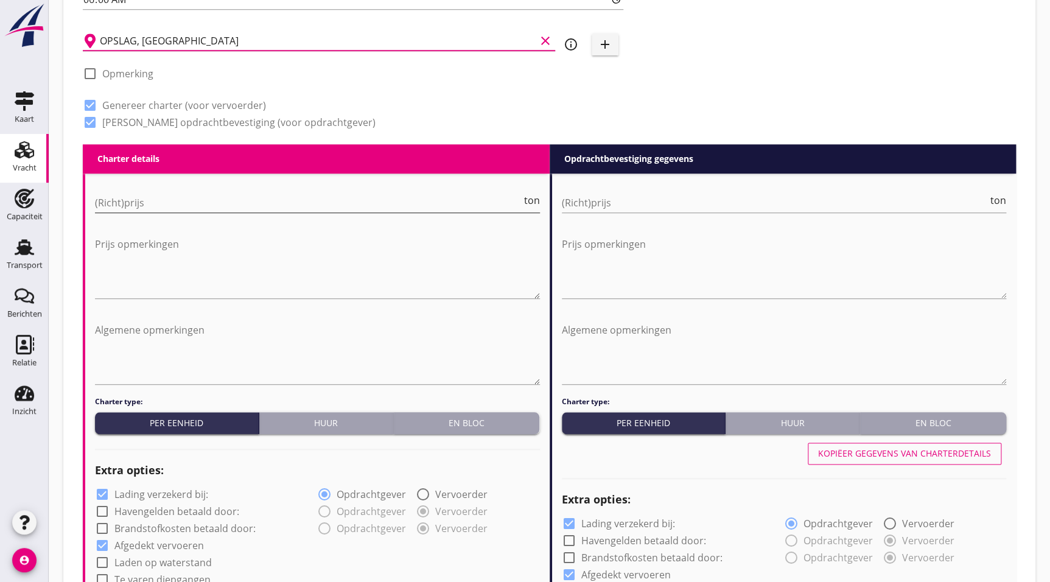
click at [172, 212] on div "(Richt)prijs ton" at bounding box center [317, 202] width 445 height 19
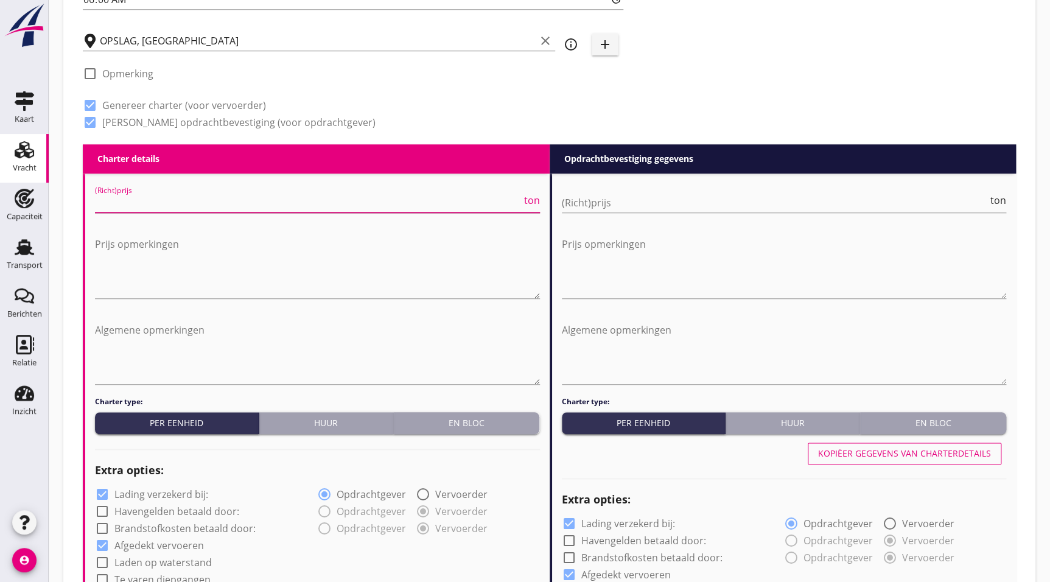
click at [184, 209] on input "(Richt)prijs" at bounding box center [308, 202] width 427 height 19
click at [192, 201] on input "(Richt)prijs" at bounding box center [308, 202] width 427 height 19
type input "32"
type input "3"
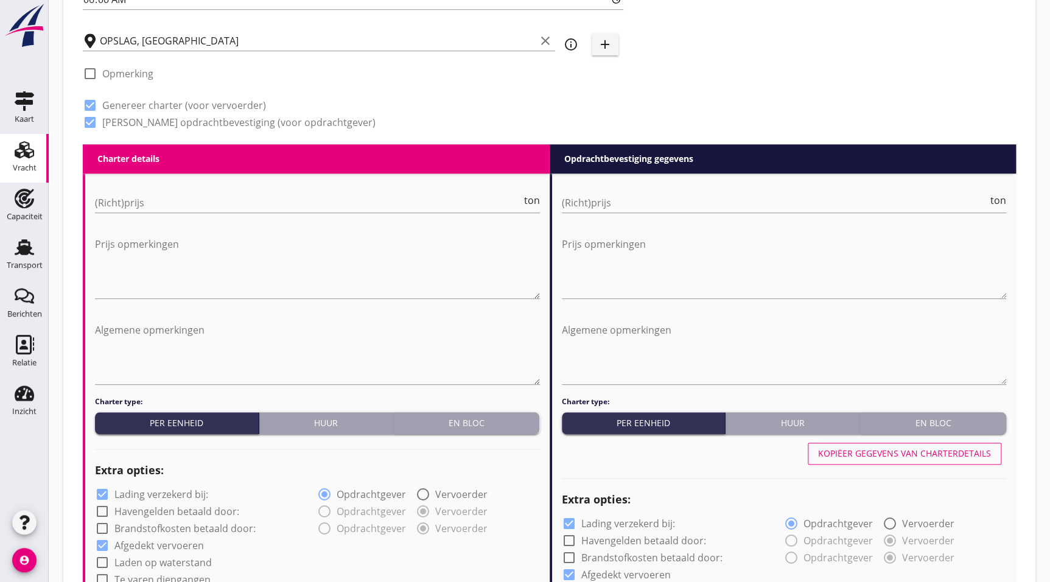
drag, startPoint x: 304, startPoint y: 239, endPoint x: 240, endPoint y: 222, distance: 65.5
click at [296, 242] on textarea "Prijs opmerkingen" at bounding box center [317, 266] width 445 height 64
click at [240, 221] on div at bounding box center [317, 220] width 445 height 7
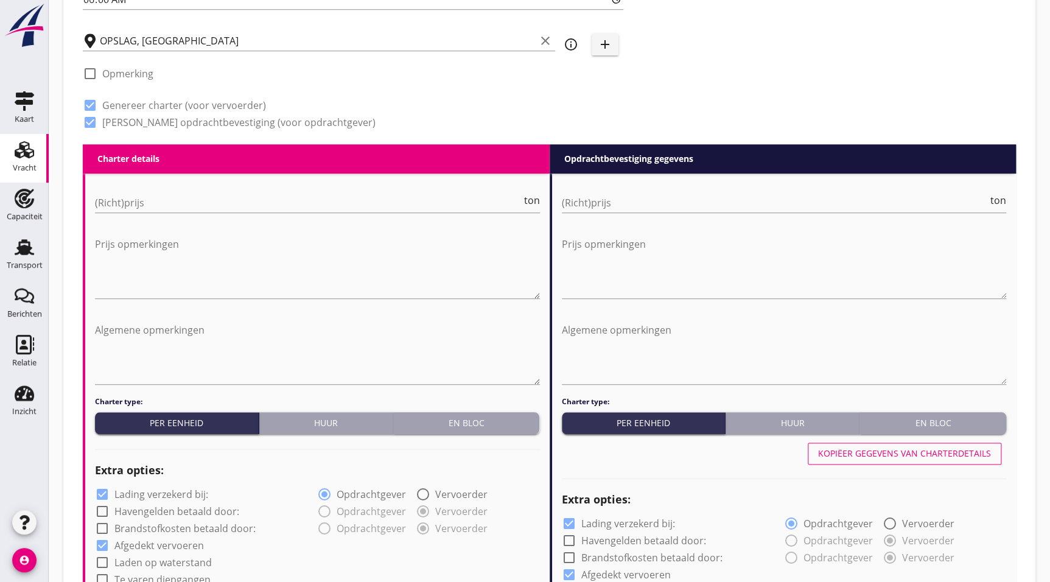
click at [226, 203] on input "(Richt)prijs" at bounding box center [308, 202] width 427 height 19
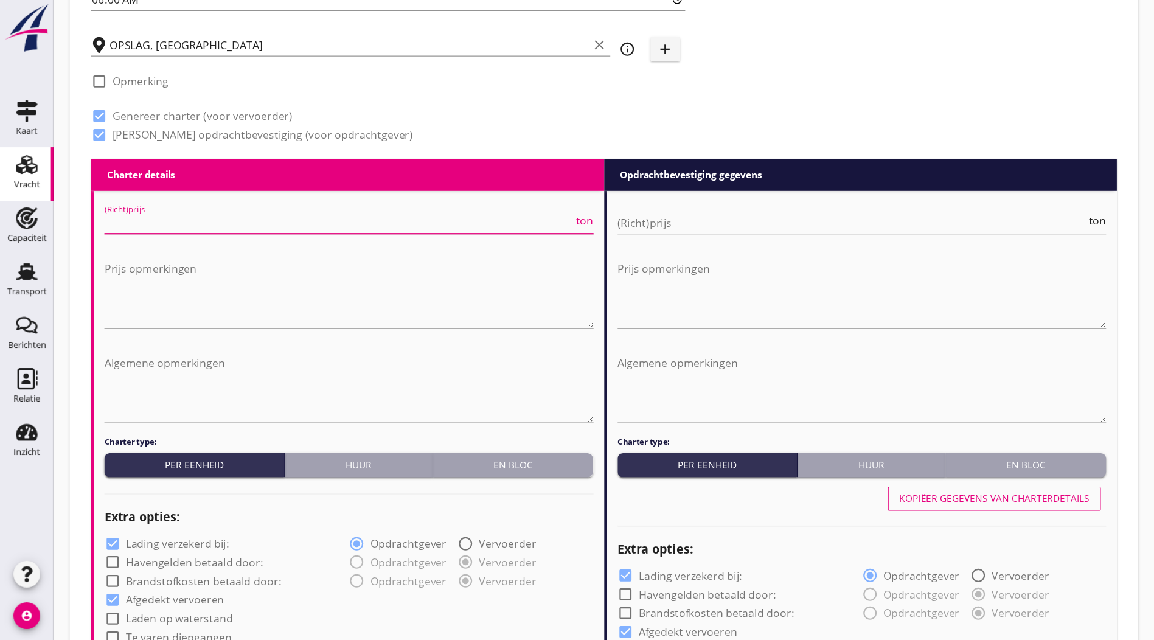
scroll to position [447, 0]
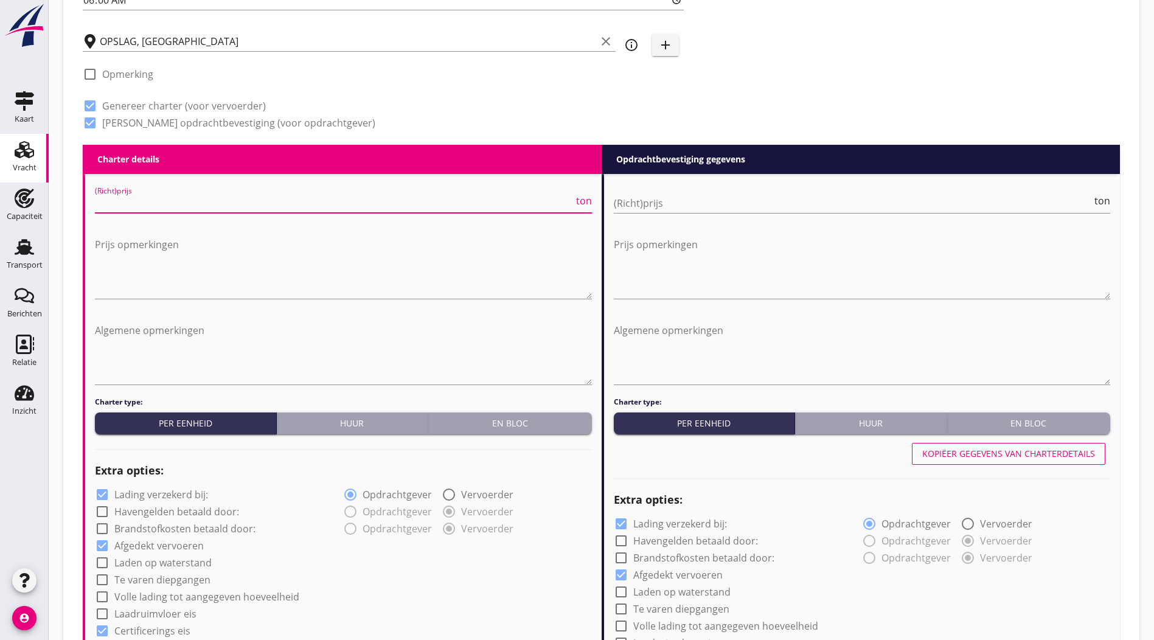
drag, startPoint x: 130, startPoint y: 215, endPoint x: 139, endPoint y: 198, distance: 19.3
click at [131, 218] on div at bounding box center [343, 221] width 497 height 7
drag, startPoint x: 140, startPoint y: 197, endPoint x: -18, endPoint y: 210, distance: 158.8
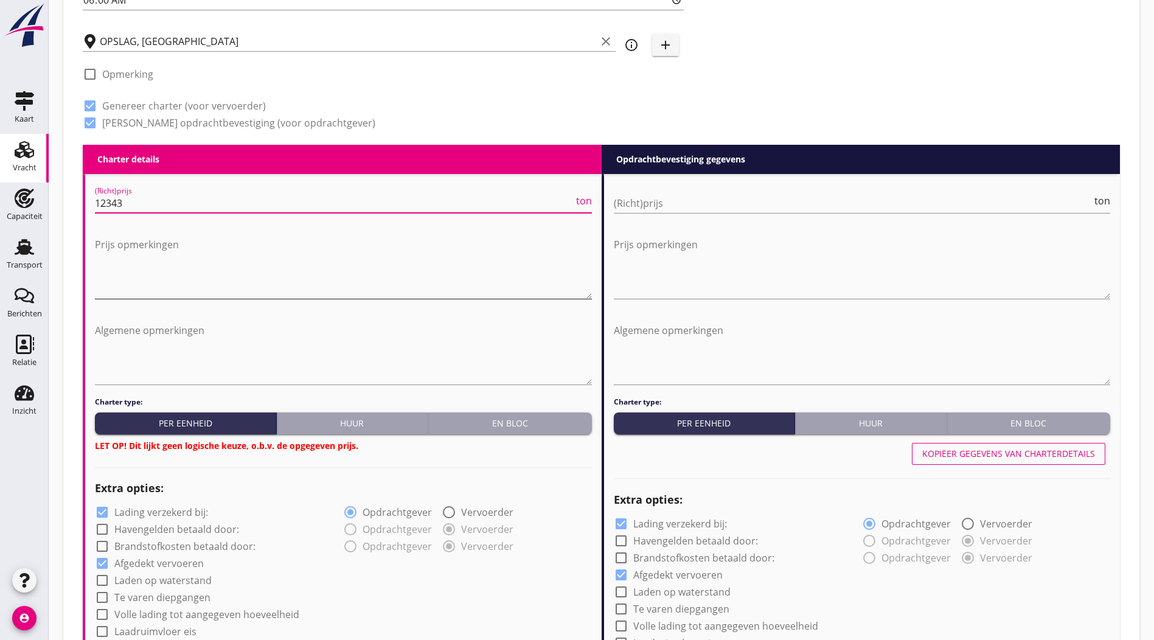
type input "123432"
type input "1"
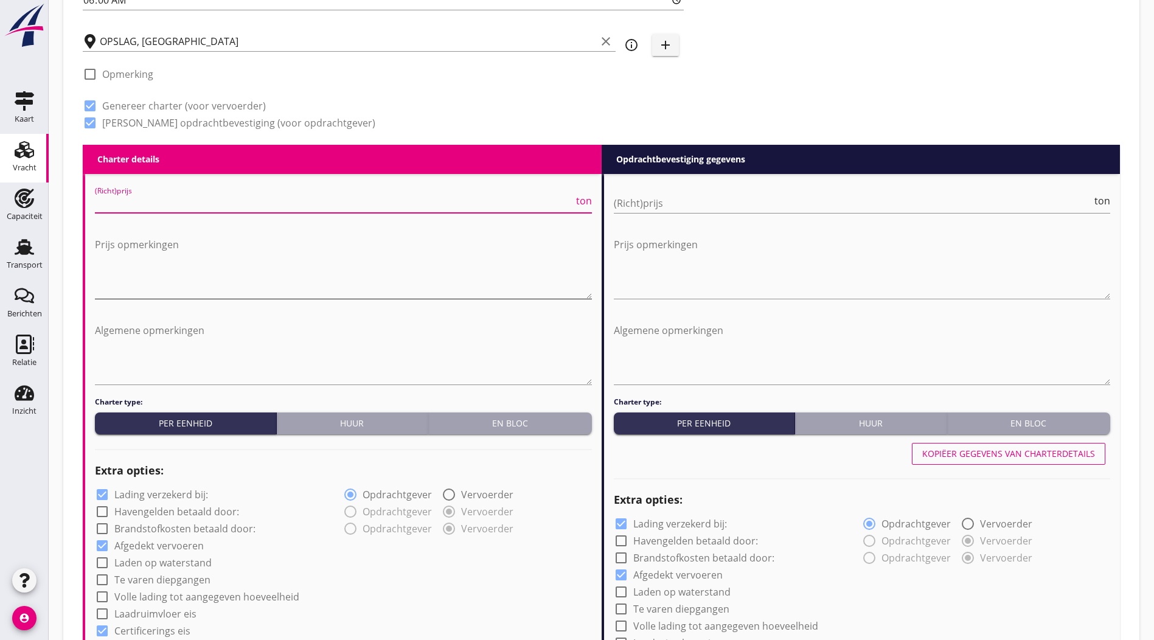
click at [215, 267] on textarea "Prijs opmerkingen" at bounding box center [343, 267] width 497 height 64
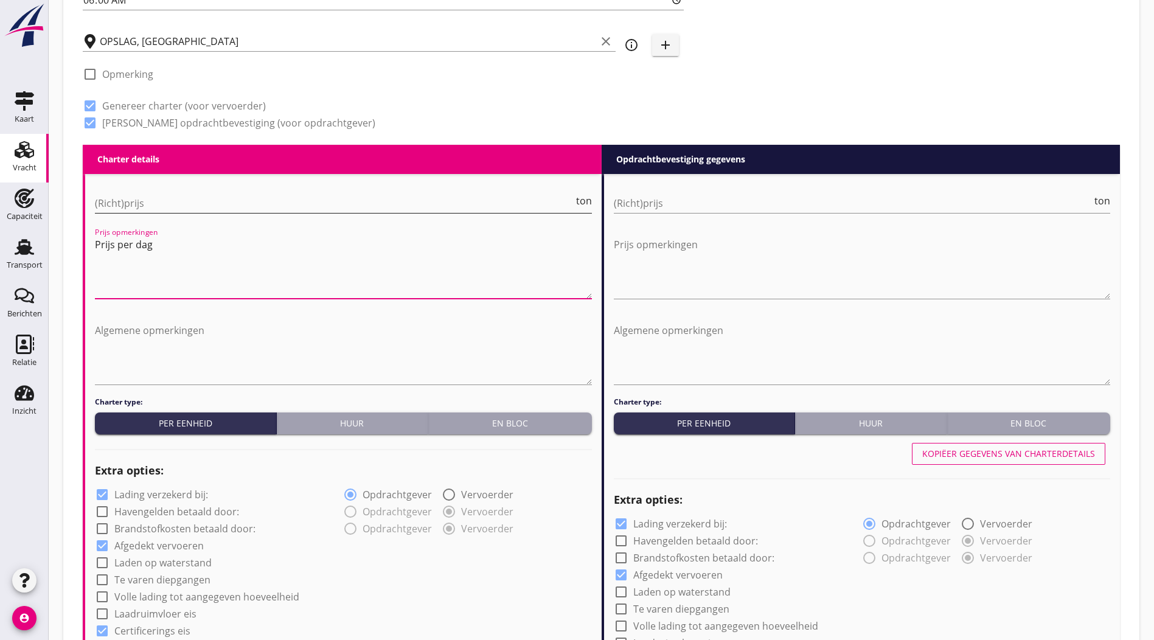
type textarea "Prijs per dag"
click at [141, 198] on input "(Richt)prijs" at bounding box center [334, 203] width 479 height 19
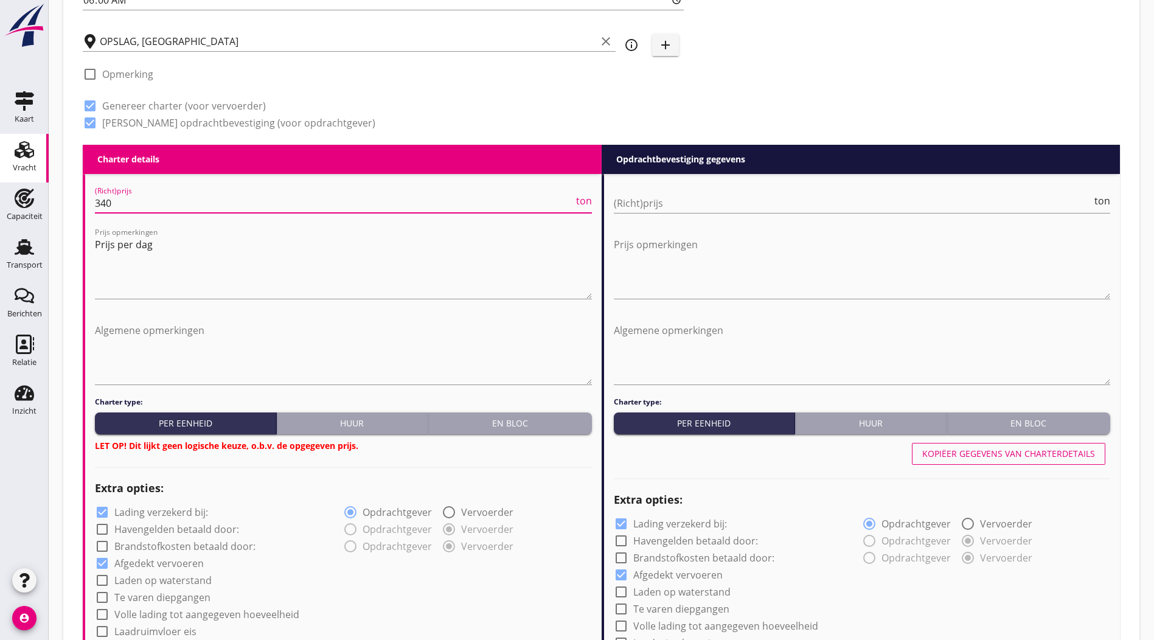
type input "340"
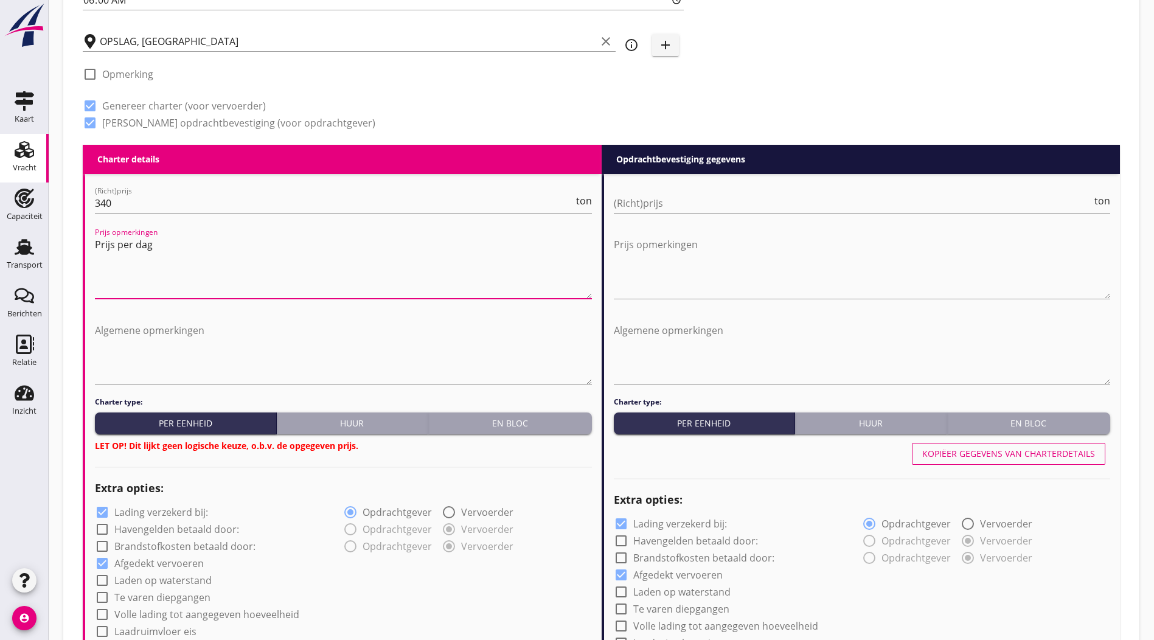
click at [706, 211] on div "(Richt)prijs ton" at bounding box center [862, 210] width 497 height 32
click at [714, 199] on input "(Richt)prijs" at bounding box center [853, 203] width 479 height 19
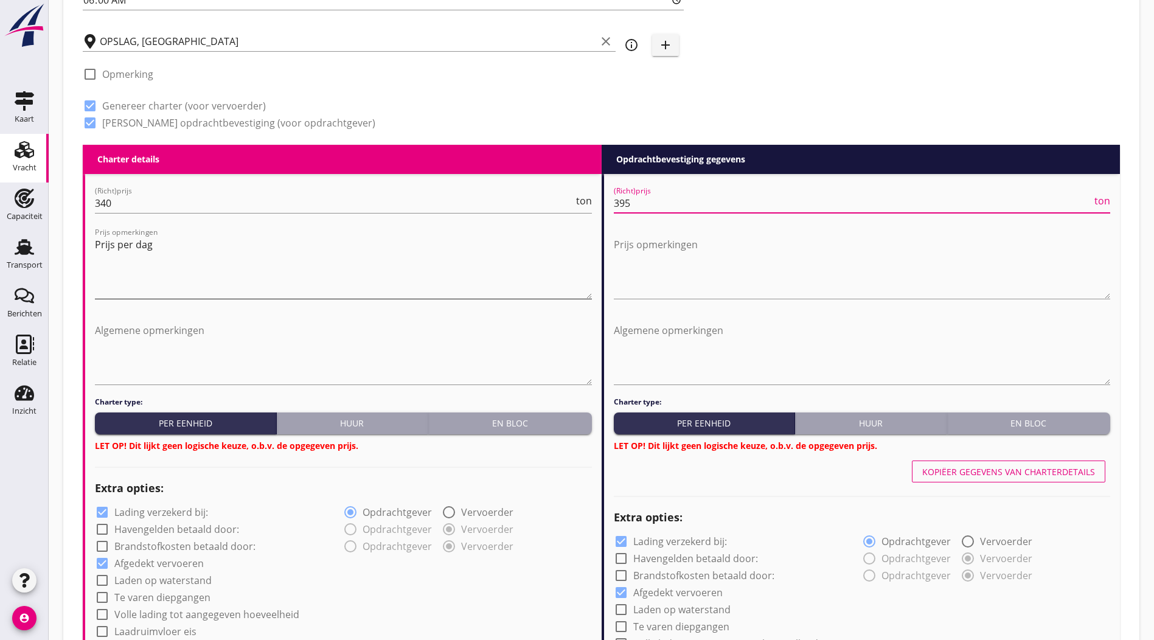
type input "395"
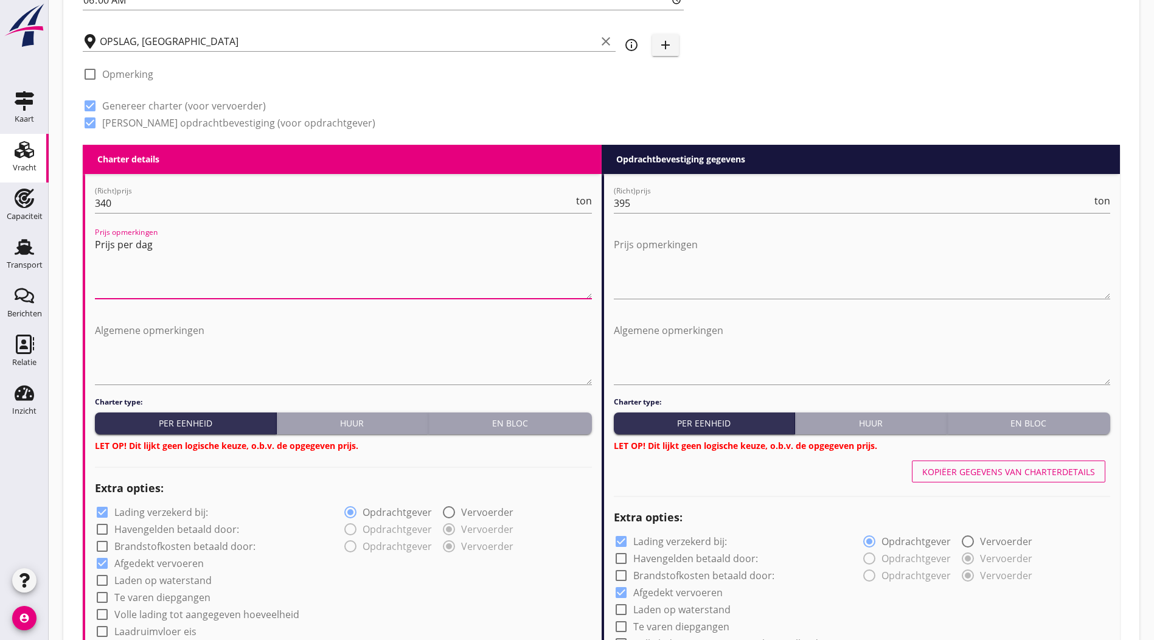
click at [161, 295] on textarea "Prijs per dag" at bounding box center [343, 267] width 497 height 64
click at [337, 424] on div "Huur" at bounding box center [353, 423] width 142 height 13
radio input "true"
radio input "false"
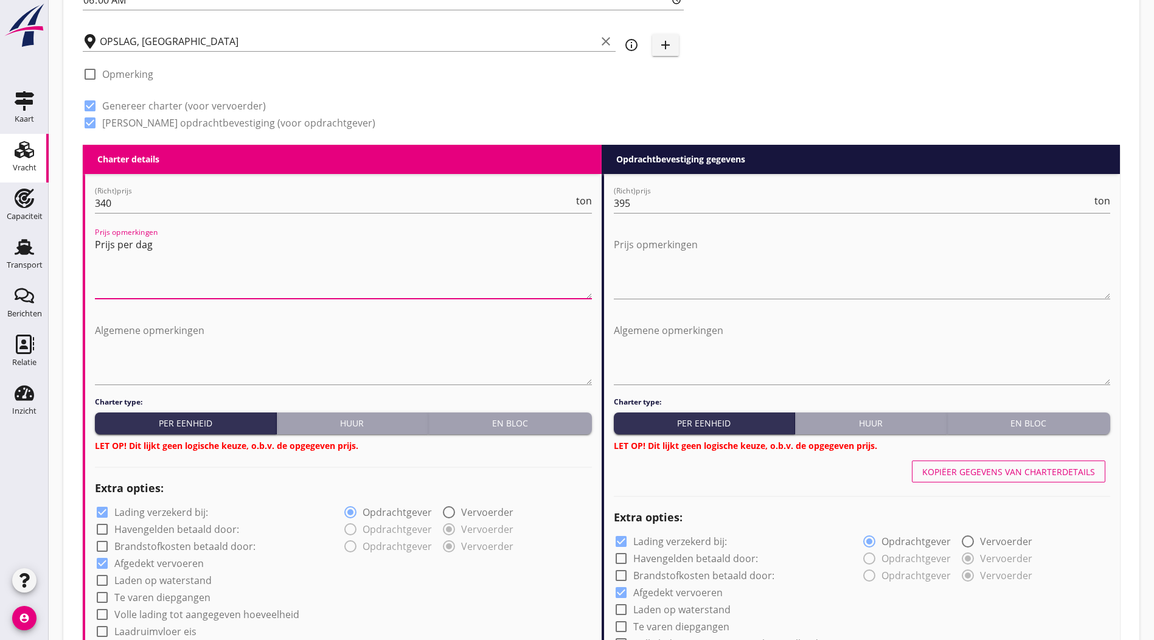
radio input "true"
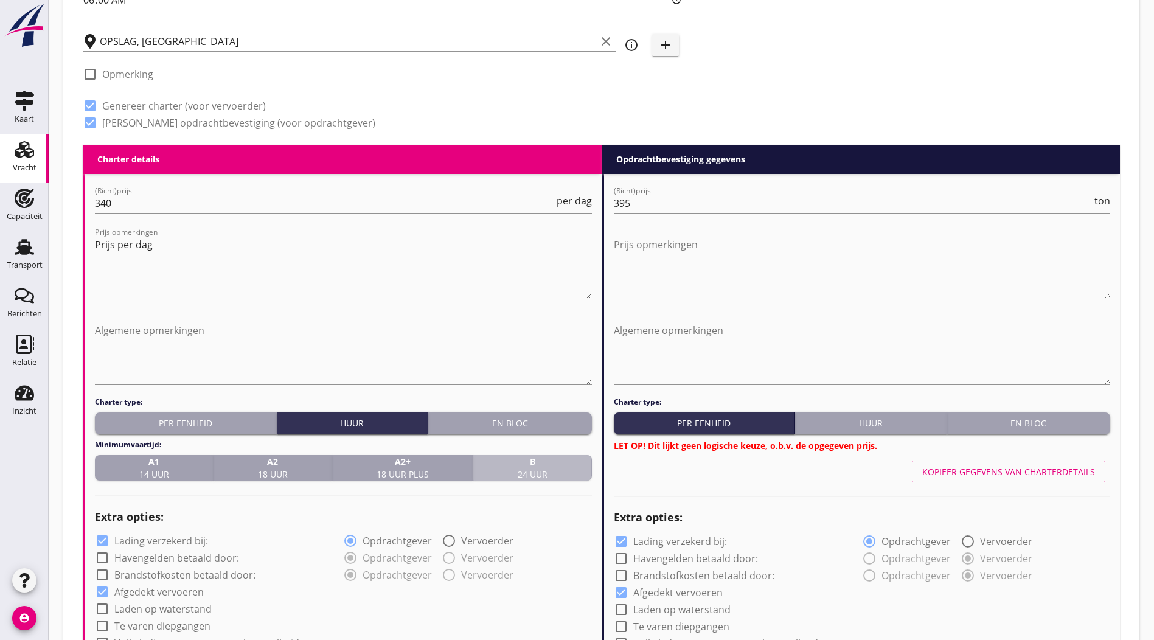
click at [550, 469] on div "B 24 uur" at bounding box center [532, 468] width 108 height 26
click at [820, 424] on div "Huur" at bounding box center [871, 423] width 142 height 13
radio input "true"
radio input "false"
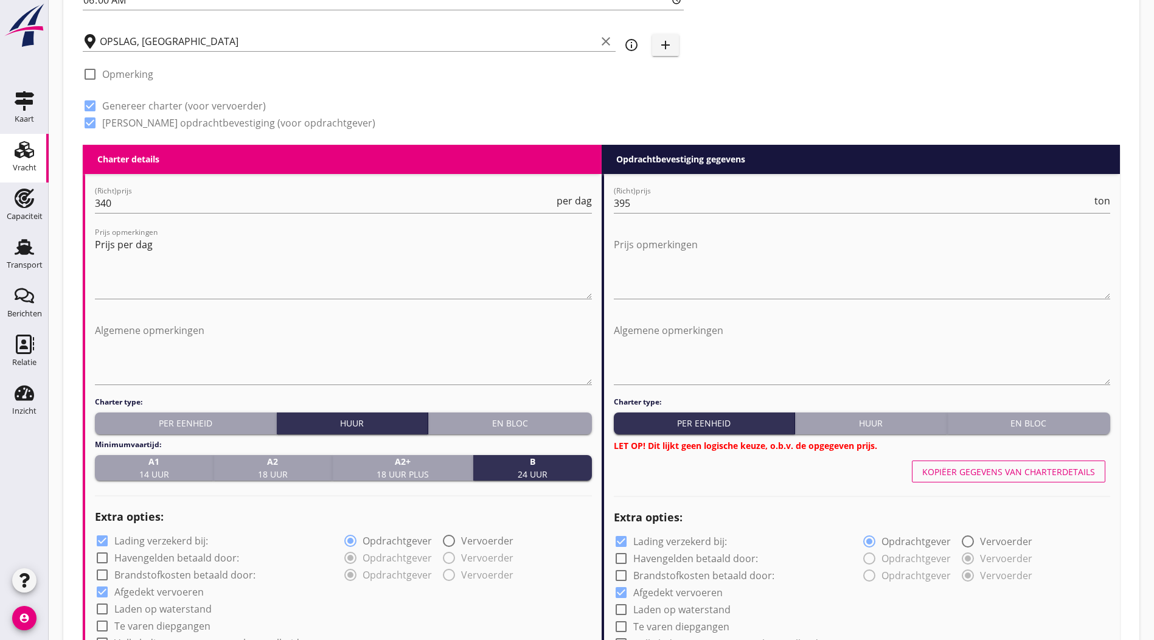
radio input "true"
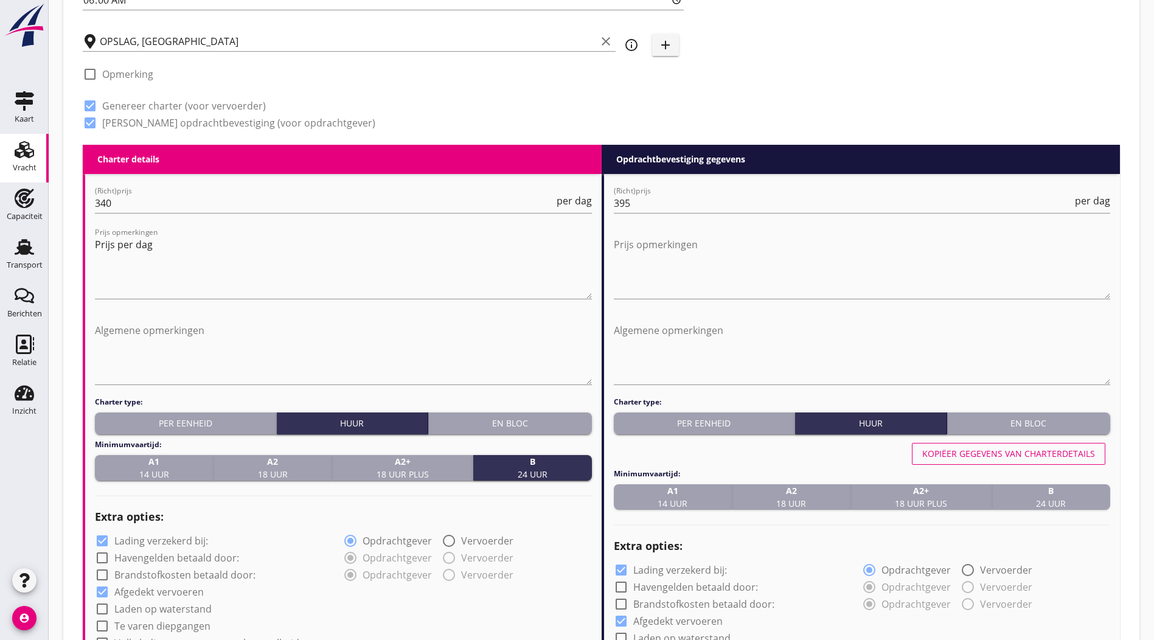
click at [1049, 494] on div "B 24 uur" at bounding box center [1051, 497] width 108 height 26
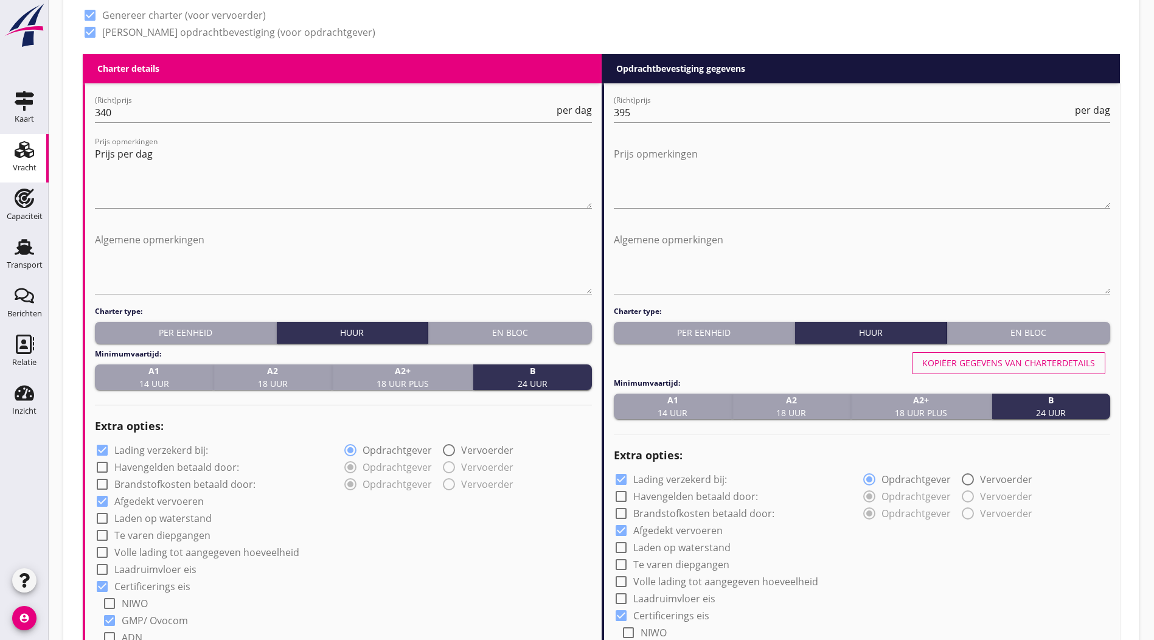
scroll to position [563, 0]
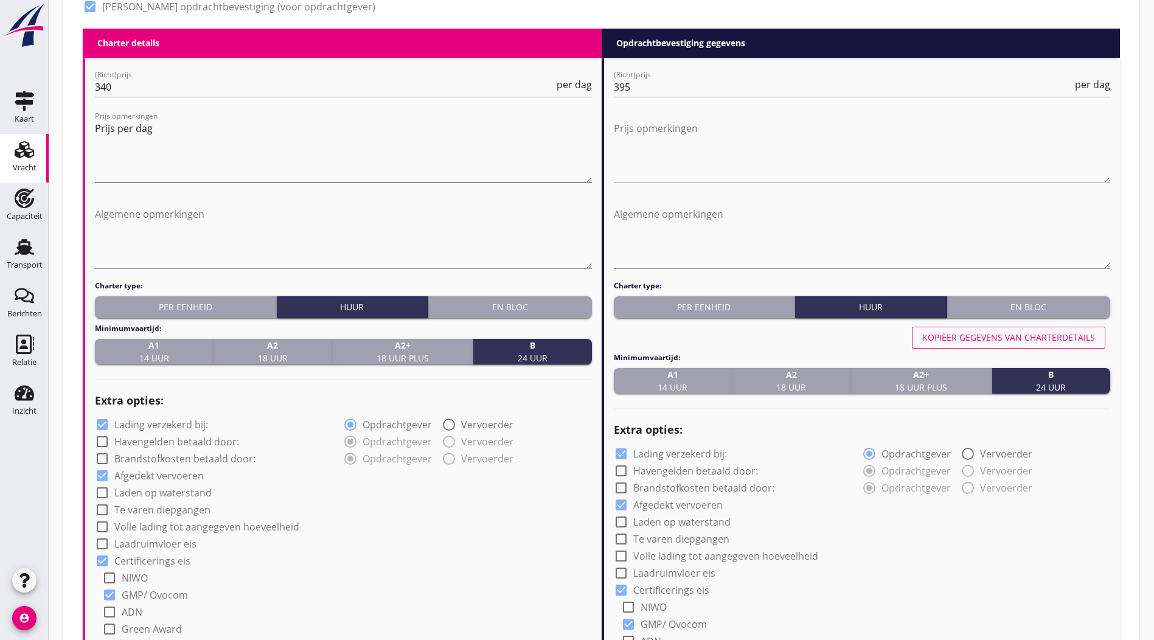
click at [261, 142] on textarea "Prijs per dag" at bounding box center [343, 151] width 497 height 64
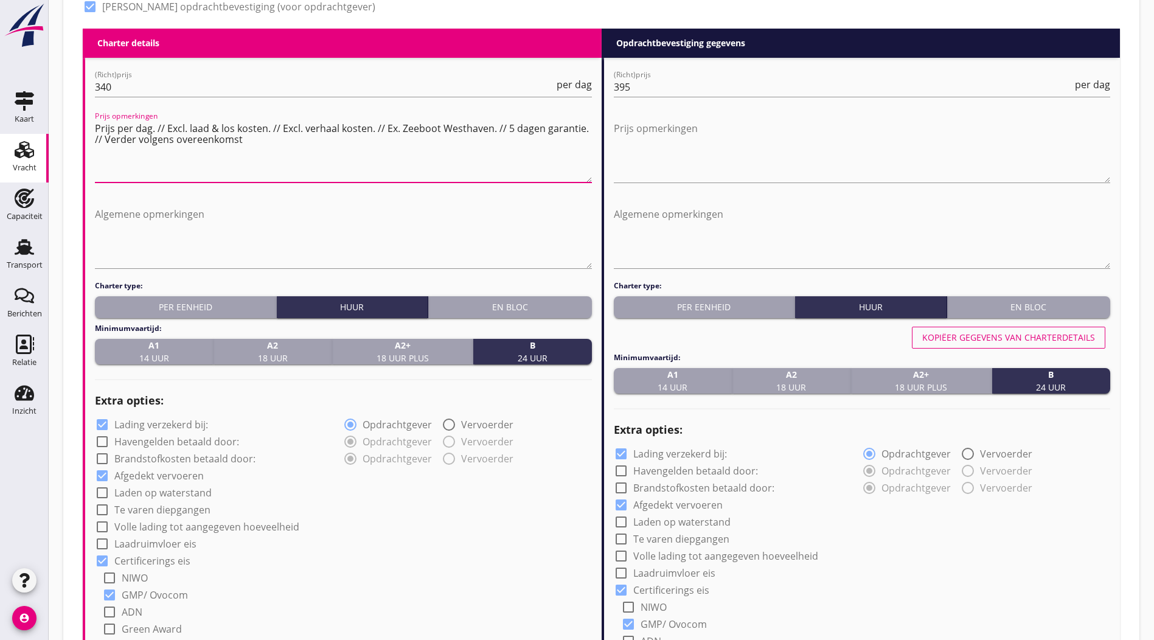
drag, startPoint x: 256, startPoint y: 150, endPoint x: -27, endPoint y: 91, distance: 288.9
click at [0, 91] on html "Nederlands wettelijk 2011 Nederlands wettelijk 1991 Duits wettelijk 1994 Duits …" at bounding box center [577, 503] width 1154 height 2132
type textarea "Prijs per dag. // Excl. laad & los kosten. // Excl. verhaal kosten. // Ex. Zeeb…"
click at [180, 204] on textarea "Algemene opmerkingen" at bounding box center [343, 236] width 497 height 64
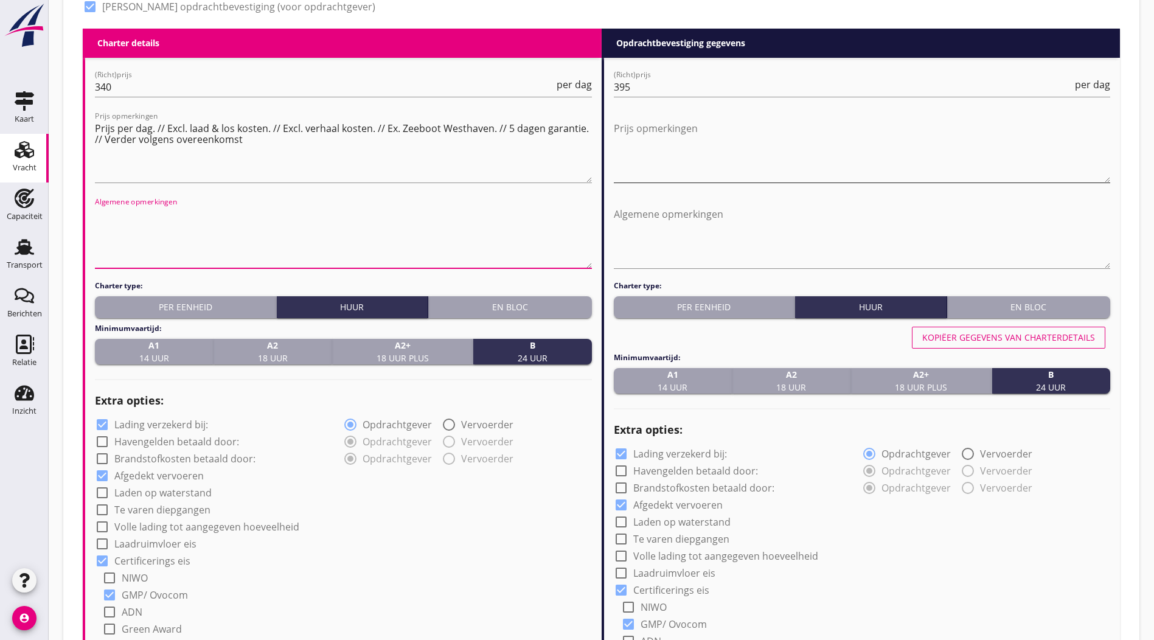
paste textarea "Prijs per dag. // Excl. laad & los kosten. // Excl. verhaal kosten. // Ex. Zeeb…"
type textarea "Prijs per dag. // Excl. laad & los kosten. // Excl. verhaal kosten. // Ex. Zeeb…"
click at [829, 130] on textarea "Prijs opmerkingen" at bounding box center [862, 151] width 497 height 64
paste textarea "Prijs per dag. // Excl. laad & los kosten. // Excl. verhaal kosten. // Ex. Zeeb…"
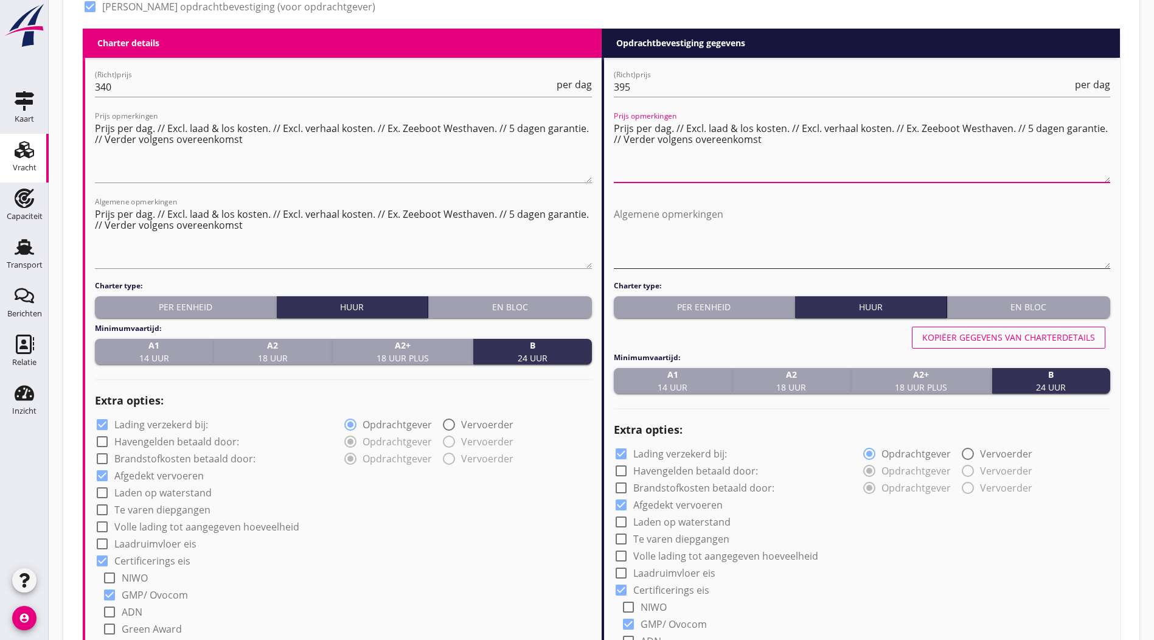
type textarea "Prijs per dag. // Excl. laad & los kosten. // Excl. verhaal kosten. // Ex. Zeeb…"
click at [761, 236] on textarea "Algemene opmerkingen" at bounding box center [862, 236] width 497 height 64
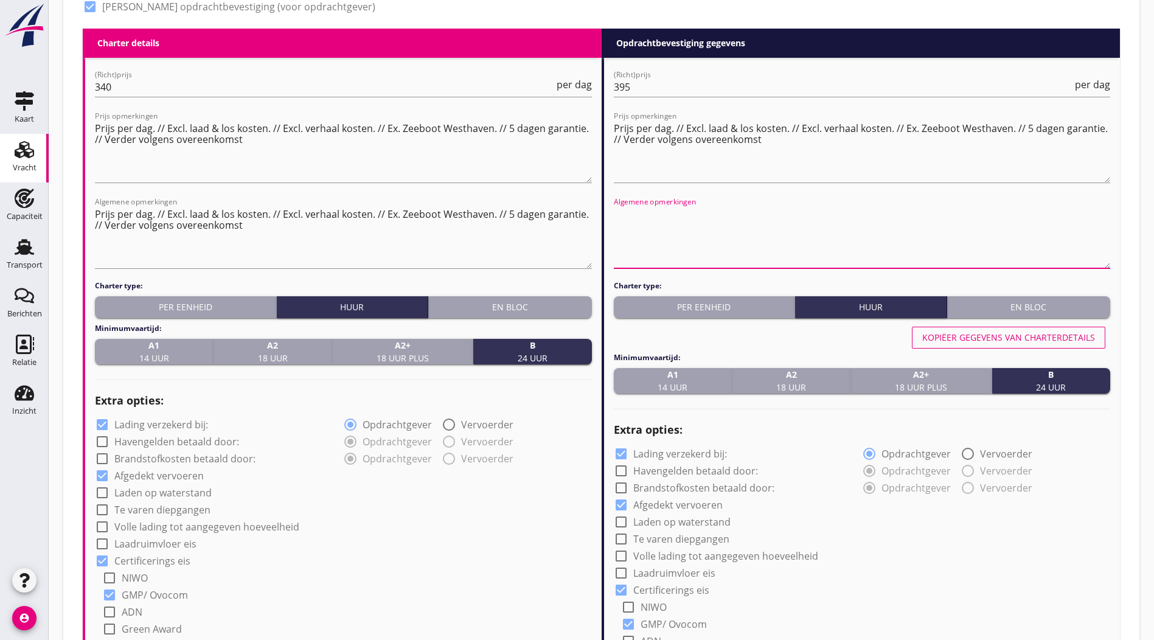
paste textarea "Prijs per dag. // Excl. laad & los kosten. // Excl. verhaal kosten. // Ex. Zeeb…"
click at [804, 228] on textarea "Prijs per dag. // Excl. laad & los kosten. // Excl. verhaal kosten. // Ex. Zeeb…" at bounding box center [862, 236] width 497 height 64
click at [798, 220] on textarea "Prijs per dag. // Excl. laad & los kosten. // Excl. verhaal kosten. // Ex. Zeeb…" at bounding box center [862, 236] width 497 height 64
click at [768, 223] on textarea "Prijs per dag. // Excl. laad & los kosten. // Excl. verhaal kosten. // Ex. Zeeb…" at bounding box center [862, 236] width 497 height 64
type textarea "Prijs per dag. // Excl. laad & los kosten. // Excl. verhaal kosten. // Ex. Zeeb…"
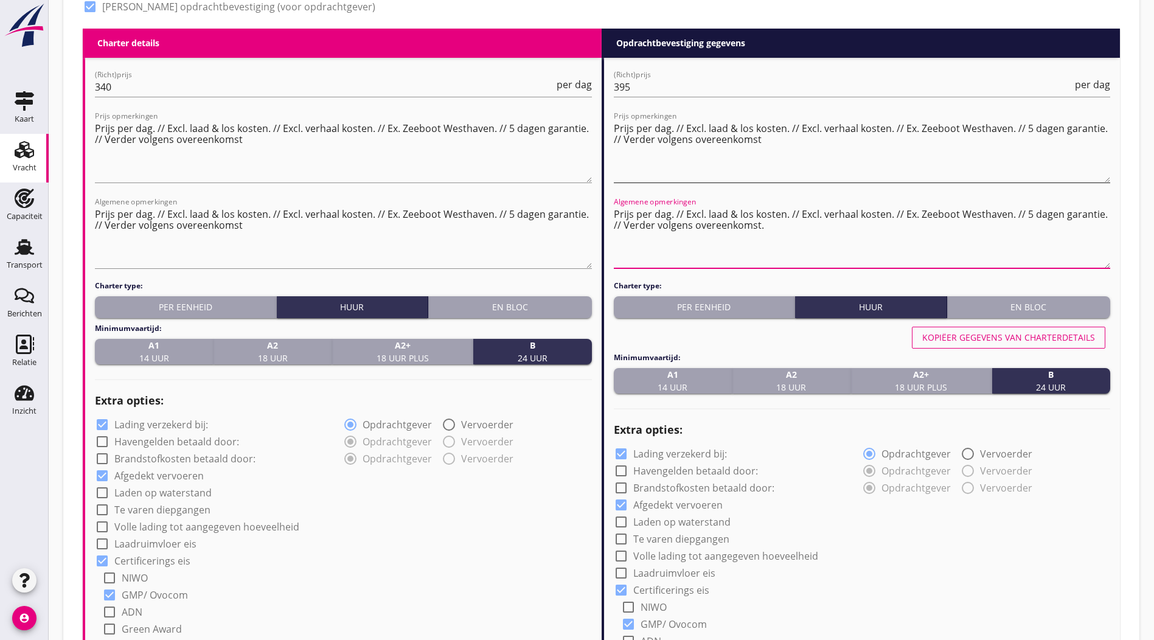
click at [770, 136] on textarea "Prijs per dag. // Excl. laad & los kosten. // Excl. verhaal kosten. // Ex. Zeeb…" at bounding box center [862, 151] width 497 height 64
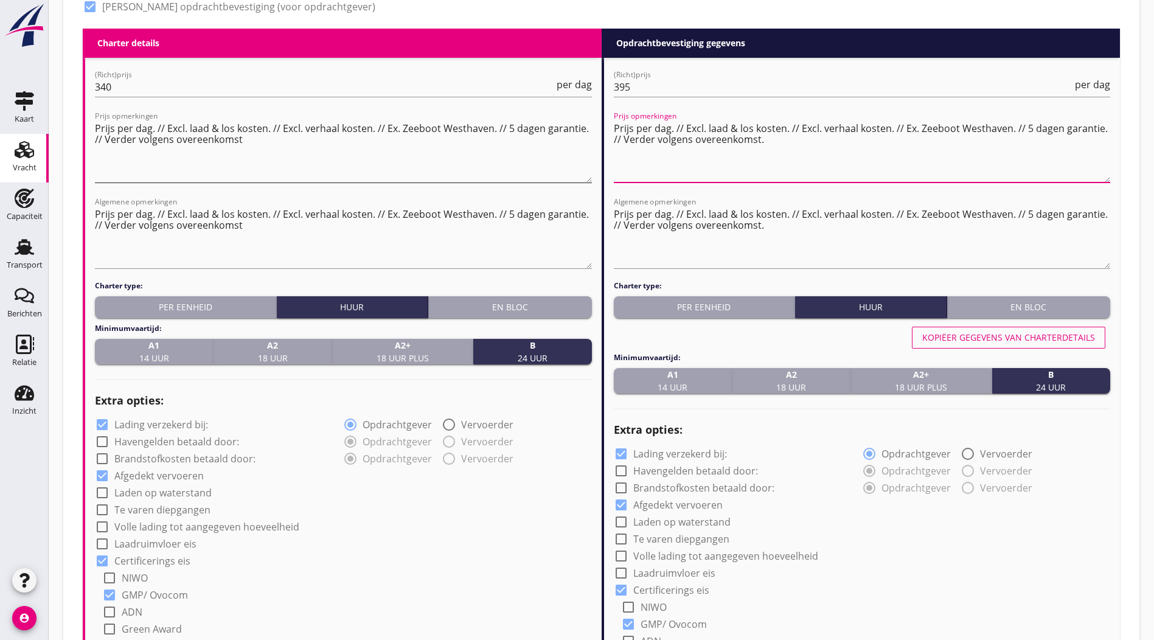
type textarea "Prijs per dag. // Excl. laad & los kosten. // Excl. verhaal kosten. // Ex. Zeeb…"
click at [256, 134] on textarea "Prijs per dag. // Excl. laad & los kosten. // Excl. verhaal kosten. // Ex. Zeeb…" at bounding box center [343, 151] width 497 height 64
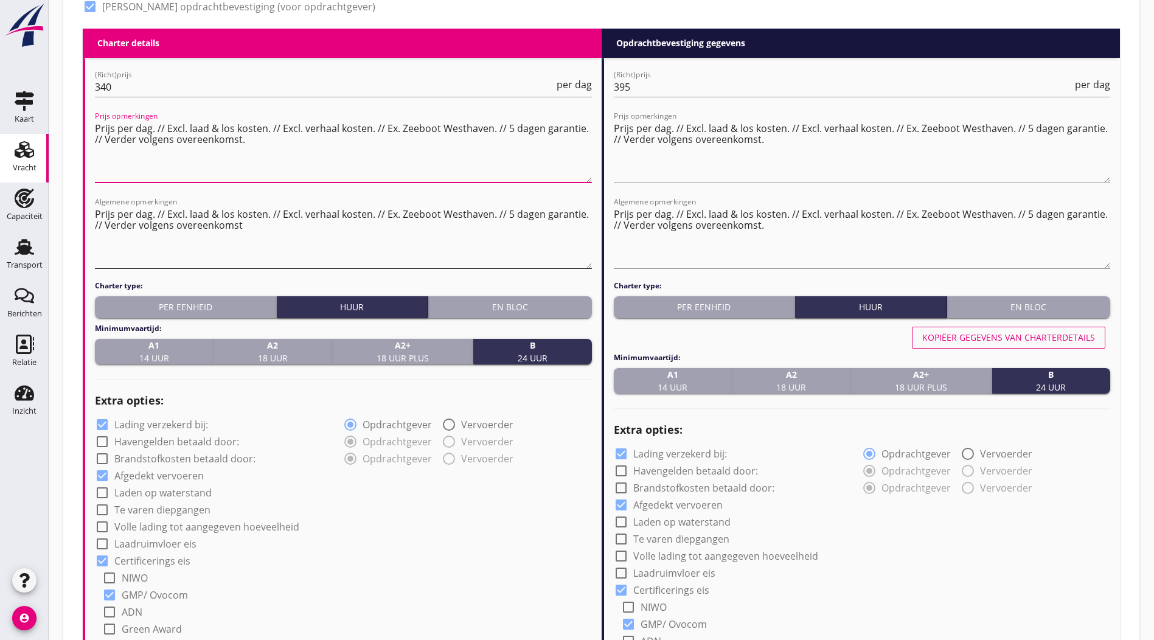
type textarea "Prijs per dag. // Excl. laad & los kosten. // Excl. verhaal kosten. // Ex. Zeeb…"
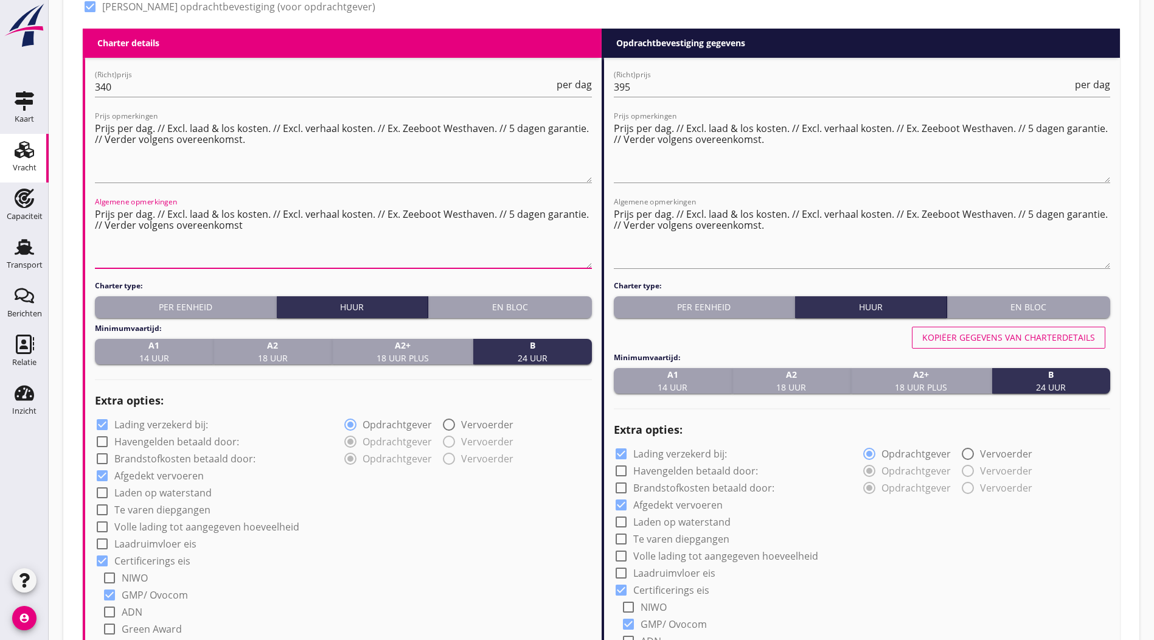
click at [260, 223] on textarea "Prijs per dag. // Excl. laad & los kosten. // Excl. verhaal kosten. // Ex. Zeeb…" at bounding box center [343, 236] width 497 height 64
type textarea "Prijs per dag. // Excl. laad & los kosten. // Excl. verhaal kosten. // Ex. Zeeb…"
click at [360, 568] on div "check_box_outline_blank NIWO" at bounding box center [347, 576] width 490 height 17
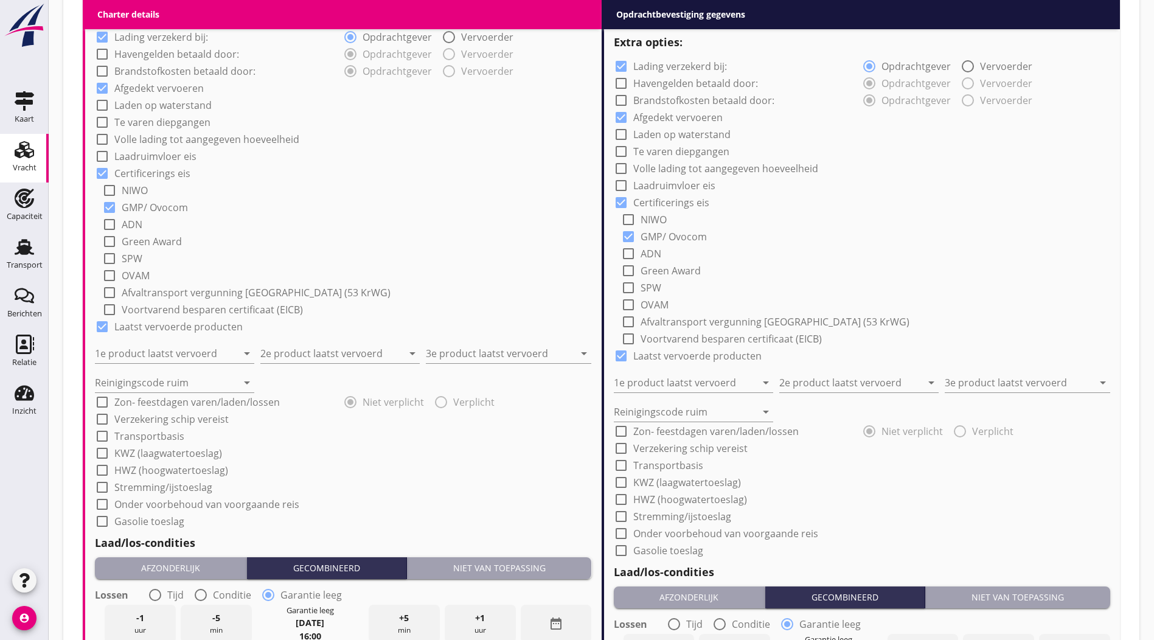
scroll to position [958, 0]
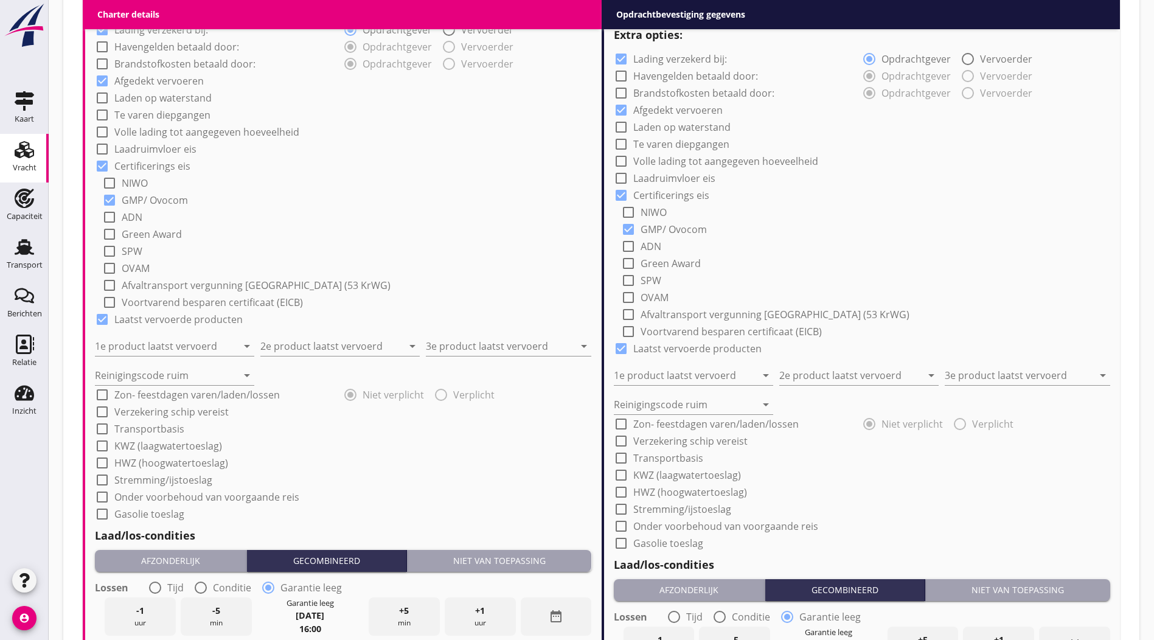
click at [496, 550] on button "Niet van toepassing" at bounding box center [499, 561] width 185 height 22
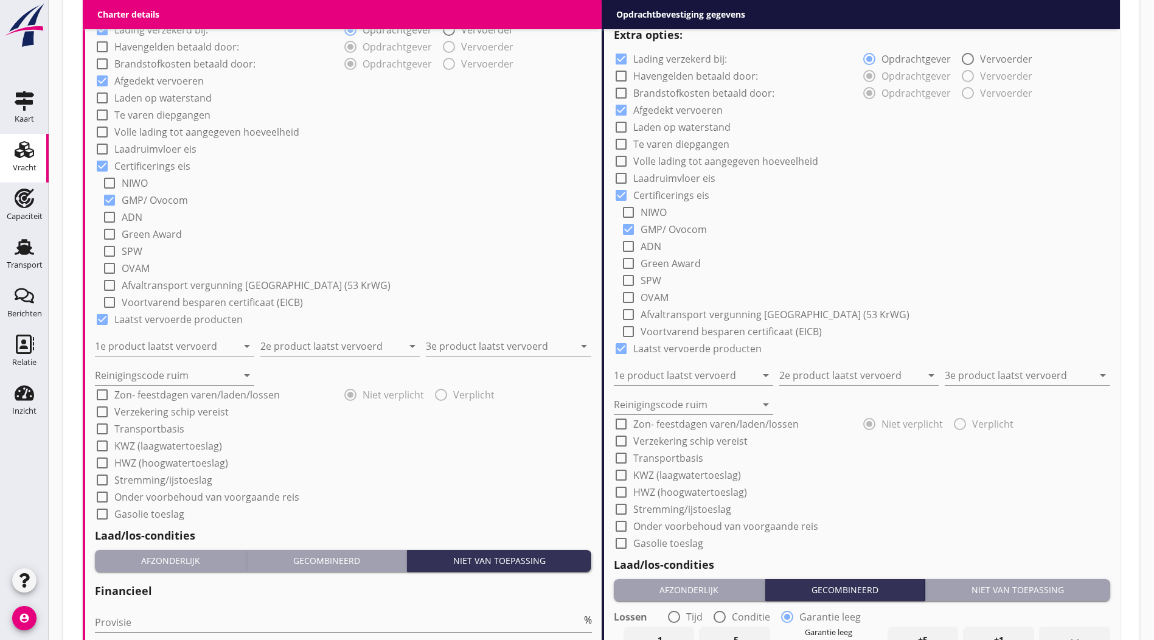
click at [1036, 579] on button "Niet van toepassing" at bounding box center [1018, 590] width 185 height 22
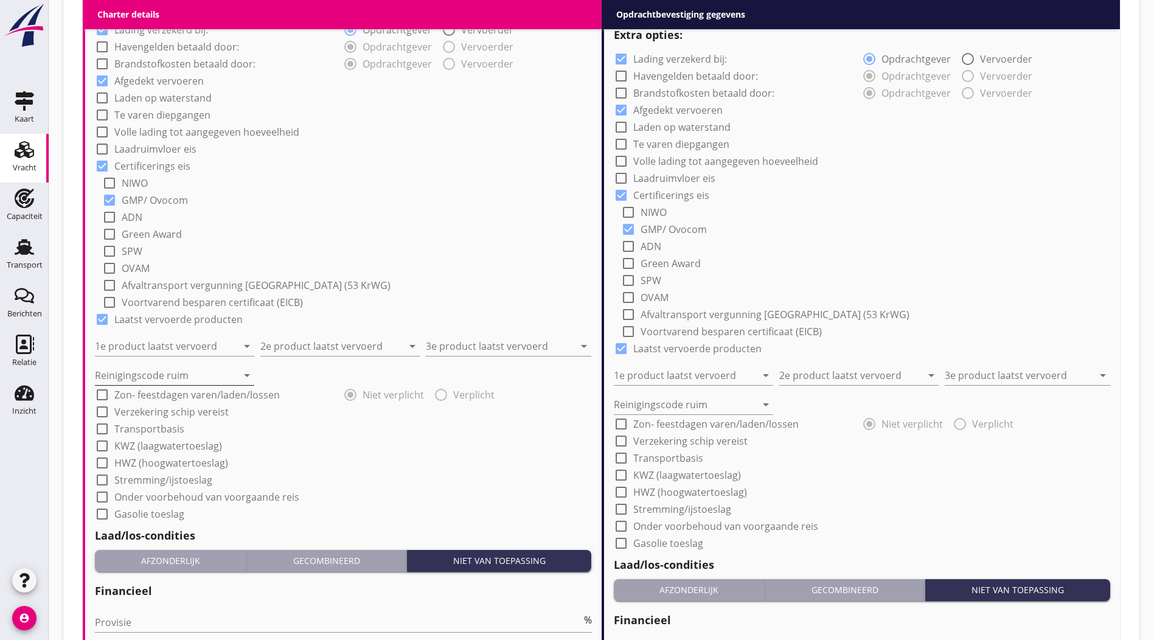
click at [194, 366] on input "Reinigingscode ruim" at bounding box center [166, 375] width 142 height 19
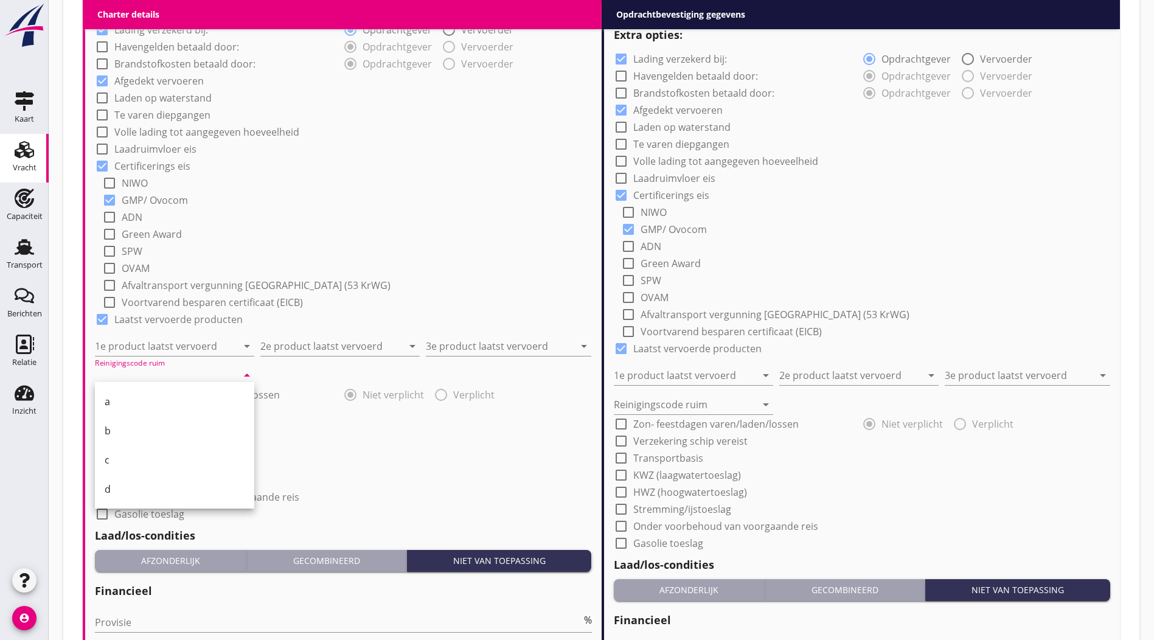
drag, startPoint x: 161, startPoint y: 397, endPoint x: 177, endPoint y: 394, distance: 16.7
click at [160, 397] on div "a" at bounding box center [175, 401] width 140 height 15
type input "a"
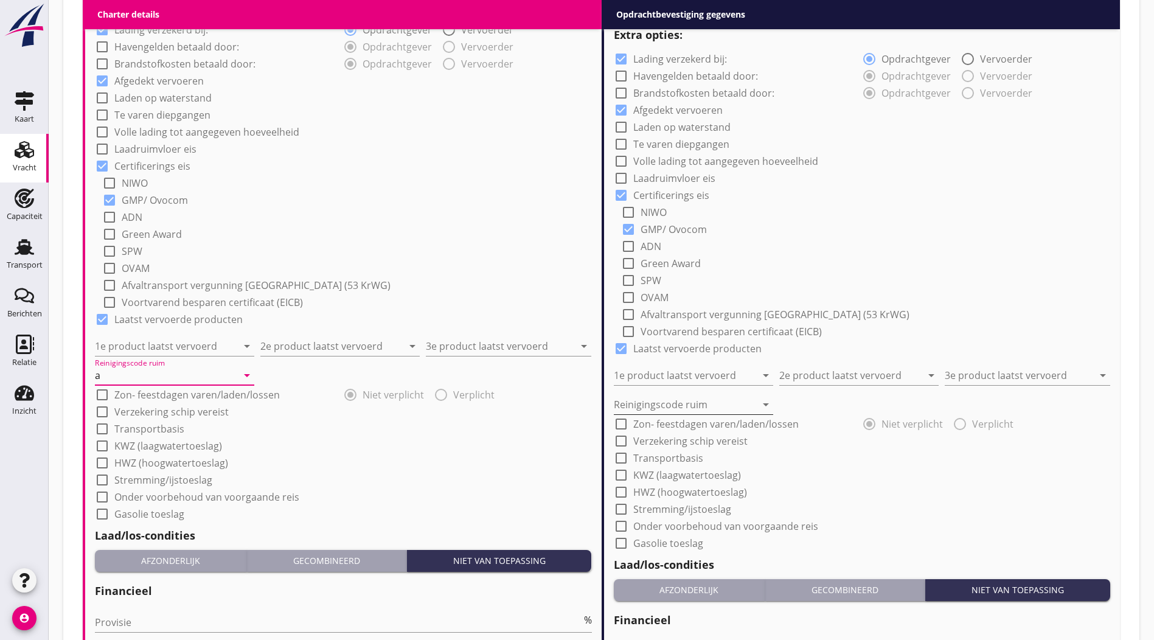
click at [722, 397] on input "Reinigingscode ruim" at bounding box center [685, 404] width 142 height 19
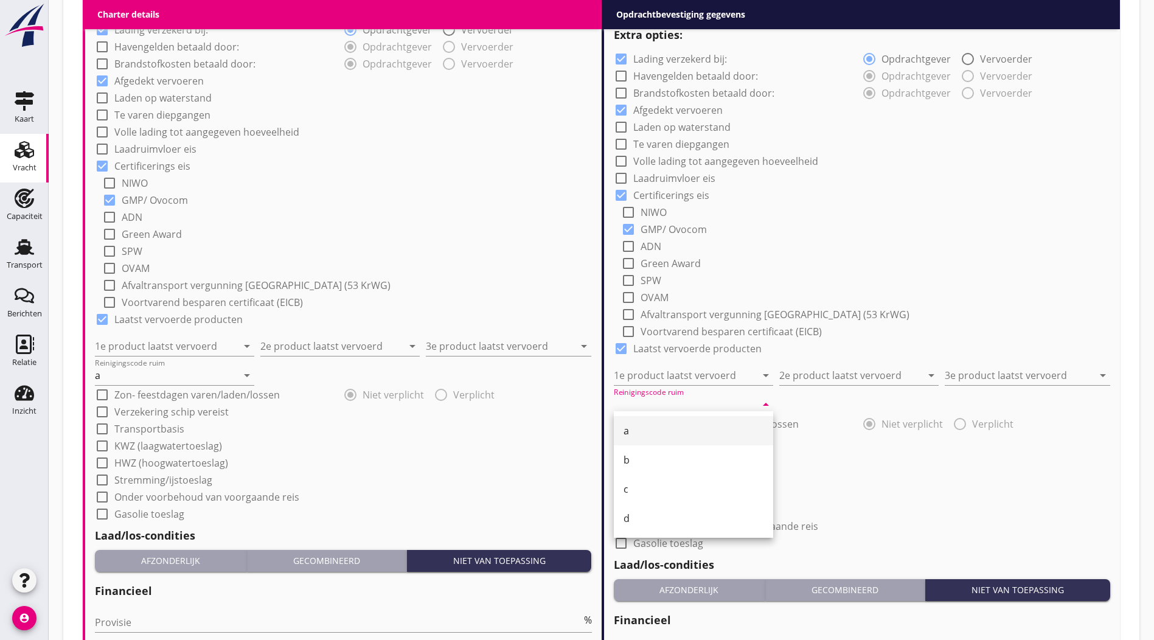
click at [682, 422] on div "a" at bounding box center [694, 430] width 140 height 29
type input "a"
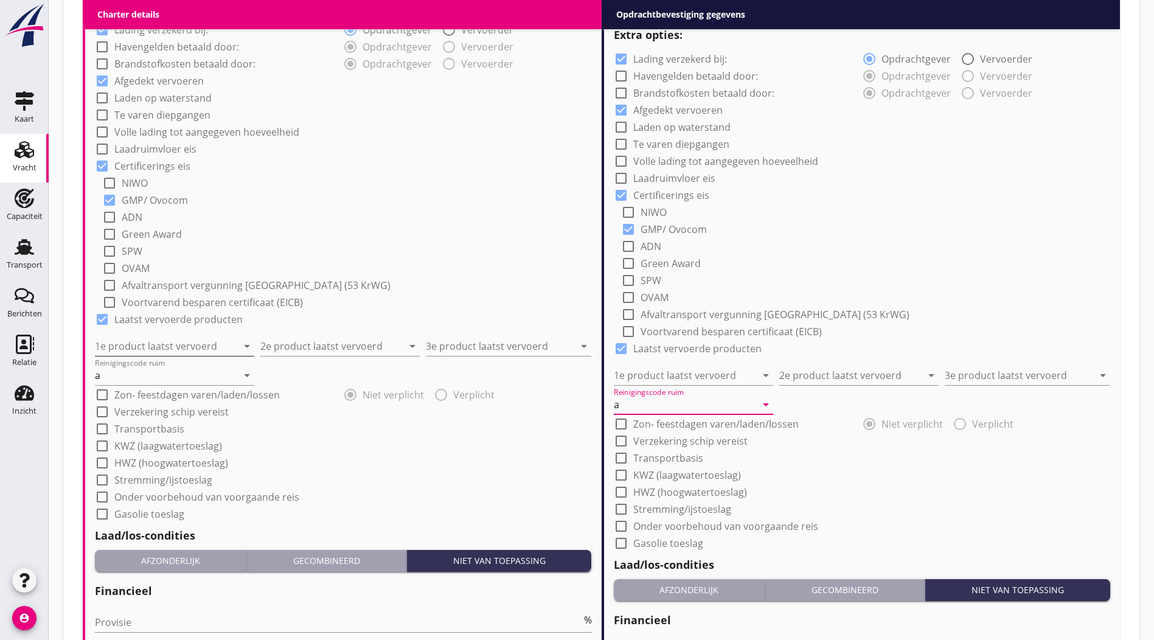
click at [185, 337] on input "1e product laatst vervoerd" at bounding box center [166, 346] width 142 height 19
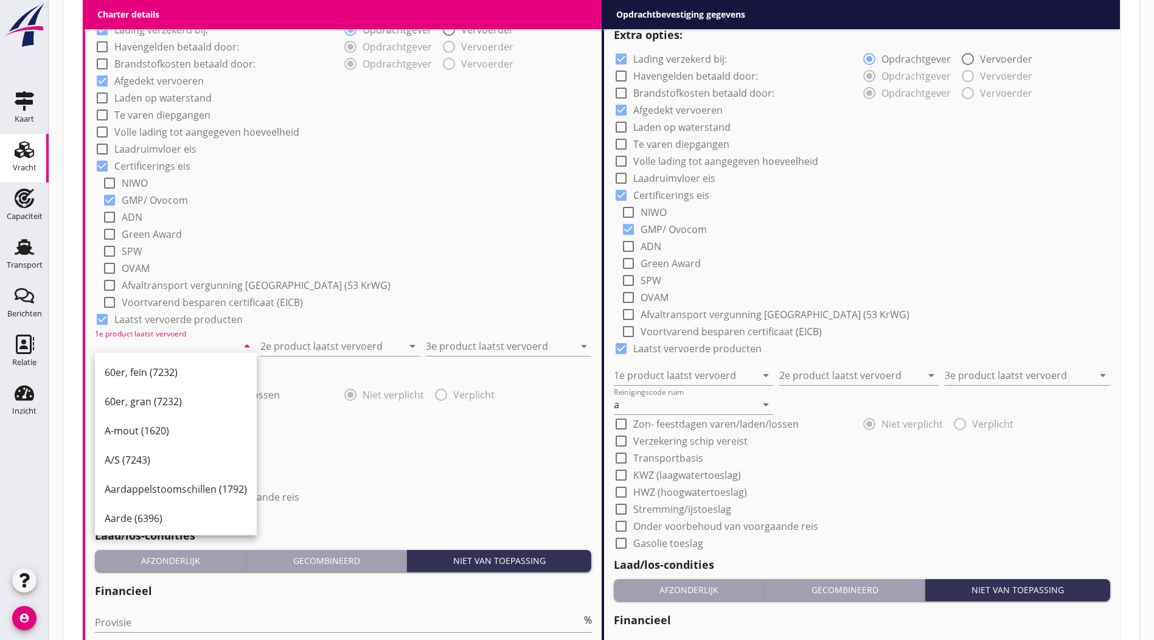
click at [179, 341] on input "1e product laatst vervoerd" at bounding box center [166, 346] width 142 height 19
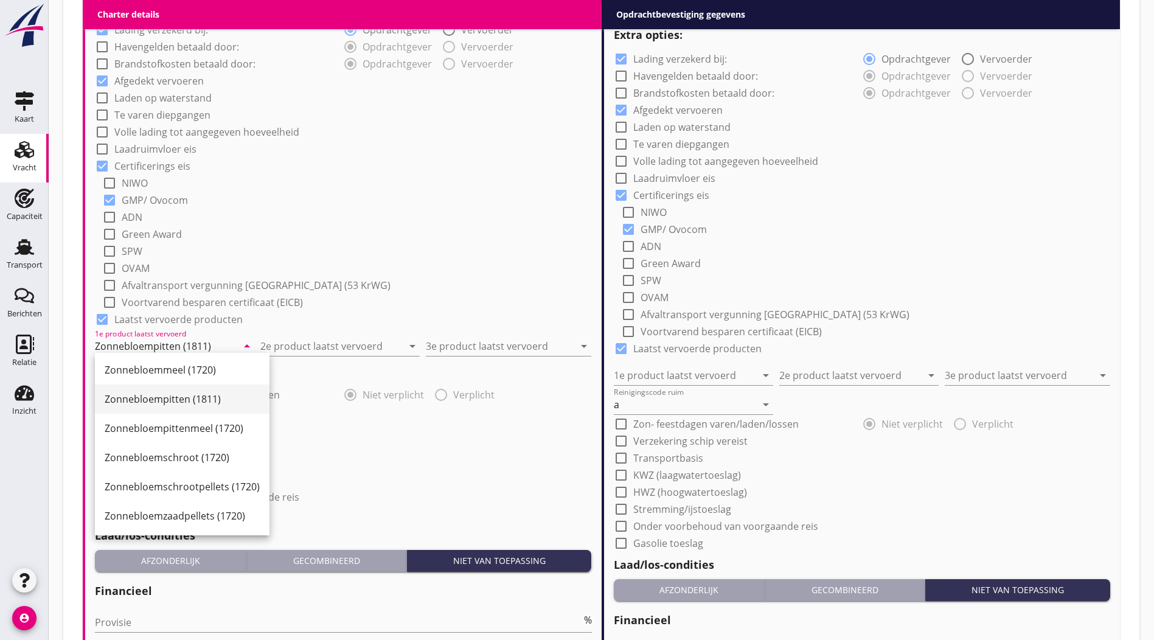
type input "Zonnebloempitten (1811)"
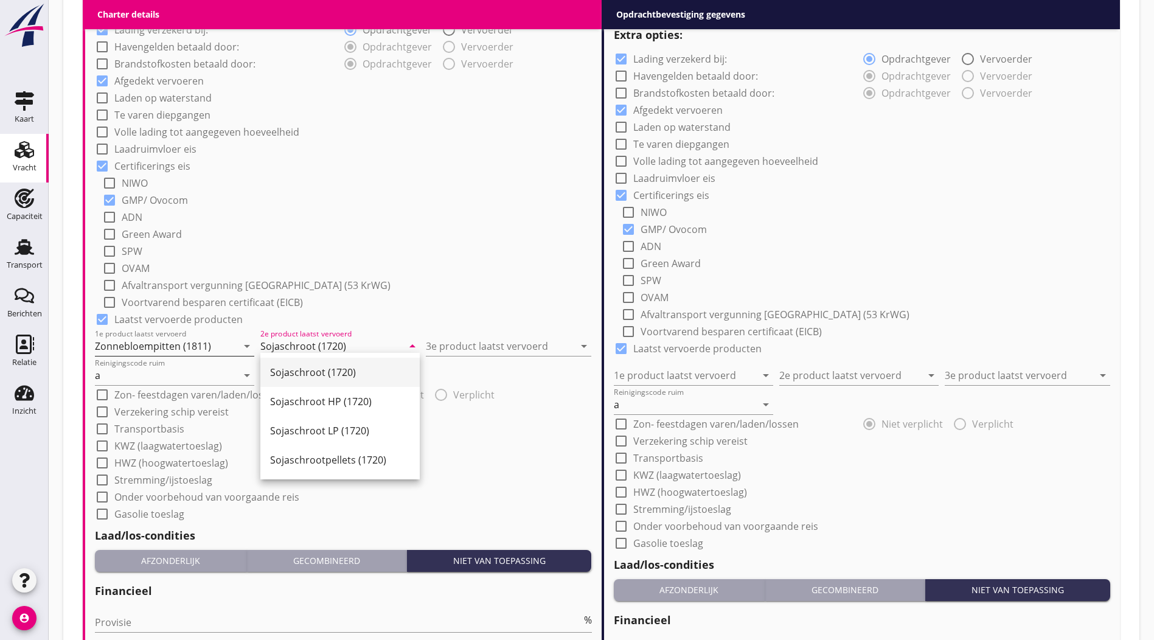
type input "Sojaschroot (1720)"
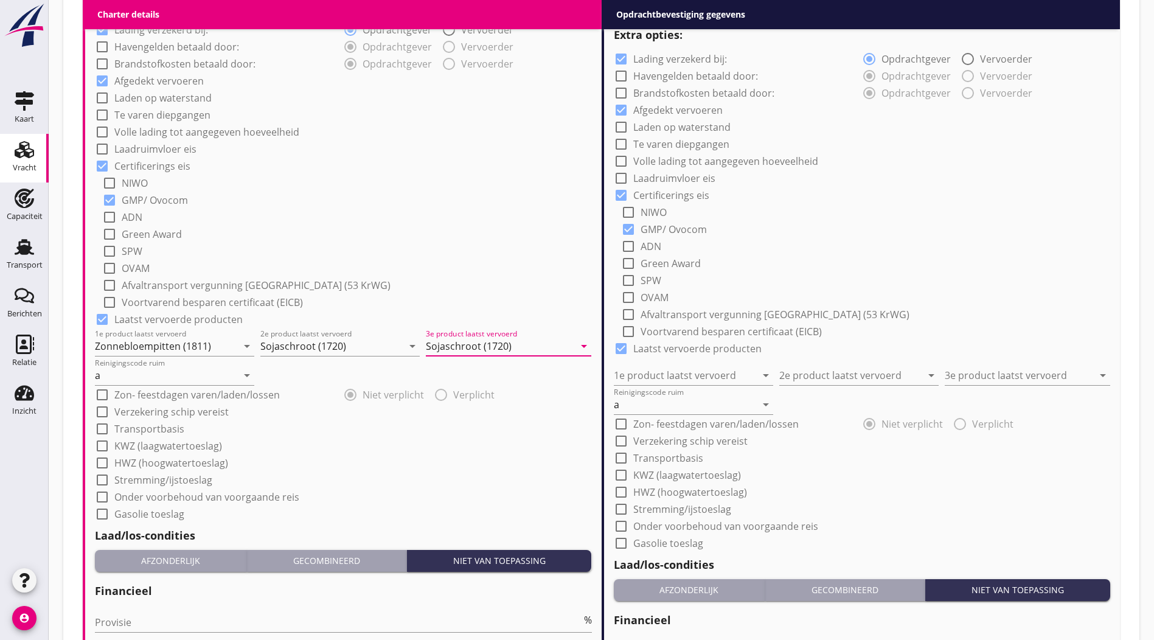
type input "Sojaschroot (1720)"
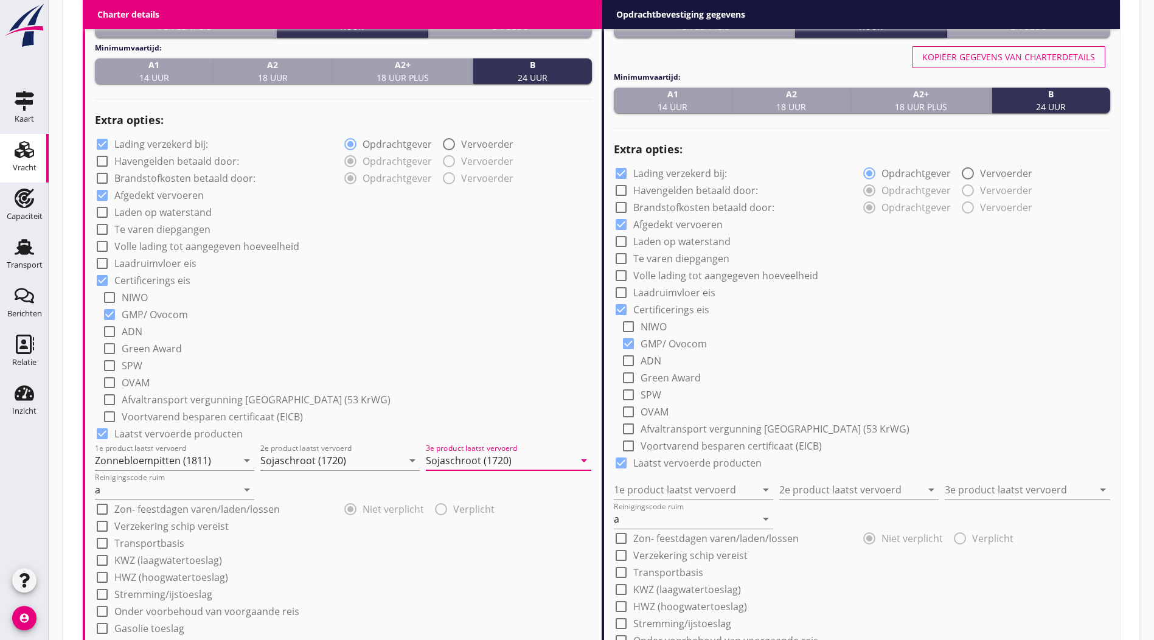
scroll to position [809, 0]
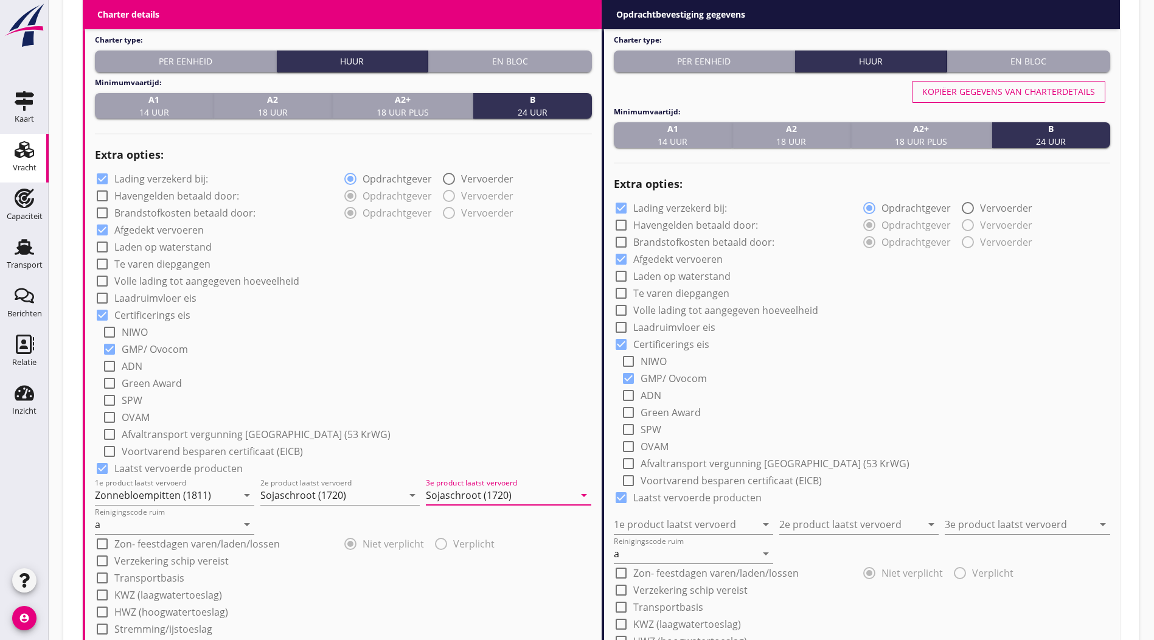
click at [960, 85] on div "Kopiëer gegevens van charterdetails" at bounding box center [1009, 91] width 173 height 13
type input "Zonnebloempitten (1811)"
type input "Sojaschroot (1720)"
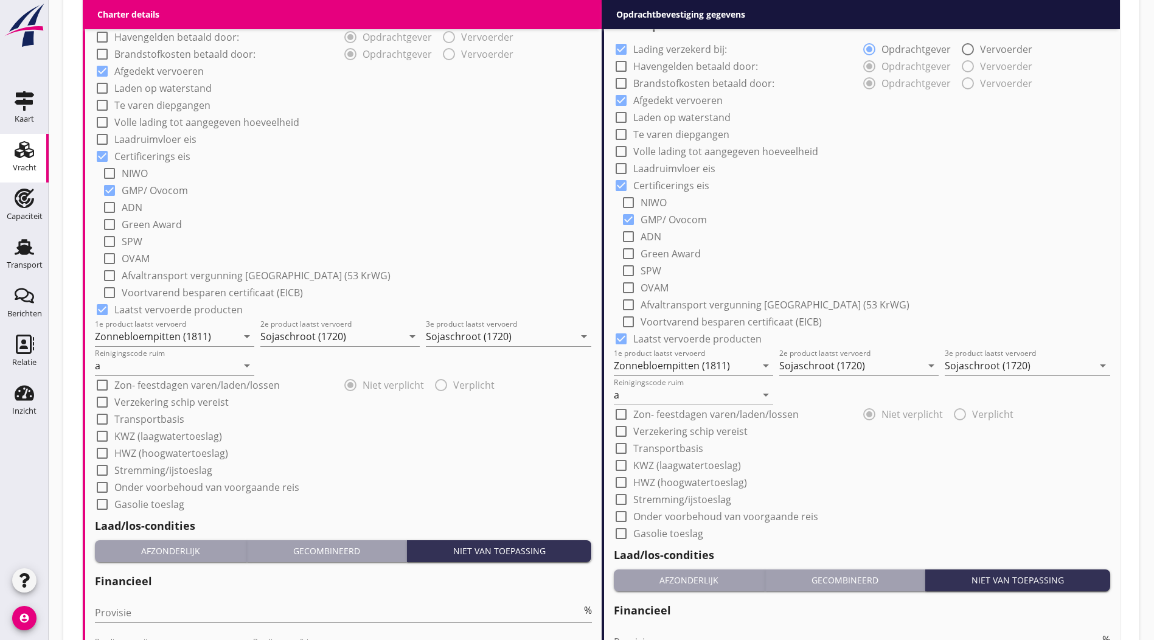
scroll to position [1173, 0]
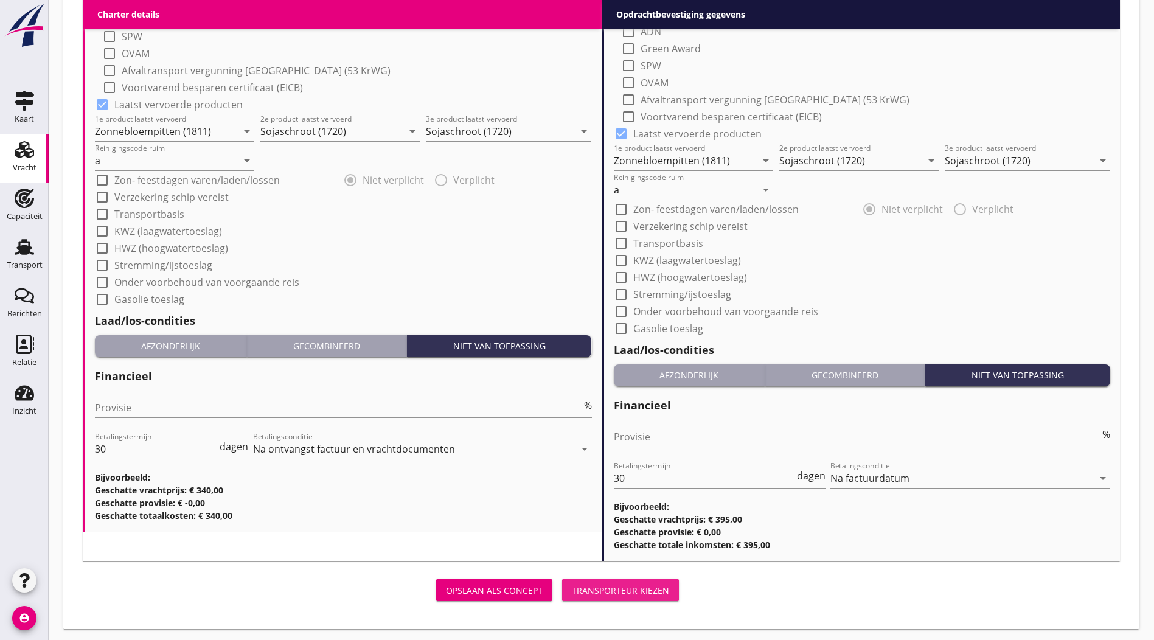
click at [572, 581] on div "Transporteur kiezen" at bounding box center [620, 590] width 97 height 13
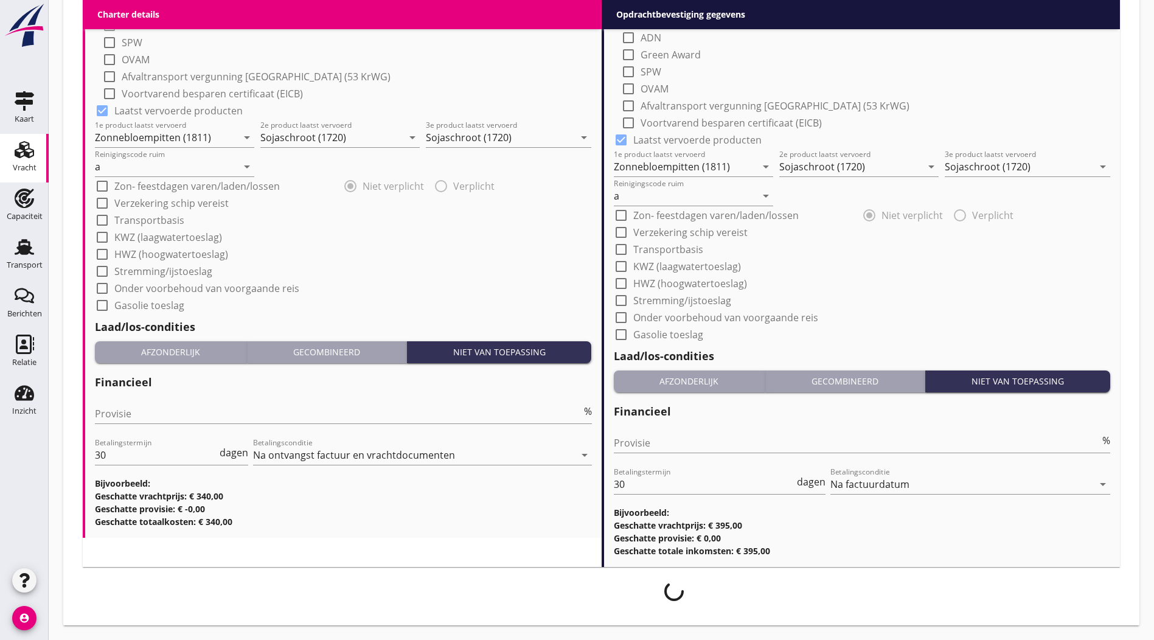
scroll to position [1163, 0]
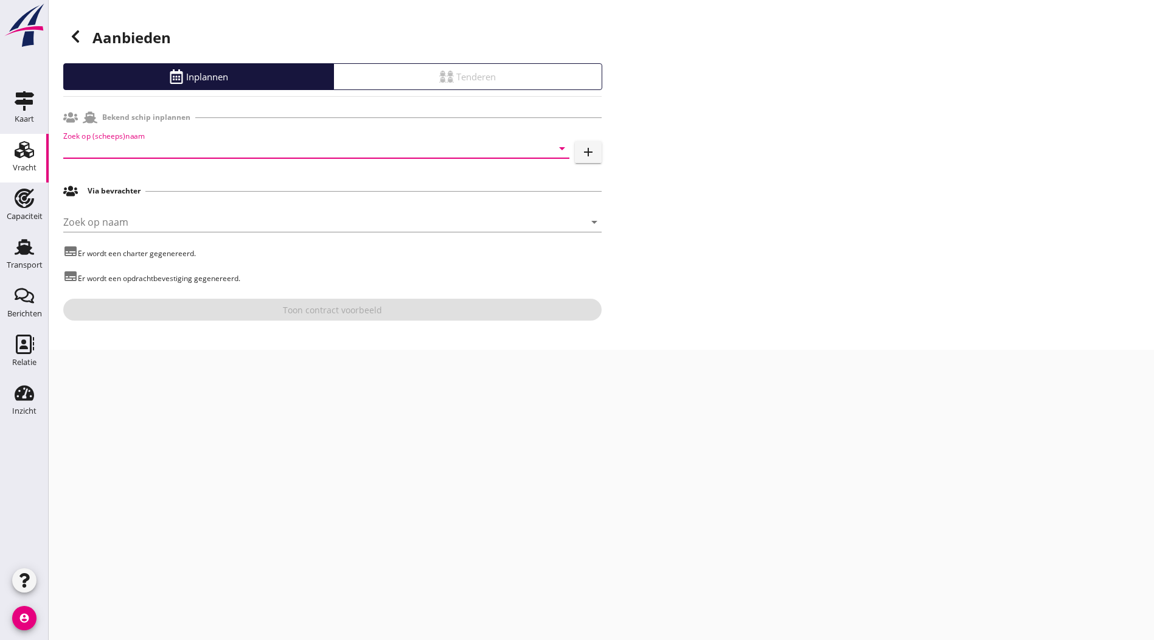
click at [201, 149] on input "Zoek op (scheeps)naam" at bounding box center [299, 148] width 472 height 19
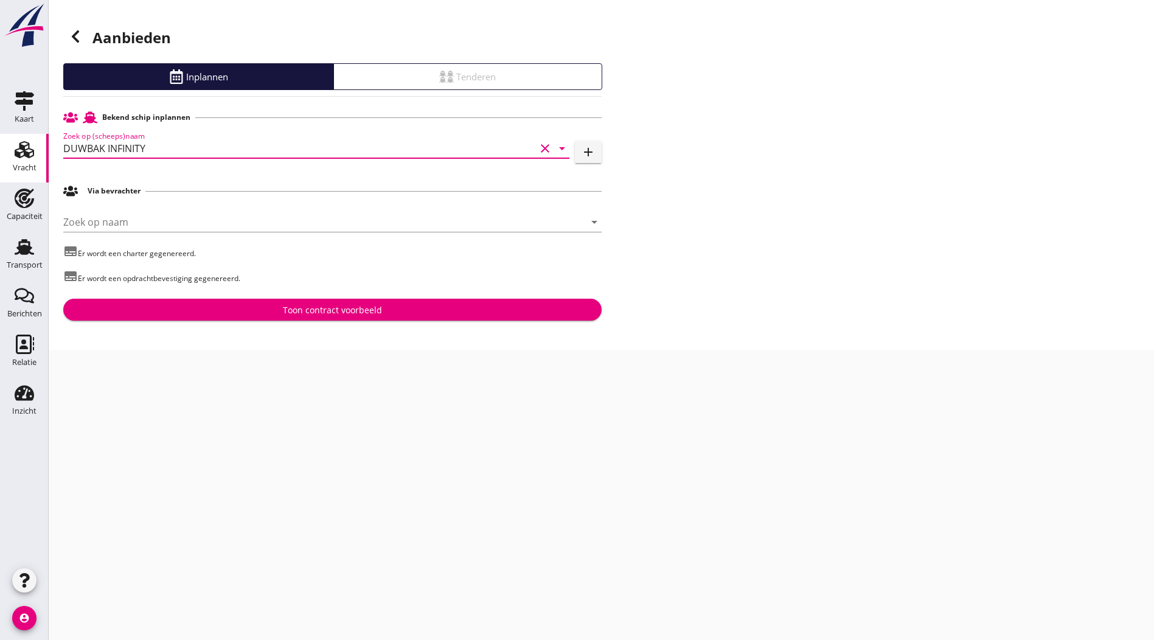
type input "DUWBAK INFINITY"
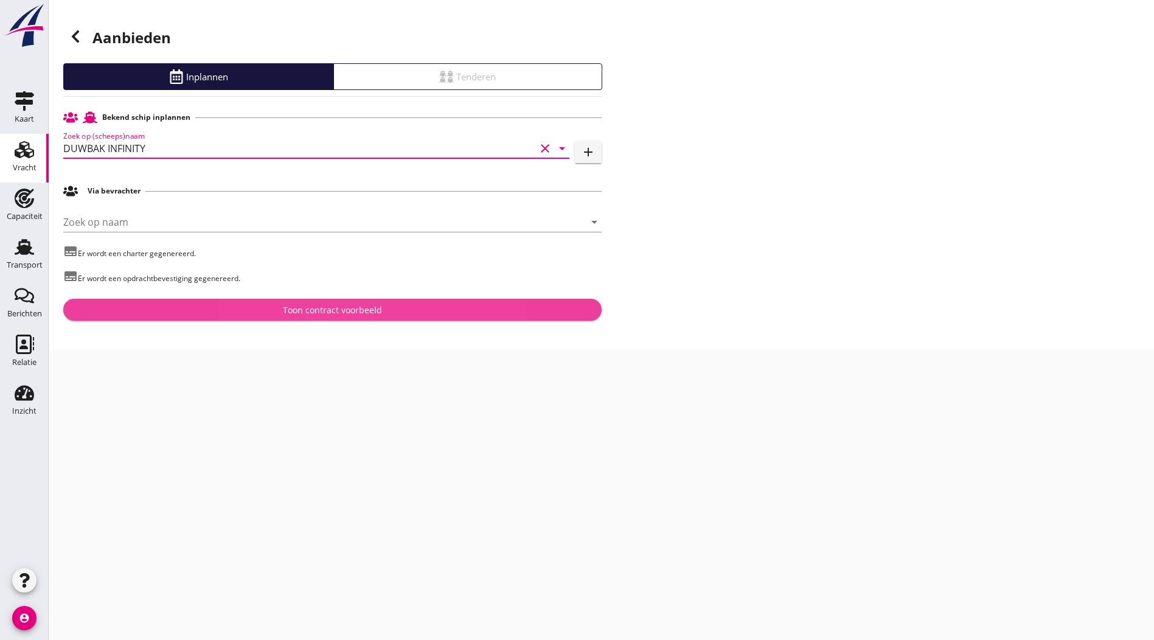
click at [399, 316] on button "Toon contract voorbeeld" at bounding box center [332, 310] width 539 height 22
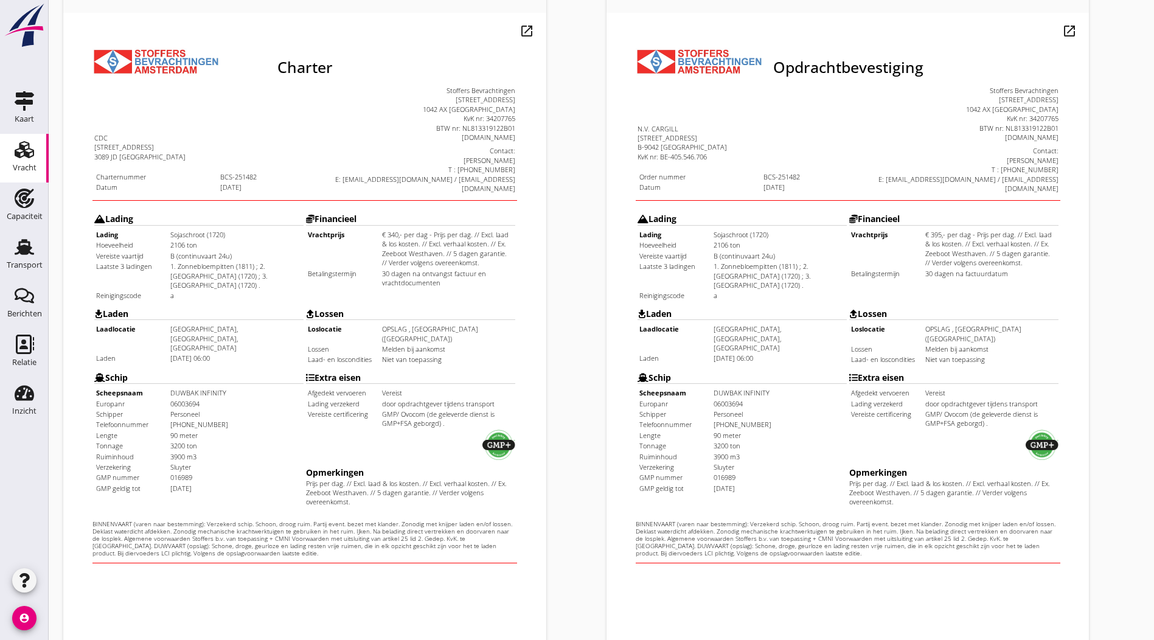
scroll to position [261, 0]
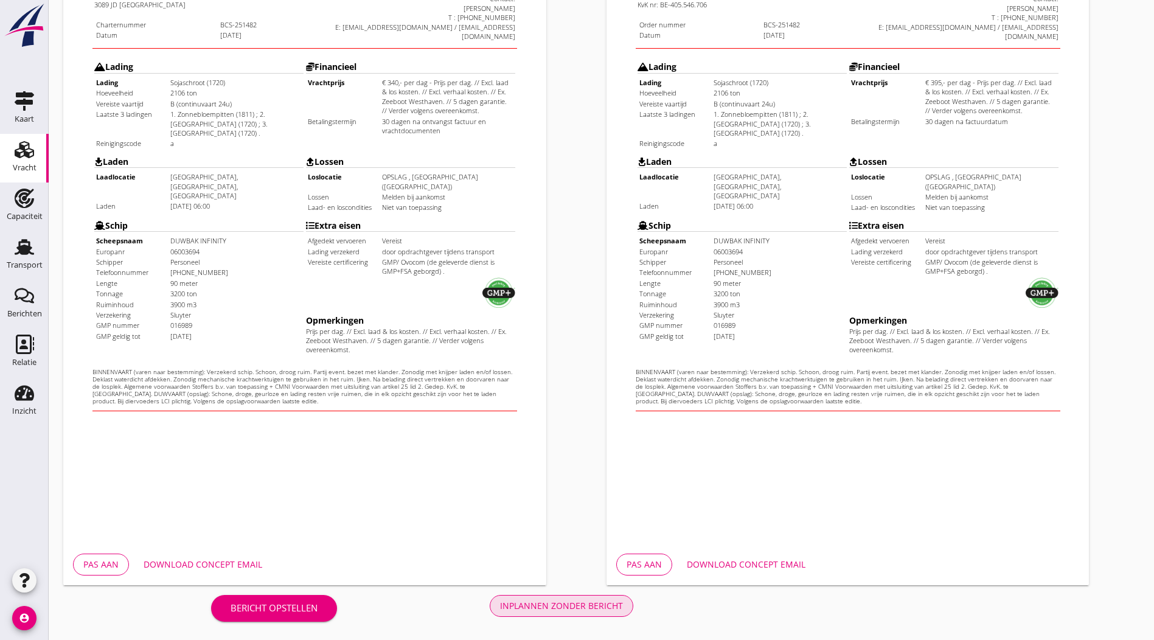
click at [500, 581] on div "Inplannen zonder bericht" at bounding box center [561, 605] width 123 height 13
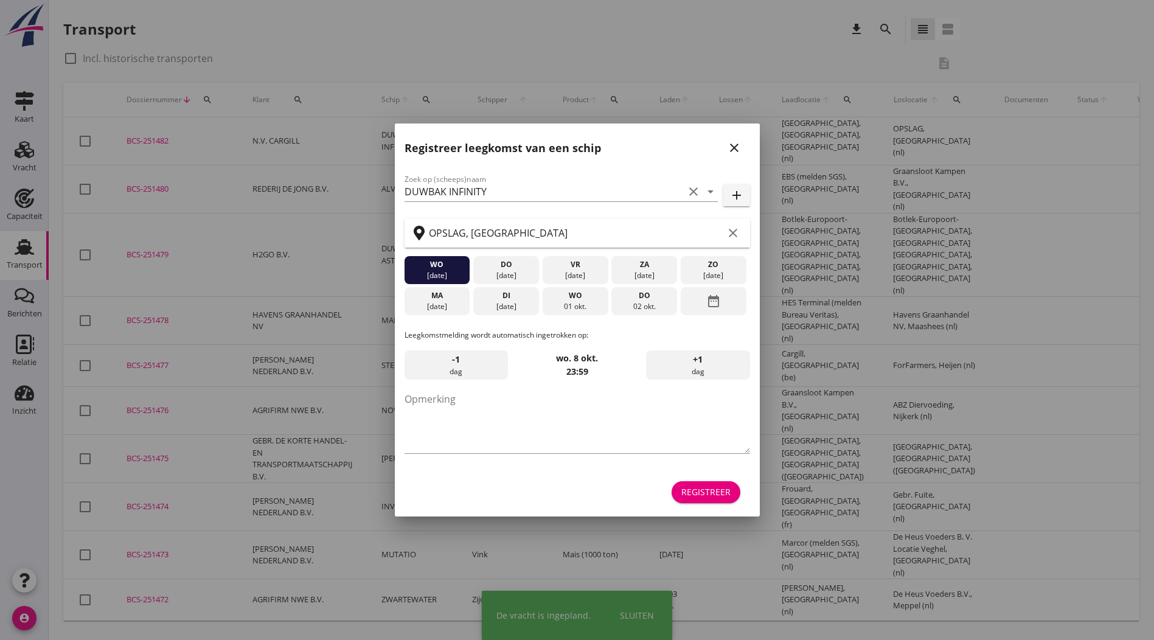
click at [733, 149] on icon "close" at bounding box center [734, 148] width 15 height 15
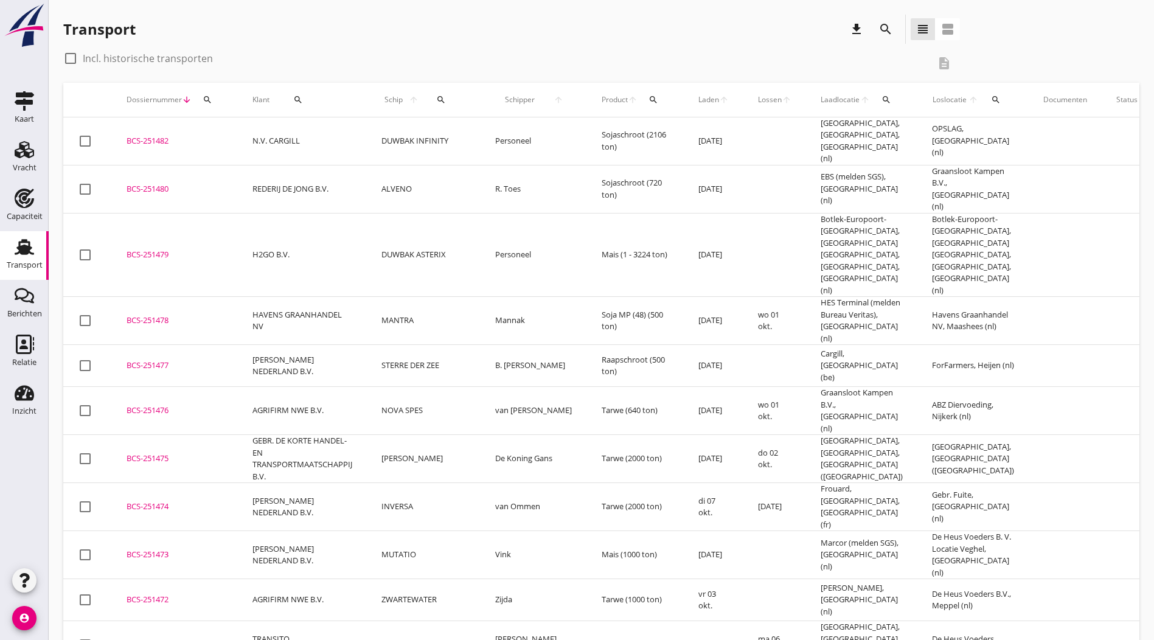
click at [182, 136] on div "BCS-251482" at bounding box center [175, 141] width 97 height 12
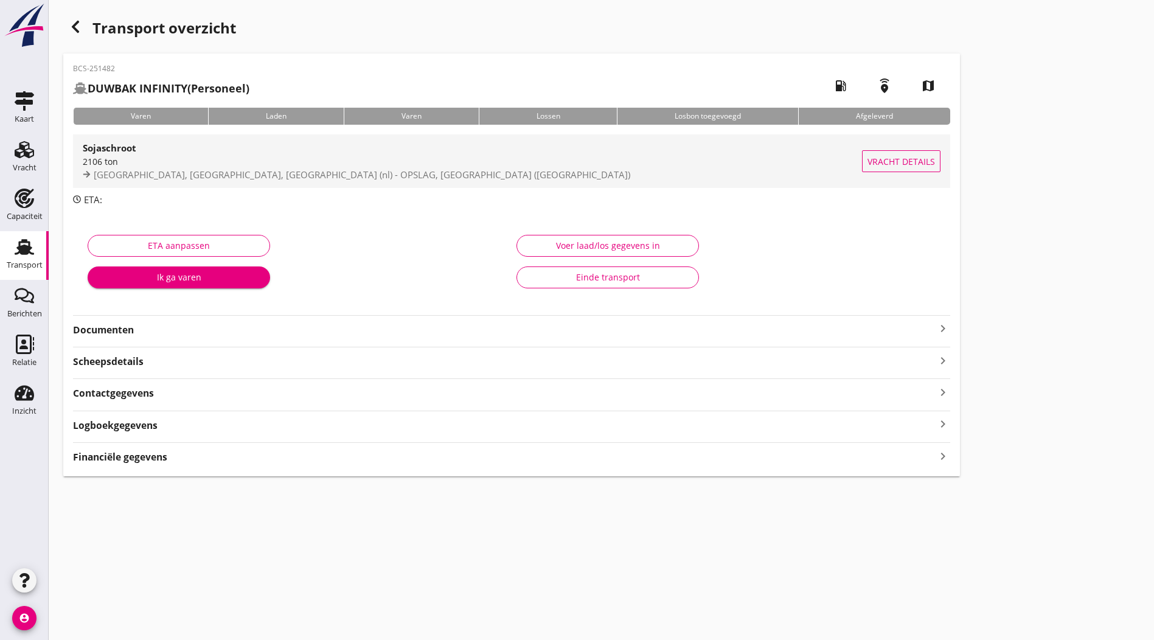
click at [252, 156] on div "2106 ton" at bounding box center [473, 161] width 780 height 13
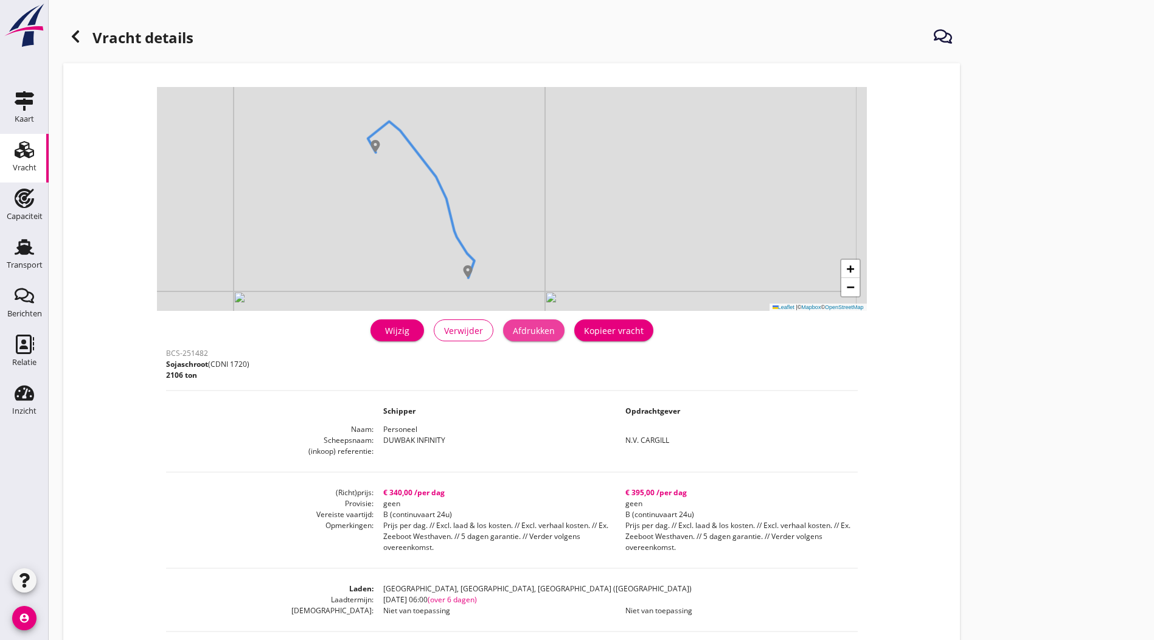
click at [513, 332] on div "Afdrukken" at bounding box center [534, 330] width 42 height 13
click at [81, 35] on icon at bounding box center [75, 36] width 15 height 15
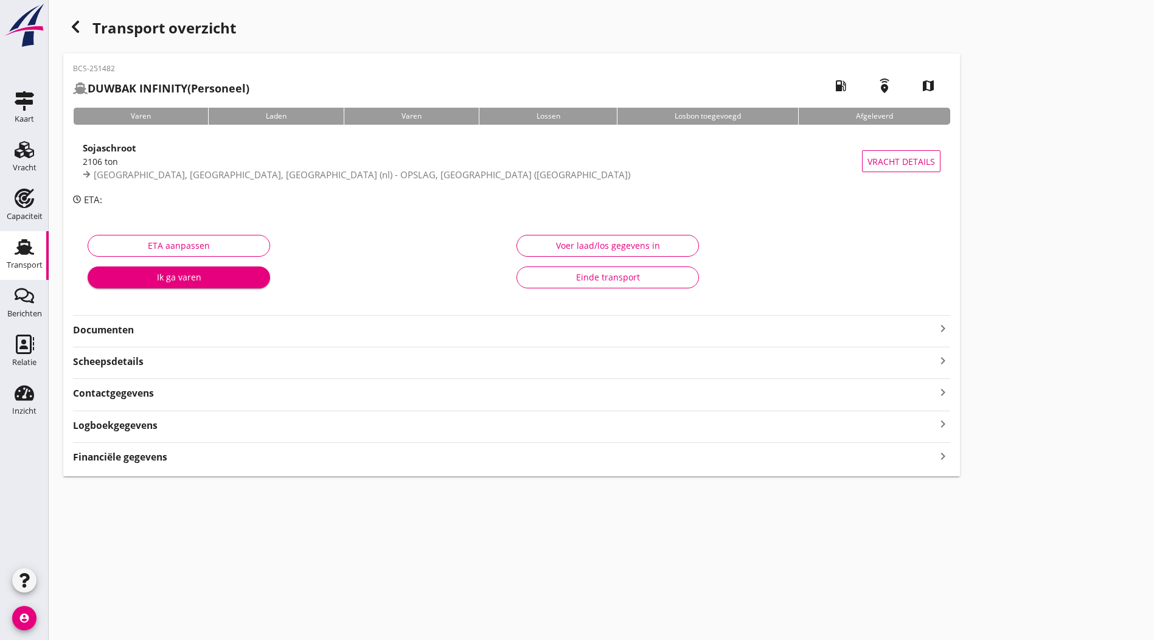
click at [140, 328] on strong "Documenten" at bounding box center [504, 330] width 863 height 14
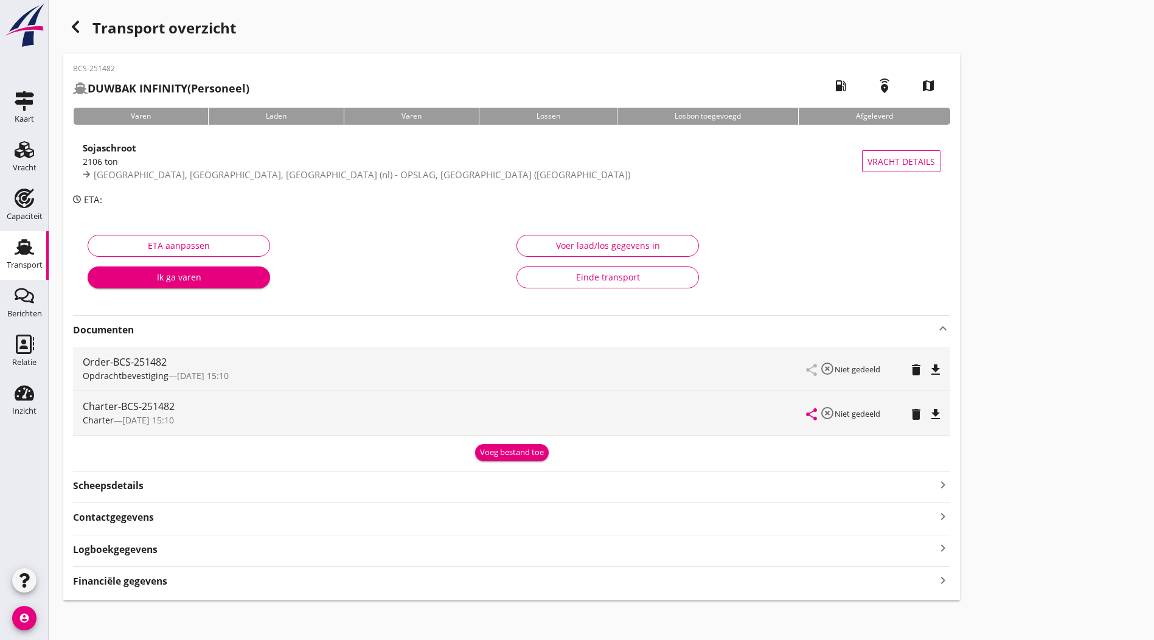
click at [929, 372] on icon "file_download" at bounding box center [936, 370] width 15 height 15
click at [929, 417] on icon "file_download" at bounding box center [936, 414] width 15 height 15
click at [80, 16] on div "button" at bounding box center [75, 27] width 24 height 24
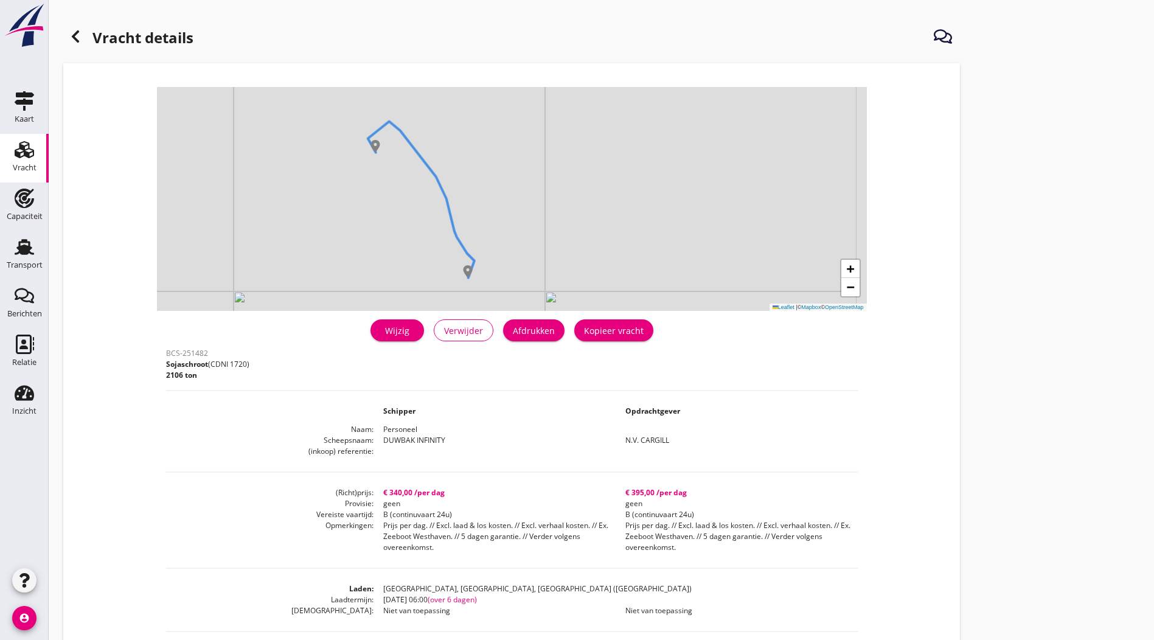
click at [73, 32] on icon at bounding box center [75, 36] width 15 height 15
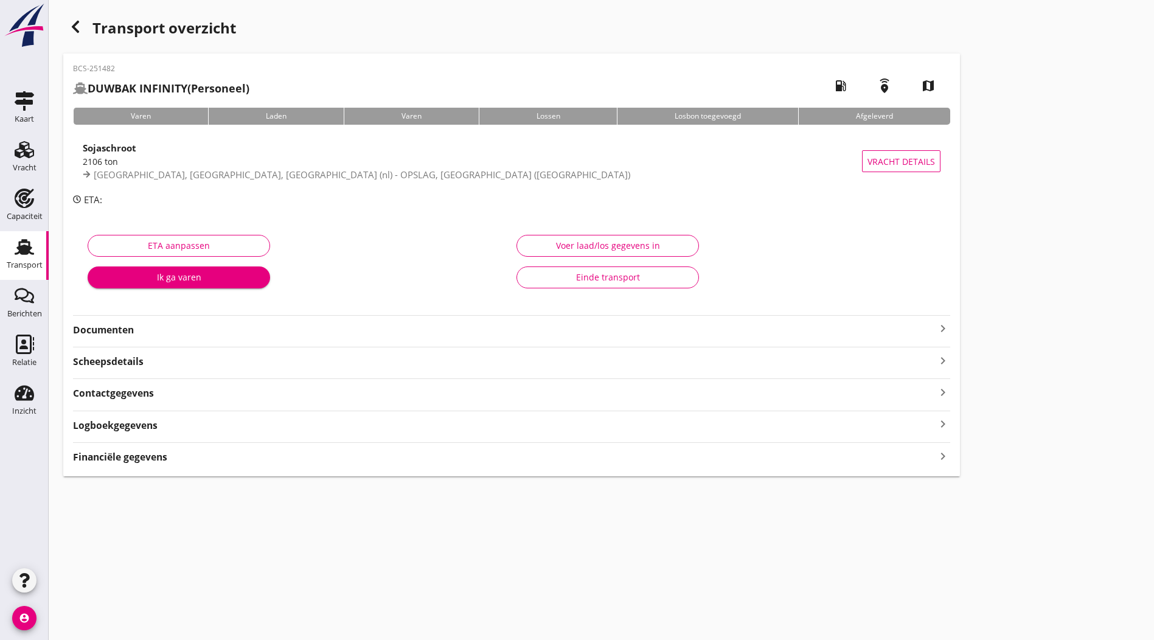
click at [713, 293] on div "Transport overzicht BCS-251482 DUWBAK INFINITY (Personeel) local_gas_station em…" at bounding box center [602, 245] width 1106 height 491
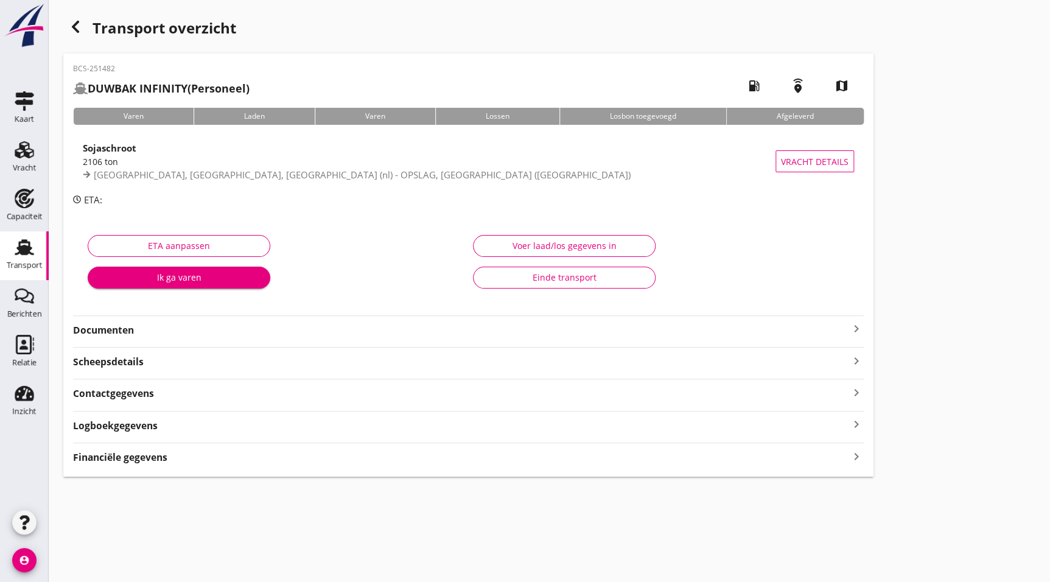
click at [79, 29] on icon "button" at bounding box center [75, 26] width 15 height 15
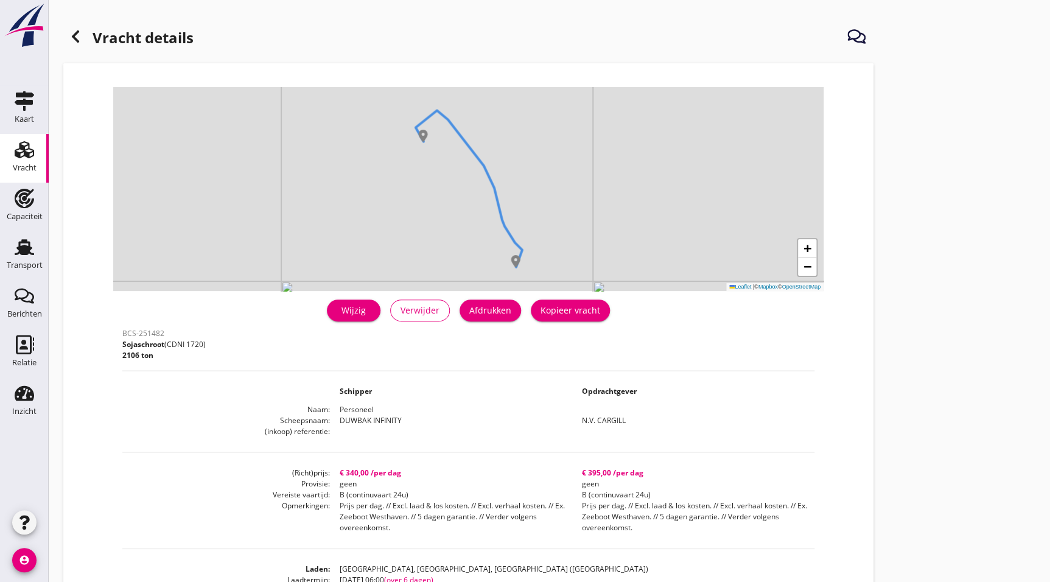
click at [937, 208] on div "Vracht details + − Leaflet | © Mapbox © OpenStreetMap warning Het transport hee…" at bounding box center [549, 442] width 1001 height 884
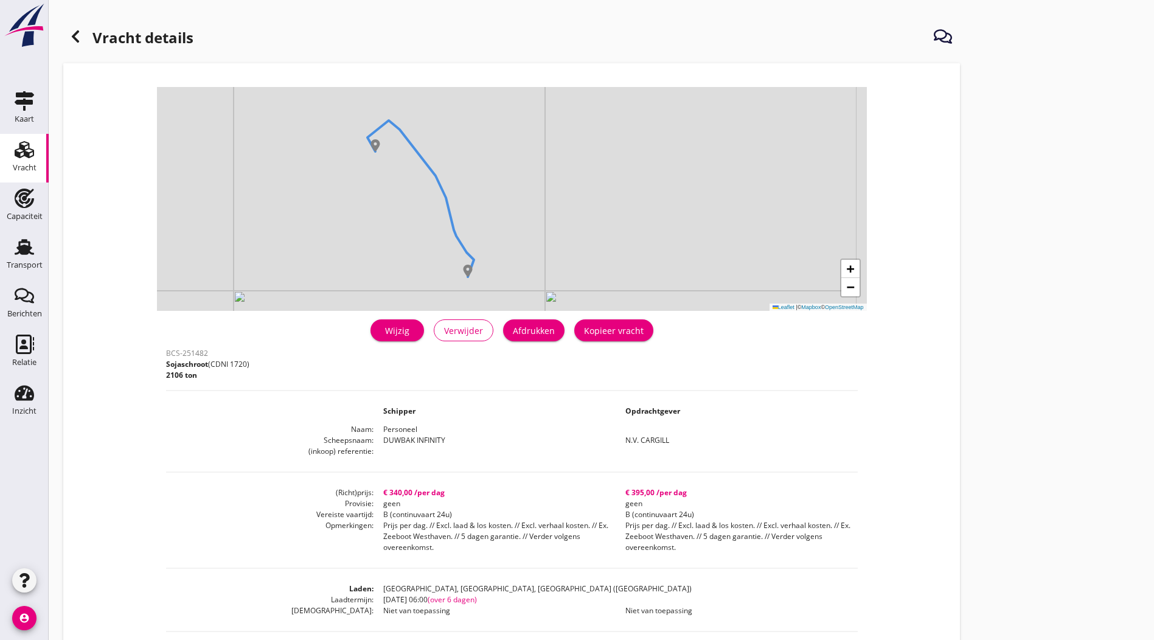
click at [817, 164] on div "Vracht details + − Leaflet | © Mapbox © OpenStreetMap warning Het transport hee…" at bounding box center [602, 452] width 1106 height 904
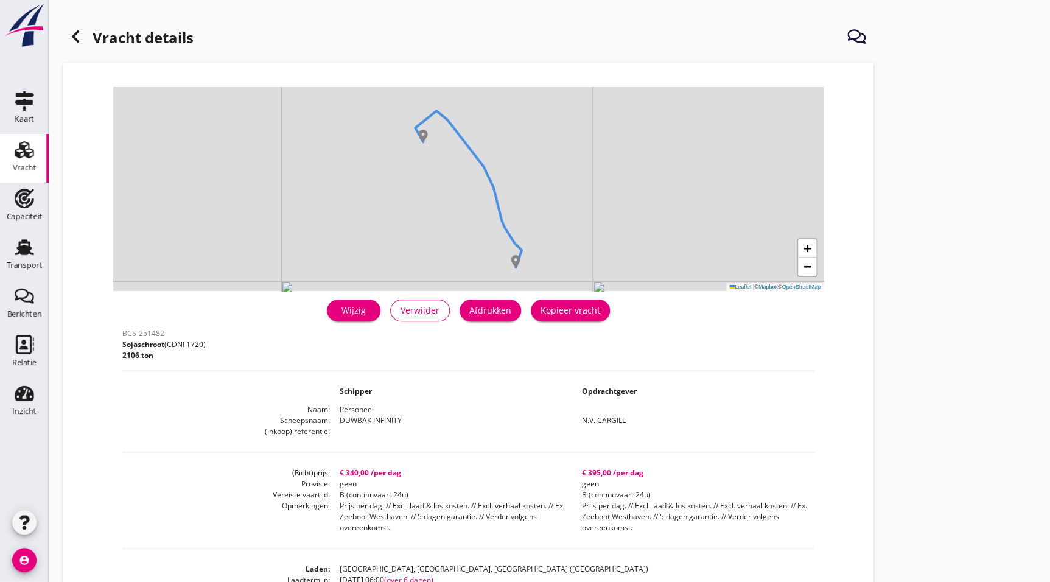
drag, startPoint x: 876, startPoint y: 304, endPoint x: 875, endPoint y: 295, distance: 8.5
click at [75, 25] on div at bounding box center [75, 36] width 24 height 24
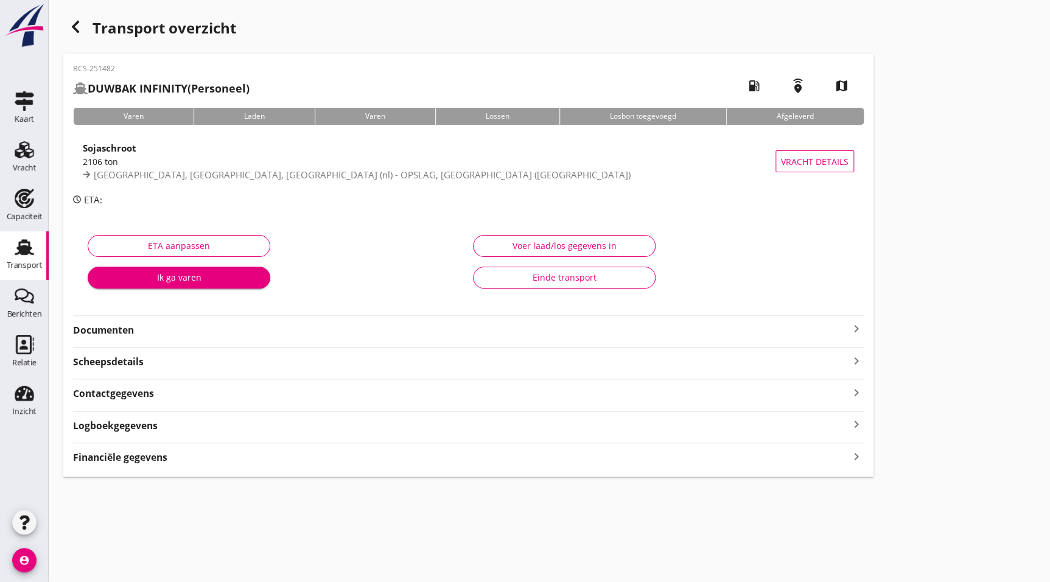
drag, startPoint x: 2, startPoint y: 251, endPoint x: 0, endPoint y: 261, distance: 10.6
click at [4, 251] on link "Transport Transport" at bounding box center [24, 255] width 49 height 49
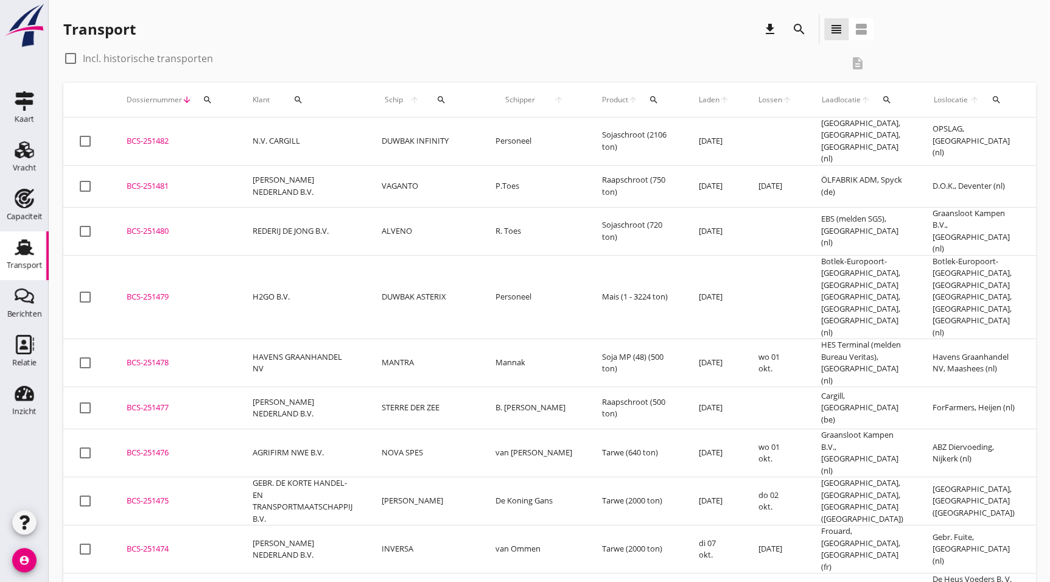
scroll to position [147, 0]
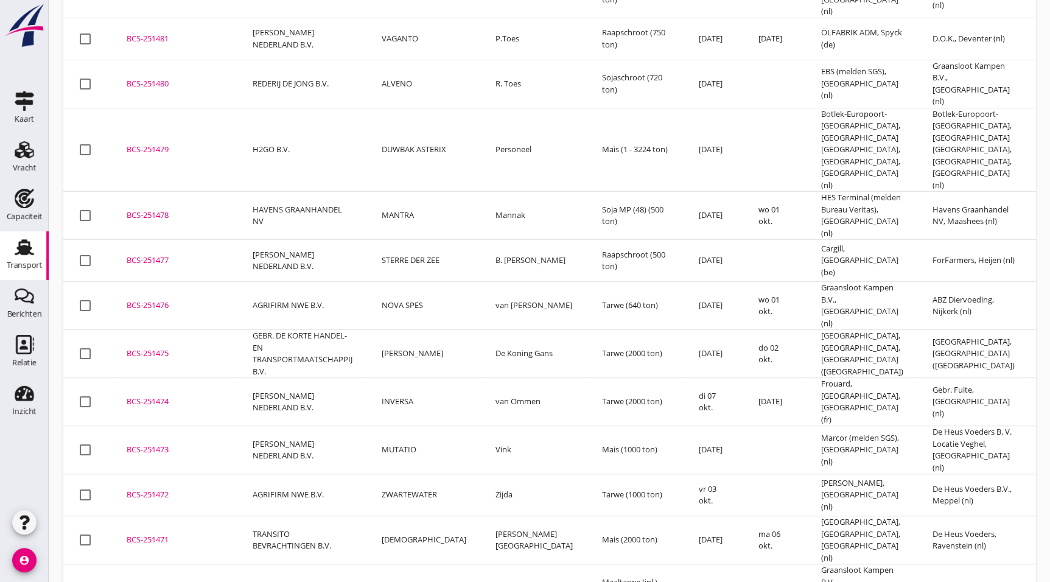
drag, startPoint x: 181, startPoint y: 444, endPoint x: 1041, endPoint y: 371, distance: 862.9
click at [181, 474] on td "BCS-251472 upload_file Drop hier uw bestand om het aan het dossier toe te voegen" at bounding box center [175, 495] width 126 height 42
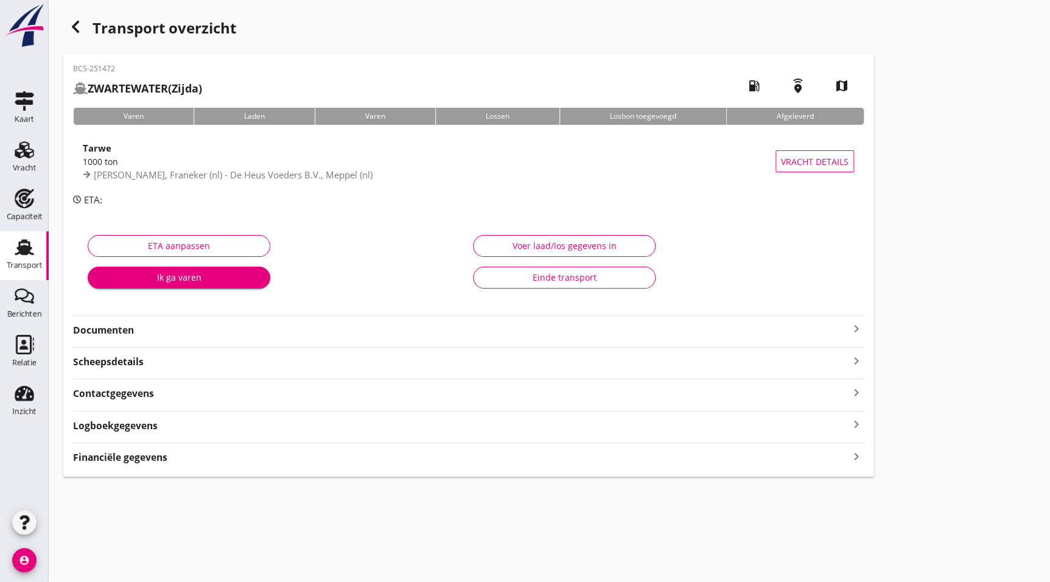
click at [99, 337] on strong "Documenten" at bounding box center [461, 330] width 776 height 14
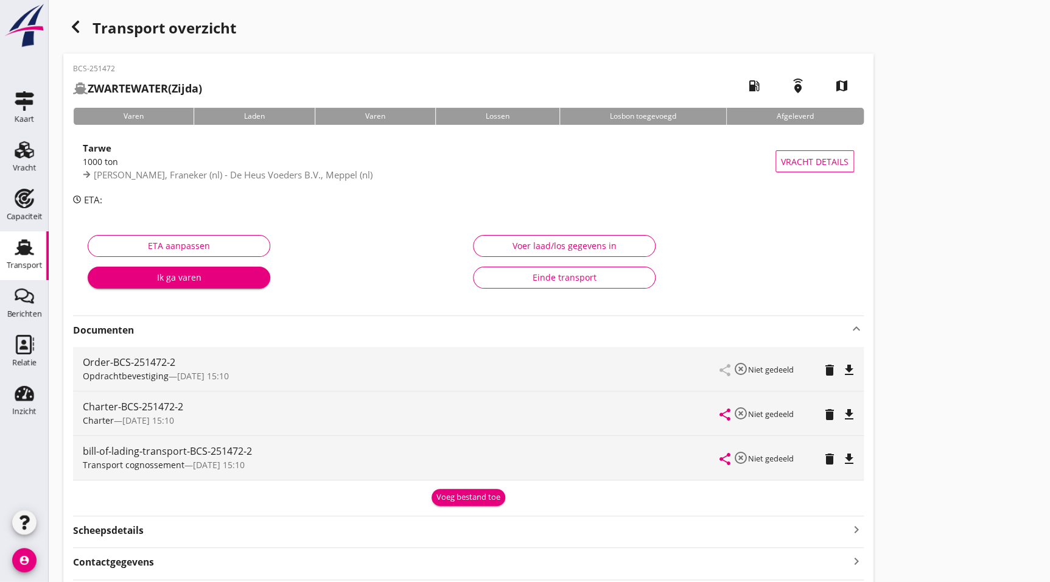
click at [846, 417] on icon "file_download" at bounding box center [849, 414] width 15 height 15
click at [79, 32] on icon "button" at bounding box center [75, 26] width 15 height 15
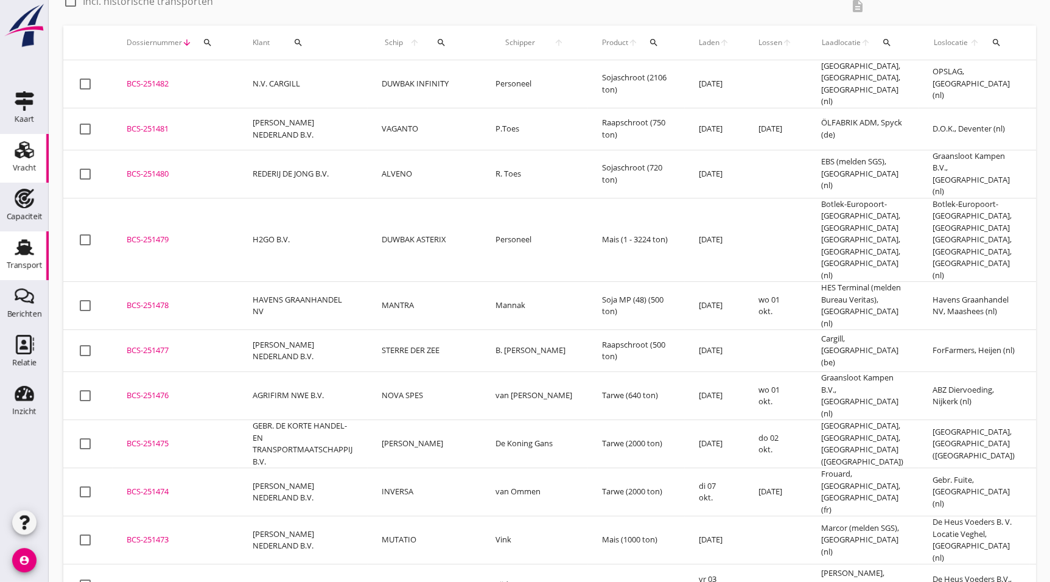
scroll to position [103, 0]
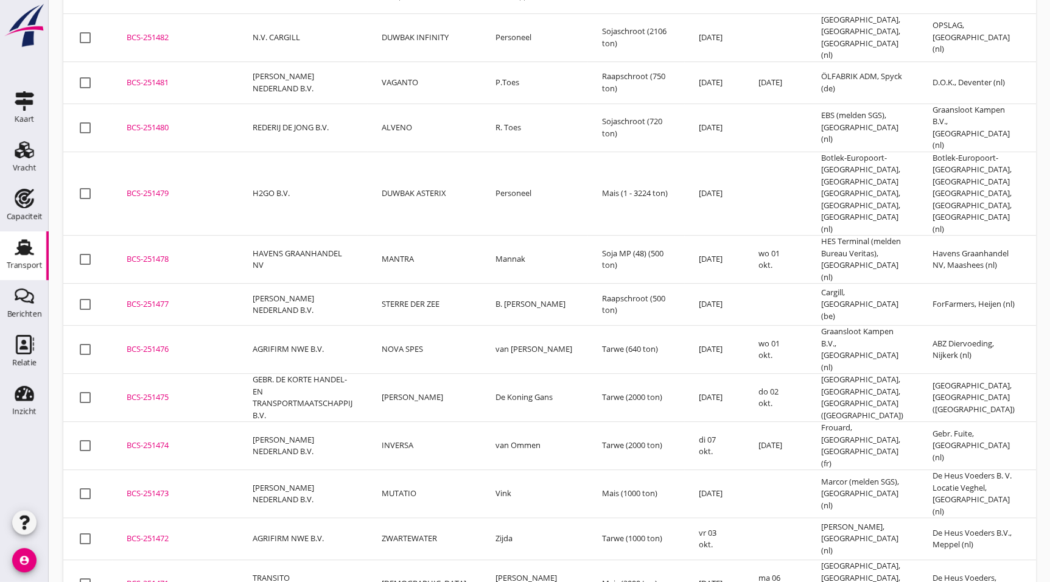
click at [169, 487] on div "BCS-251473" at bounding box center [175, 493] width 97 height 12
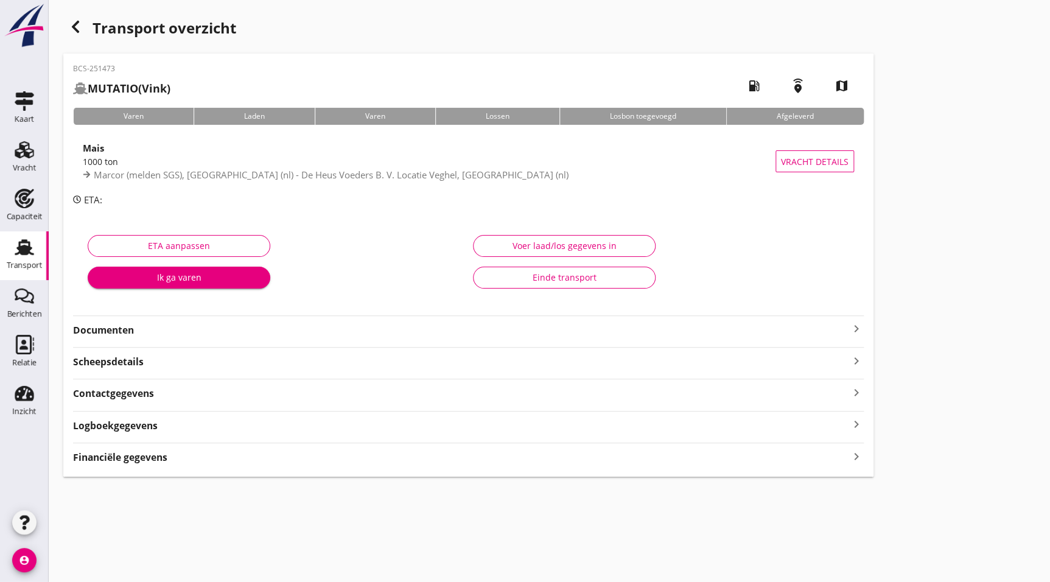
click at [158, 325] on strong "Documenten" at bounding box center [461, 330] width 776 height 14
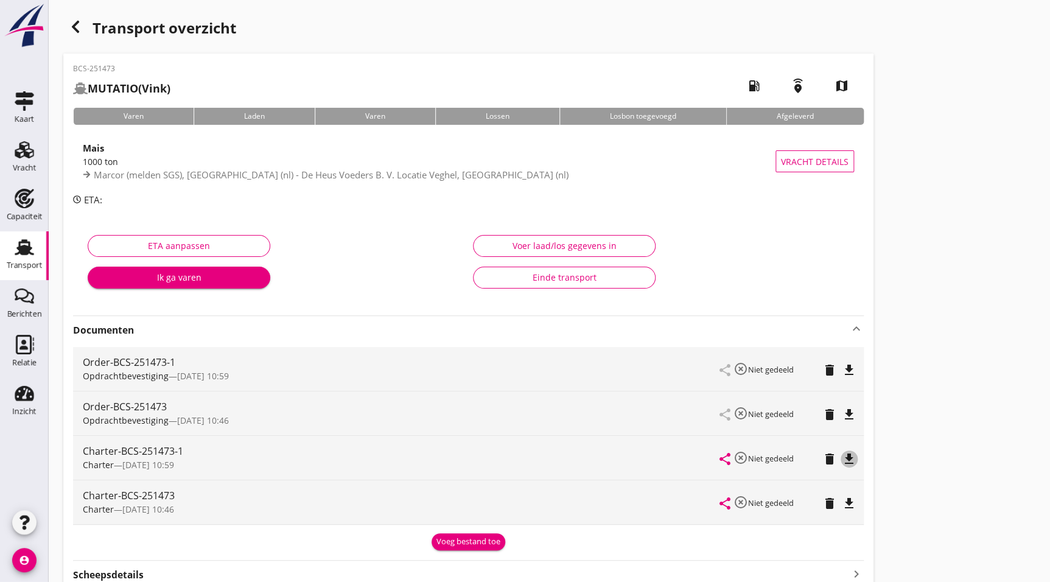
click at [845, 452] on icon "file_download" at bounding box center [849, 459] width 15 height 15
click at [82, 18] on div "button" at bounding box center [75, 27] width 24 height 24
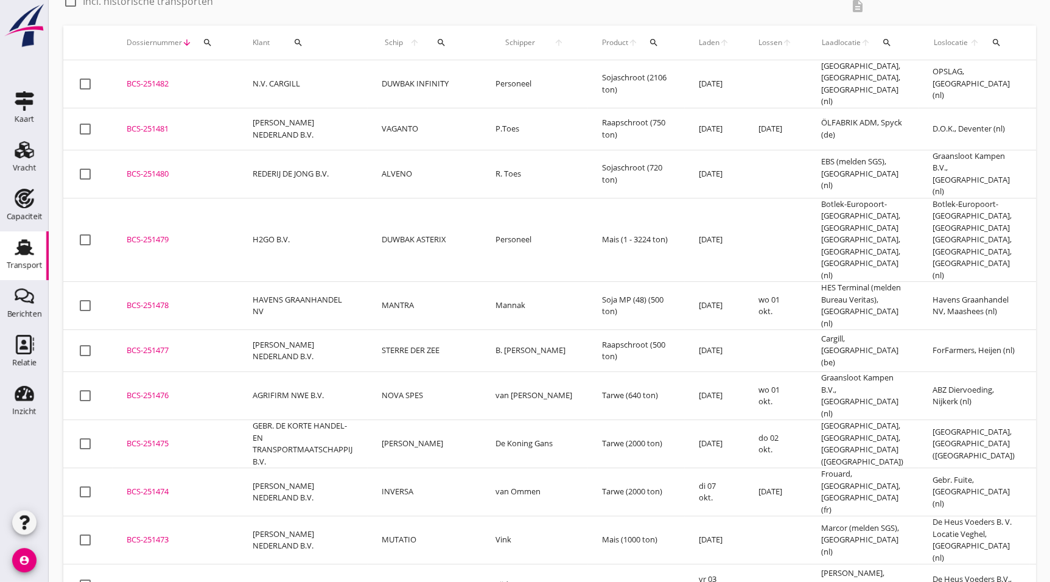
scroll to position [103, 0]
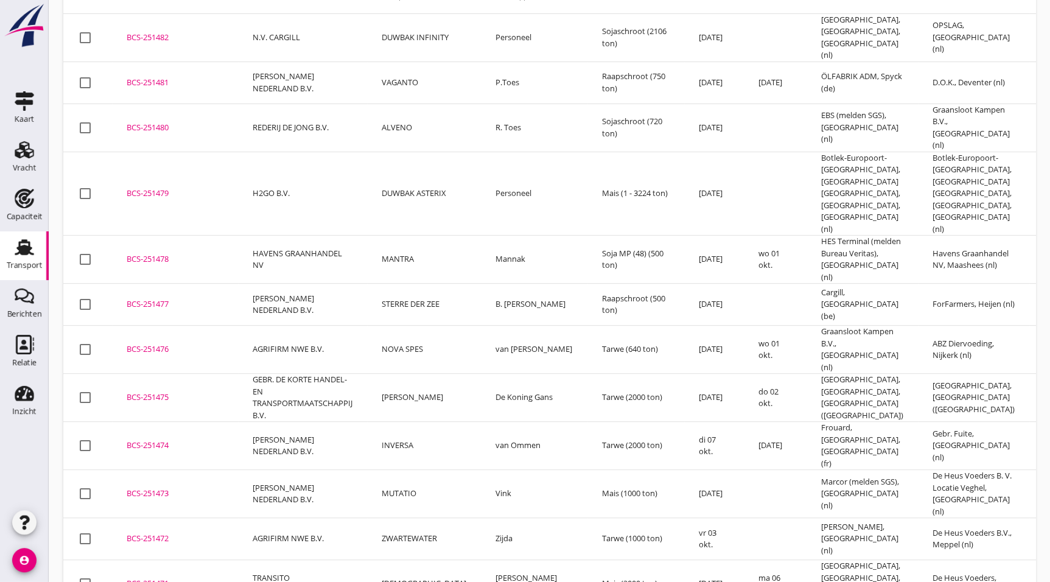
click at [166, 439] on div "BCS-251474" at bounding box center [175, 445] width 97 height 12
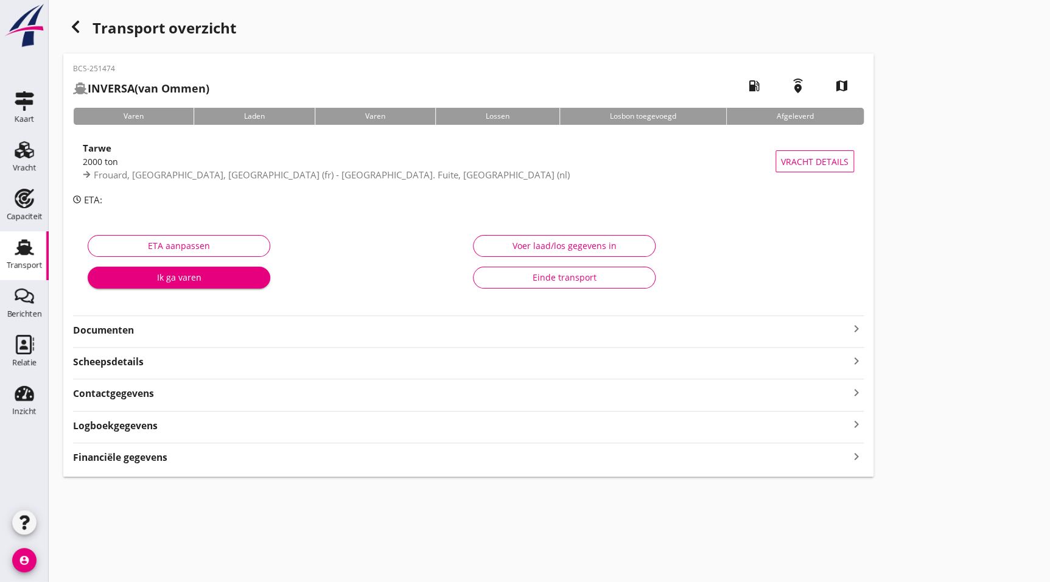
click at [127, 343] on div "BCS-251474 INVERSA (van Ommen) local_gas_station emergency_share map Varen Lade…" at bounding box center [468, 265] width 810 height 423
click at [206, 332] on strong "Documenten" at bounding box center [461, 330] width 776 height 14
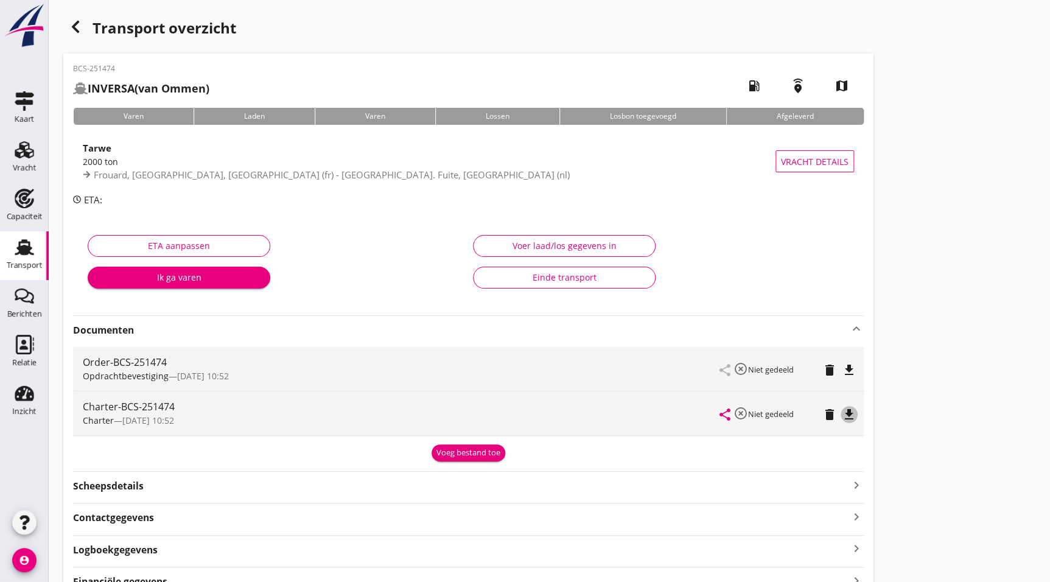
click at [849, 414] on icon "file_download" at bounding box center [849, 414] width 15 height 15
click at [79, 19] on icon "button" at bounding box center [75, 26] width 15 height 15
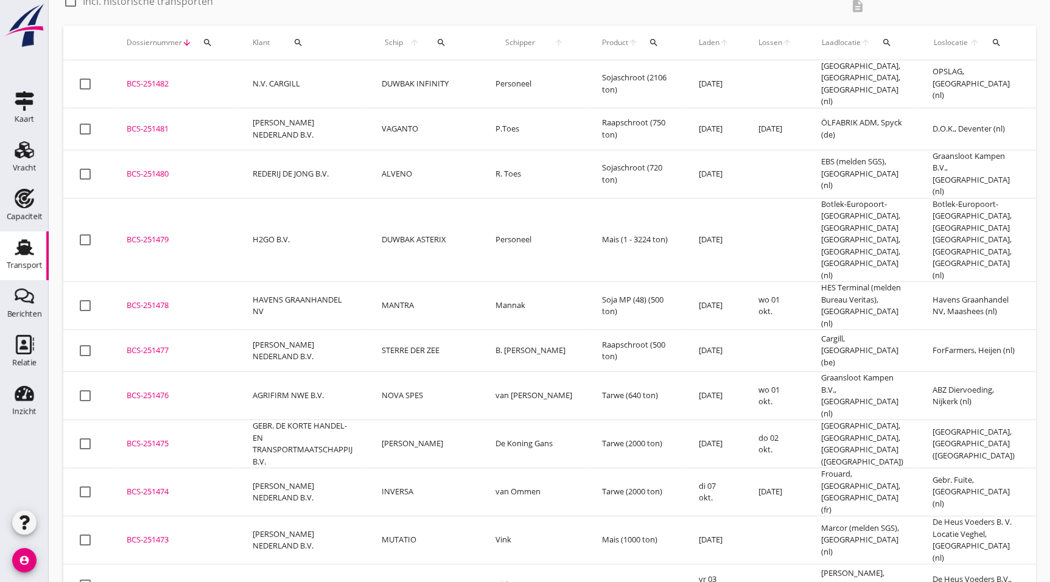
scroll to position [103, 0]
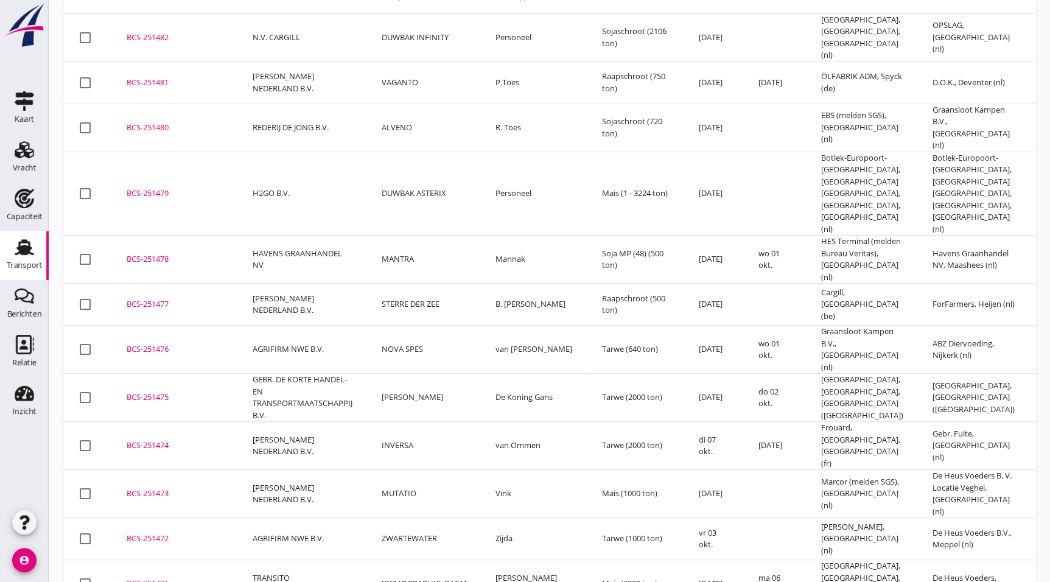
drag, startPoint x: 198, startPoint y: 365, endPoint x: 992, endPoint y: 341, distance: 793.9
click at [198, 391] on div "BCS-251475" at bounding box center [175, 397] width 97 height 12
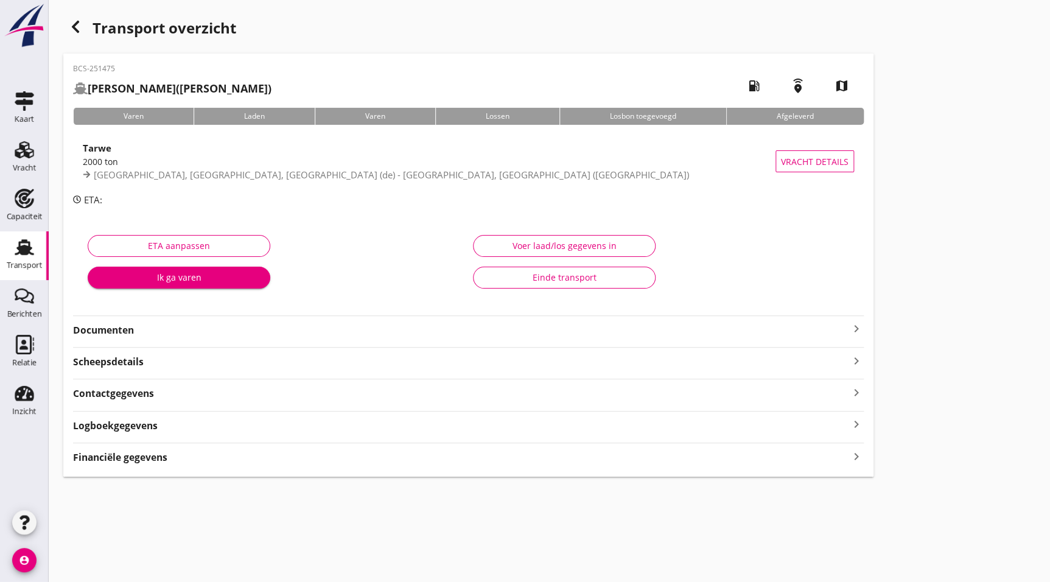
click at [121, 329] on strong "Documenten" at bounding box center [461, 330] width 776 height 14
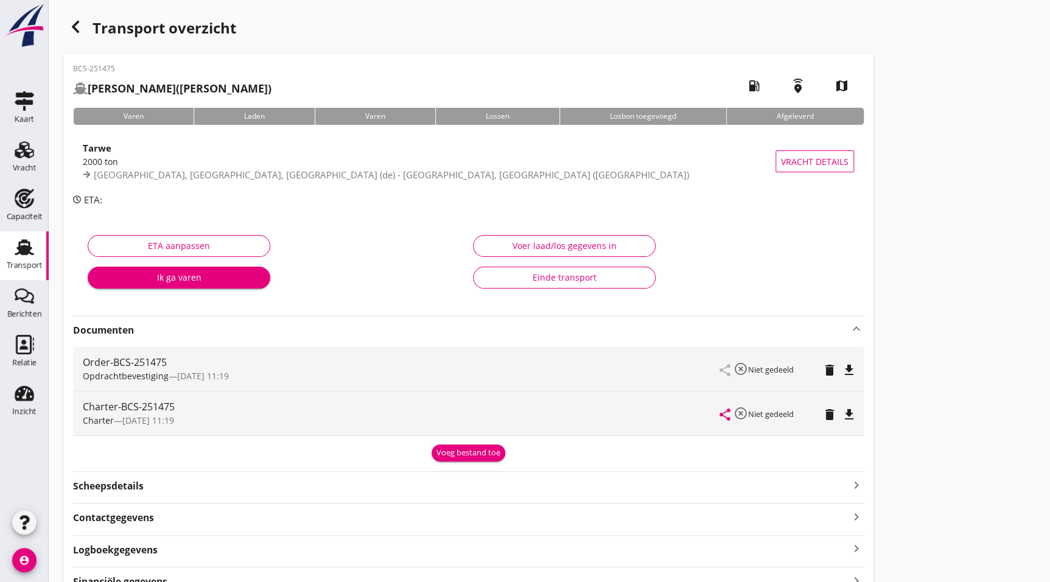
click at [846, 415] on icon "file_download" at bounding box center [849, 414] width 15 height 15
click at [69, 28] on icon "button" at bounding box center [75, 26] width 15 height 15
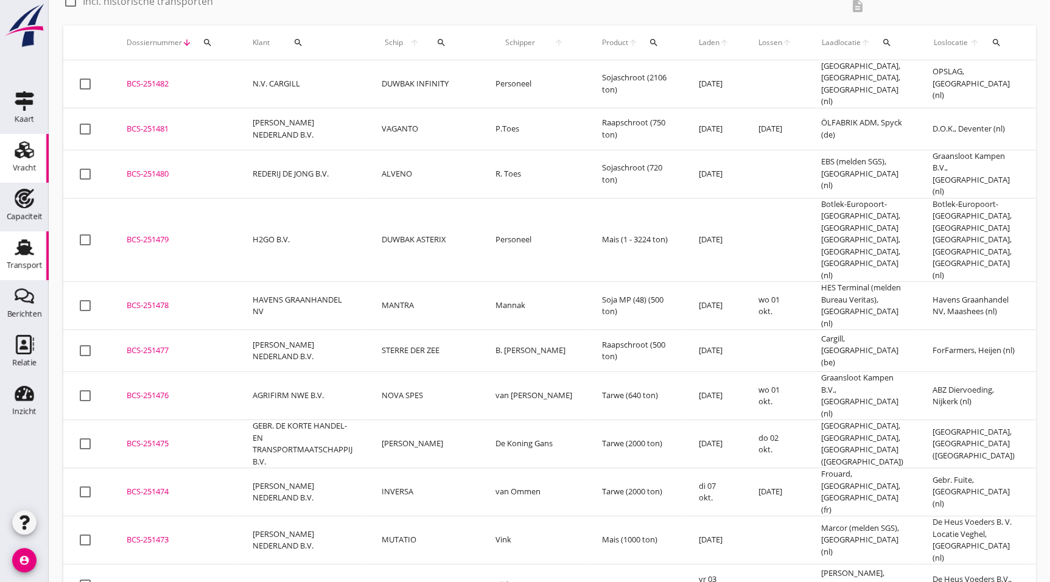
scroll to position [103, 0]
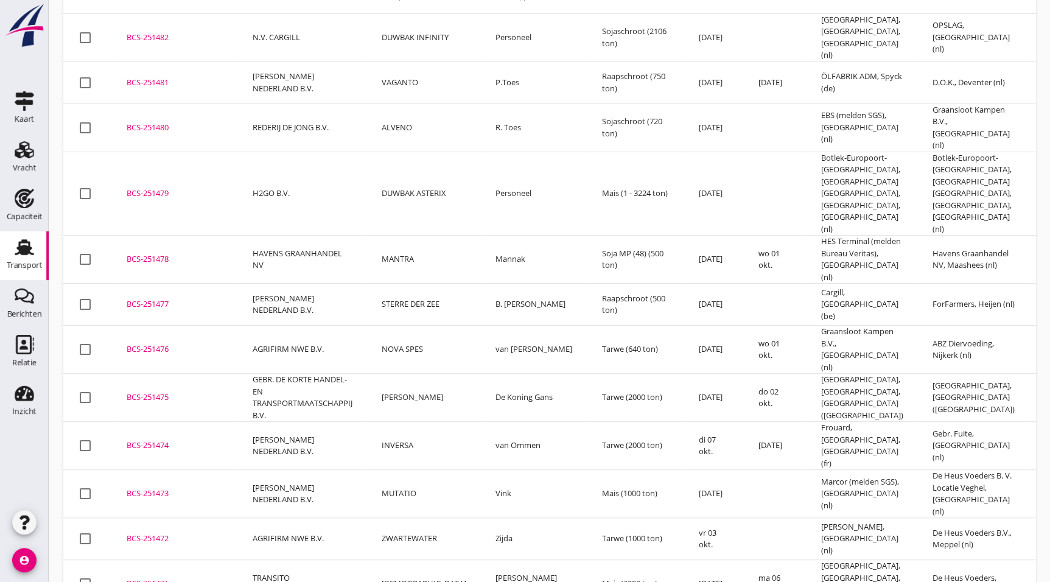
drag, startPoint x: 173, startPoint y: 316, endPoint x: 1057, endPoint y: 333, distance: 884.4
click at [173, 343] on div "BCS-251476" at bounding box center [175, 349] width 97 height 12
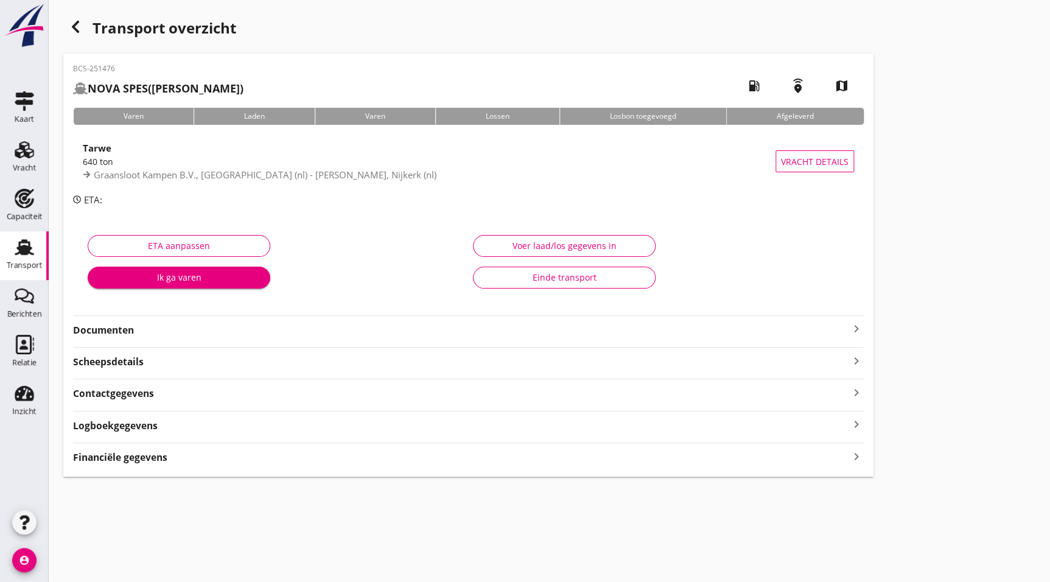
click at [128, 327] on strong "Documenten" at bounding box center [461, 330] width 776 height 14
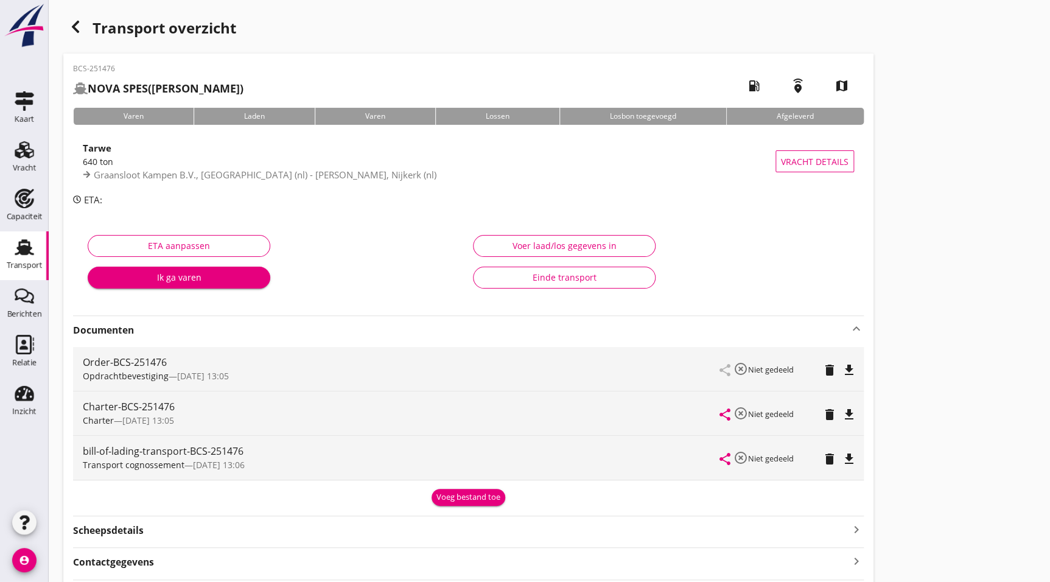
click at [854, 411] on icon "file_download" at bounding box center [849, 414] width 15 height 15
click at [72, 20] on icon "button" at bounding box center [75, 26] width 15 height 15
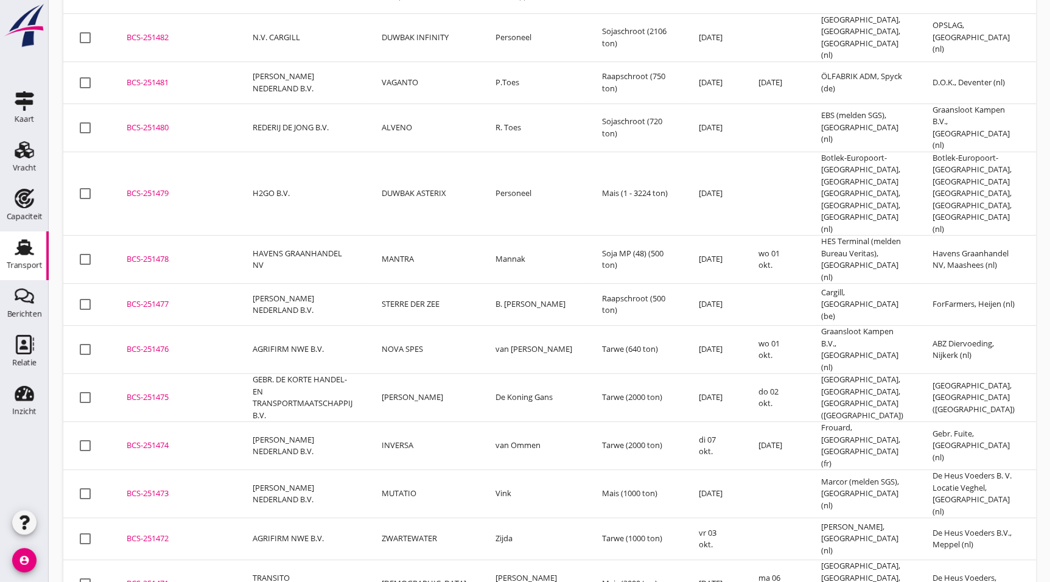
scroll to position [147, 0]
